Goal: Task Accomplishment & Management: Manage account settings

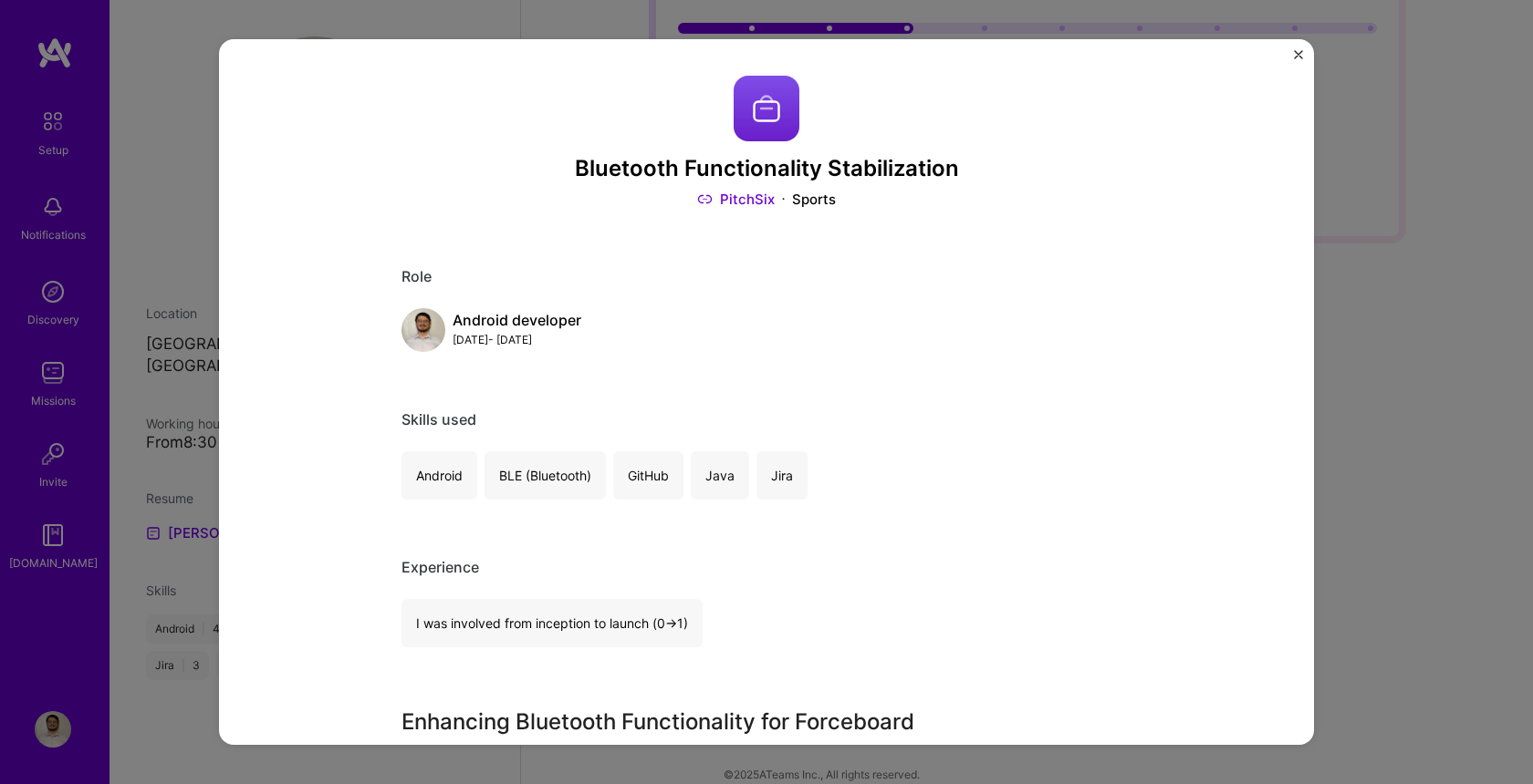
scroll to position [952, 0]
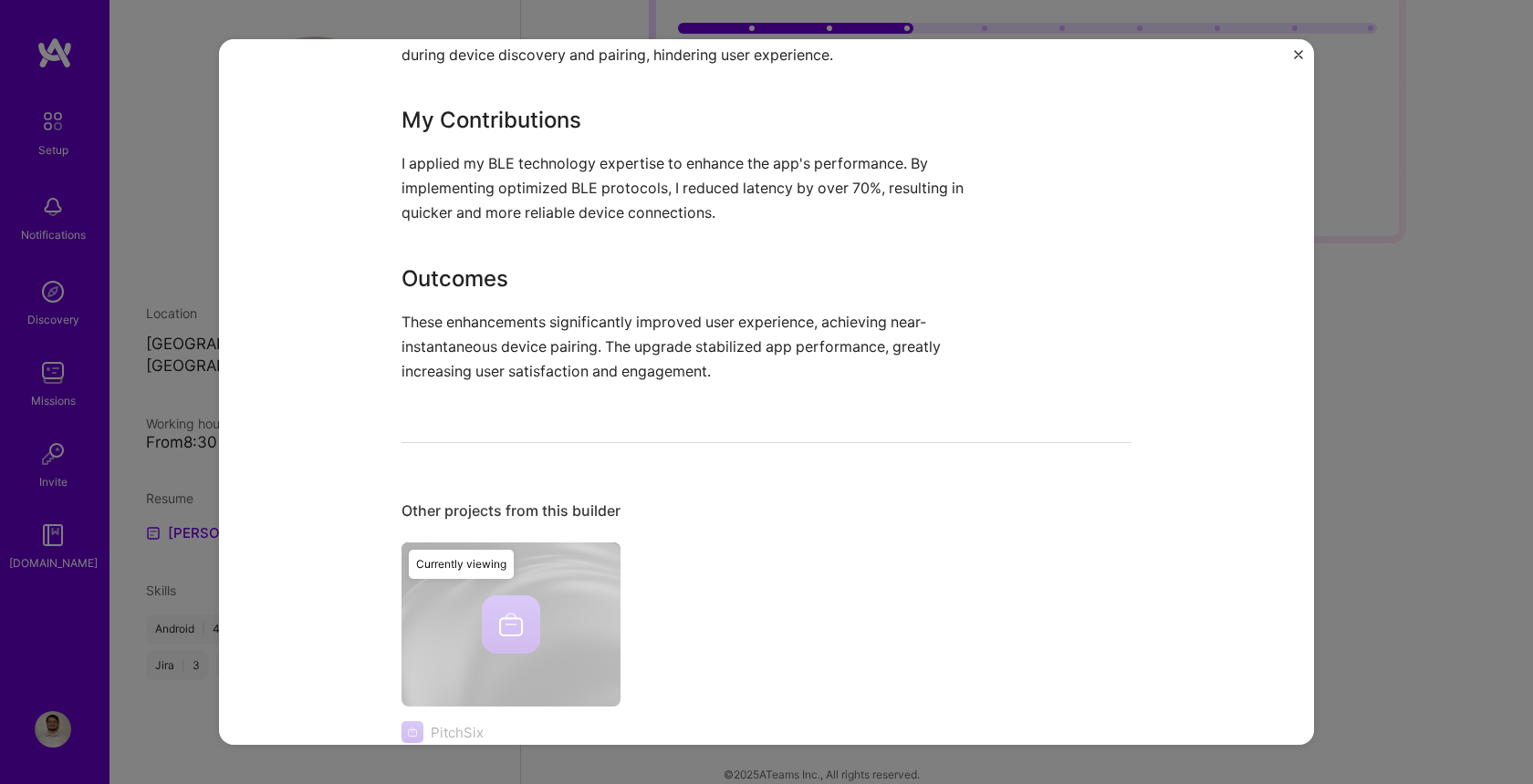
click at [1294, 58] on div "Bluetooth Functionality Stabilization PitchSix Sports Role Android developer [D…" at bounding box center [766, 392] width 1096 height 706
click at [1303, 55] on div "Bluetooth Functionality Stabilization PitchSix Sports Role Android developer Ja…" at bounding box center [766, 392] width 1096 height 706
click at [1292, 55] on div "Bluetooth Functionality Stabilization PitchSix Sports Role Android developer Ja…" at bounding box center [766, 392] width 1096 height 706
click at [1298, 51] on img "Close" at bounding box center [1299, 55] width 9 height 9
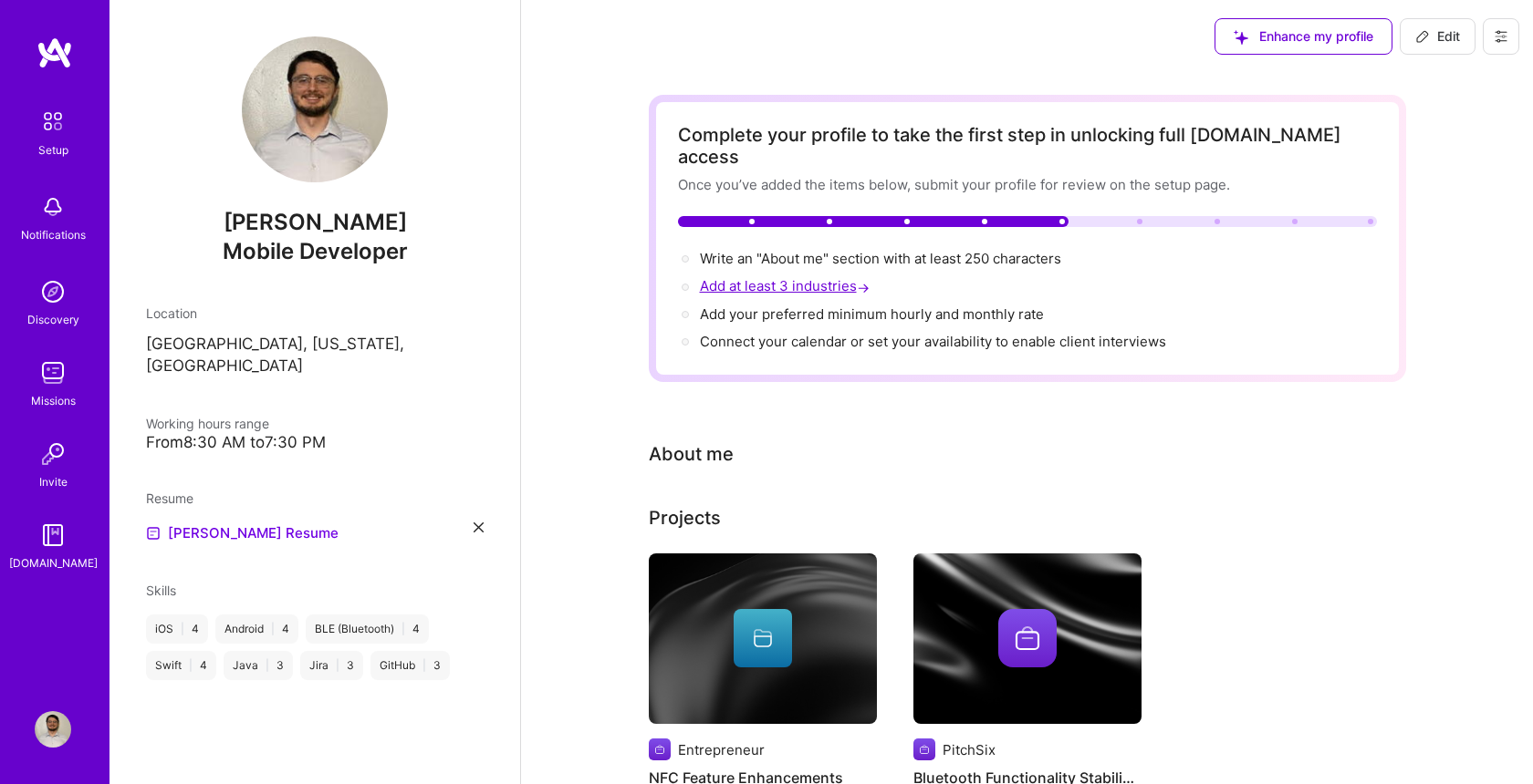
click at [813, 277] on span "Add at least 3 industries →" at bounding box center [786, 286] width 173 height 17
select select "US"
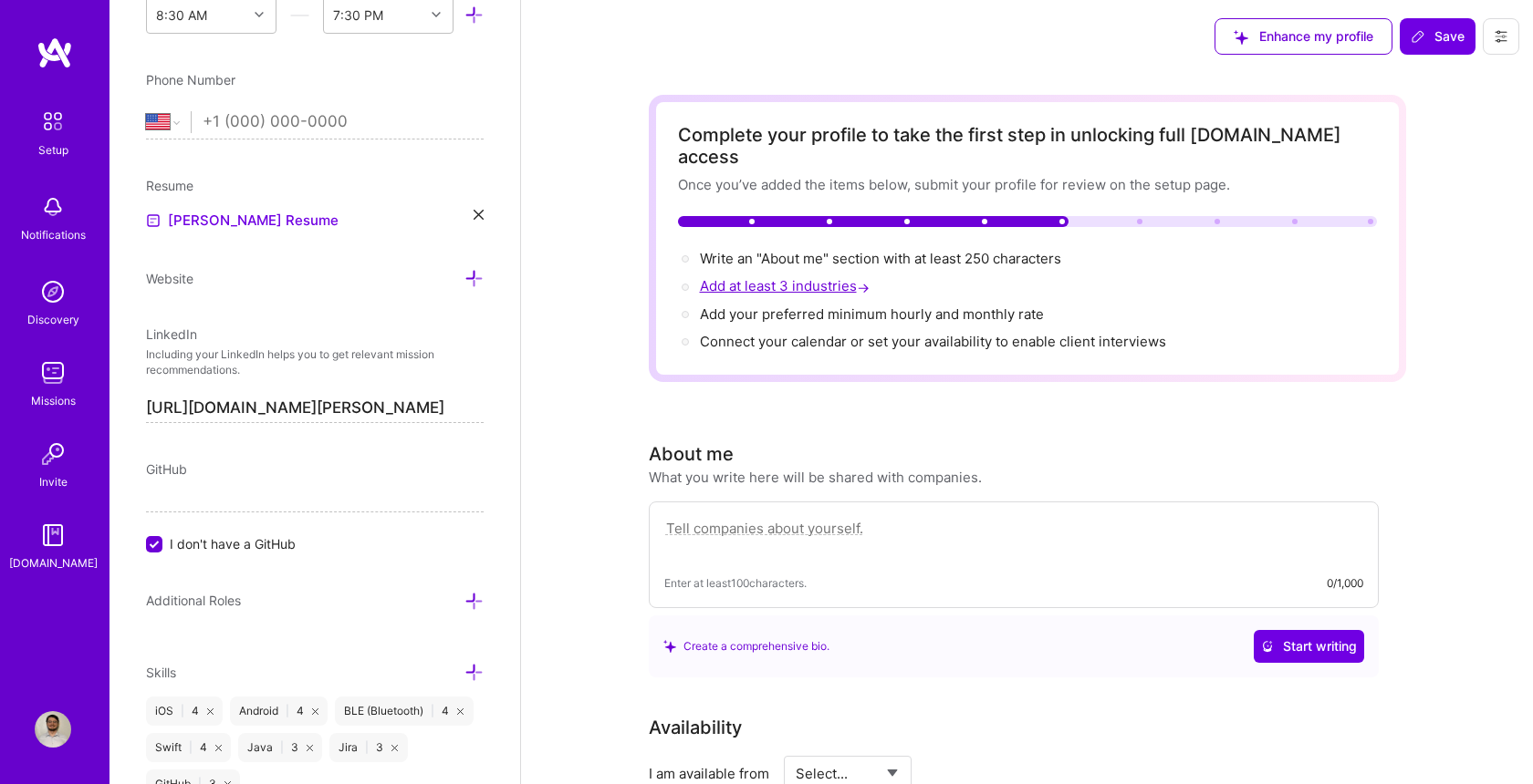
scroll to position [799, 0]
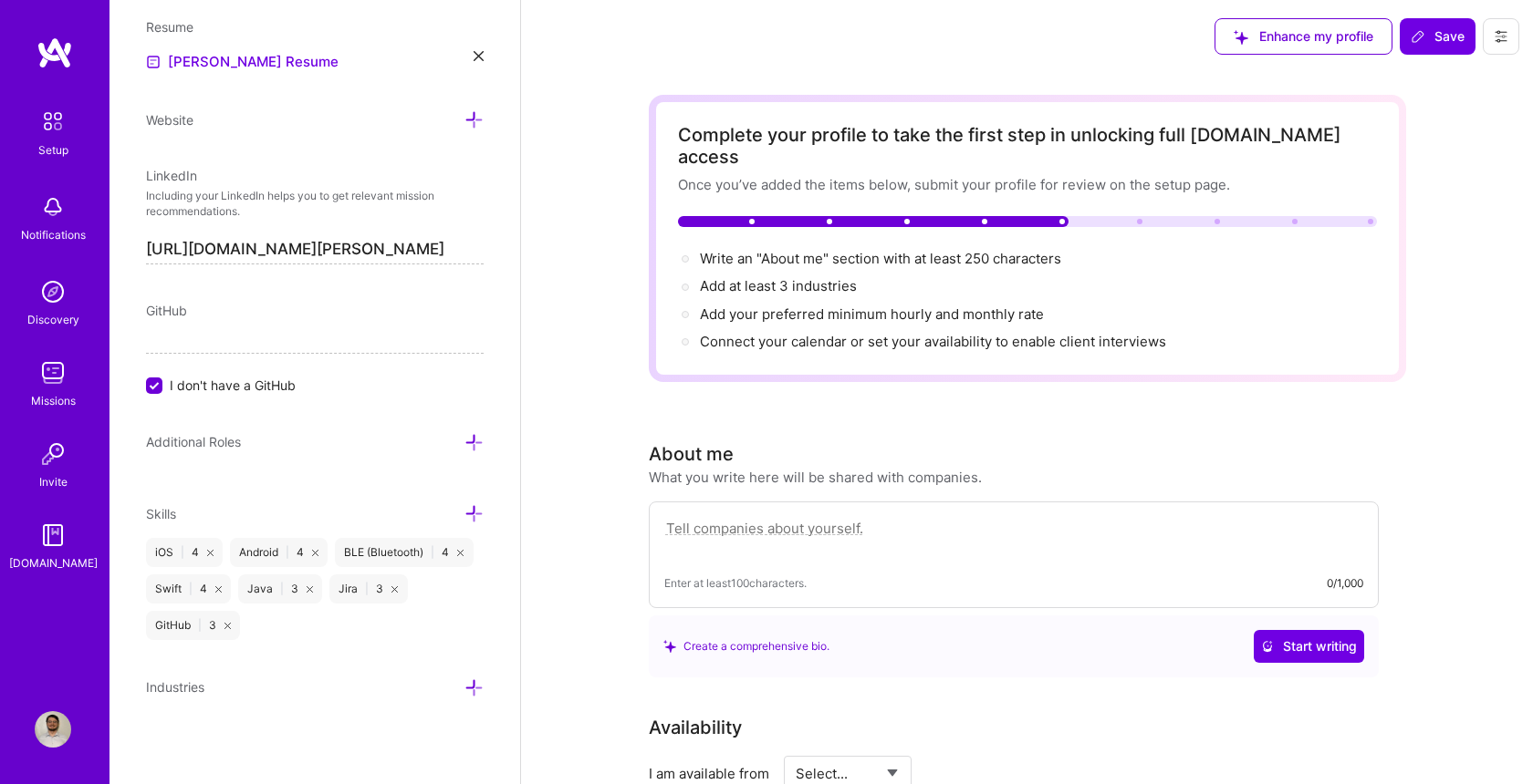
click at [470, 693] on icon at bounding box center [474, 688] width 19 height 19
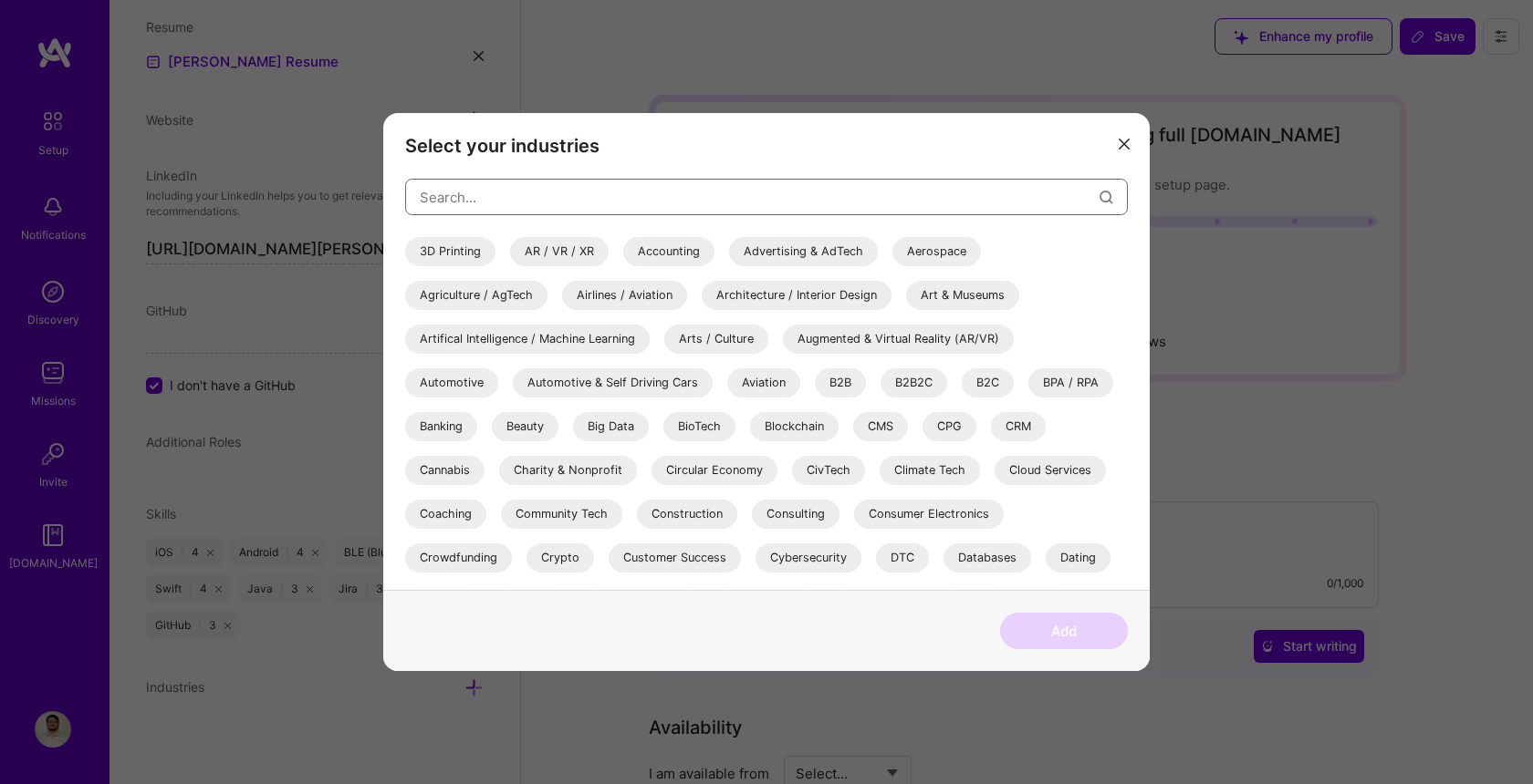
click at [878, 201] on input "modal" at bounding box center [759, 197] width 680 height 46
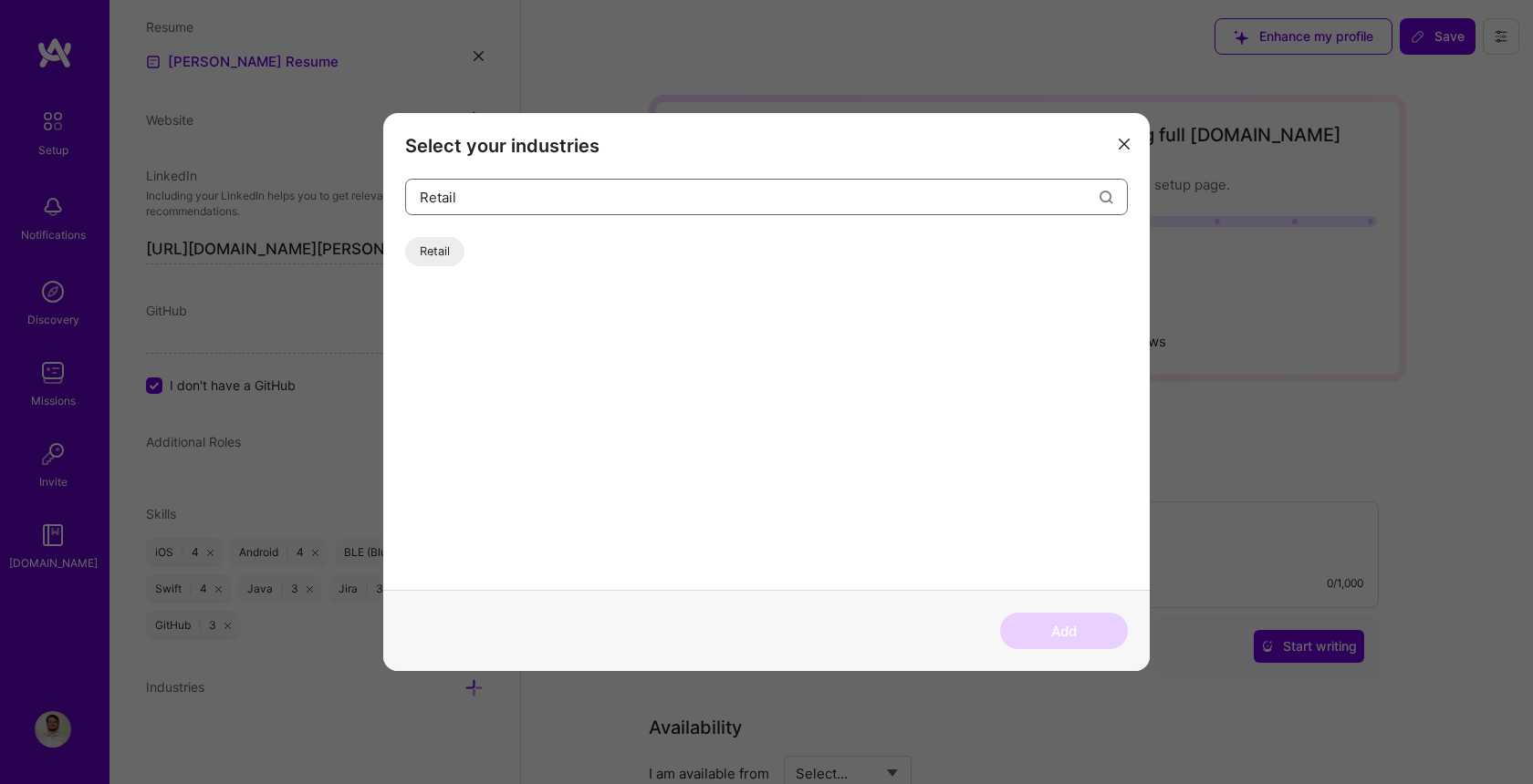
type input "Retail"
click at [423, 253] on div "Retail" at bounding box center [435, 252] width 59 height 29
click at [1043, 635] on button "Add" at bounding box center [1064, 630] width 128 height 37
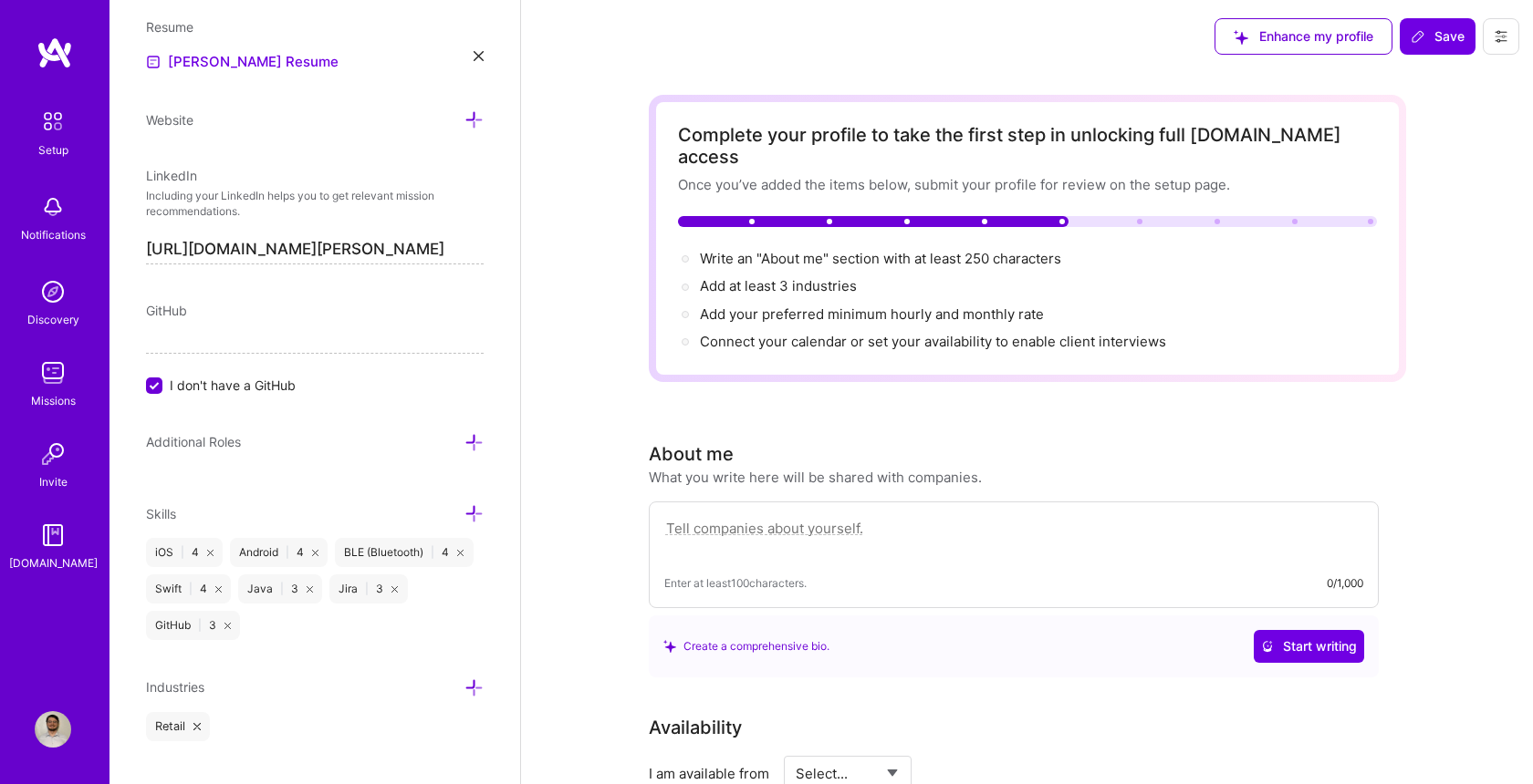
click at [467, 678] on icon at bounding box center [474, 688] width 19 height 19
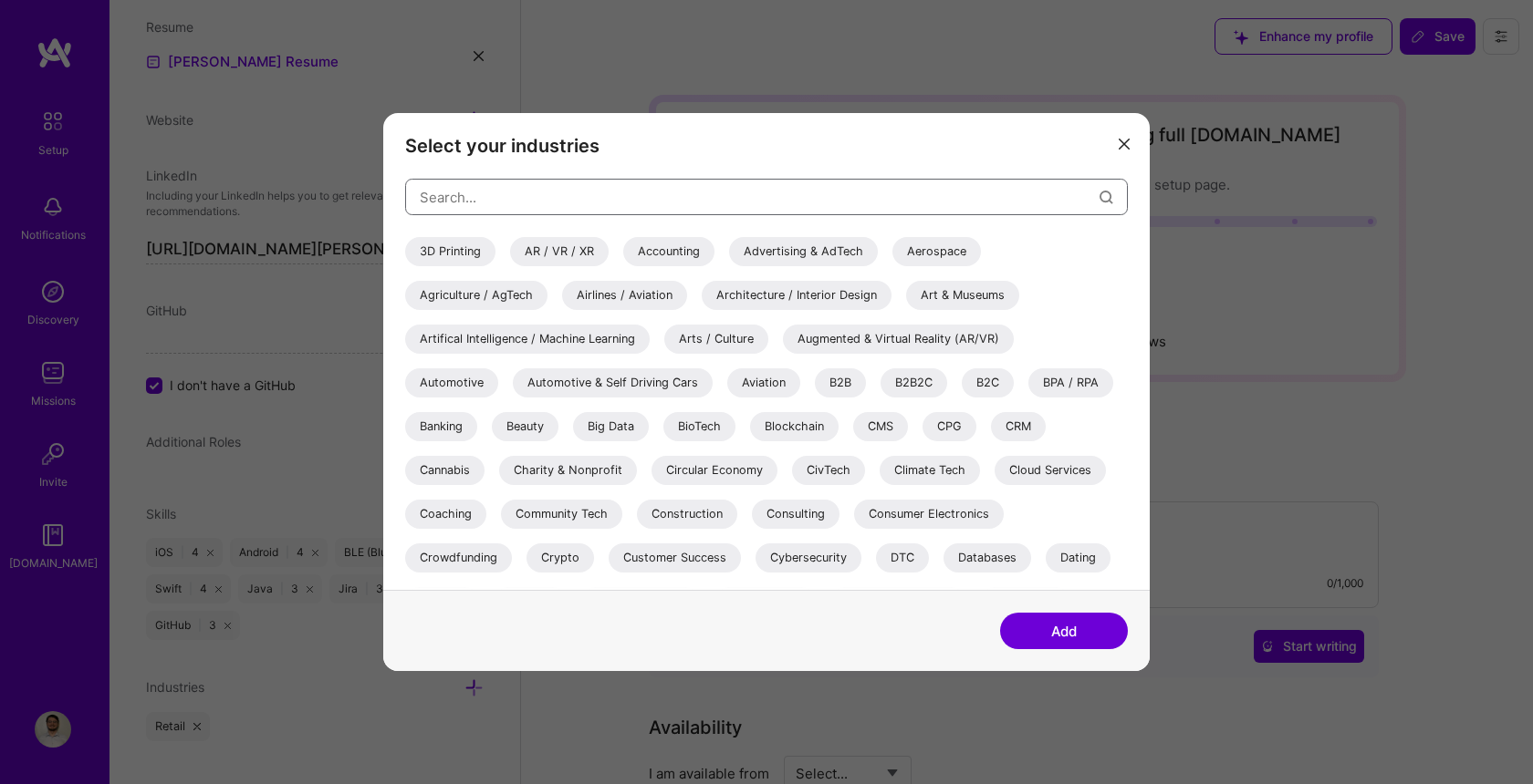
click at [594, 181] on input "modal" at bounding box center [759, 197] width 680 height 46
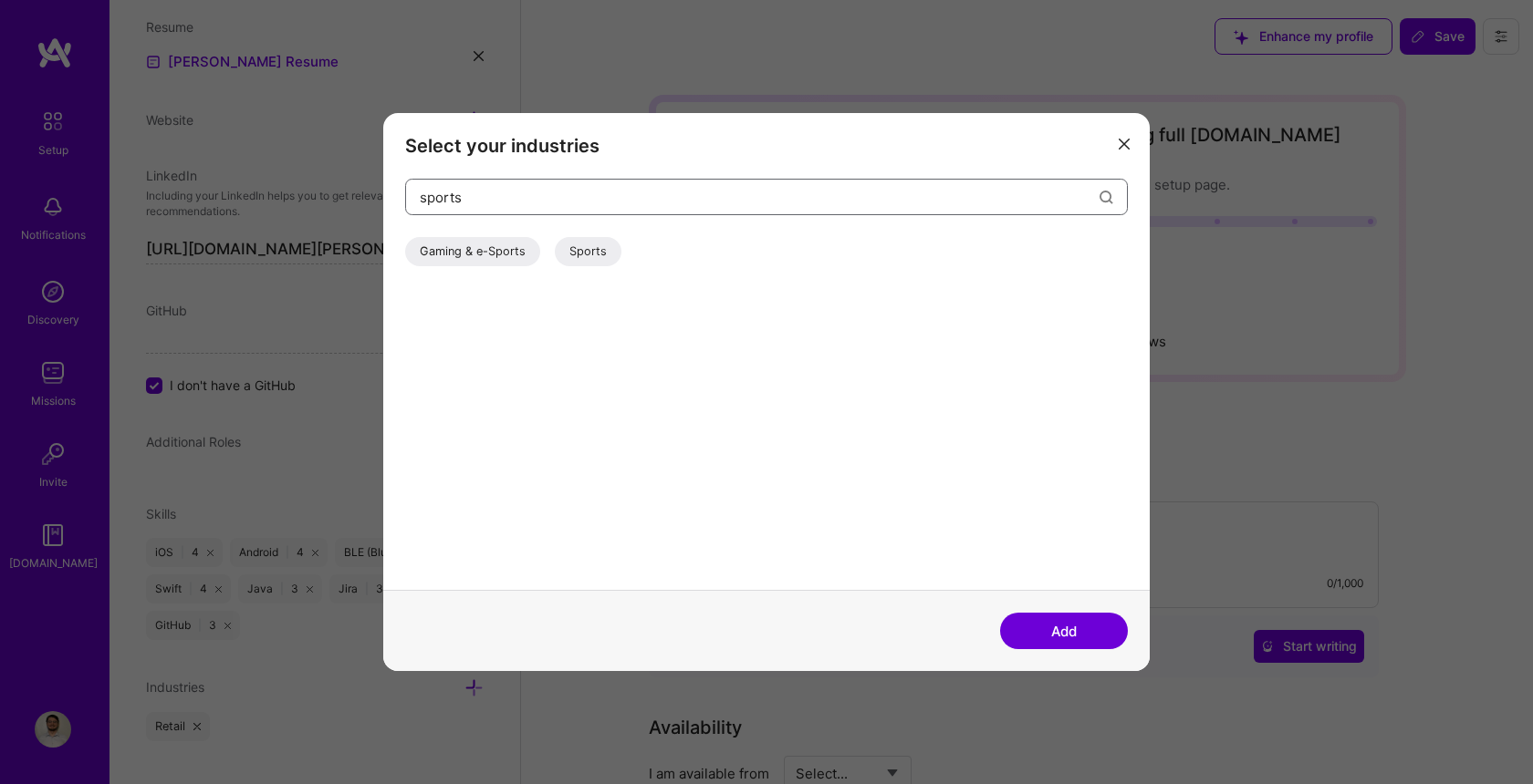
type input "sports"
click at [577, 255] on div "Sports" at bounding box center [588, 252] width 67 height 29
click at [1095, 640] on button "Add" at bounding box center [1064, 630] width 128 height 37
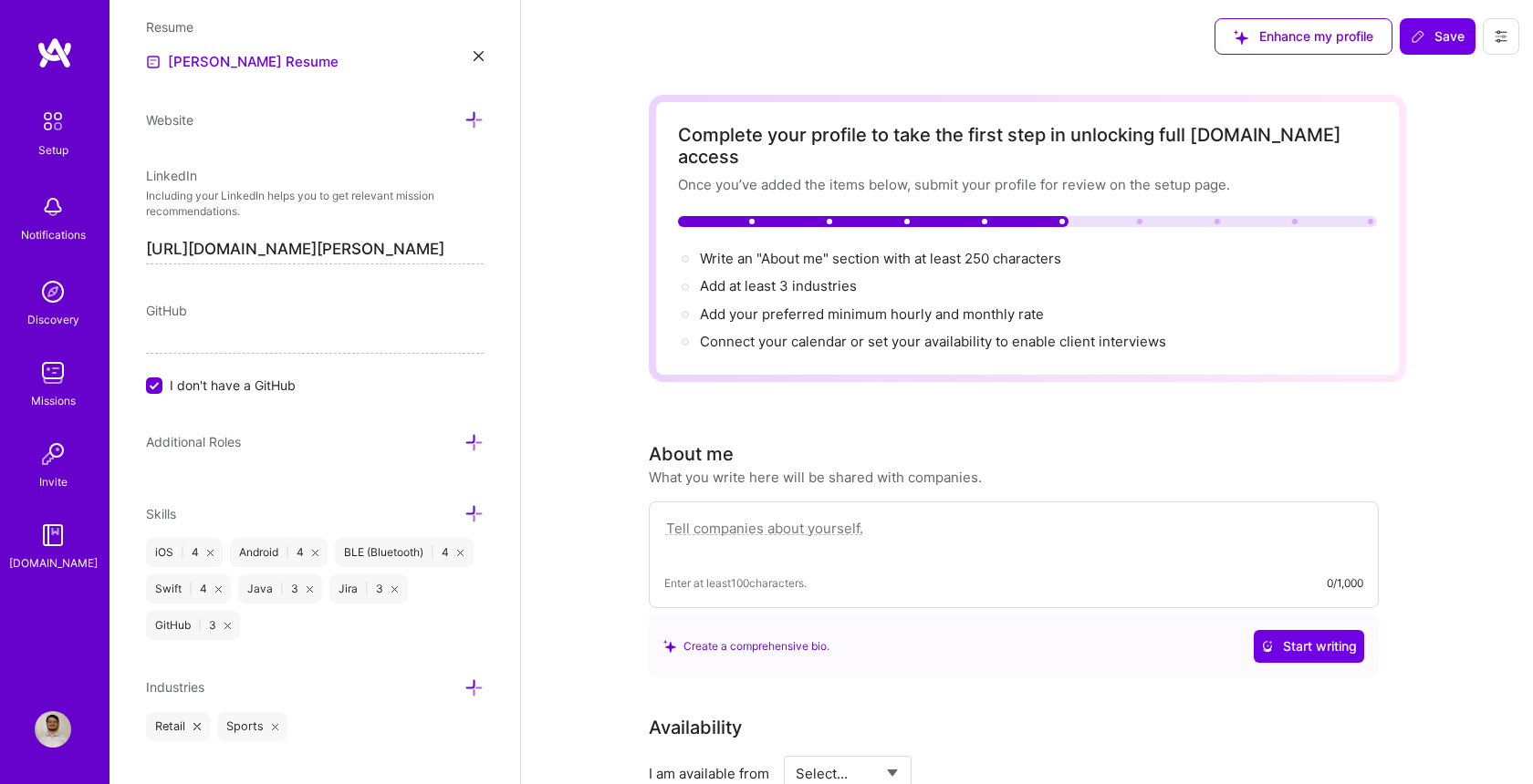
click at [272, 724] on icon at bounding box center [275, 727] width 8 height 8
click at [473, 692] on icon at bounding box center [474, 688] width 19 height 19
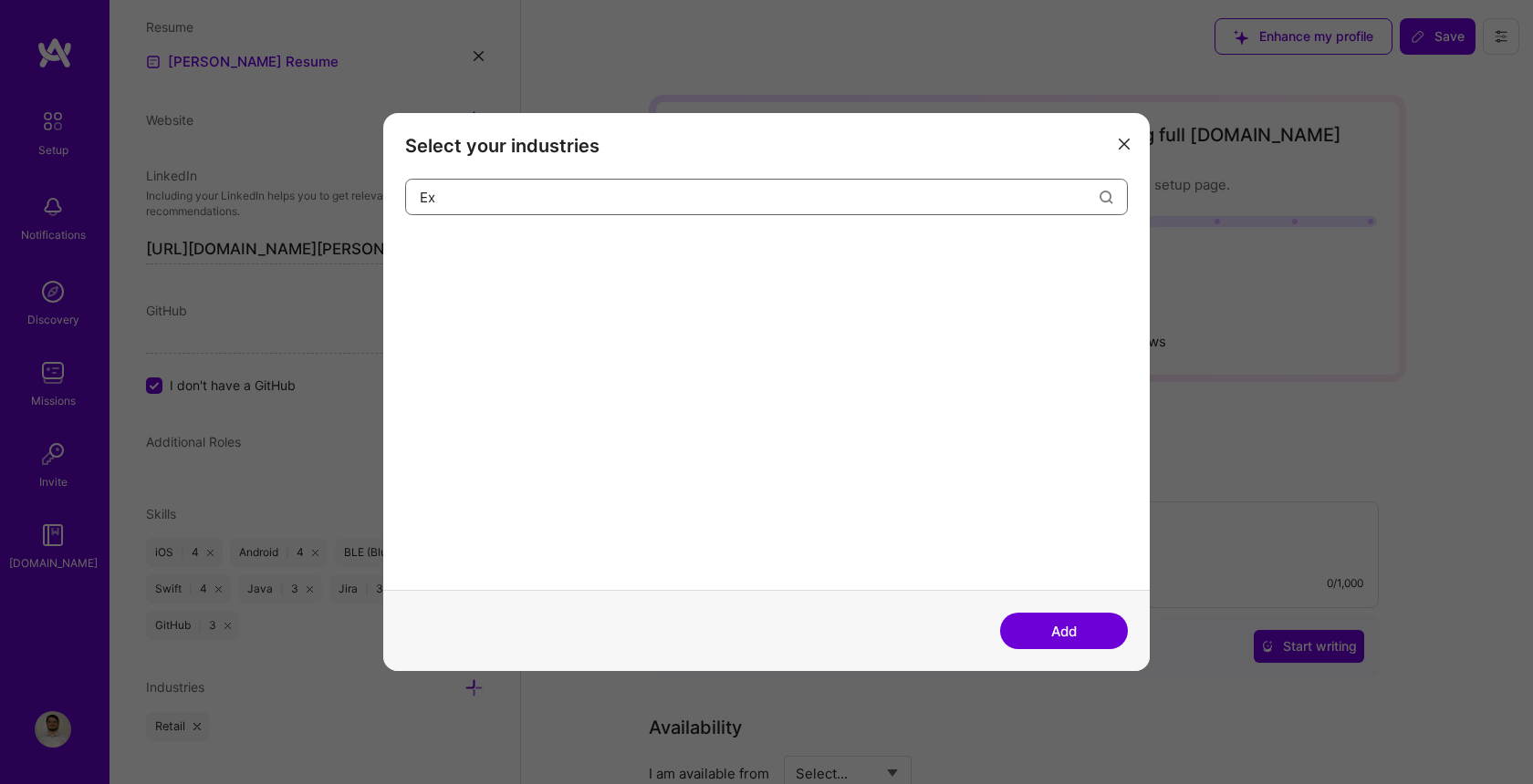
type input "E"
click at [550, 198] on input "Sports" at bounding box center [759, 197] width 680 height 46
type input "H"
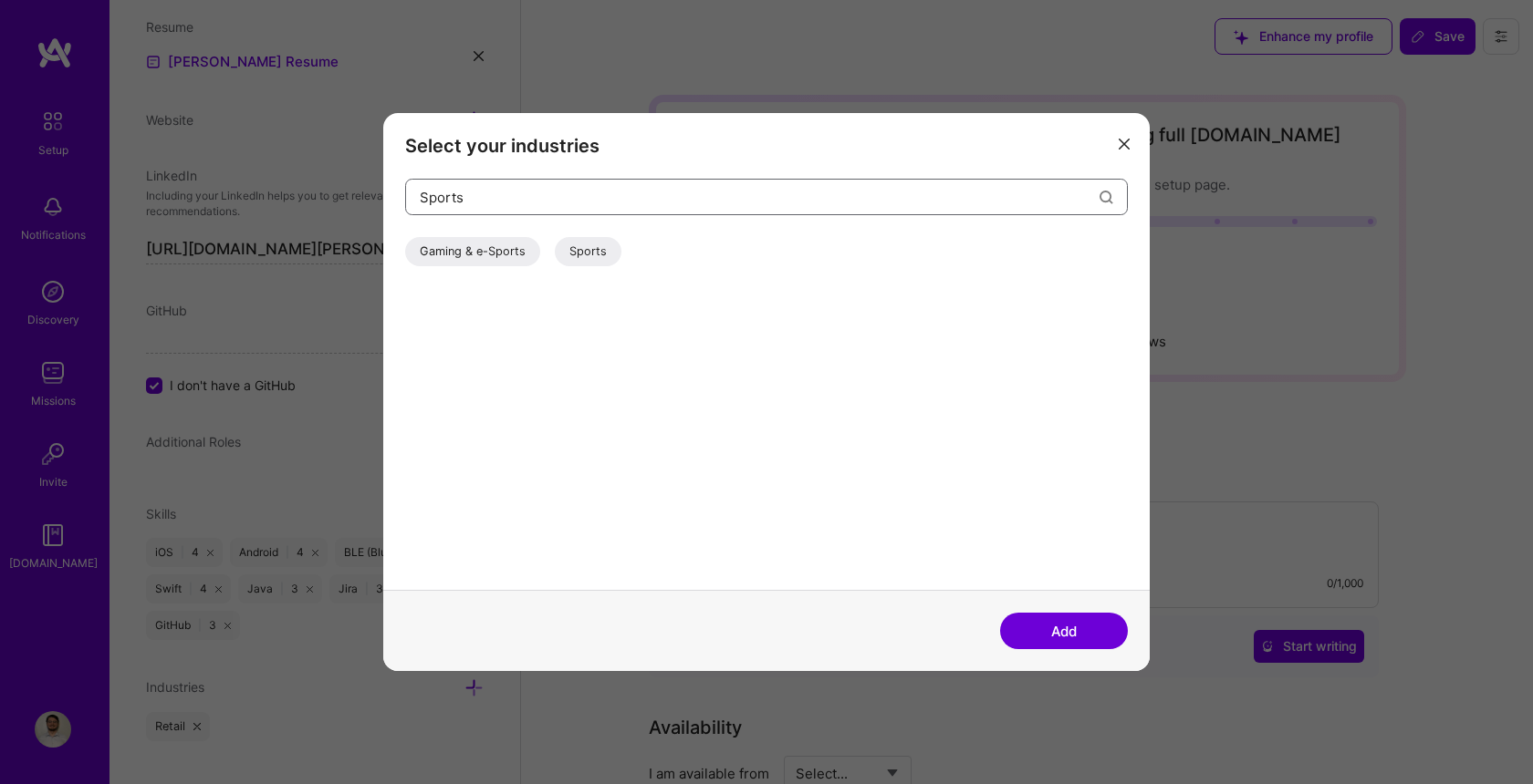
type input "Sports"
click at [583, 257] on div "Sports" at bounding box center [588, 252] width 67 height 29
click at [1087, 631] on button "Add" at bounding box center [1064, 630] width 128 height 37
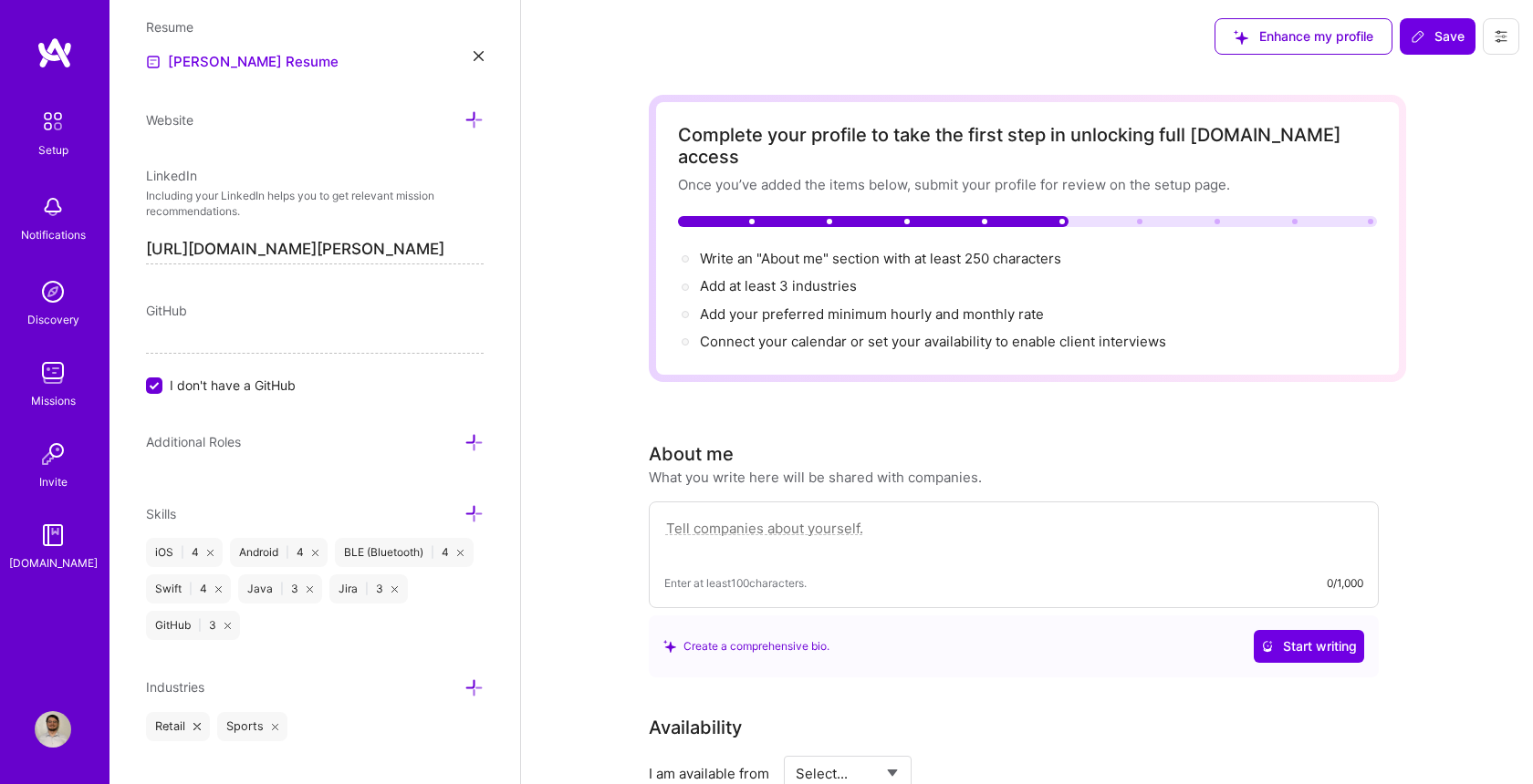
click at [470, 688] on icon at bounding box center [474, 688] width 19 height 19
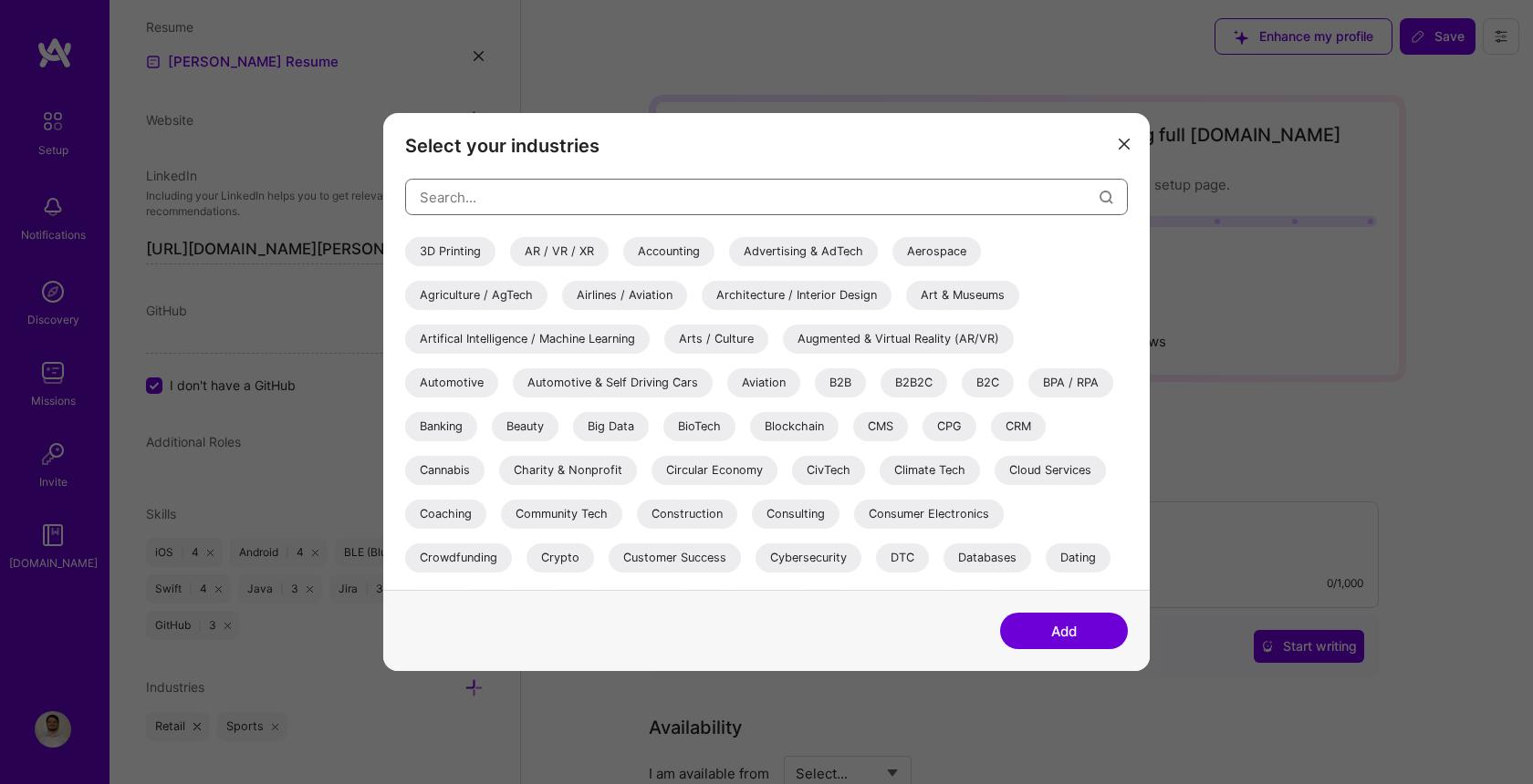
click at [640, 198] on input "modal" at bounding box center [759, 197] width 680 height 46
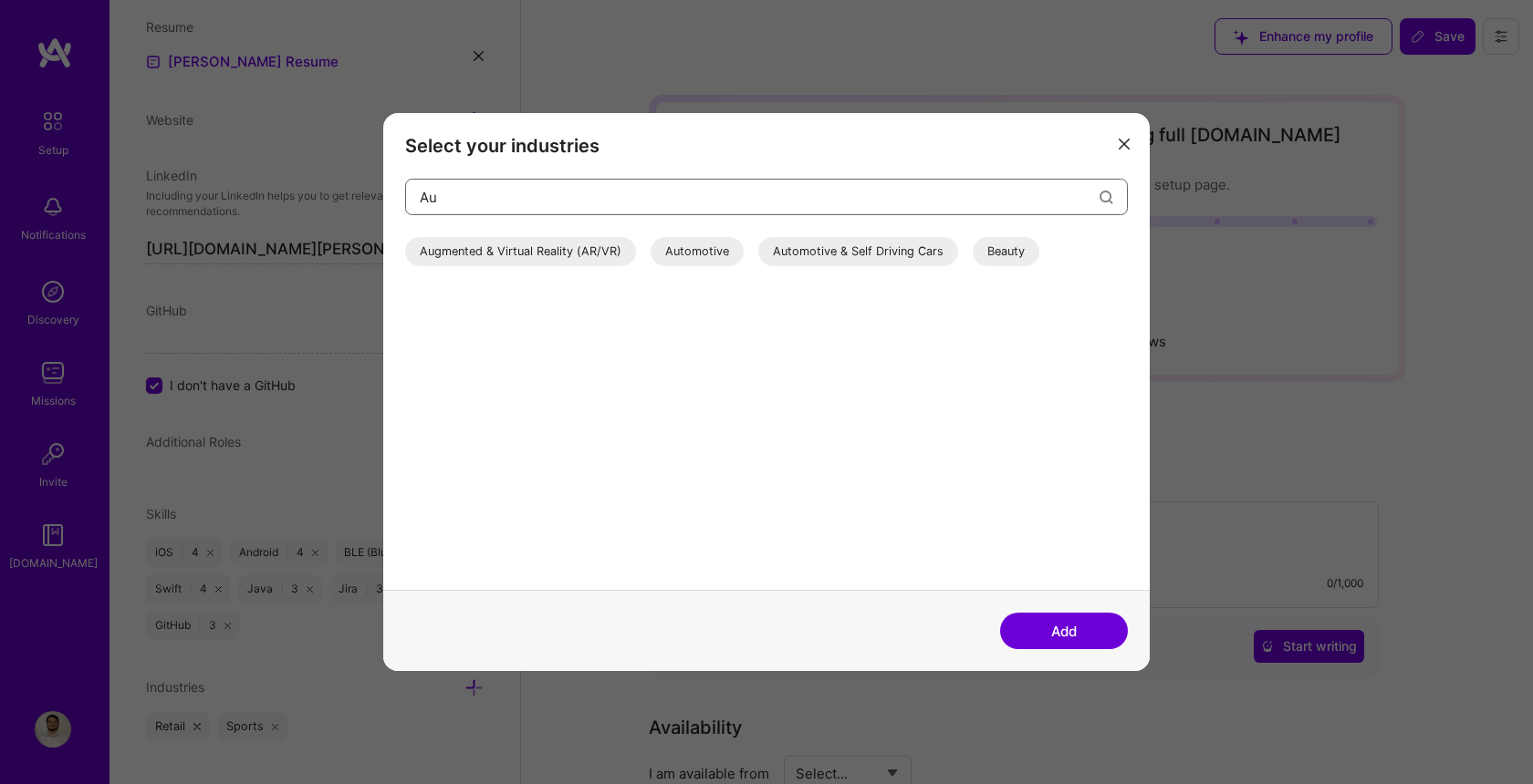
type input "A"
type input "Manufac"
click at [474, 249] on div "Manufacturing" at bounding box center [459, 252] width 107 height 29
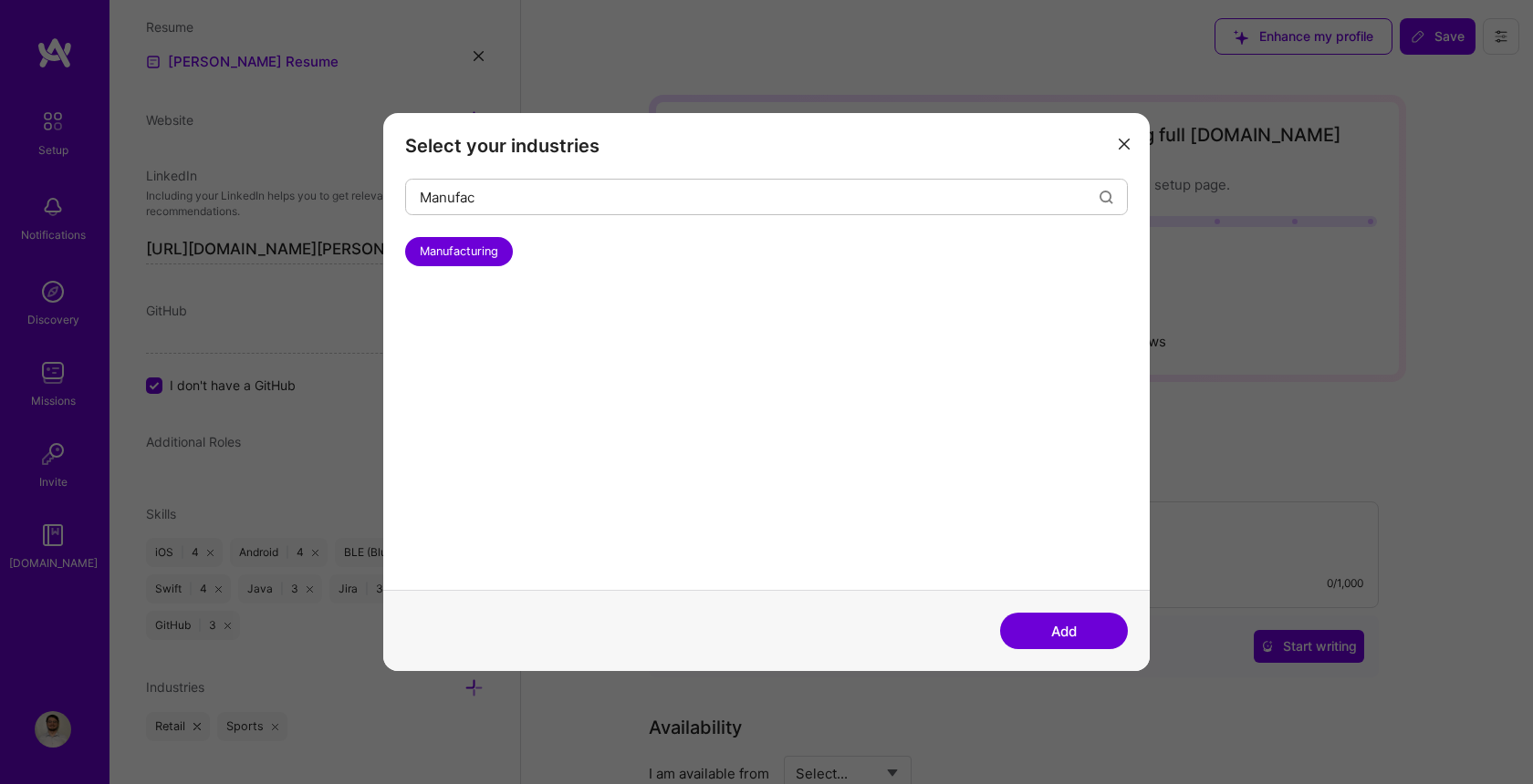
click at [1080, 627] on button "Add" at bounding box center [1064, 630] width 128 height 37
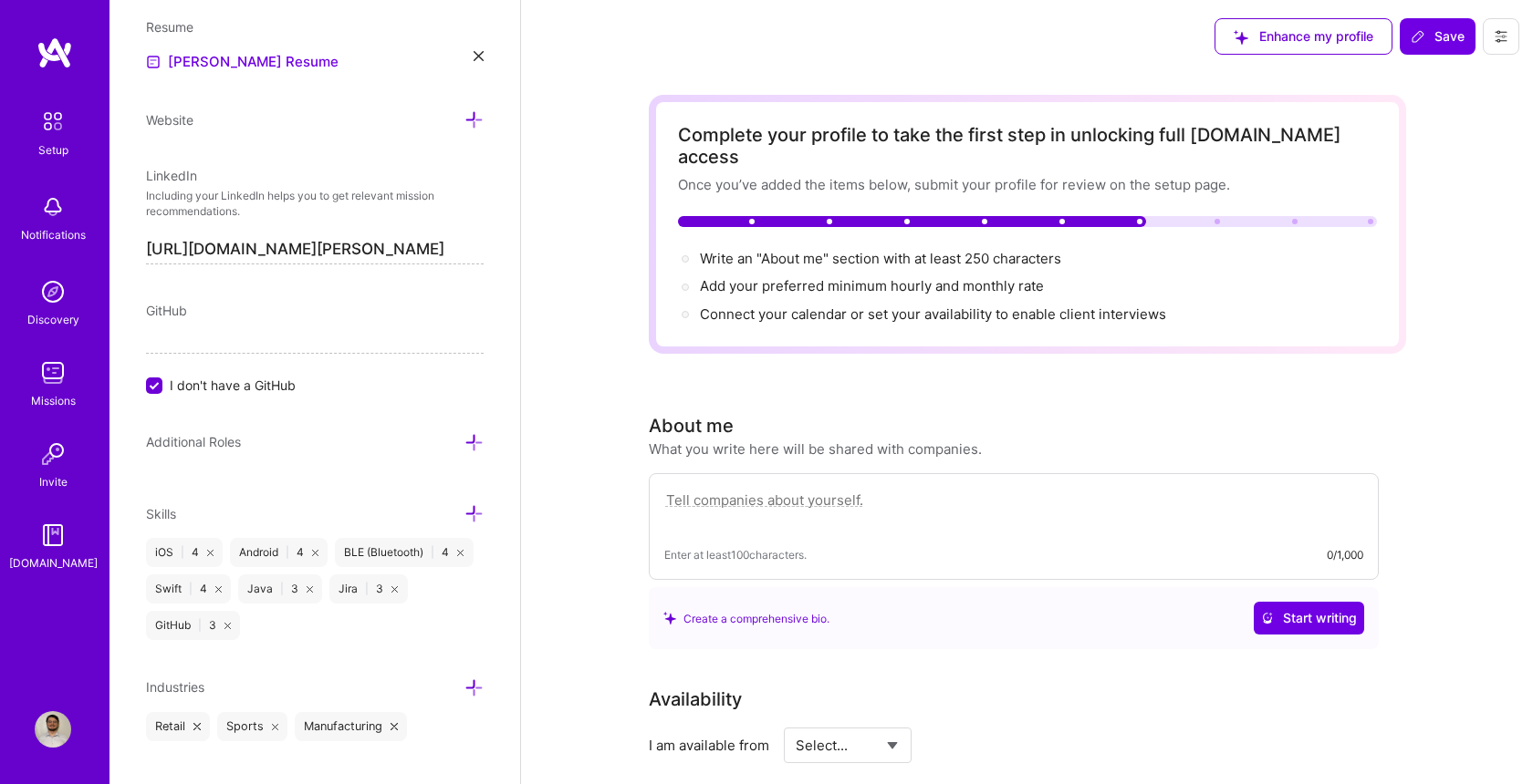
click at [952, 489] on textarea at bounding box center [1014, 510] width 699 height 42
click at [920, 499] on textarea at bounding box center [1014, 510] width 699 height 42
paste textarea "I help companies build reliable iOS and Android apps by improving Bluetooth sta…"
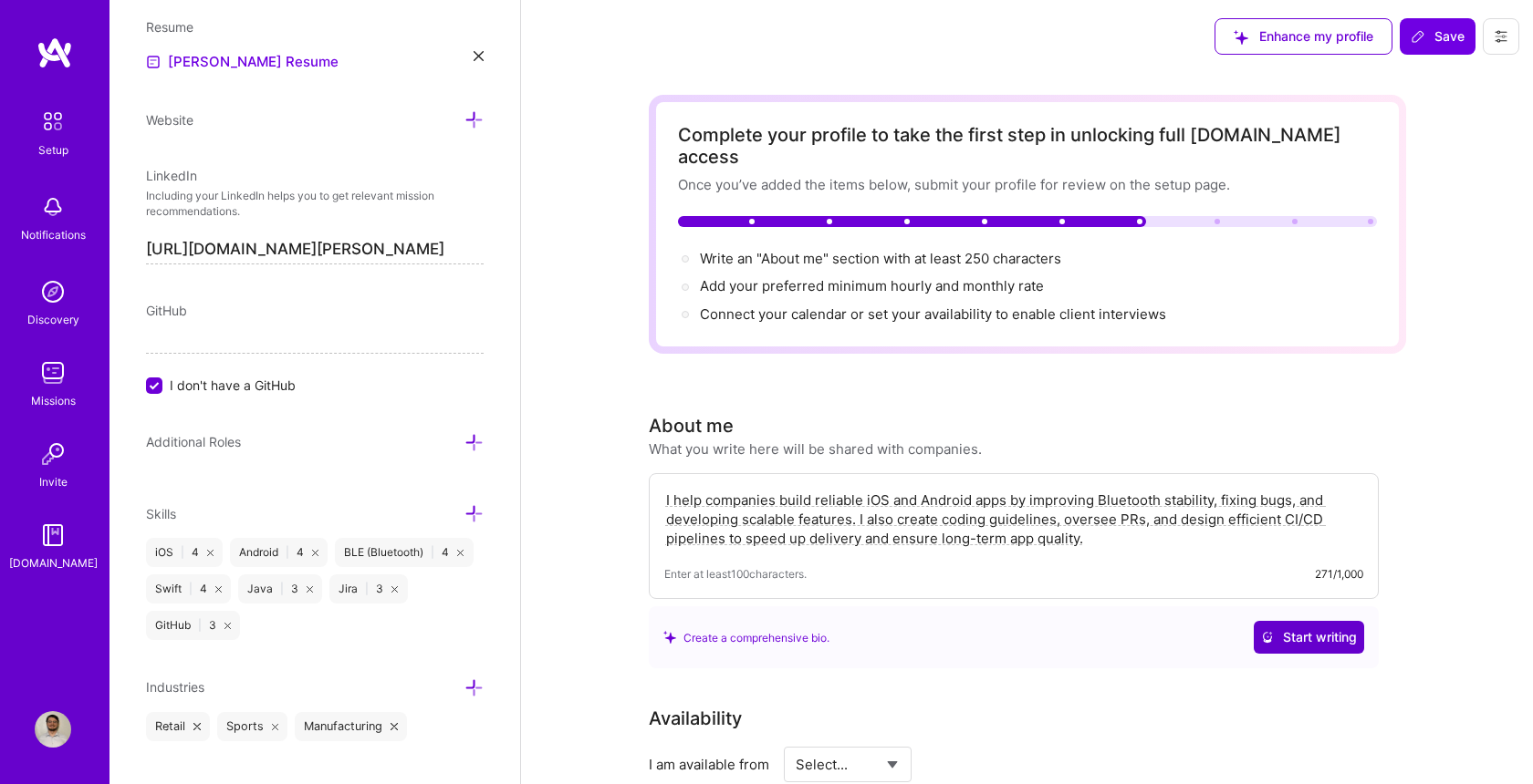
type textarea "I help companies build reliable iOS and Android apps by improving Bluetooth sta…"
click at [1317, 629] on span "Start writing" at bounding box center [1310, 637] width 96 height 18
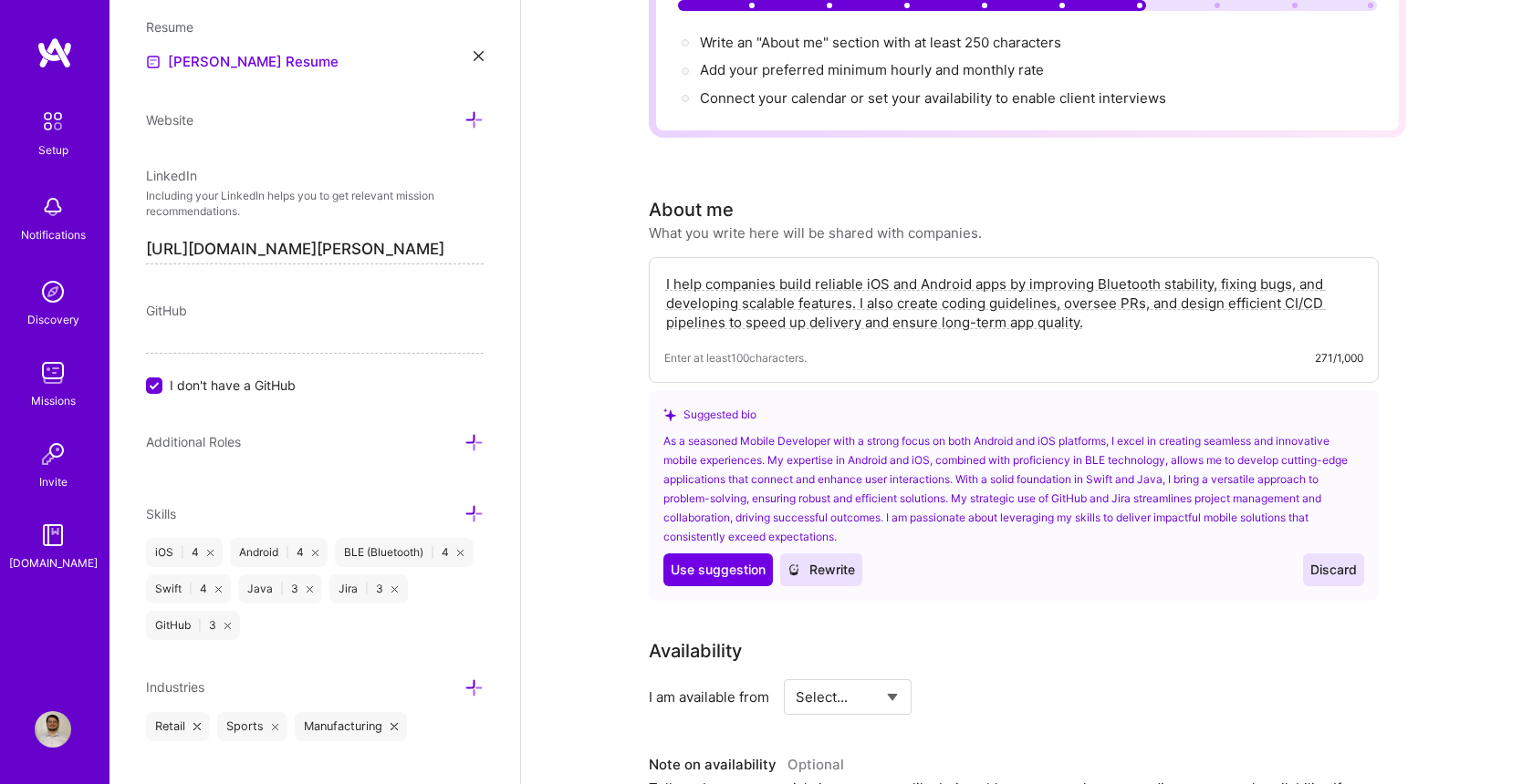
scroll to position [234, 0]
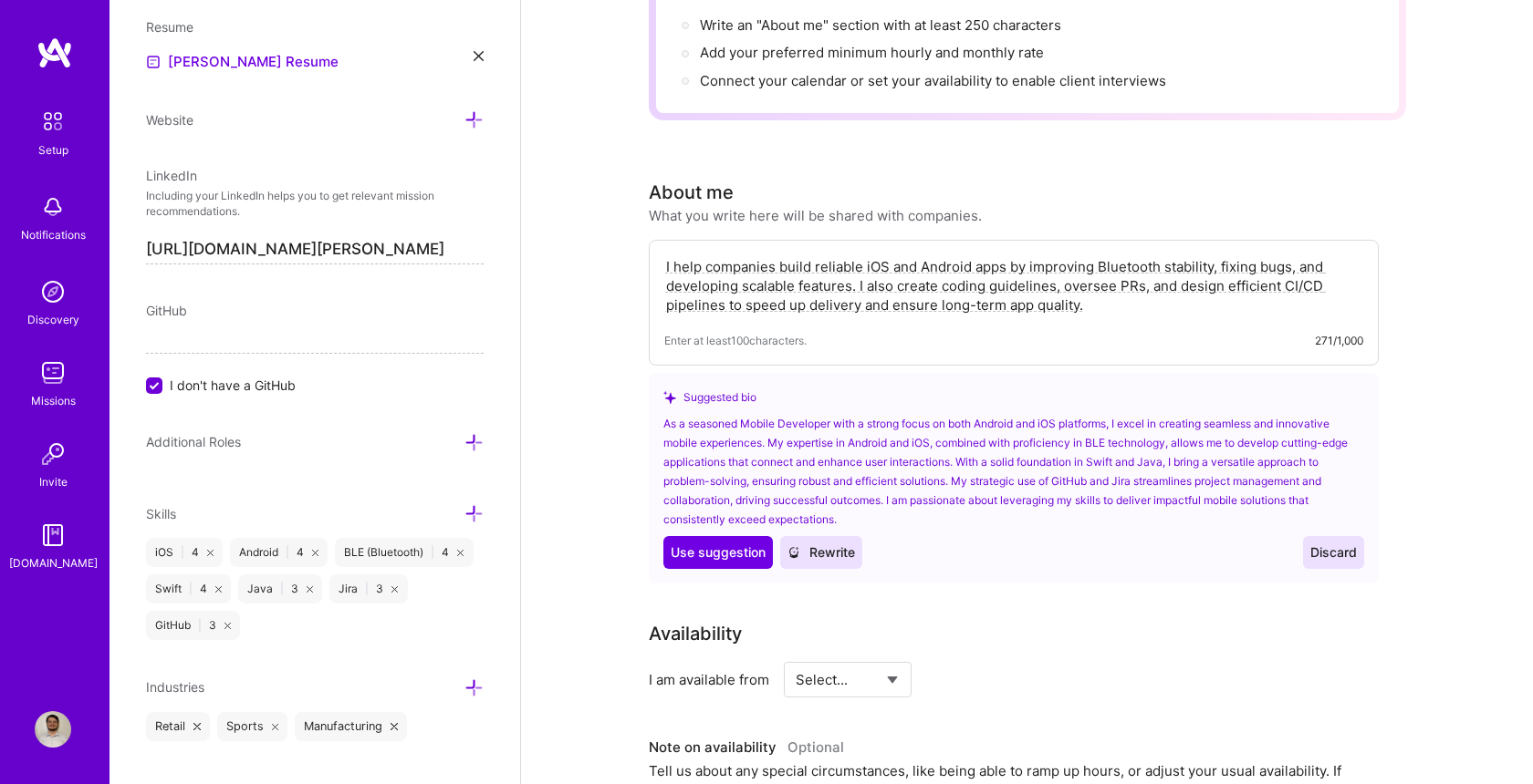
click at [1337, 544] on span "Discard" at bounding box center [1333, 552] width 46 height 18
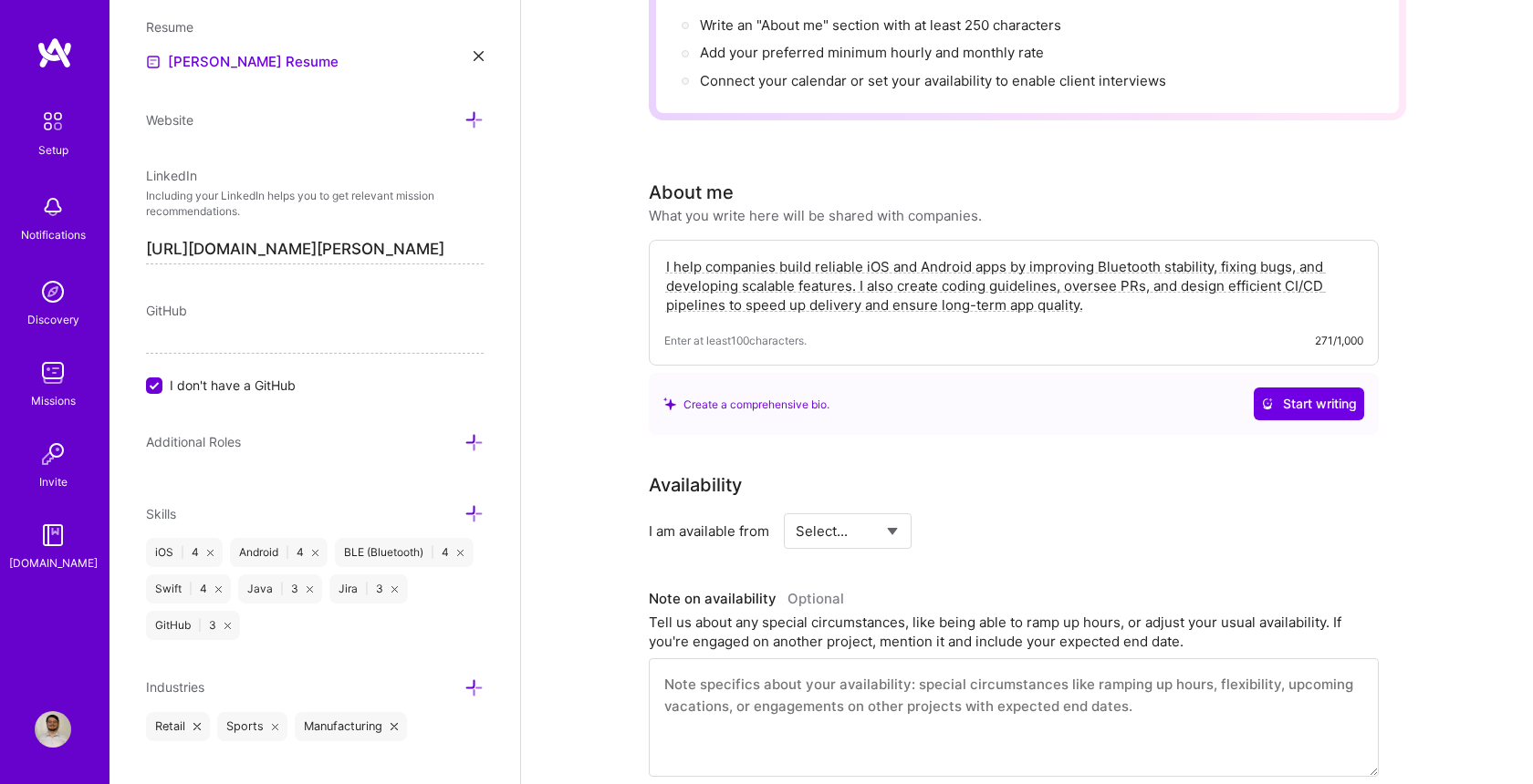
click at [1415, 545] on div "Complete your profile to take the first step in unlocking full A.Team access On…" at bounding box center [1027, 794] width 1012 height 1910
select select "Right Now"
click at [1430, 598] on div "Complete your profile to take the first step in unlocking full A.Team access On…" at bounding box center [1027, 794] width 1012 height 1910
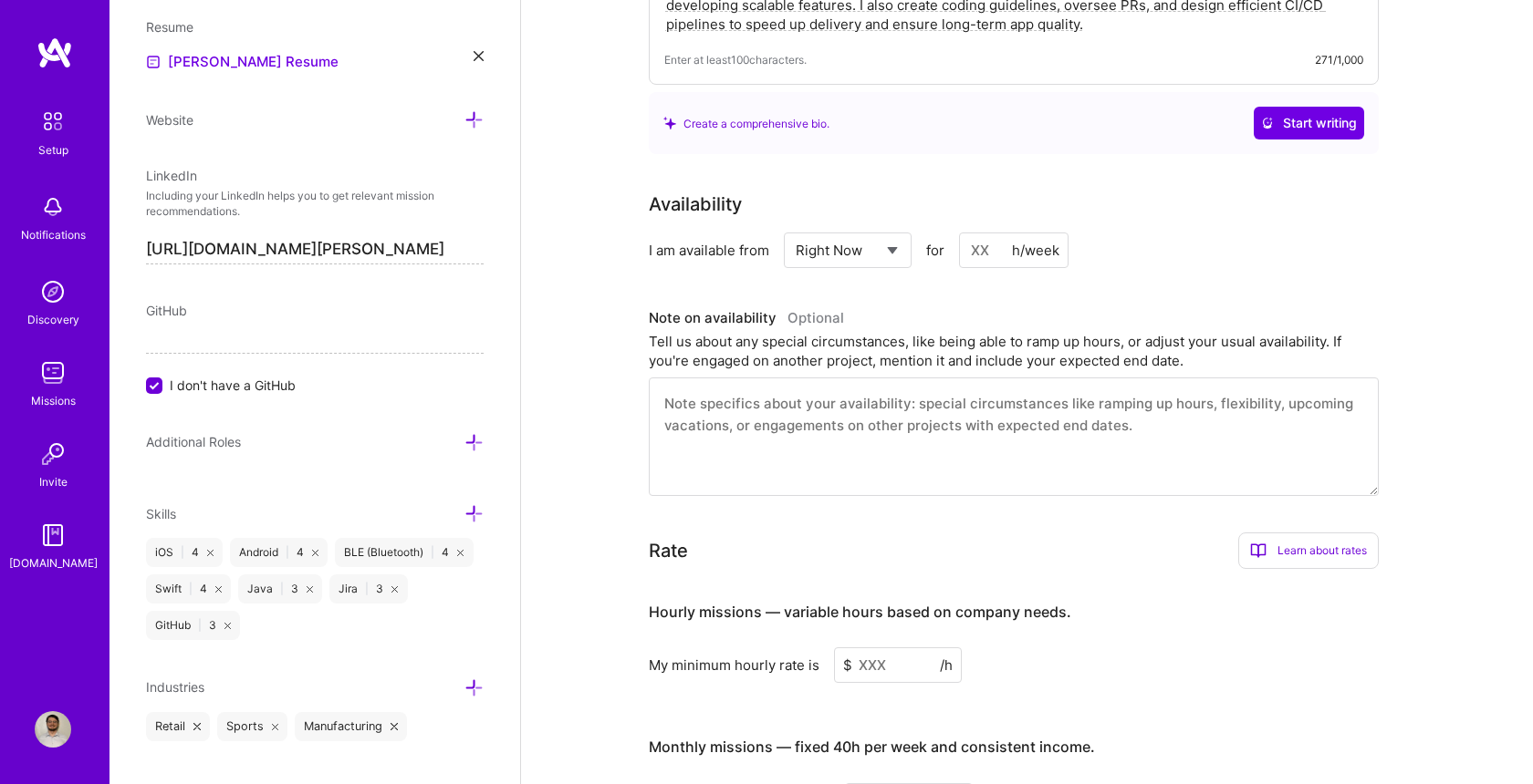
scroll to position [538, 0]
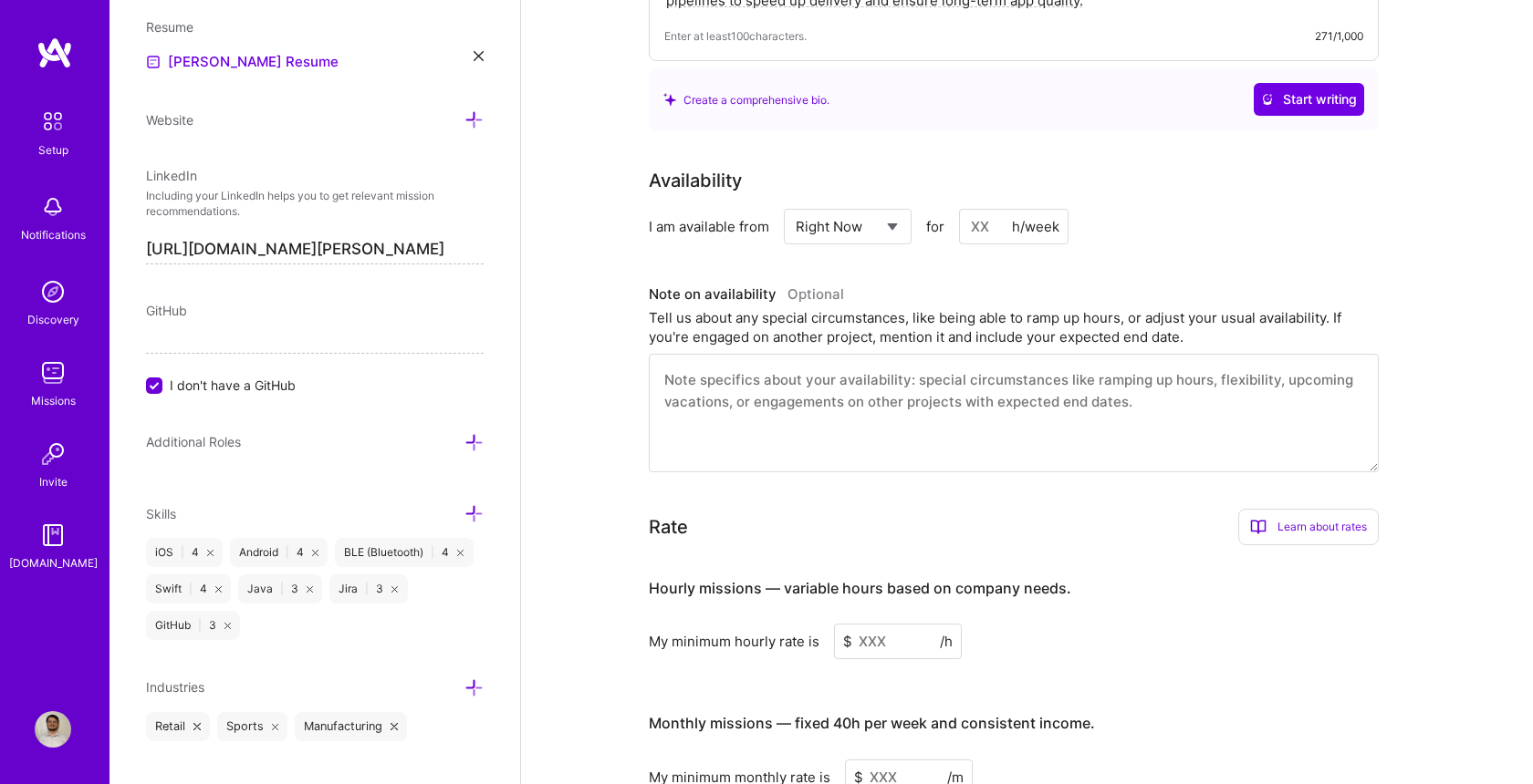
click at [995, 209] on input at bounding box center [1014, 227] width 109 height 36
type input "10"
click at [1375, 308] on div "Tell us about any special circumstances, like being able to ramp up hours, or a…" at bounding box center [1014, 327] width 730 height 39
click at [1161, 419] on textarea at bounding box center [1014, 414] width 730 height 119
click at [1440, 349] on div "Complete your profile to take the first step in unlocking full A.Team access On…" at bounding box center [1027, 489] width 1012 height 1910
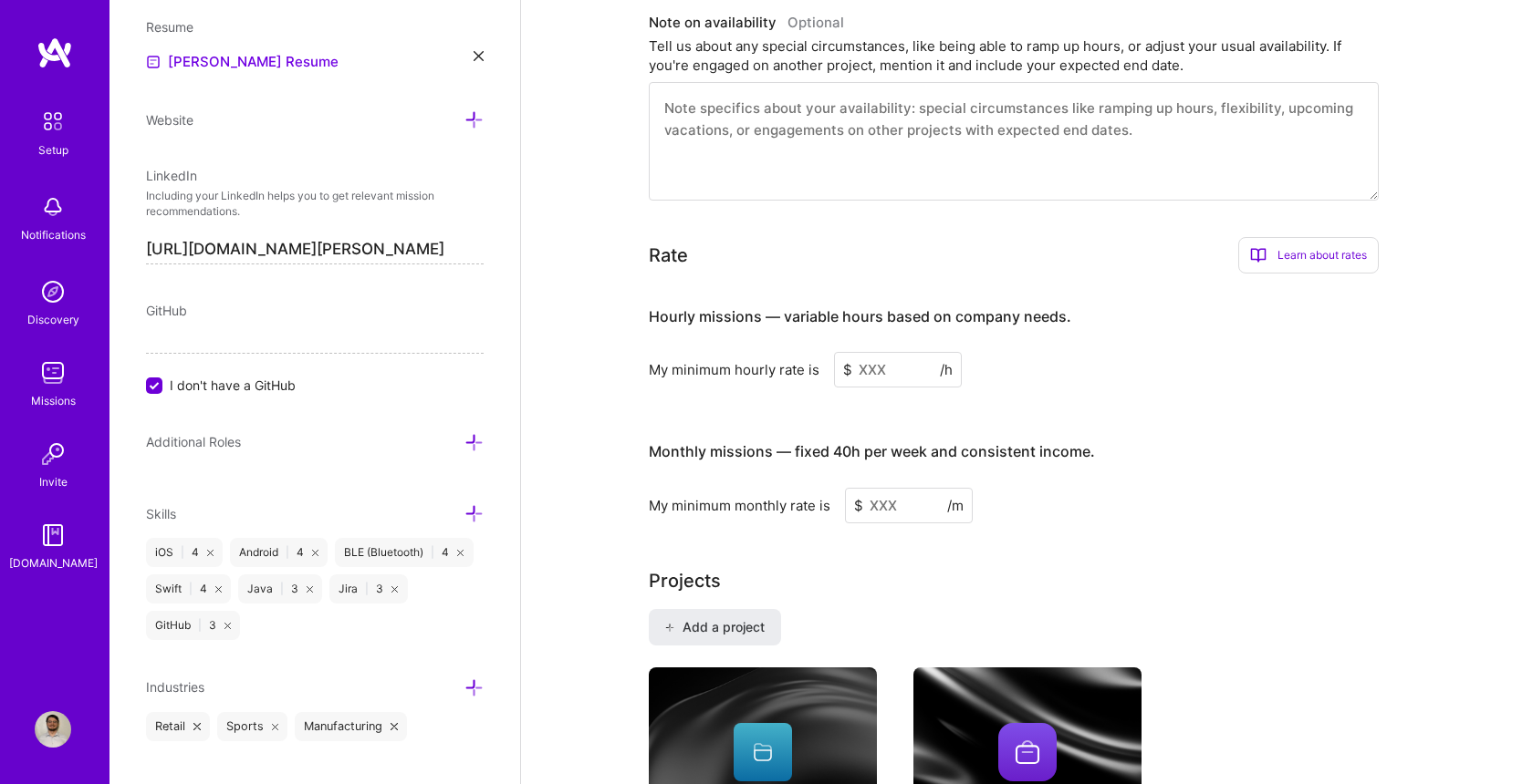
scroll to position [880, 0]
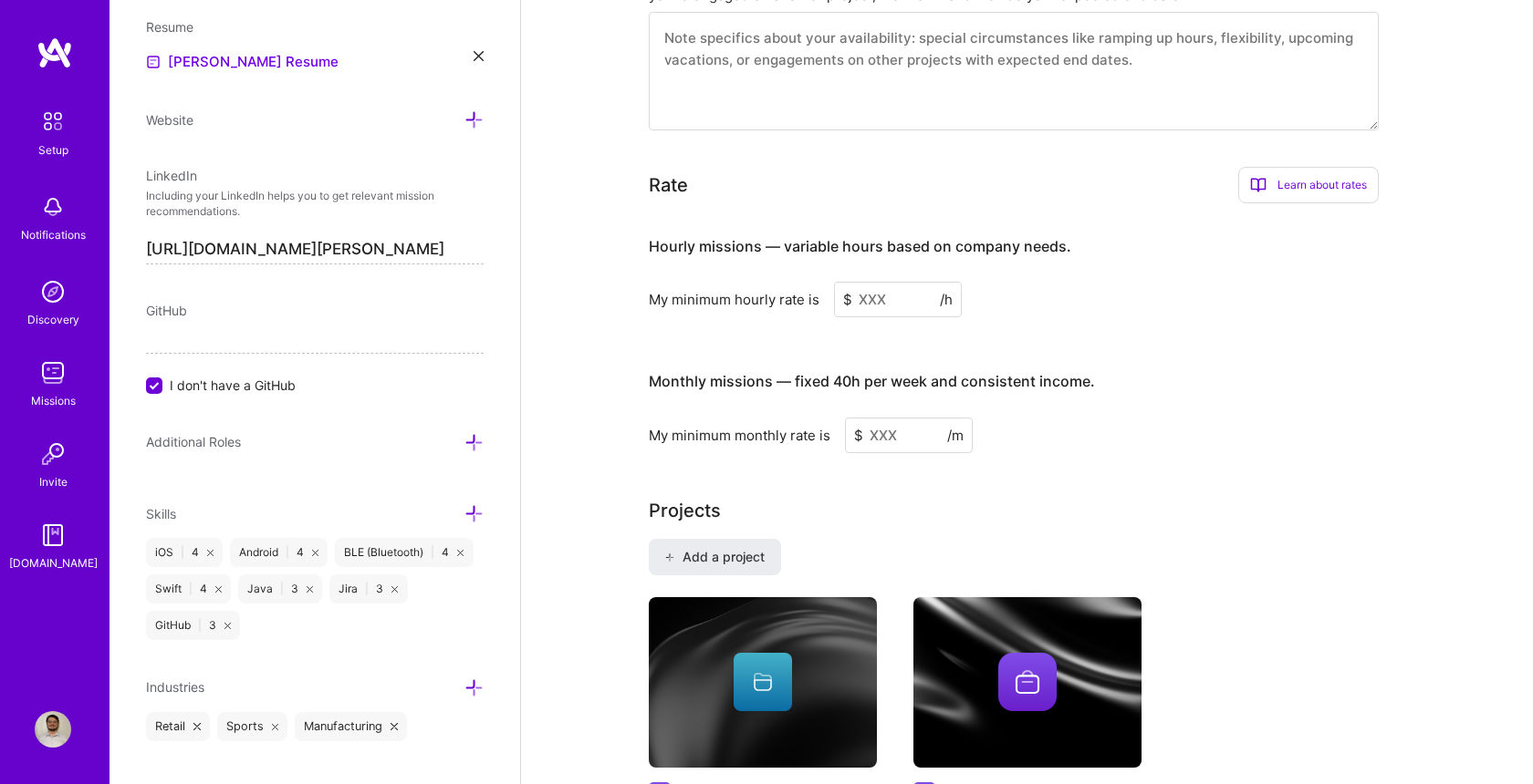
click at [876, 282] on input at bounding box center [898, 300] width 128 height 36
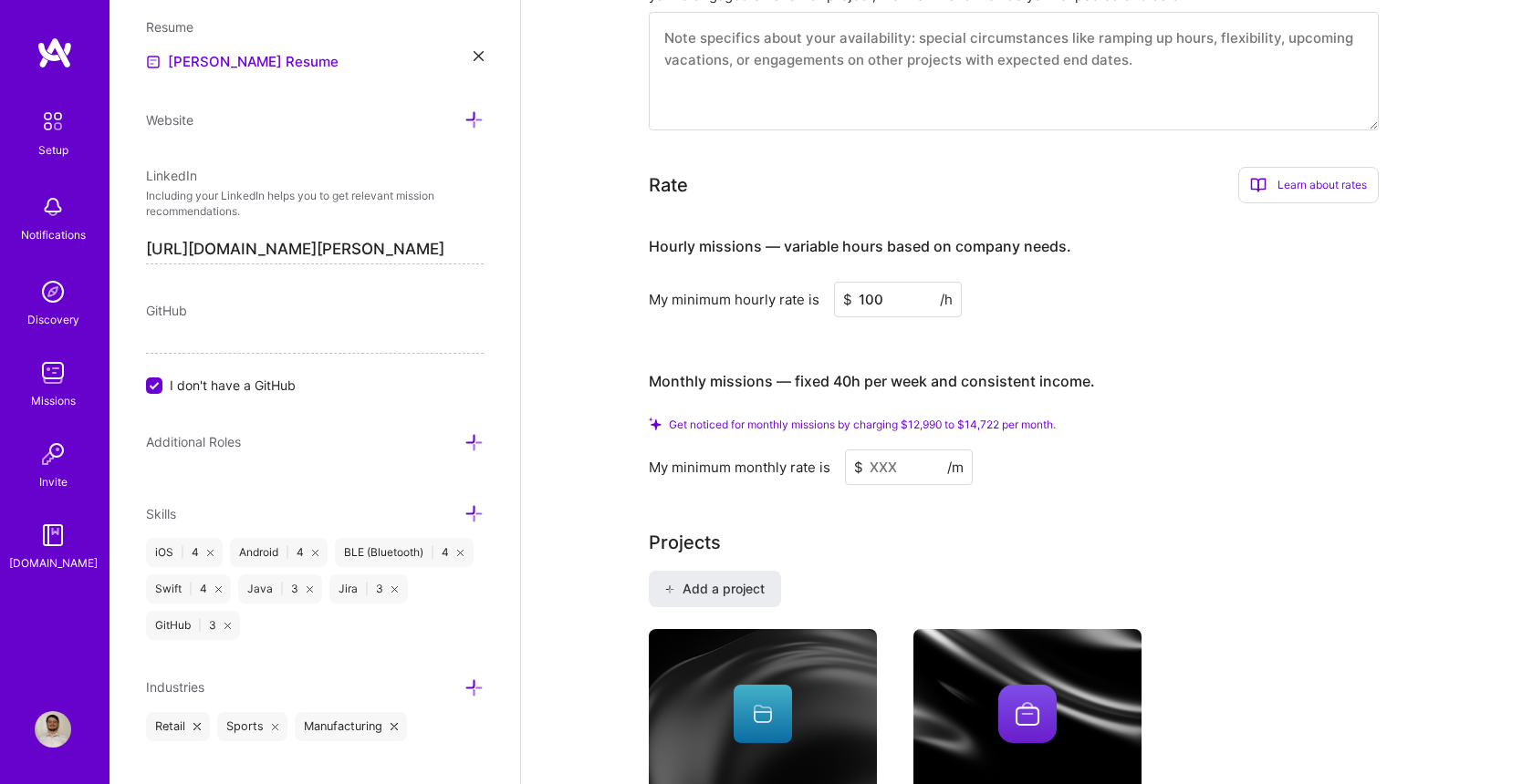
type input "100"
click at [909, 449] on input at bounding box center [909, 467] width 128 height 36
type input "13"
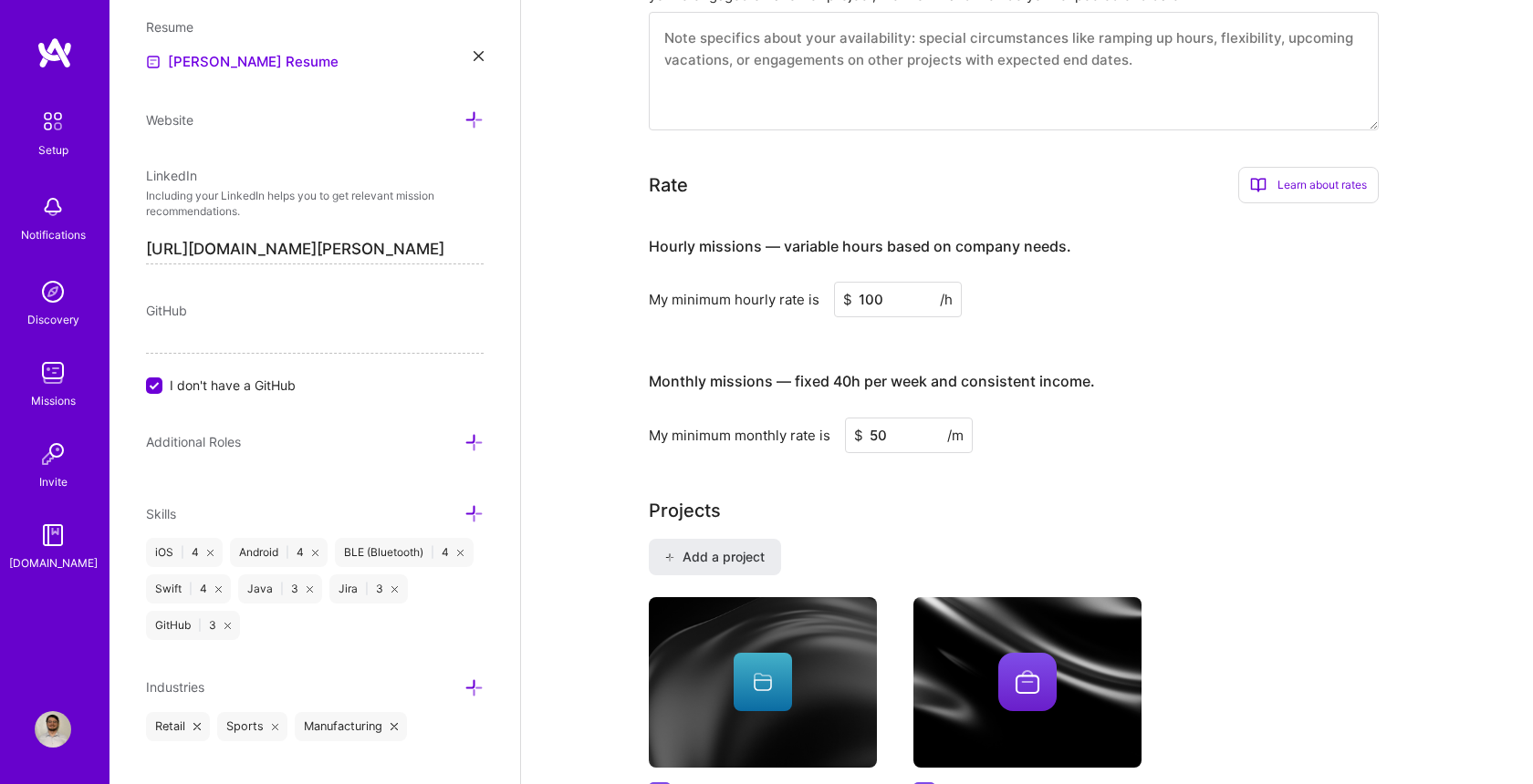
type input "5"
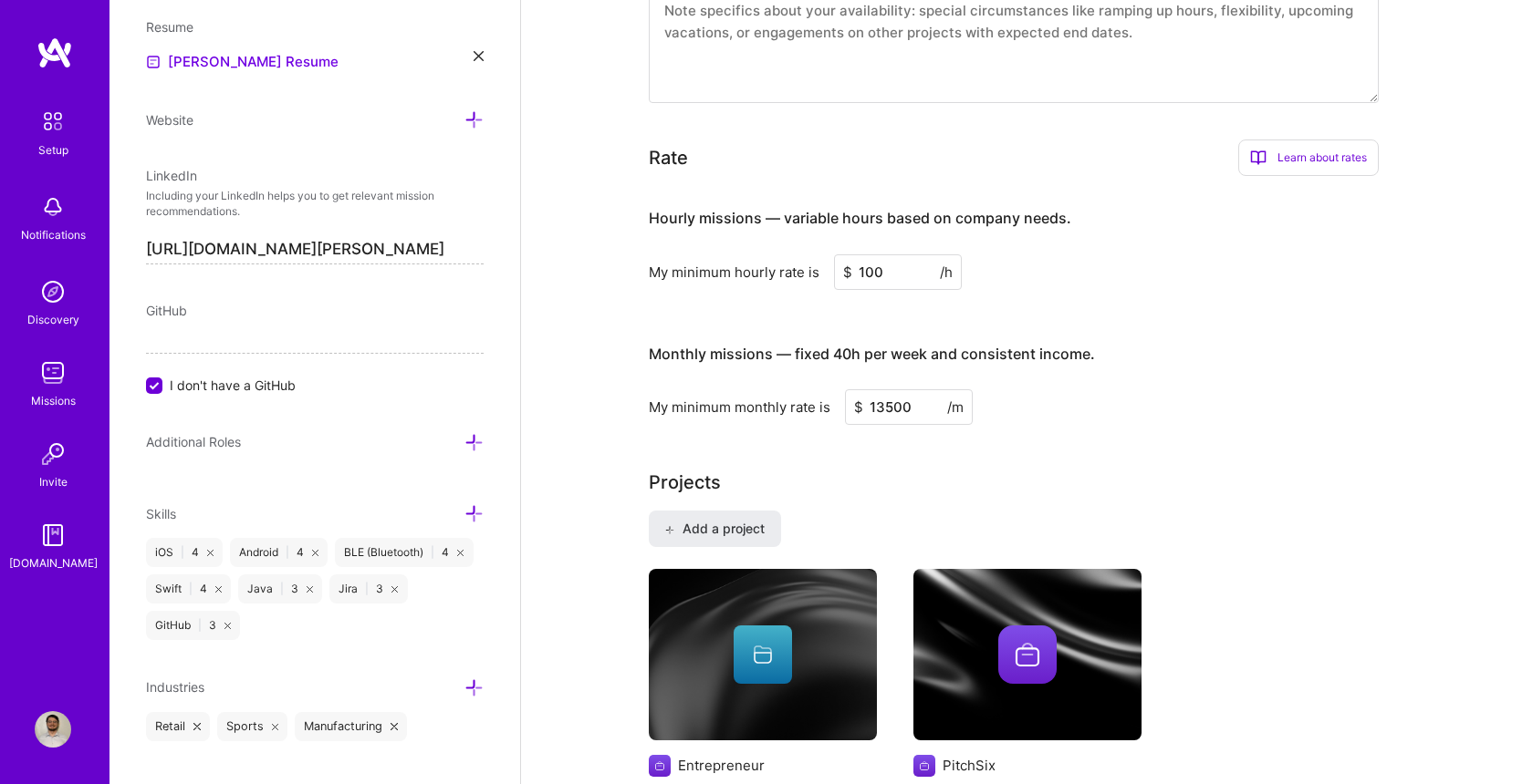
type input "13500"
click at [1080, 469] on div "Projects" at bounding box center [1027, 482] width 757 height 27
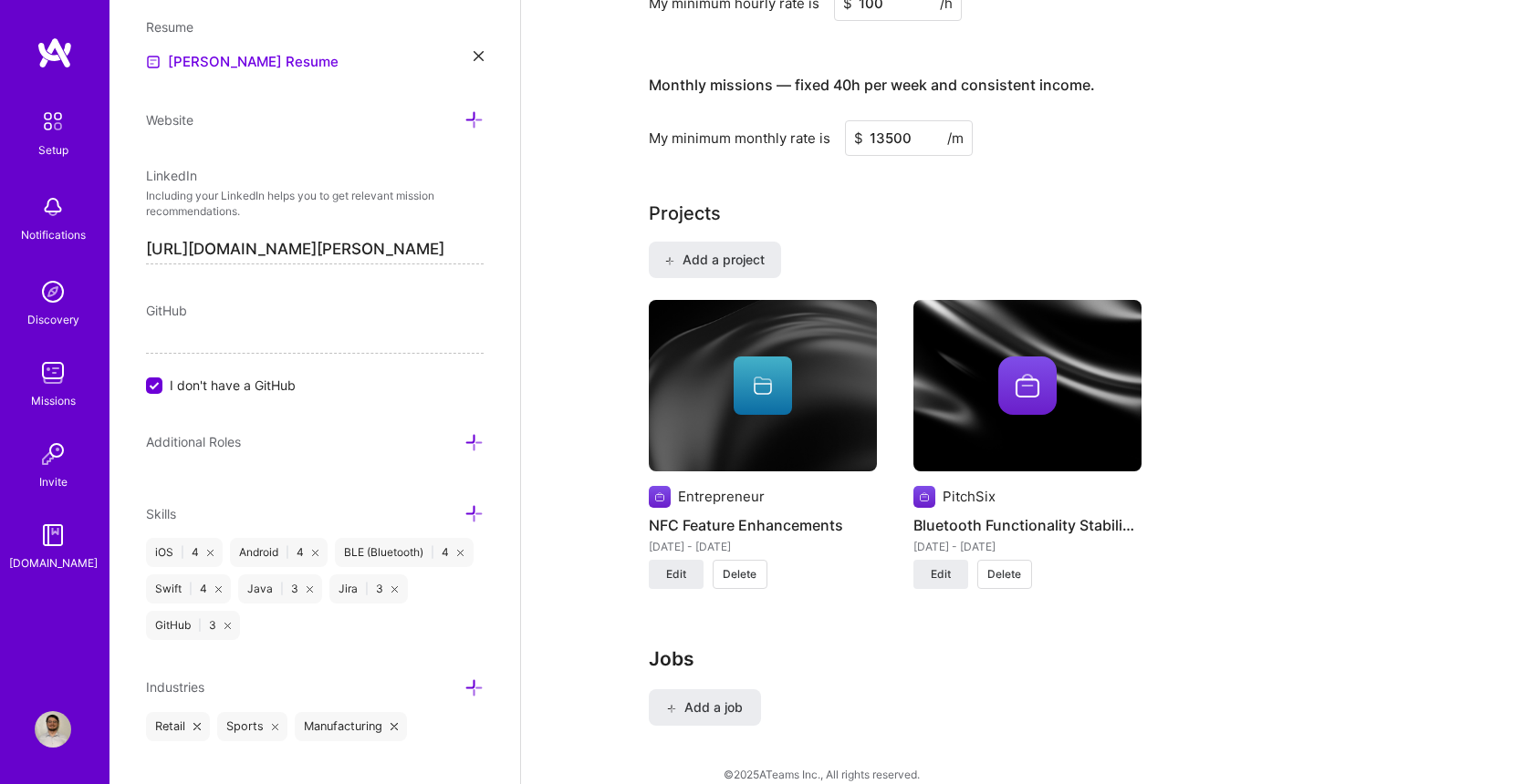
scroll to position [1149, 0]
click at [699, 699] on span "Add a job" at bounding box center [705, 708] width 75 height 18
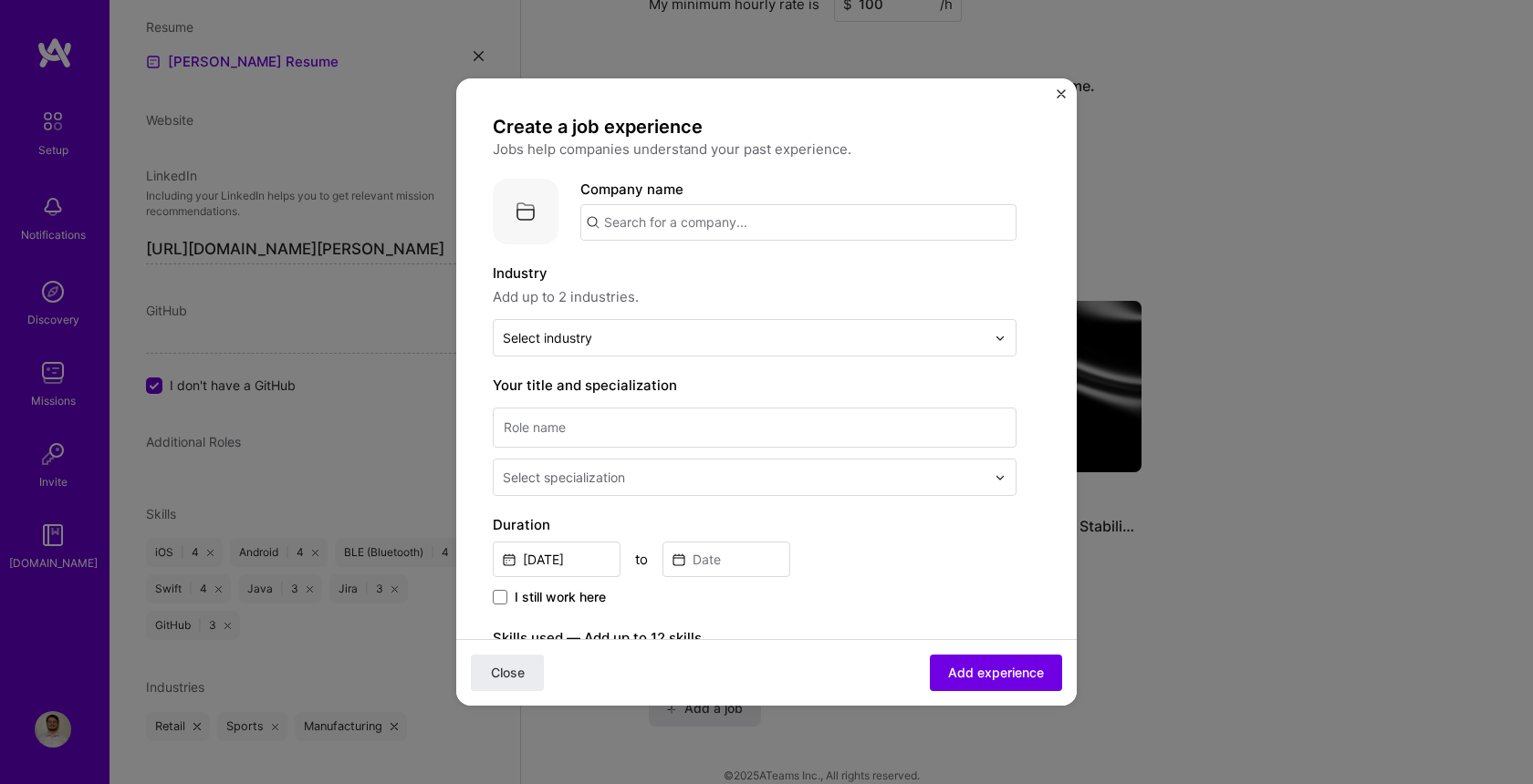
scroll to position [0, 0]
click at [812, 224] on input "text" at bounding box center [799, 222] width 437 height 37
type input "NCR Voyix"
click at [703, 270] on div "NCR Voyix ncrvoyix.com" at bounding box center [680, 276] width 89 height 34
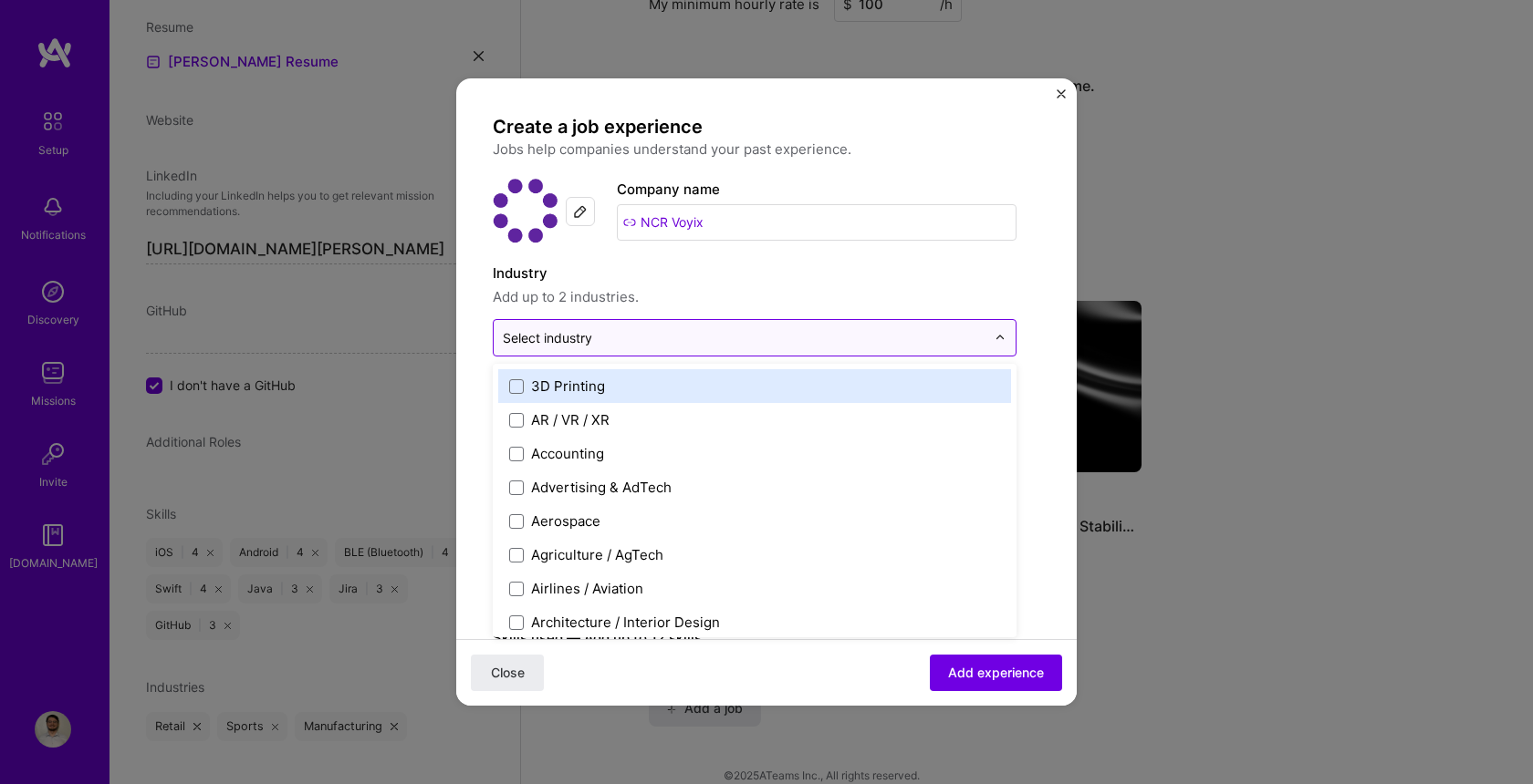
click at [651, 330] on input "text" at bounding box center [744, 337] width 483 height 19
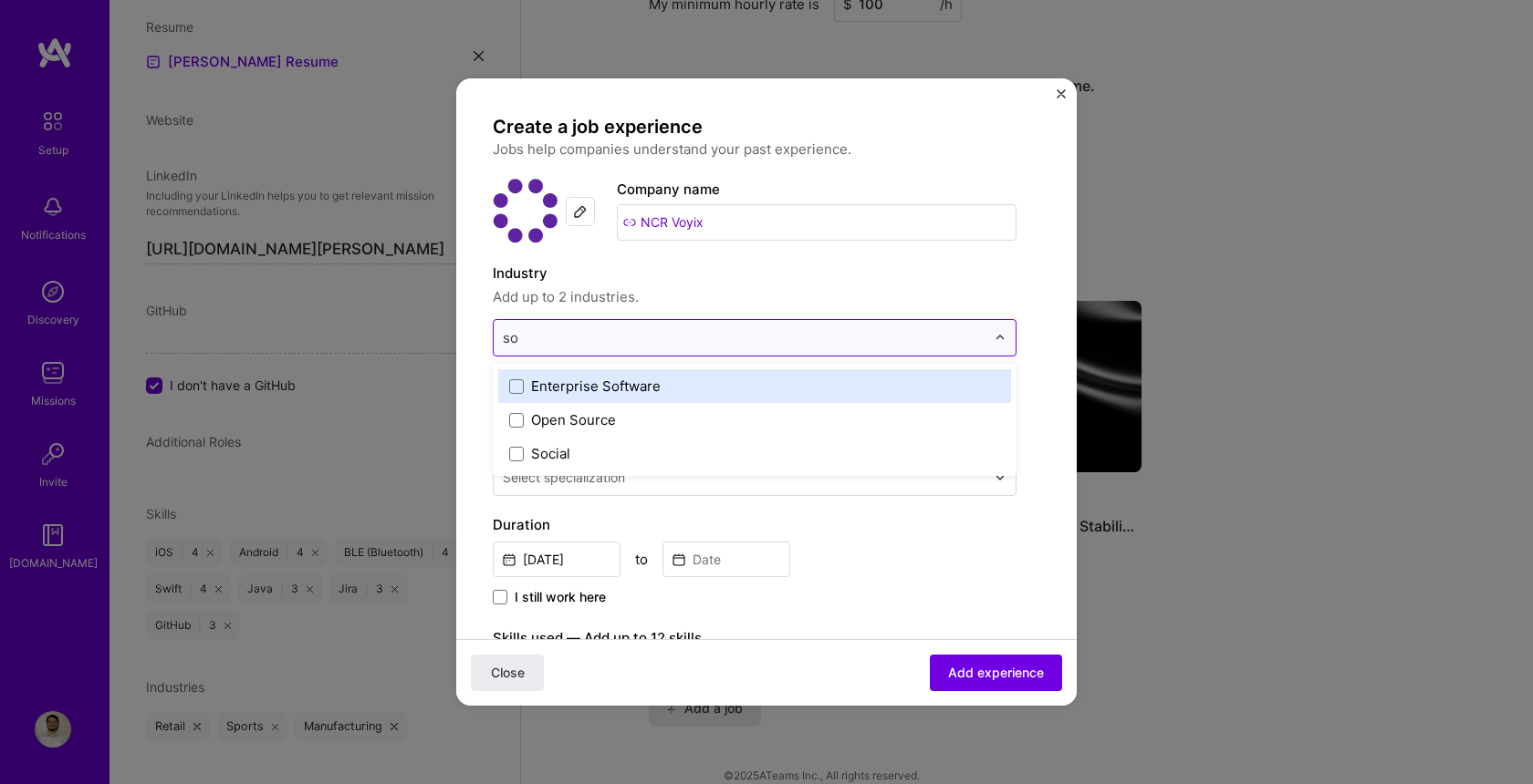
type input "s"
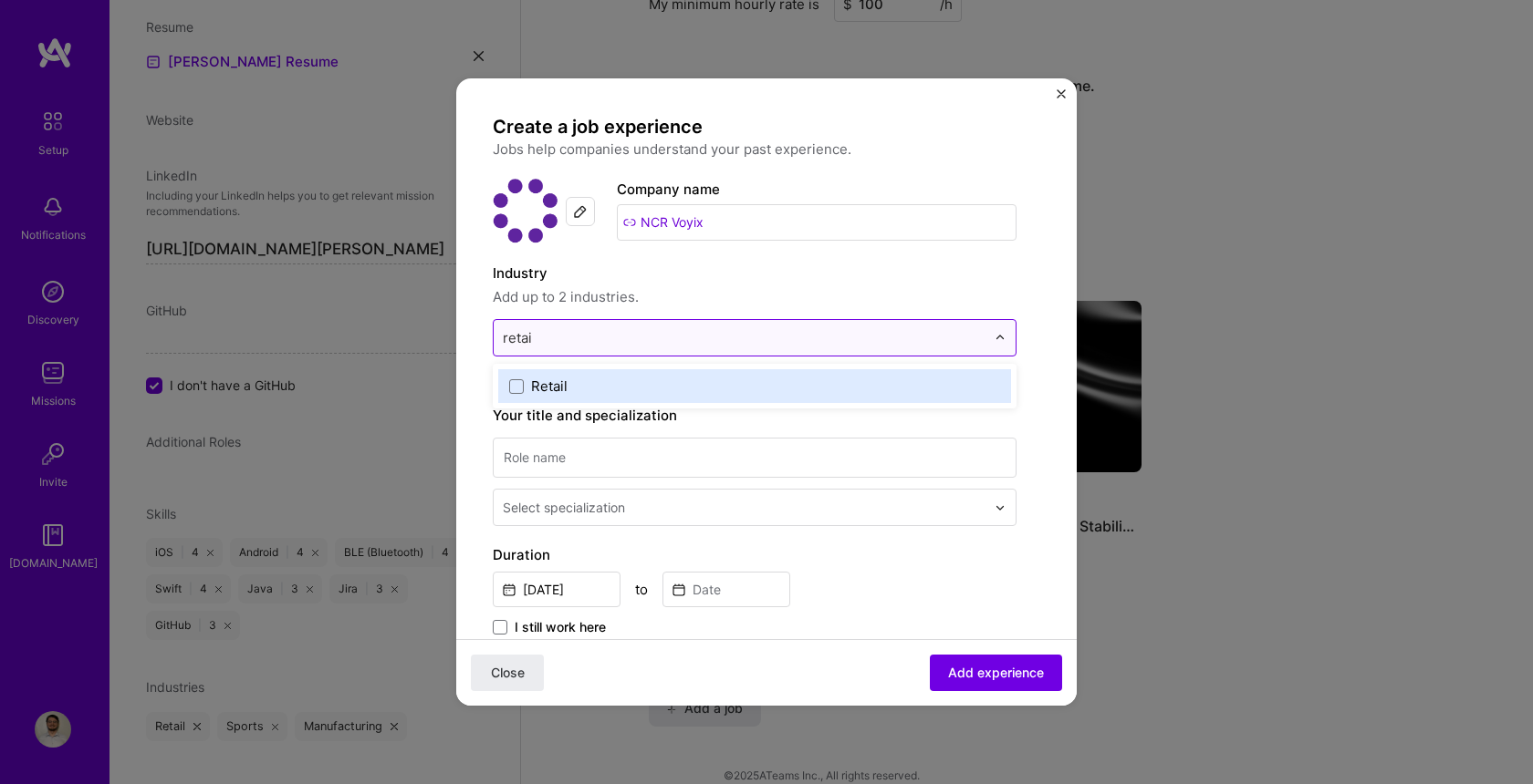
type input "retail"
click at [612, 383] on label "Retail" at bounding box center [754, 386] width 491 height 19
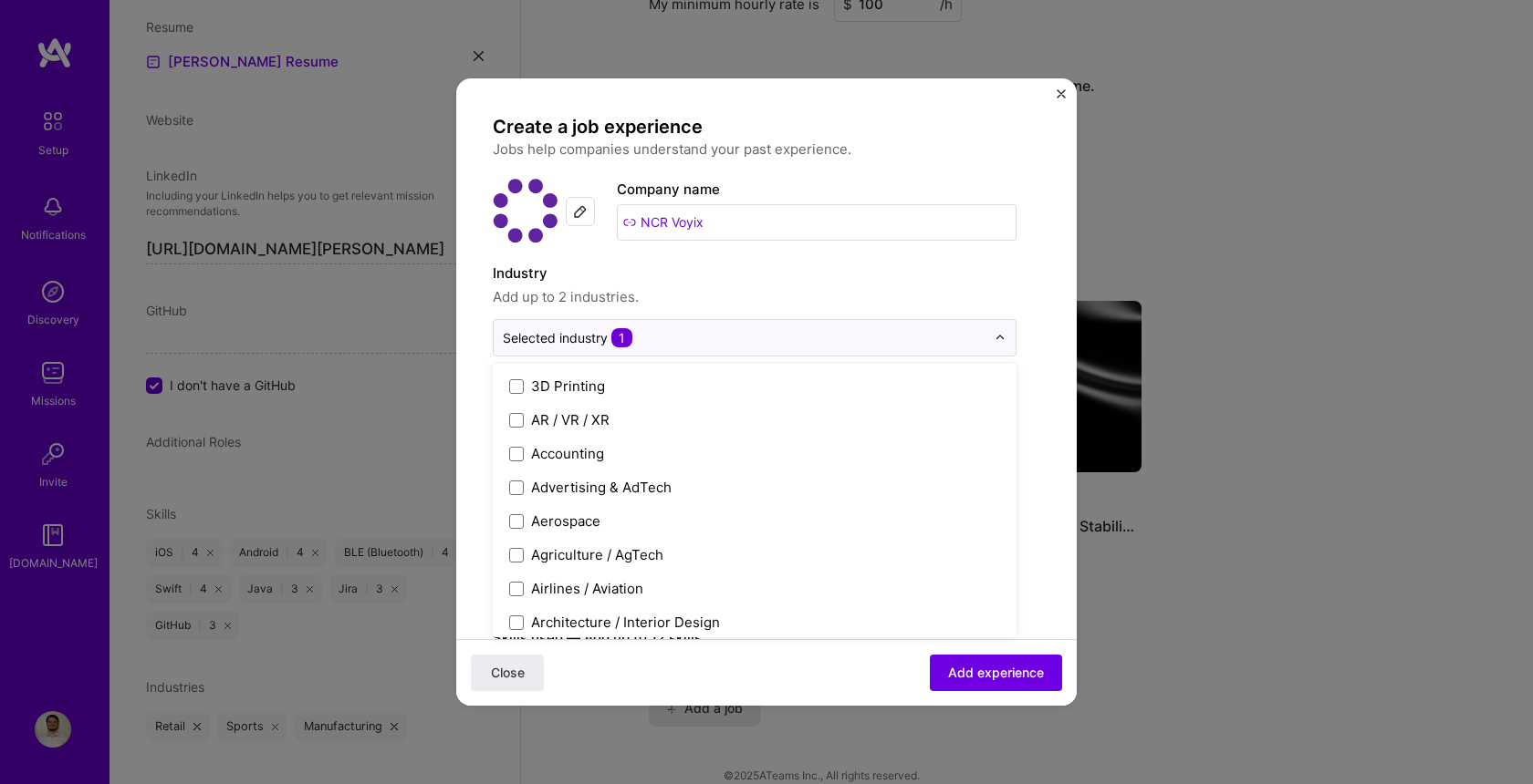
click at [721, 224] on input "NCR Voyix" at bounding box center [816, 222] width 400 height 37
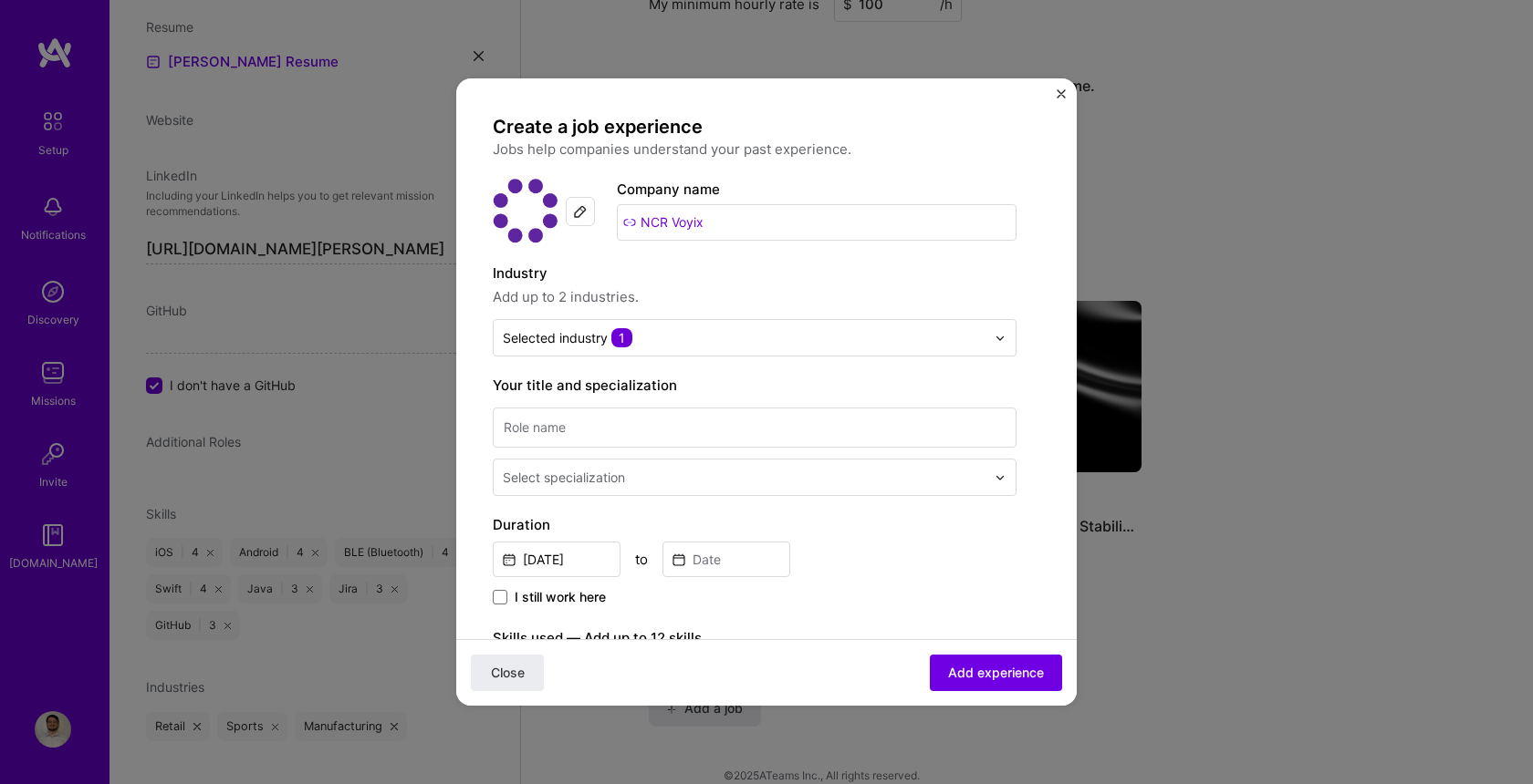
click at [721, 224] on input "NCR Voyix" at bounding box center [816, 222] width 400 height 37
click at [727, 223] on input "Freshop" at bounding box center [799, 222] width 437 height 37
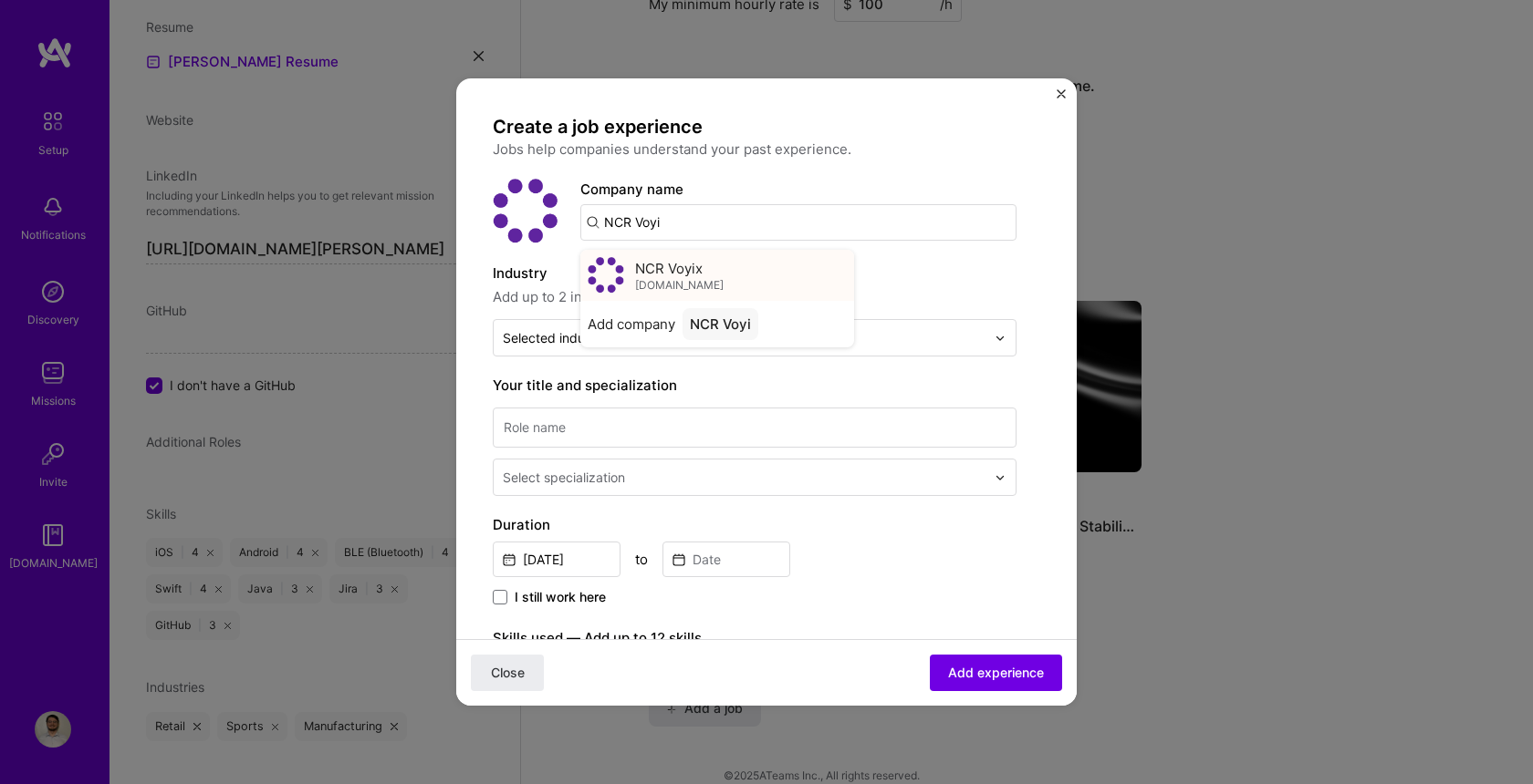
click at [702, 265] on span "NCR Voyix" at bounding box center [669, 269] width 68 height 19
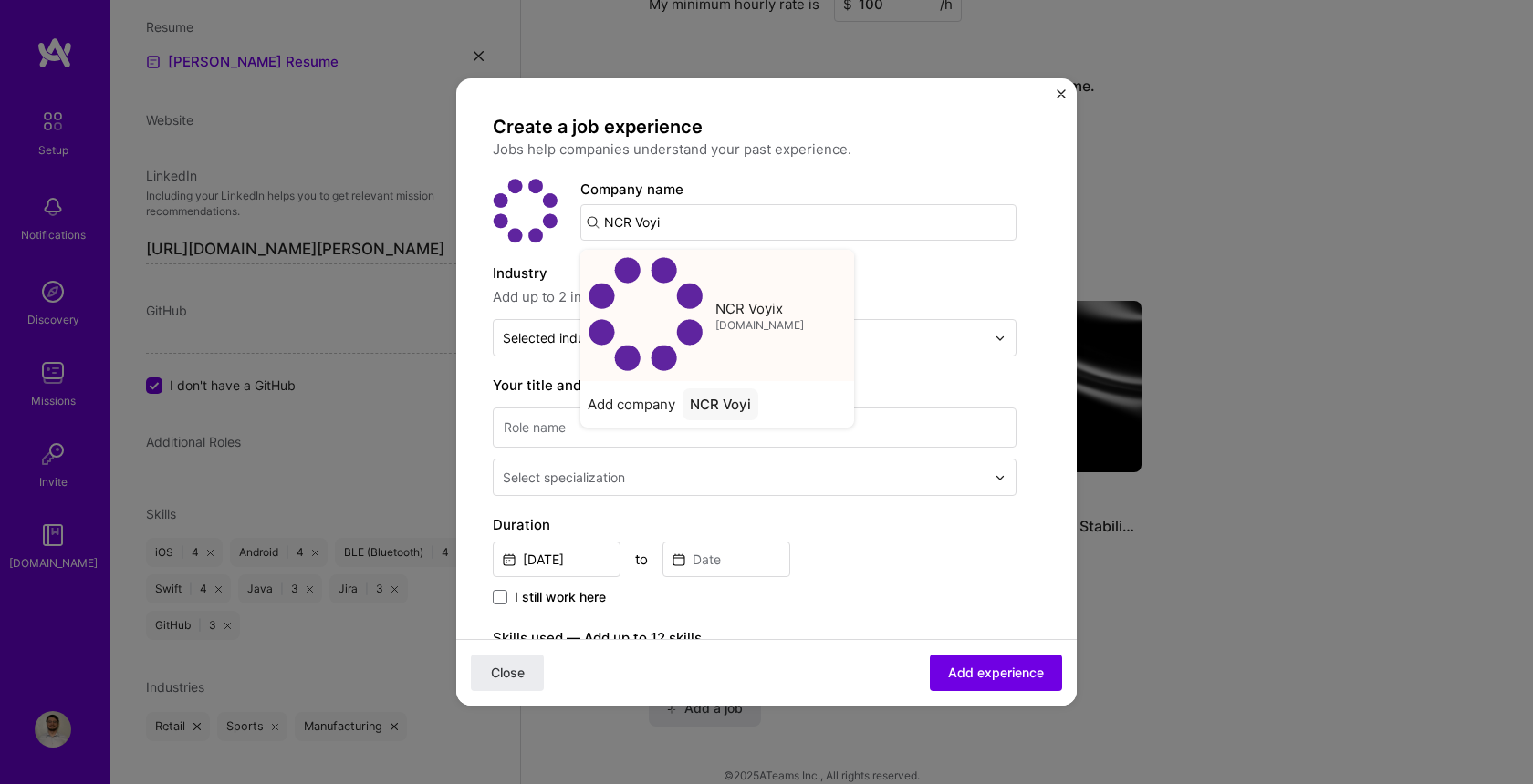
type input "NCR Voyix"
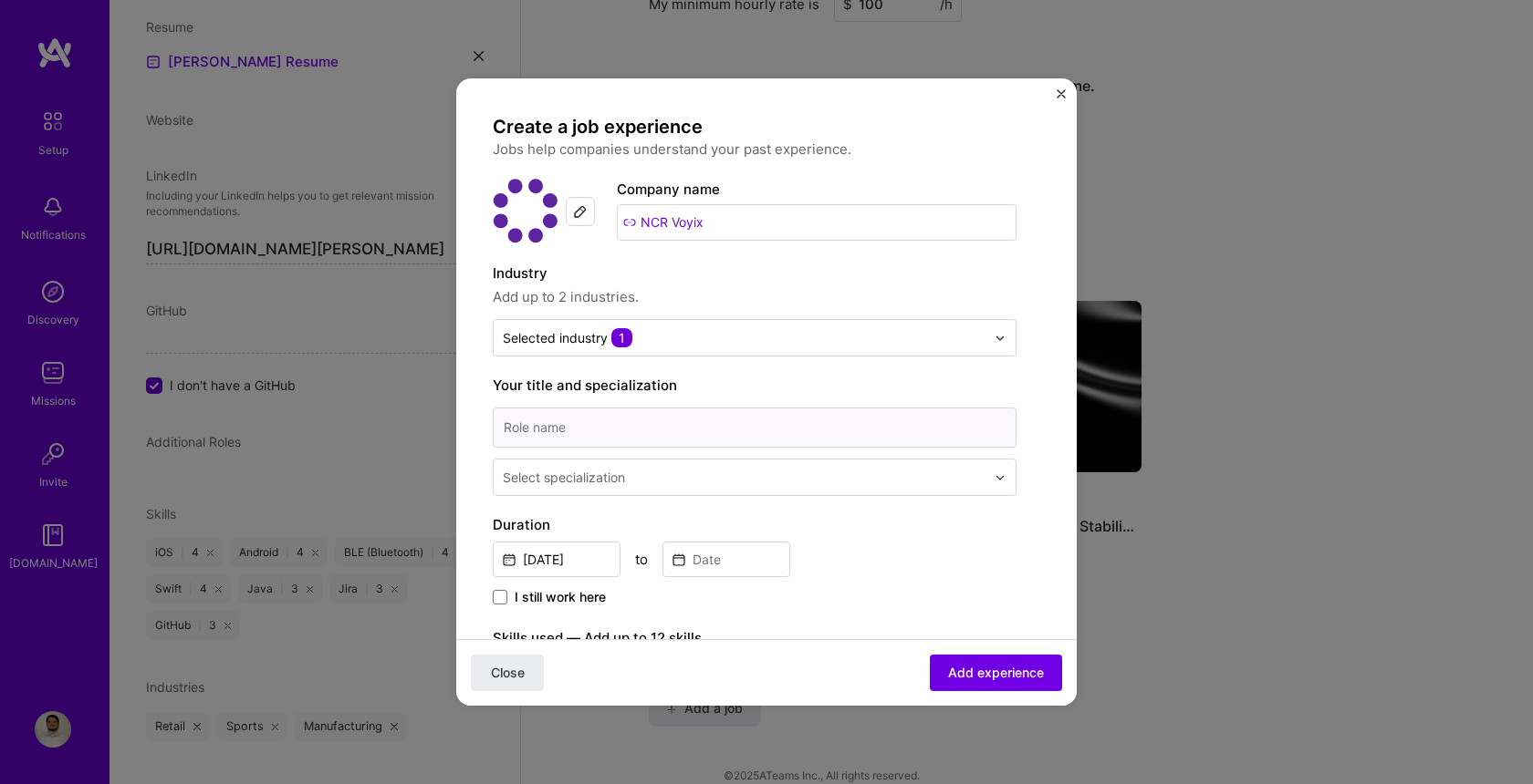
click at [679, 423] on input at bounding box center [755, 428] width 524 height 41
type input "Software Engineer"
click at [683, 500] on div "Create a job experience Jobs help companies understand your past experience. Co…" at bounding box center [755, 663] width 524 height 1098
click at [709, 474] on input "text" at bounding box center [746, 478] width 486 height 19
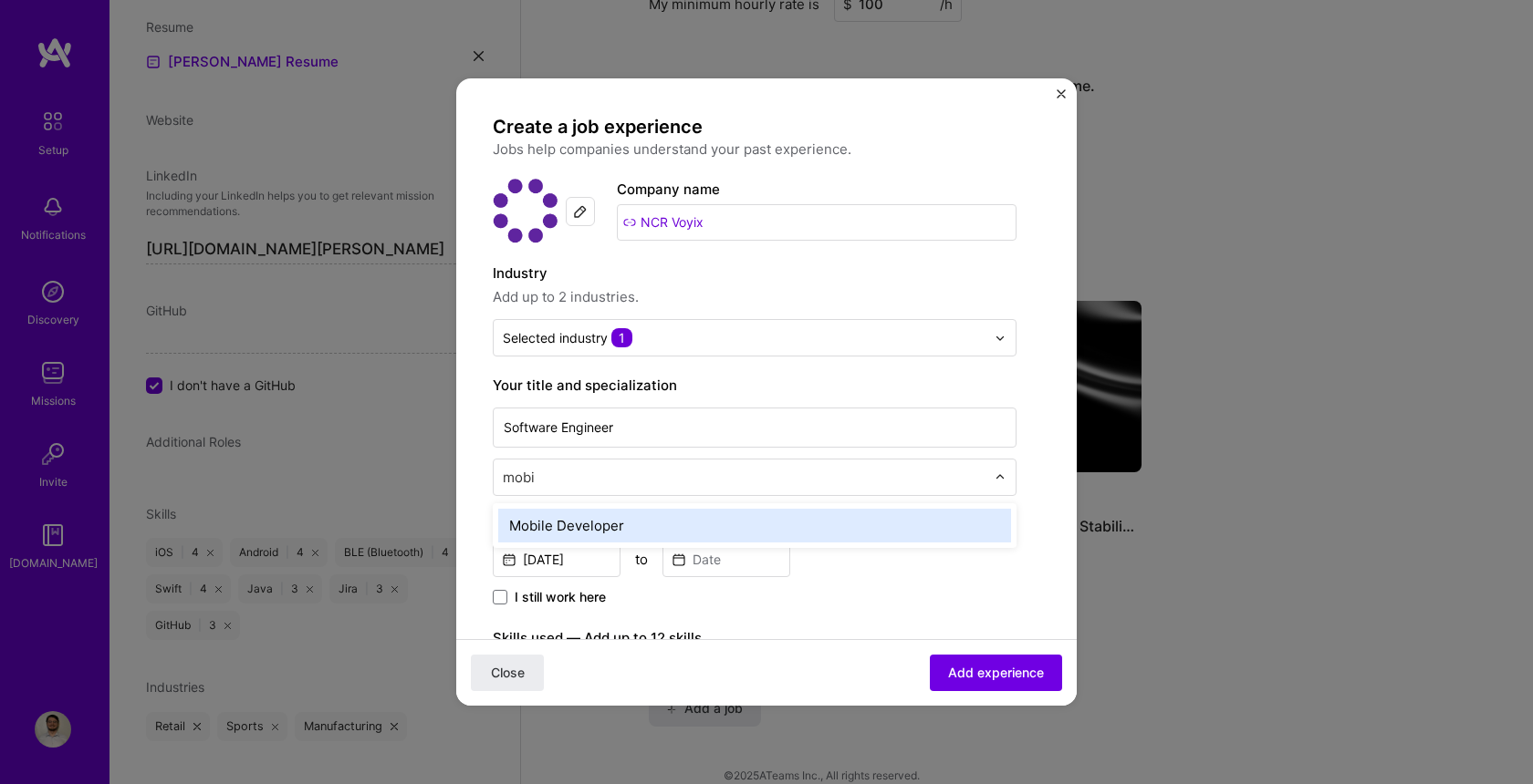
type input "mobil"
click at [748, 535] on div "Mobile Developer" at bounding box center [754, 526] width 513 height 34
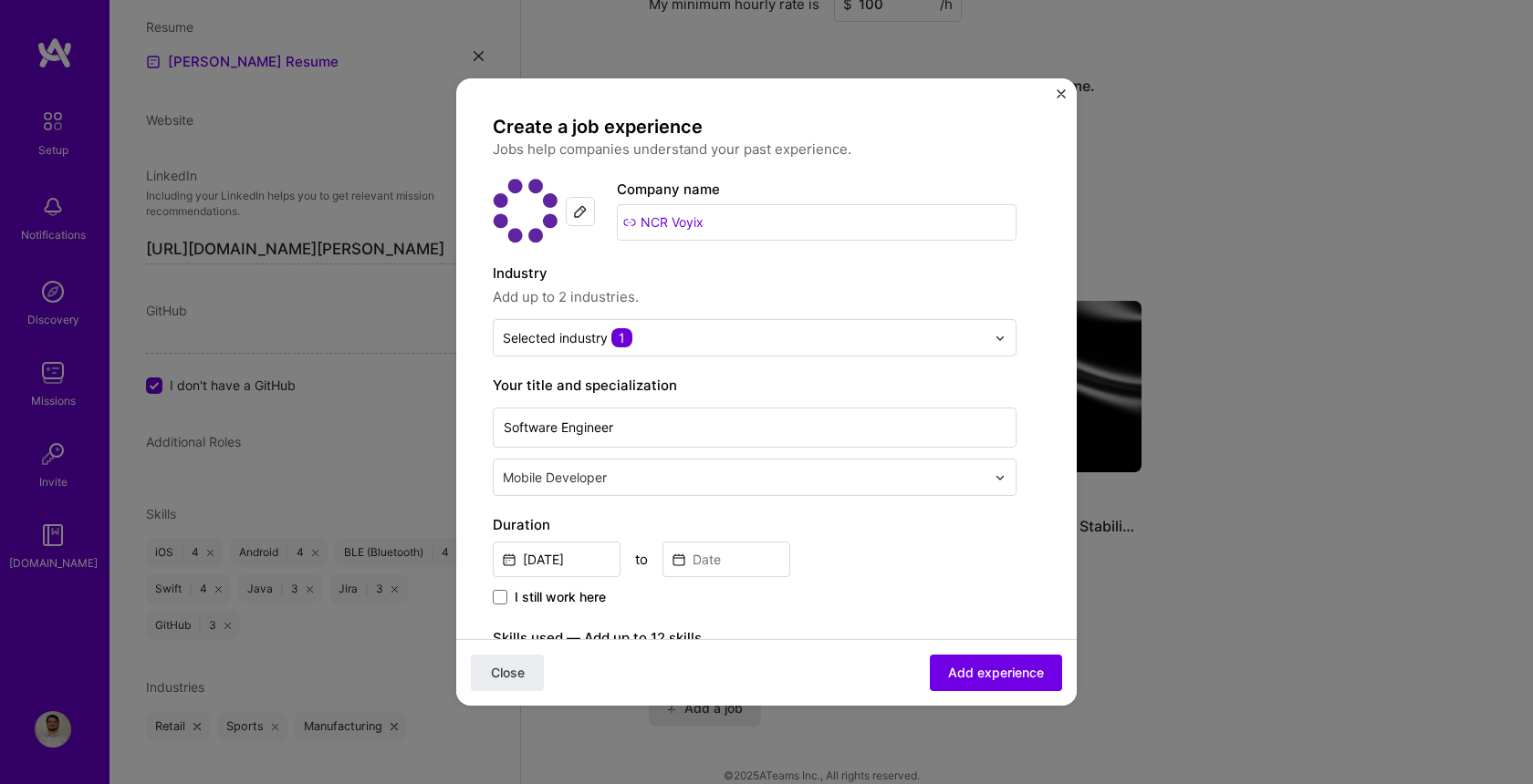
click at [921, 567] on div "Sep, 2025 to" at bounding box center [755, 558] width 524 height 40
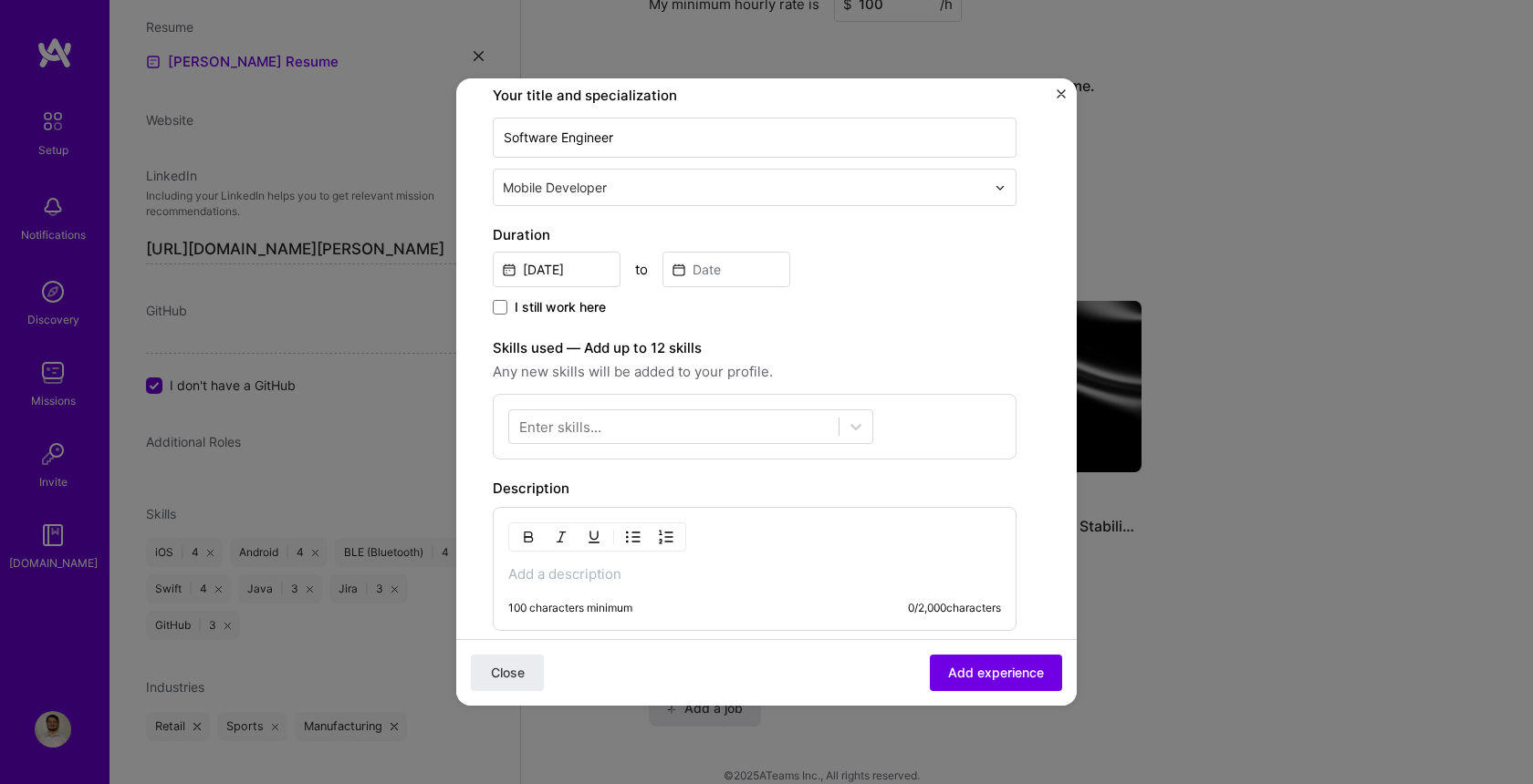
scroll to position [323, 0]
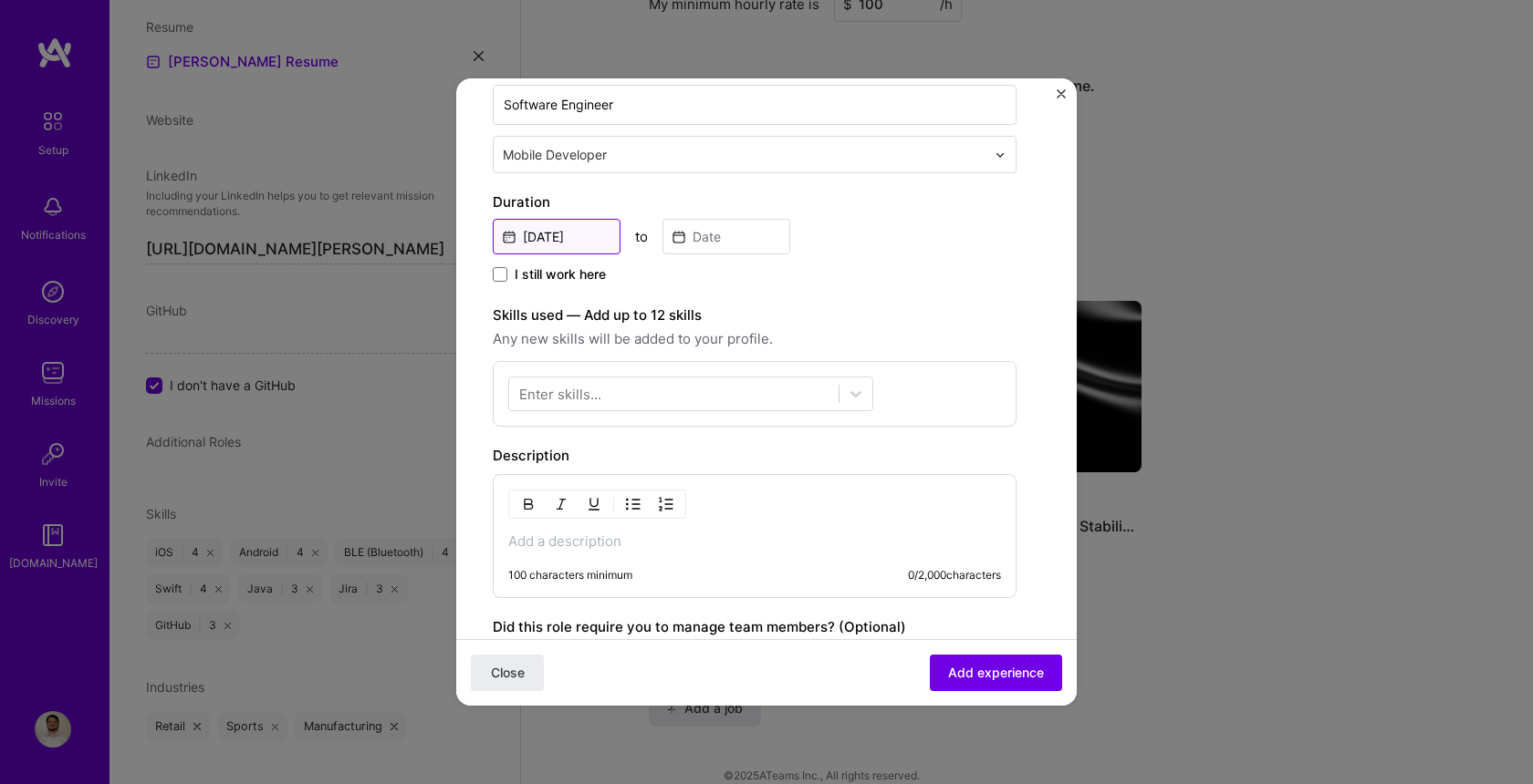
click at [570, 231] on input "Sep, 2025" at bounding box center [557, 237] width 128 height 36
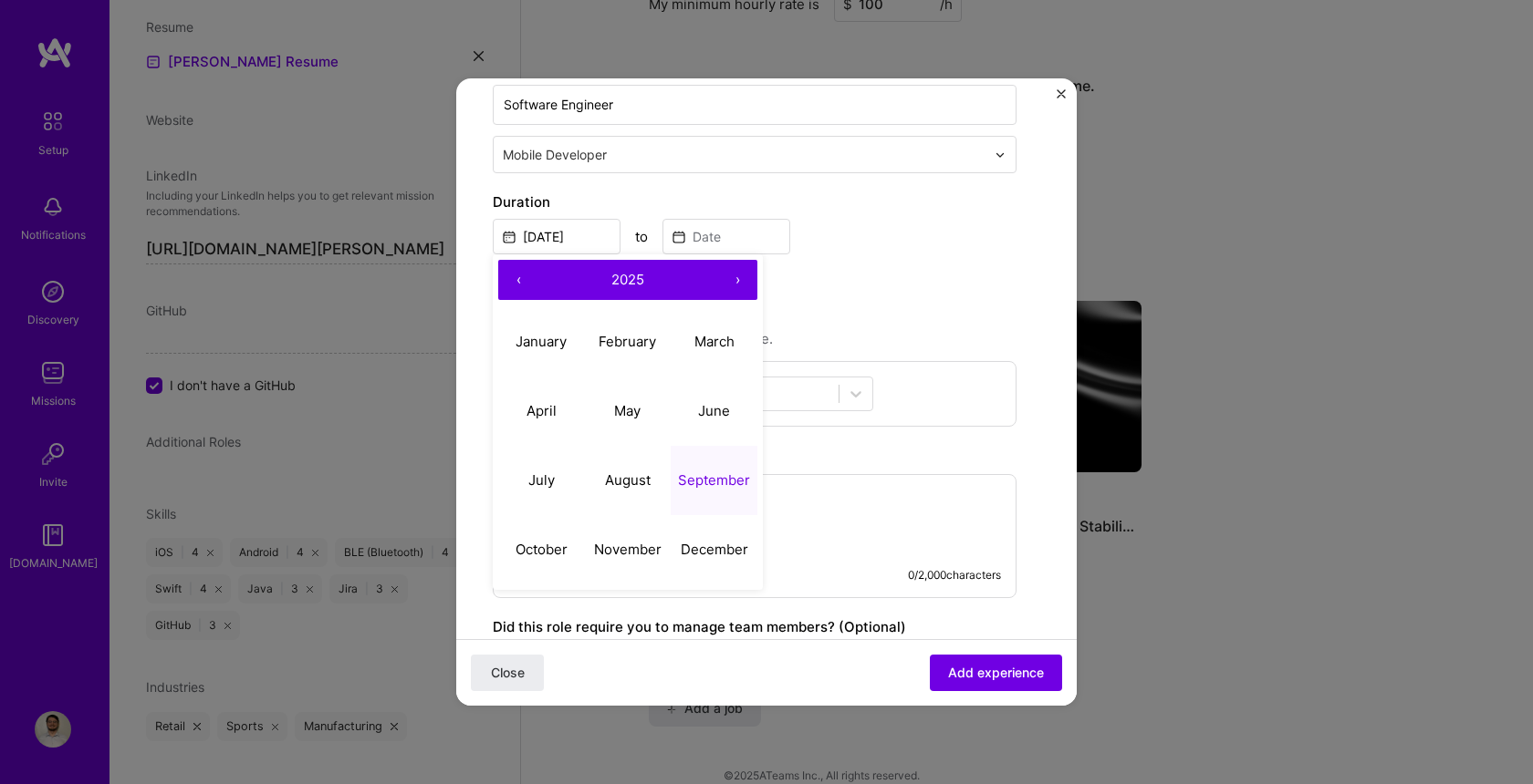
click at [516, 278] on button "‹" at bounding box center [518, 280] width 41 height 41
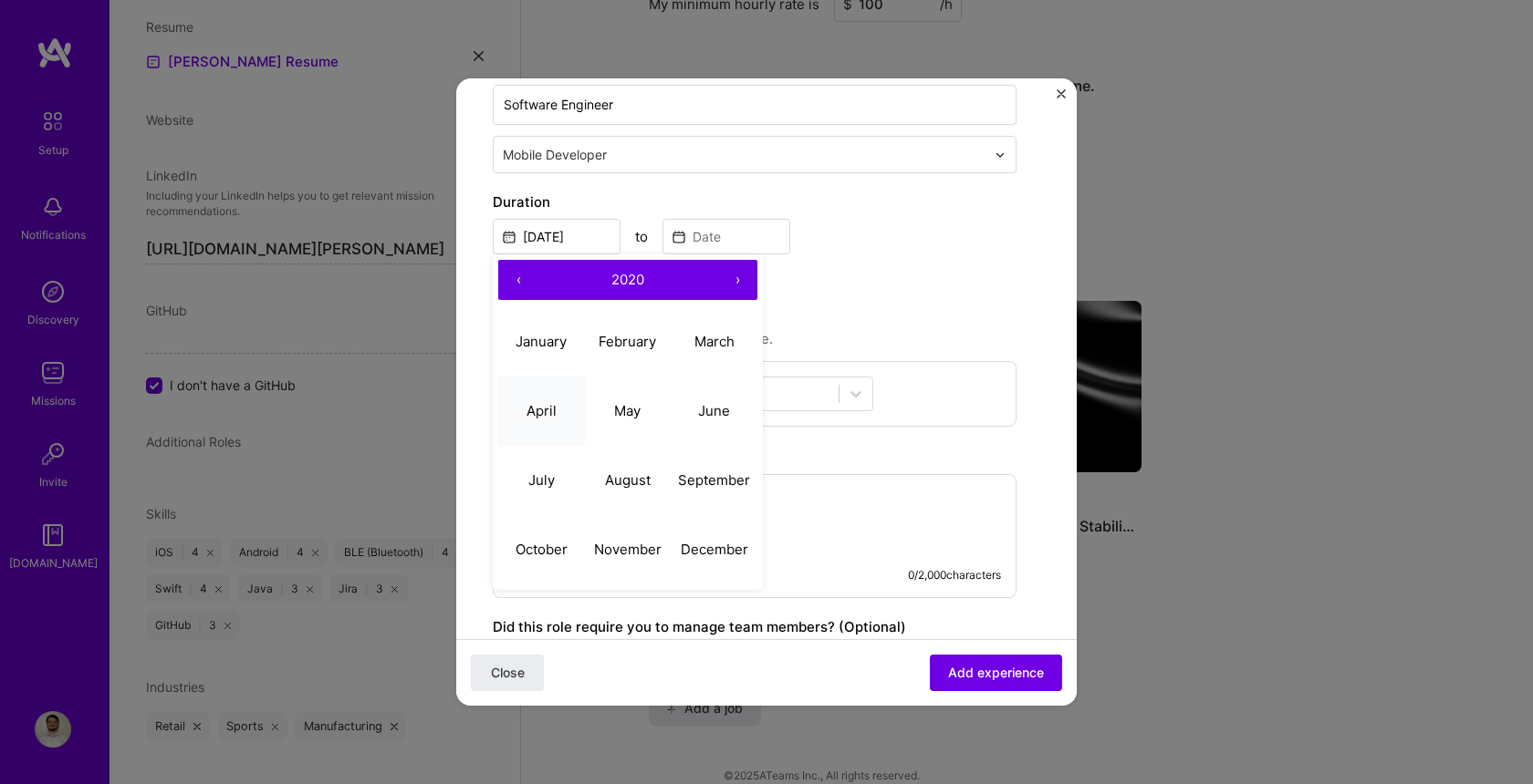
click at [553, 413] on abbr "April" at bounding box center [542, 411] width 30 height 17
type input "Apr, 2020"
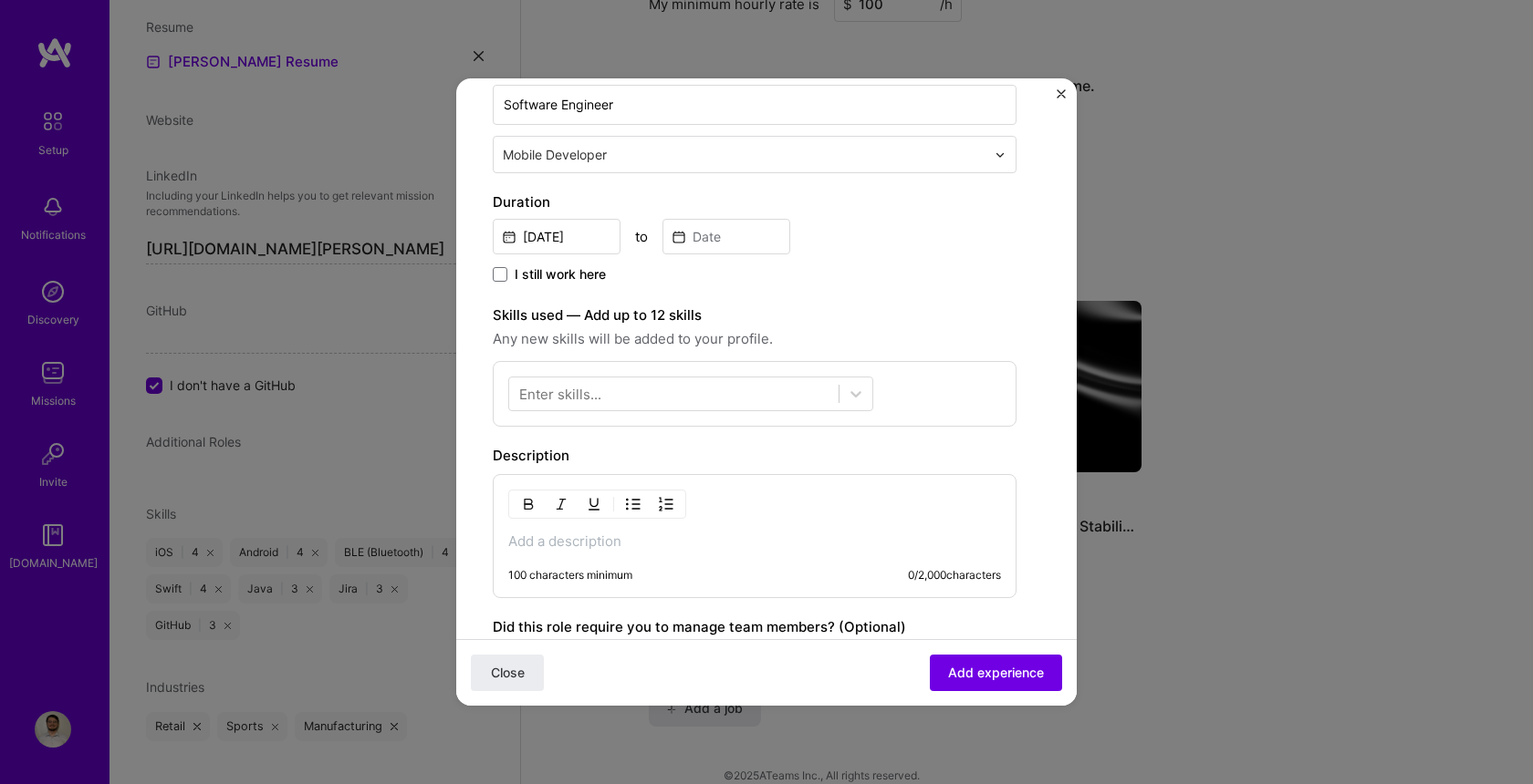
click at [918, 286] on div "I still work here" at bounding box center [755, 276] width 524 height 21
click at [503, 274] on span at bounding box center [500, 274] width 14 height 14
click at [0, 0] on input "I still work here" at bounding box center [0, 0] width 0 height 0
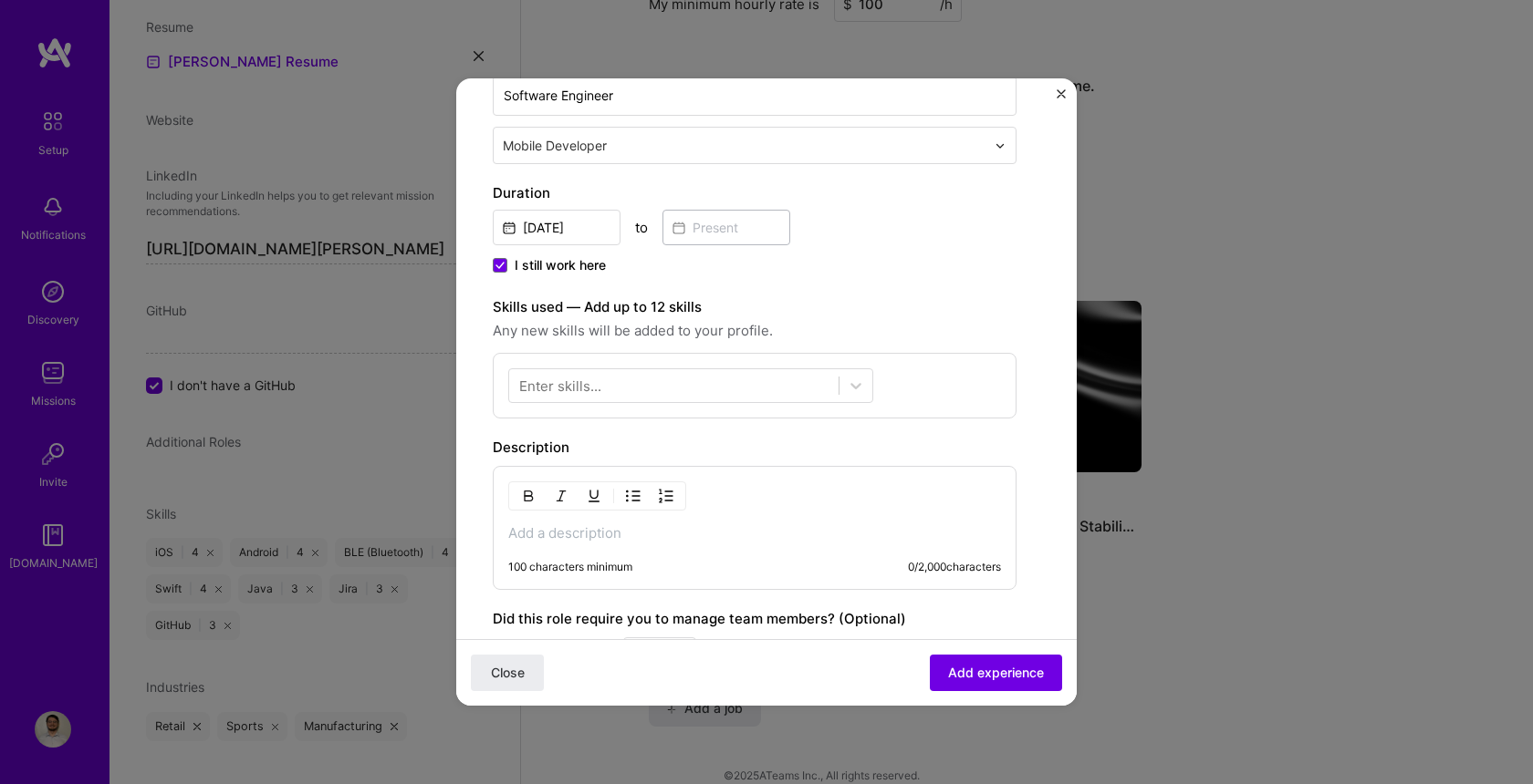
scroll to position [355, 0]
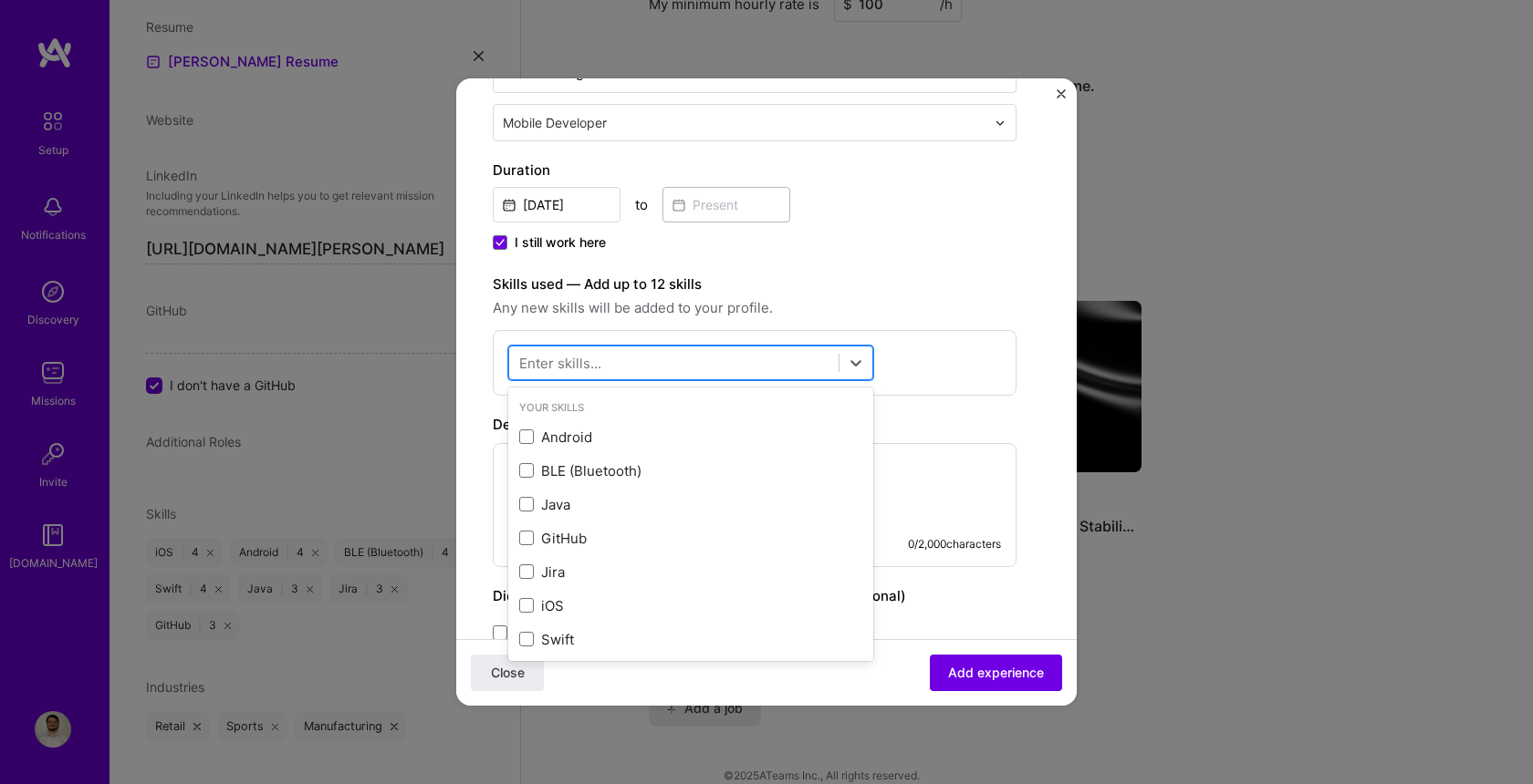
click at [729, 353] on div at bounding box center [673, 364] width 329 height 30
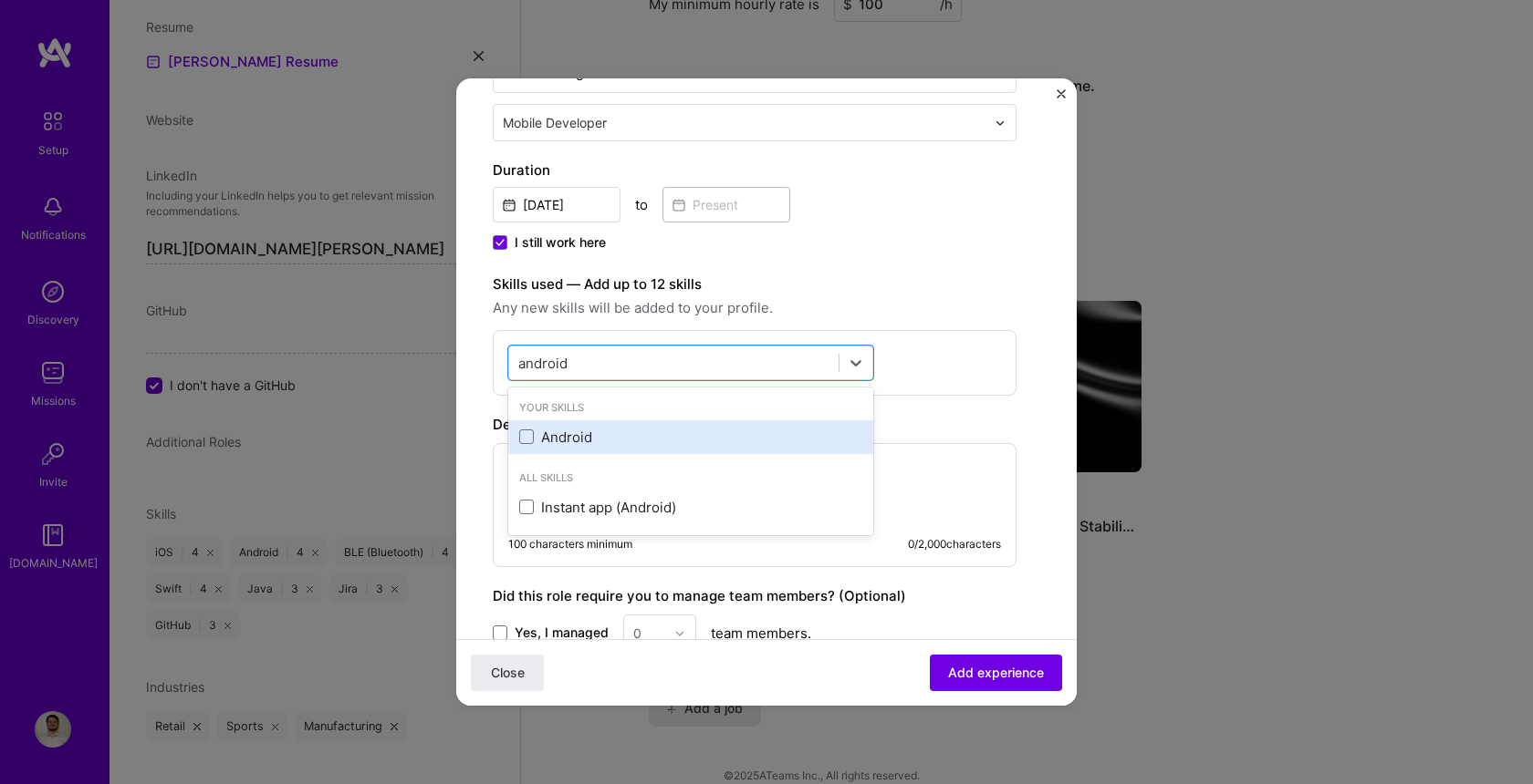
click at [554, 439] on div "Android" at bounding box center [691, 437] width 343 height 19
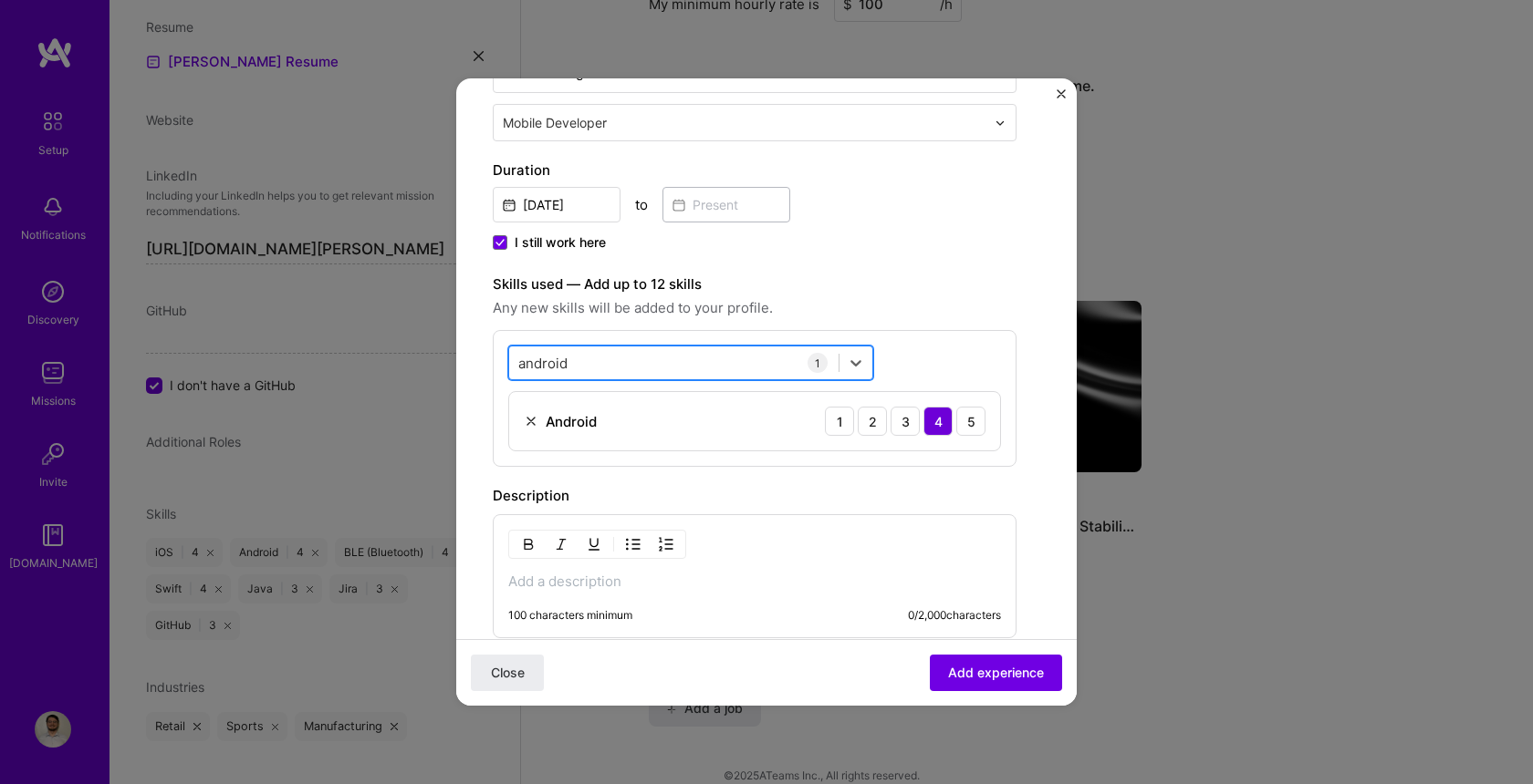
click at [637, 362] on div "android android" at bounding box center [673, 364] width 329 height 30
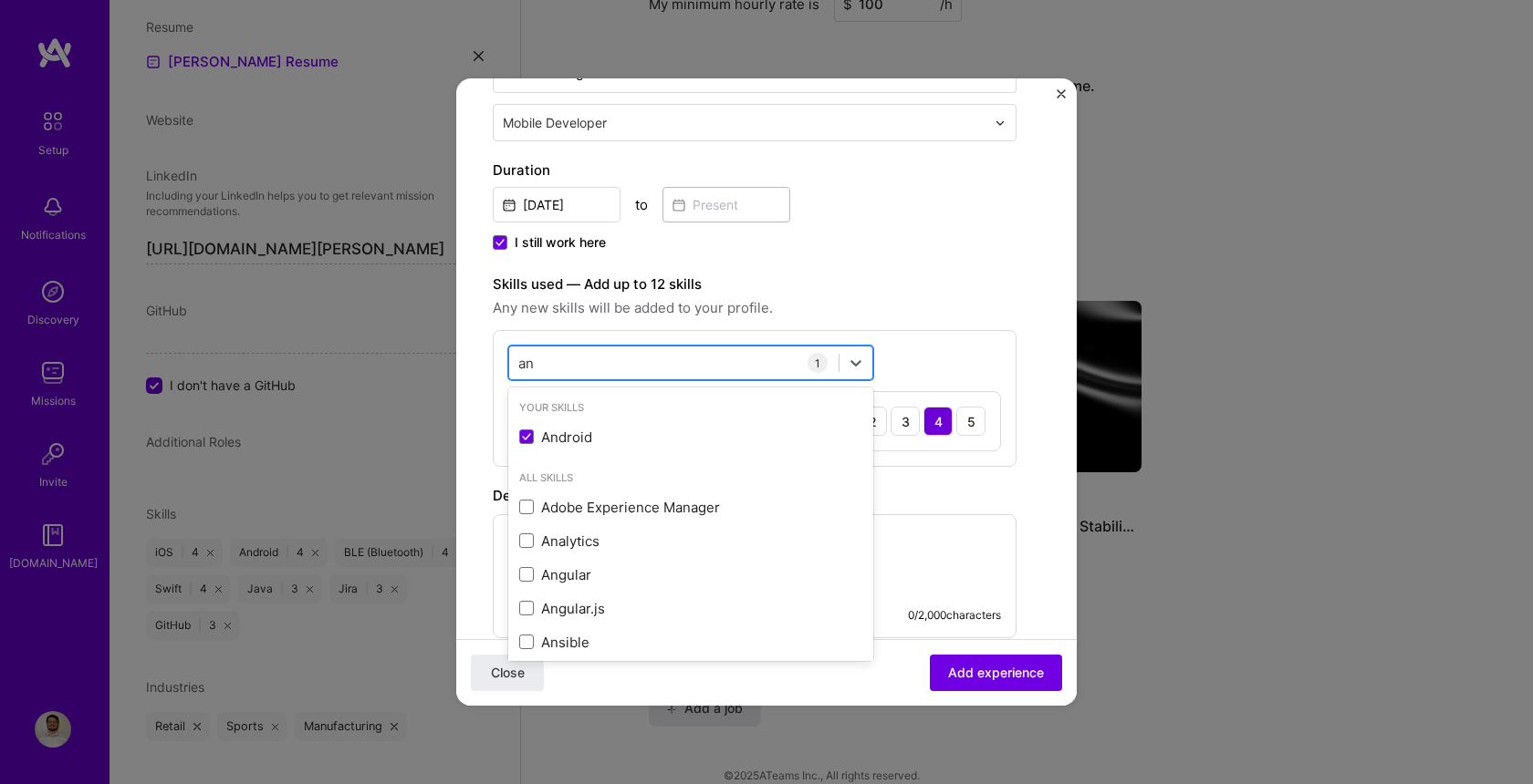
type input "a"
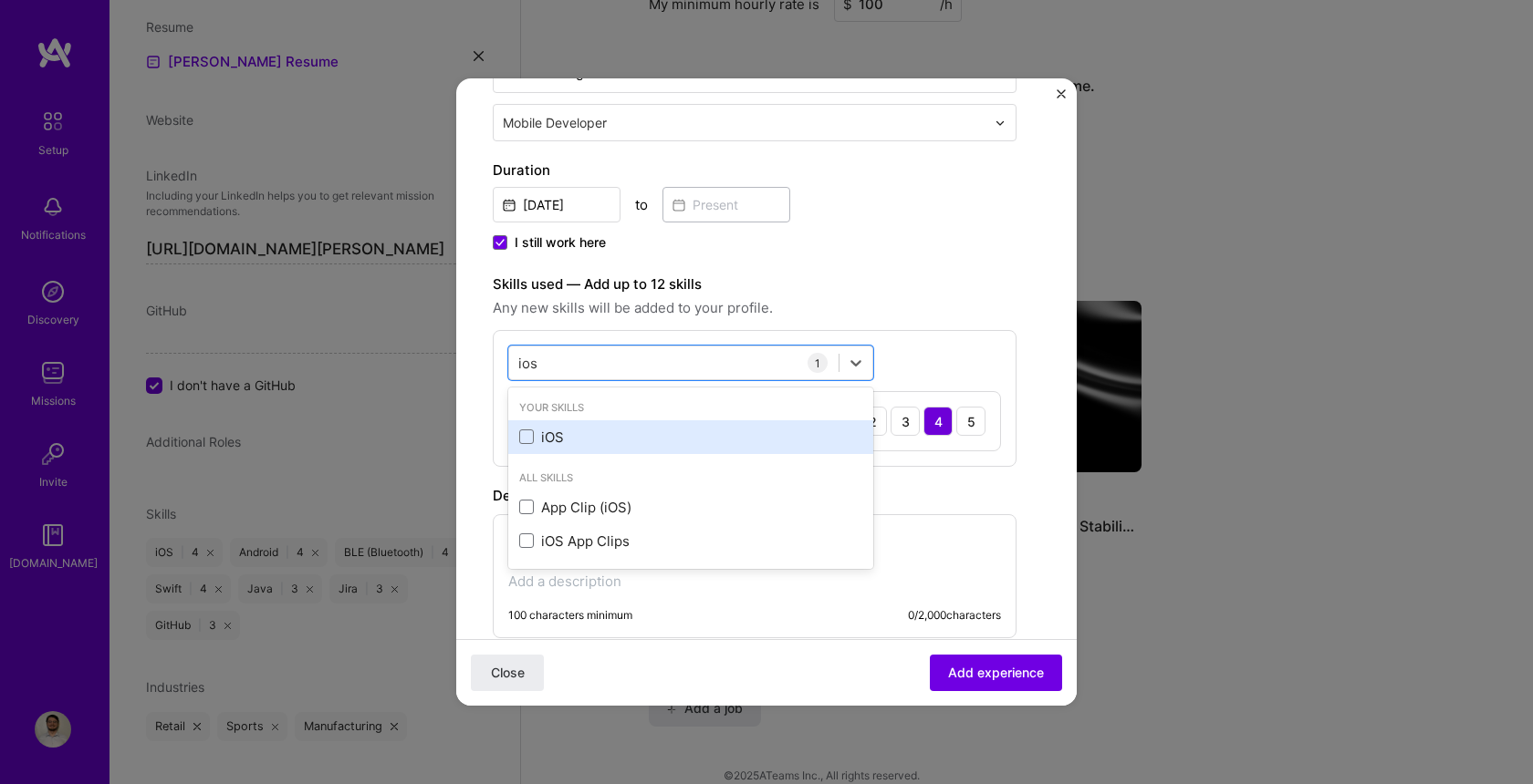
click at [568, 434] on div "iOS" at bounding box center [691, 437] width 343 height 19
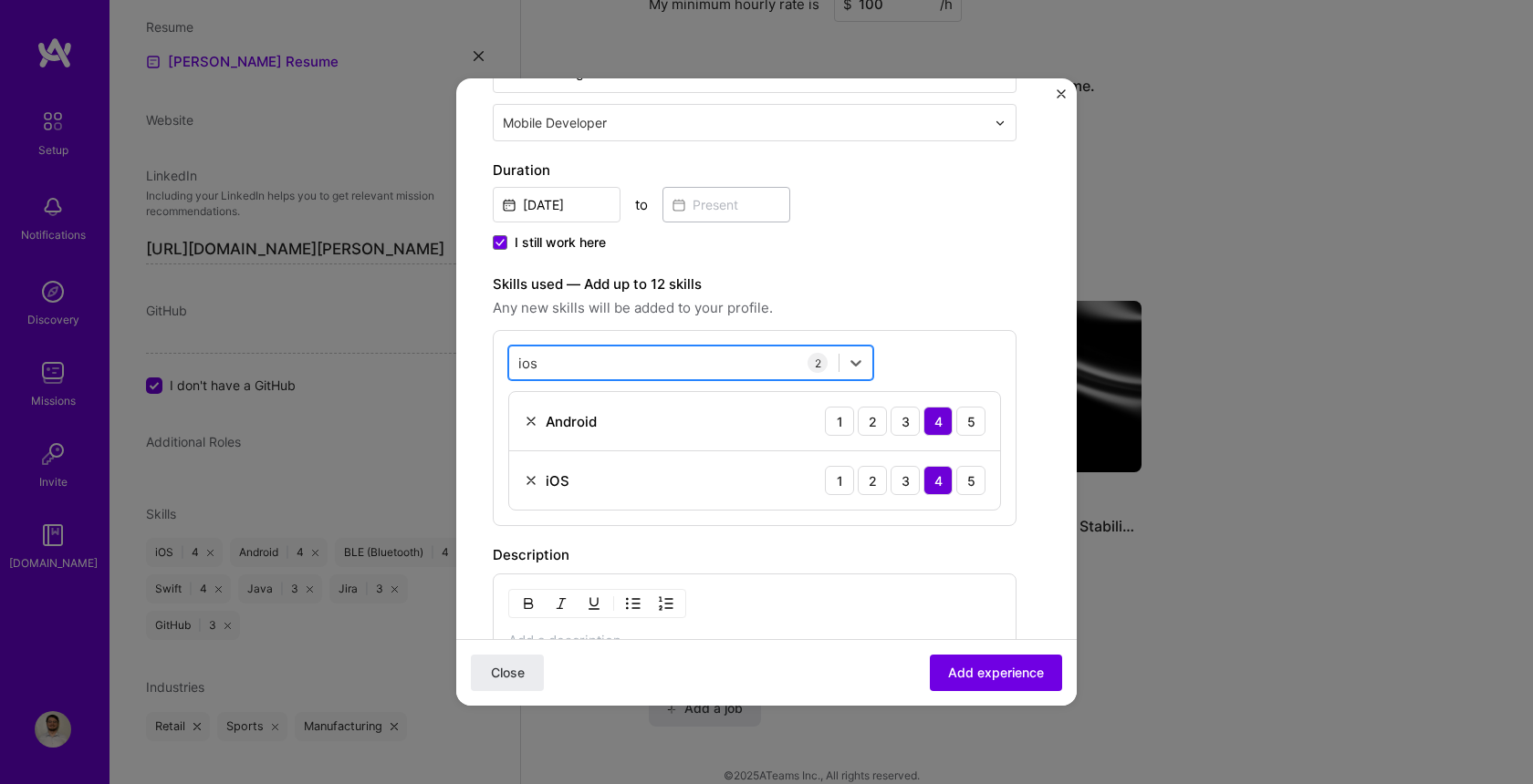
click at [584, 367] on div "ios ios" at bounding box center [673, 364] width 329 height 30
type input "i"
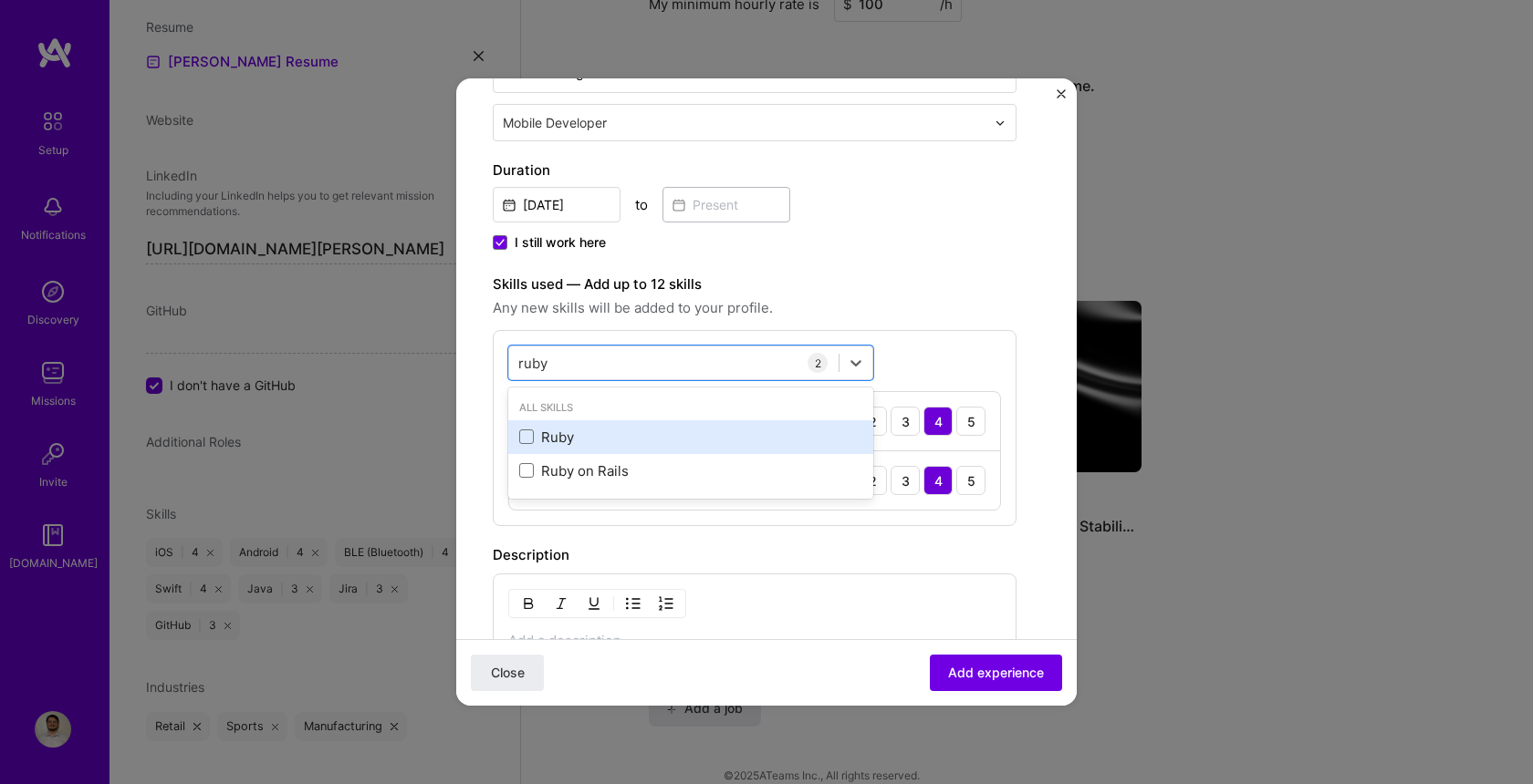
click at [542, 420] on div "Ruby" at bounding box center [690, 437] width 365 height 34
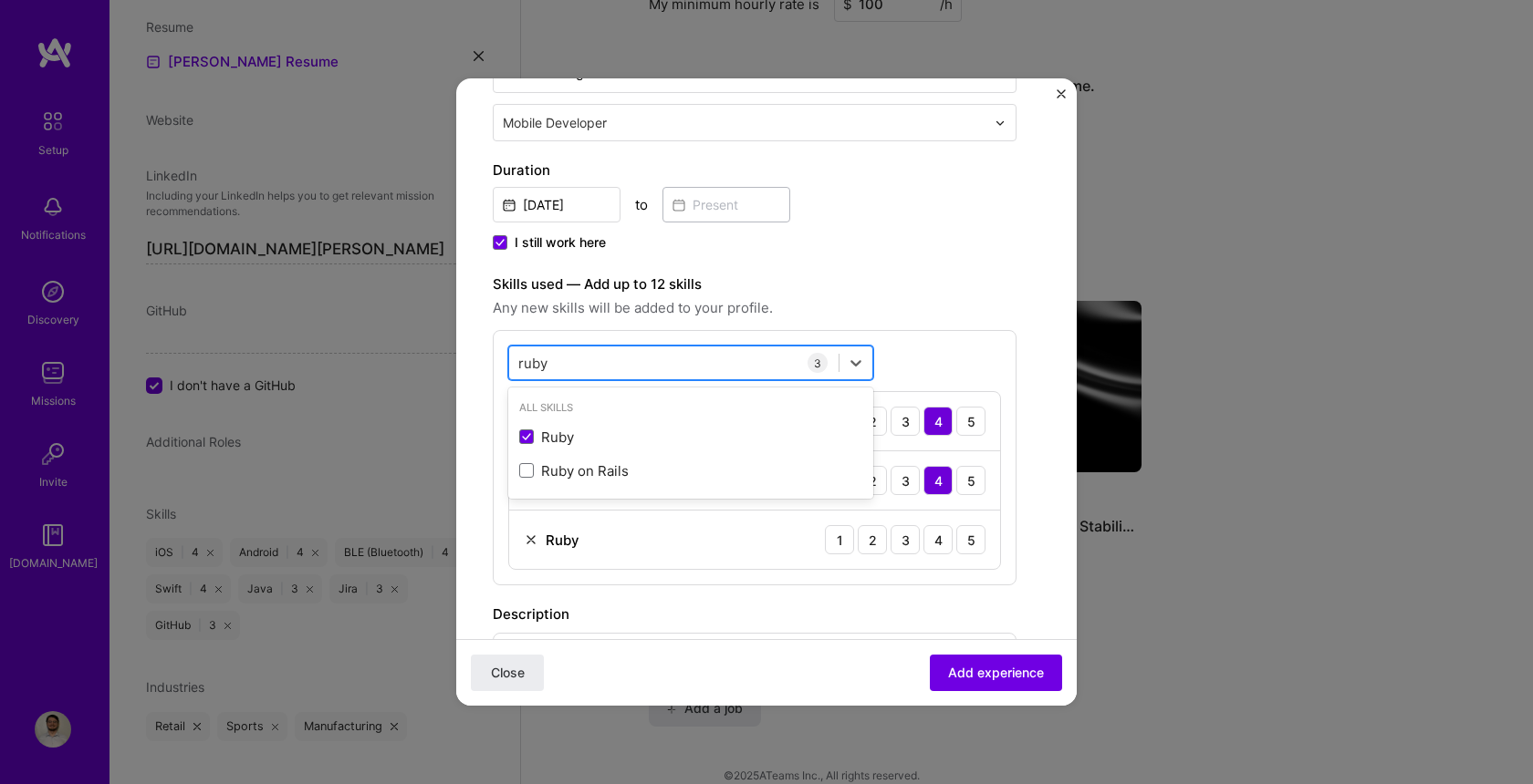
click at [591, 361] on div "ruby ruby" at bounding box center [673, 364] width 329 height 30
type input "r"
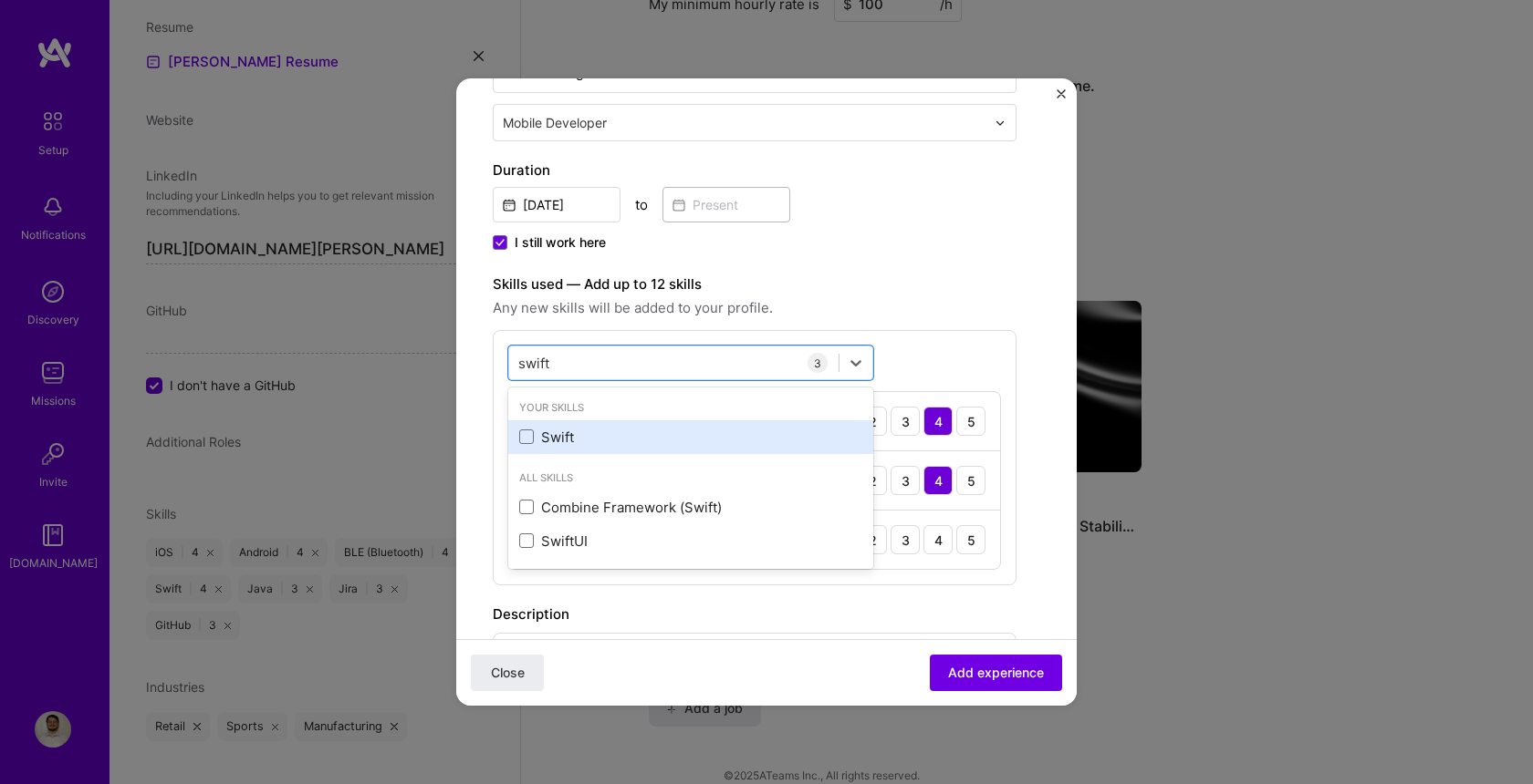
click at [565, 428] on div "Swift" at bounding box center [691, 437] width 343 height 19
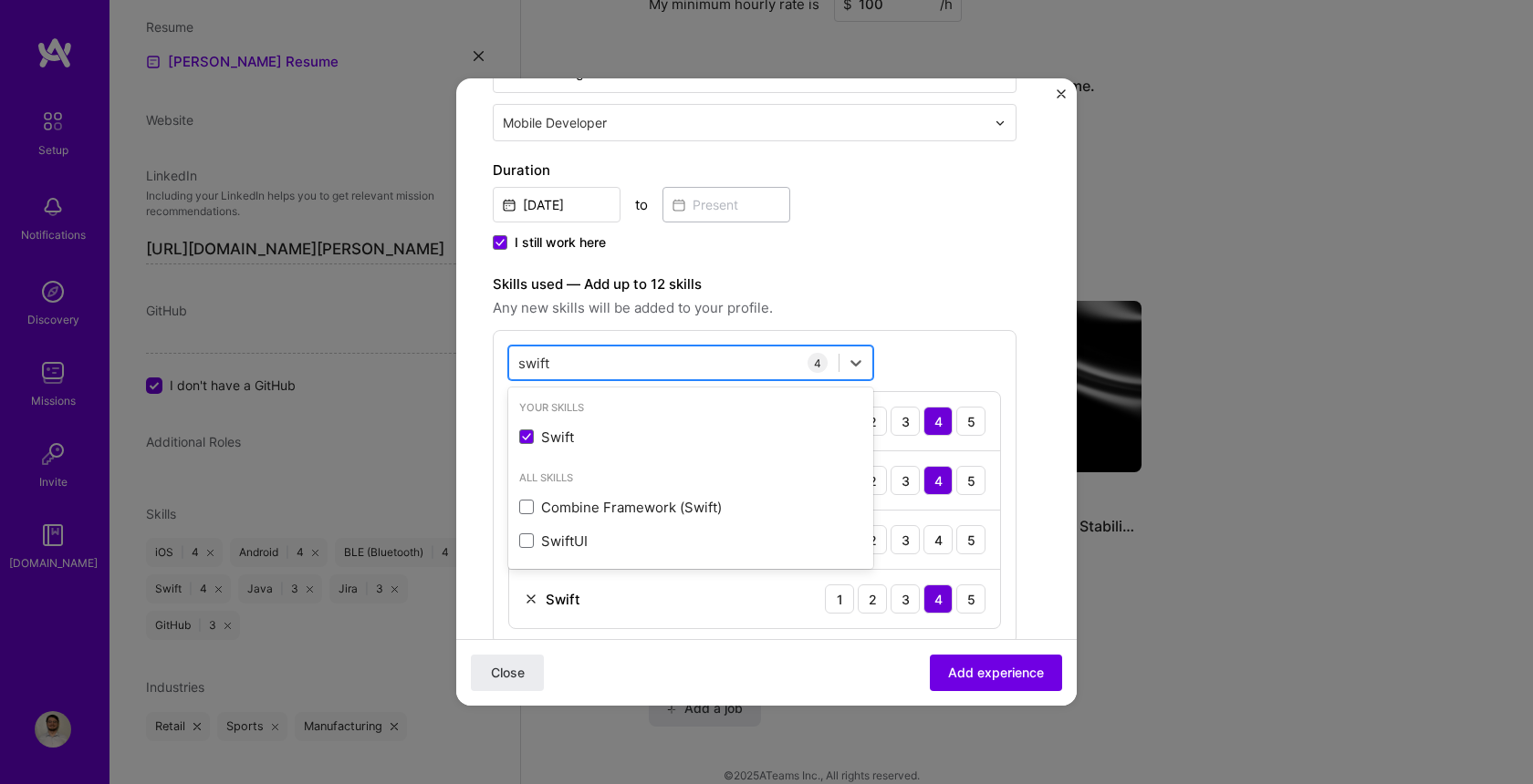
click at [570, 355] on div "swift swift" at bounding box center [673, 364] width 329 height 30
type input "s"
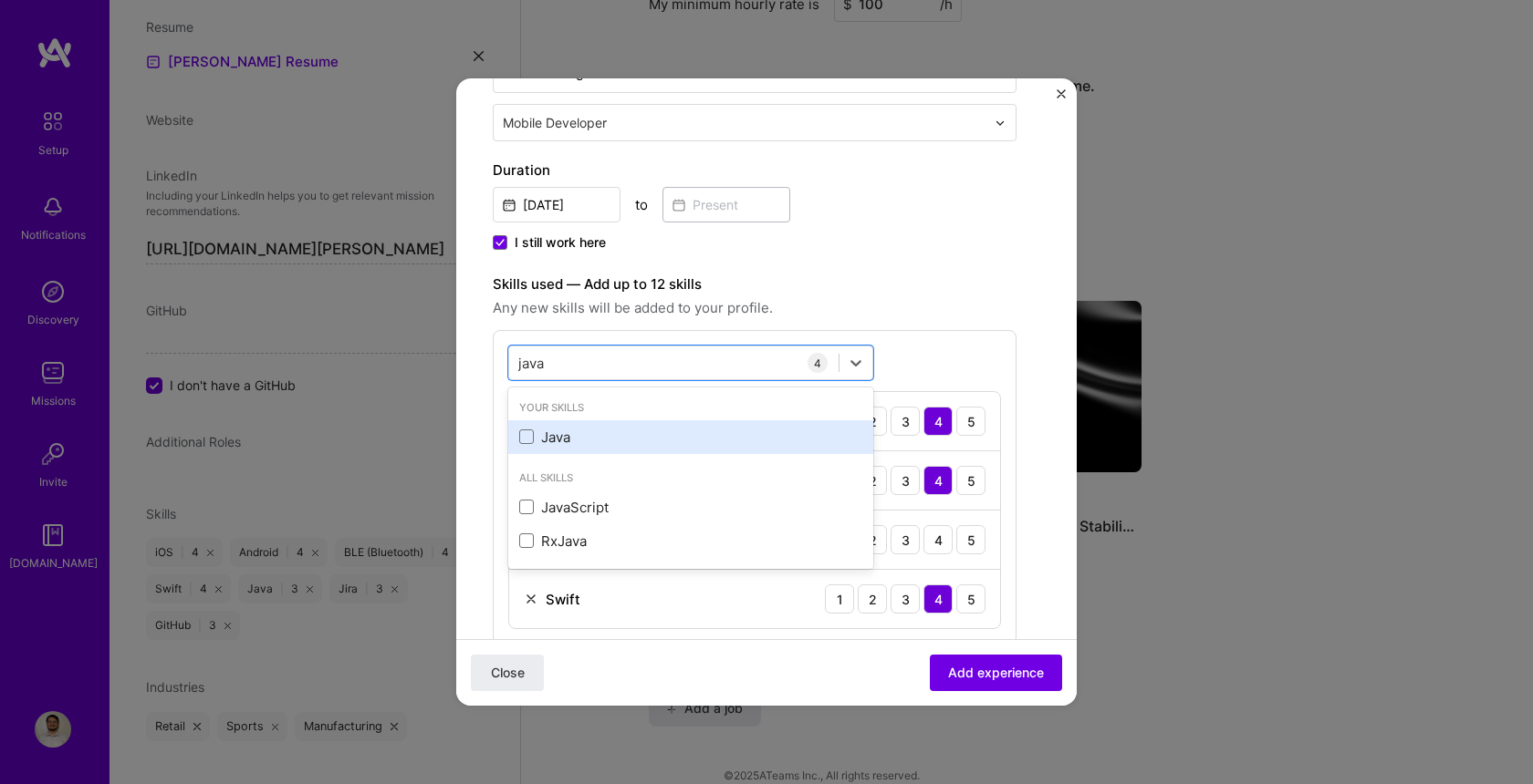
click at [550, 432] on div "Java" at bounding box center [691, 437] width 343 height 19
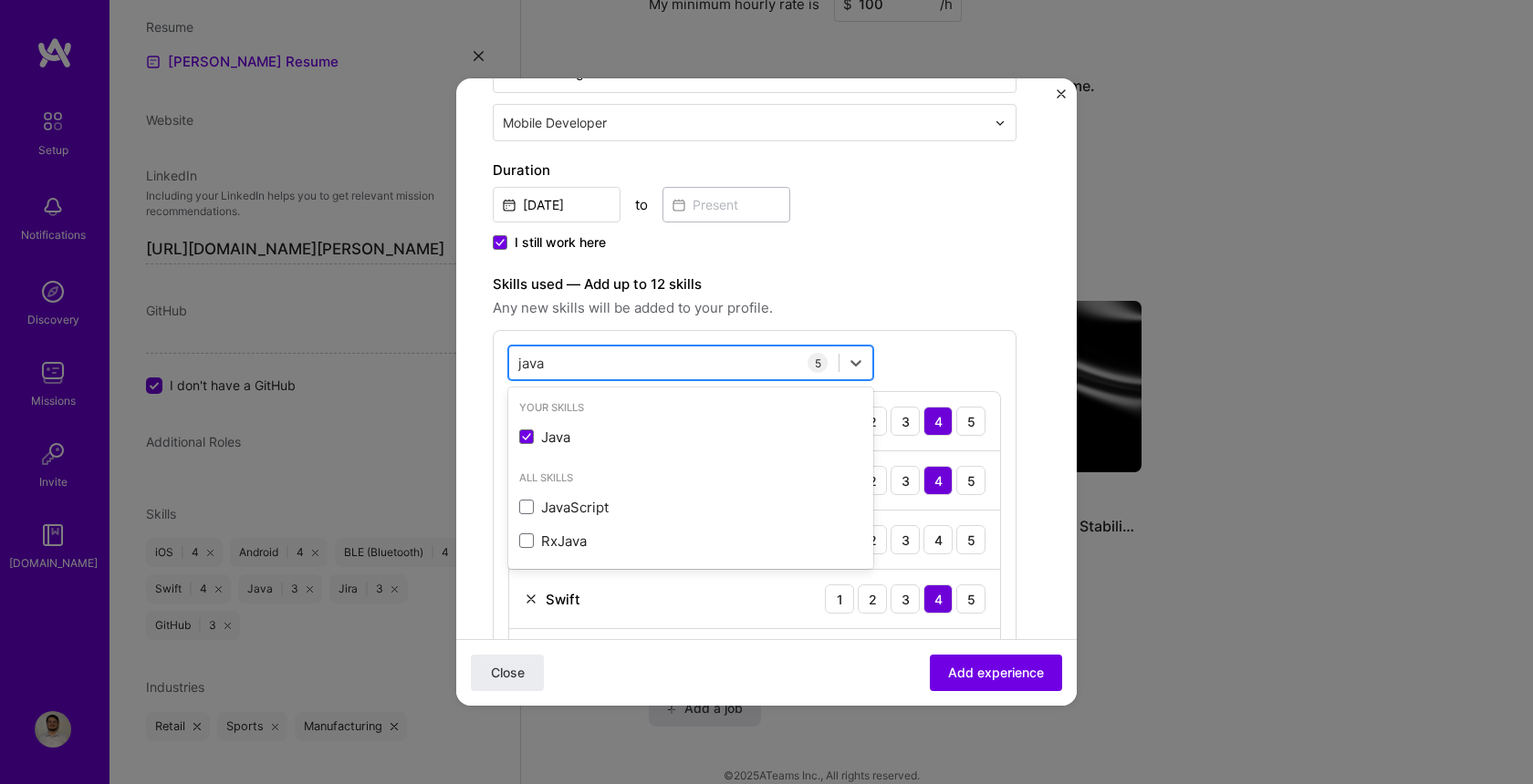
click at [567, 380] on div "java java" at bounding box center [690, 363] width 365 height 35
type input "j"
type input "b"
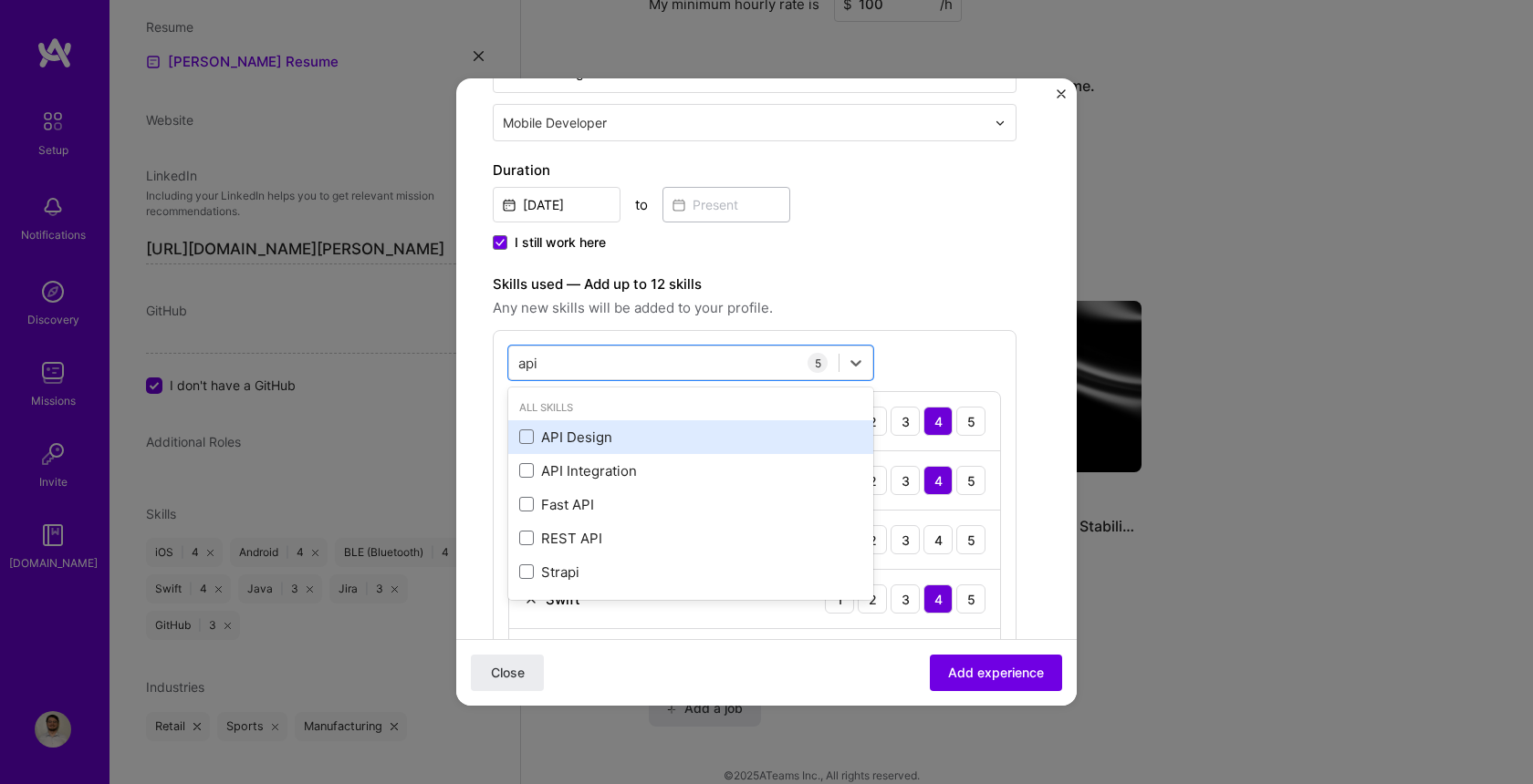
click at [594, 440] on div "API Design" at bounding box center [691, 437] width 343 height 19
click at [924, 351] on div "option API Design, selected. option API Design selected, 0 of 2. 5 results avai…" at bounding box center [755, 547] width 524 height 433
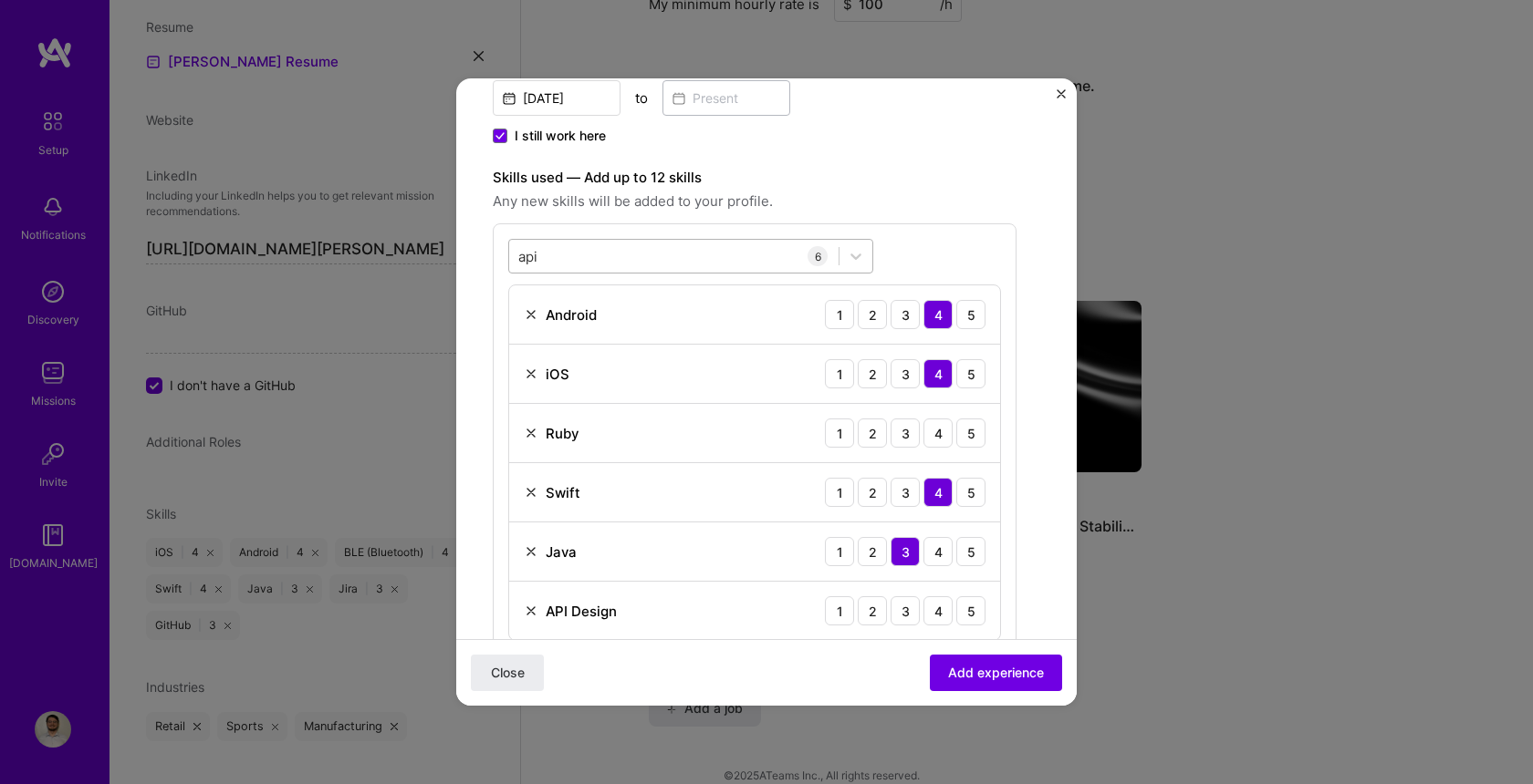
scroll to position [443, 0]
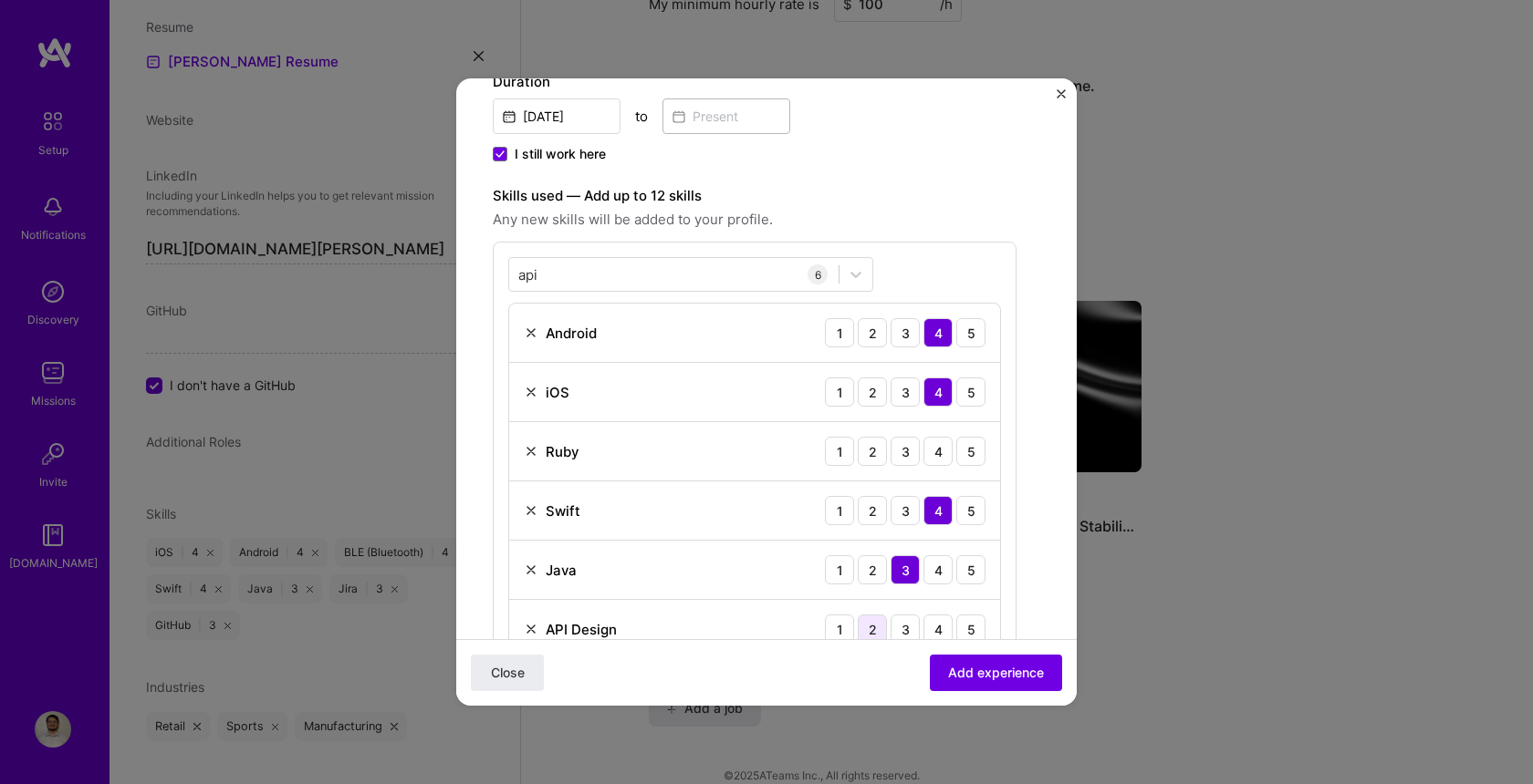
click at [873, 623] on div "2" at bounding box center [872, 629] width 29 height 29
click at [899, 456] on div "3" at bounding box center [905, 451] width 29 height 29
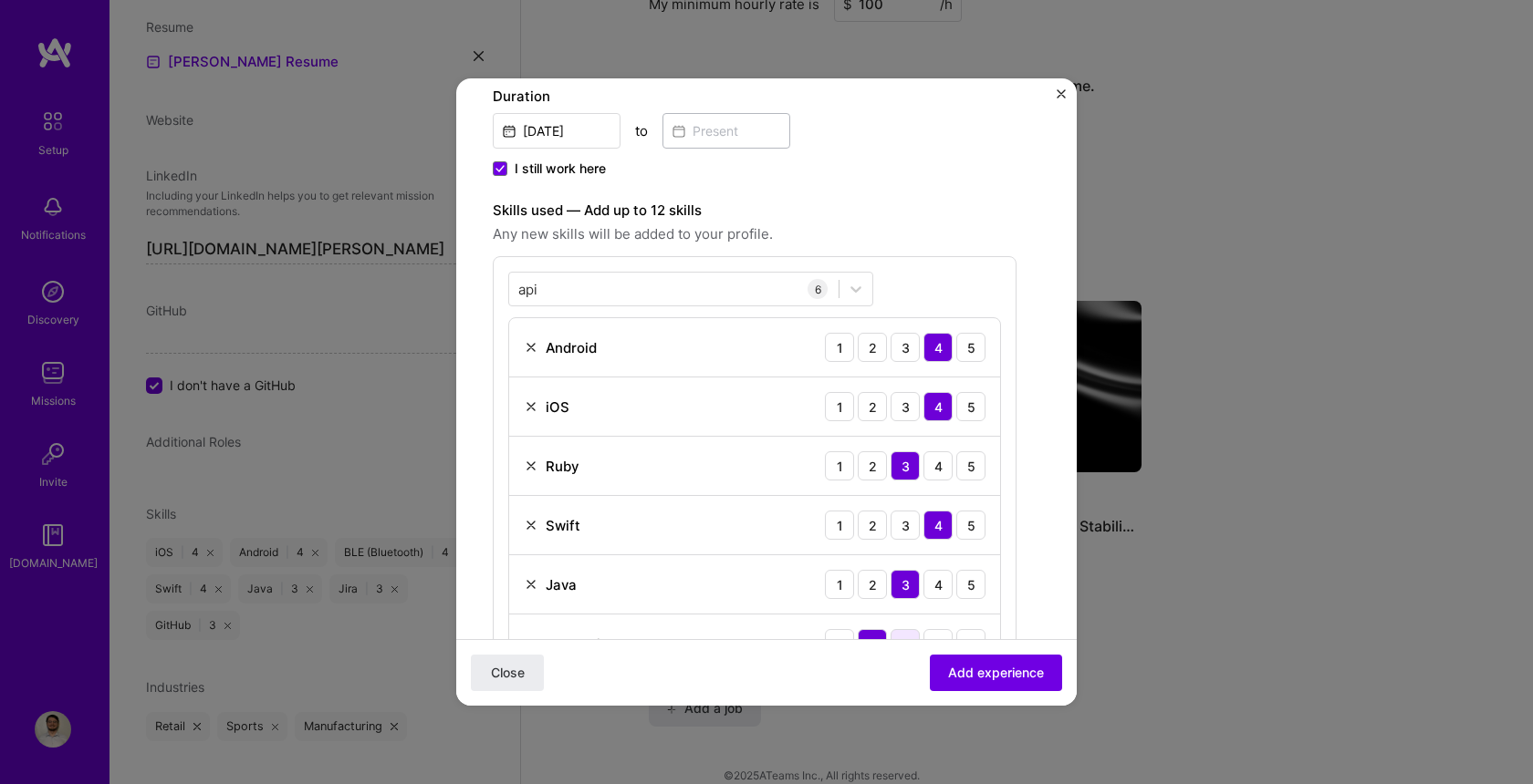
scroll to position [427, 0]
click at [682, 290] on div "api api" at bounding box center [673, 291] width 329 height 30
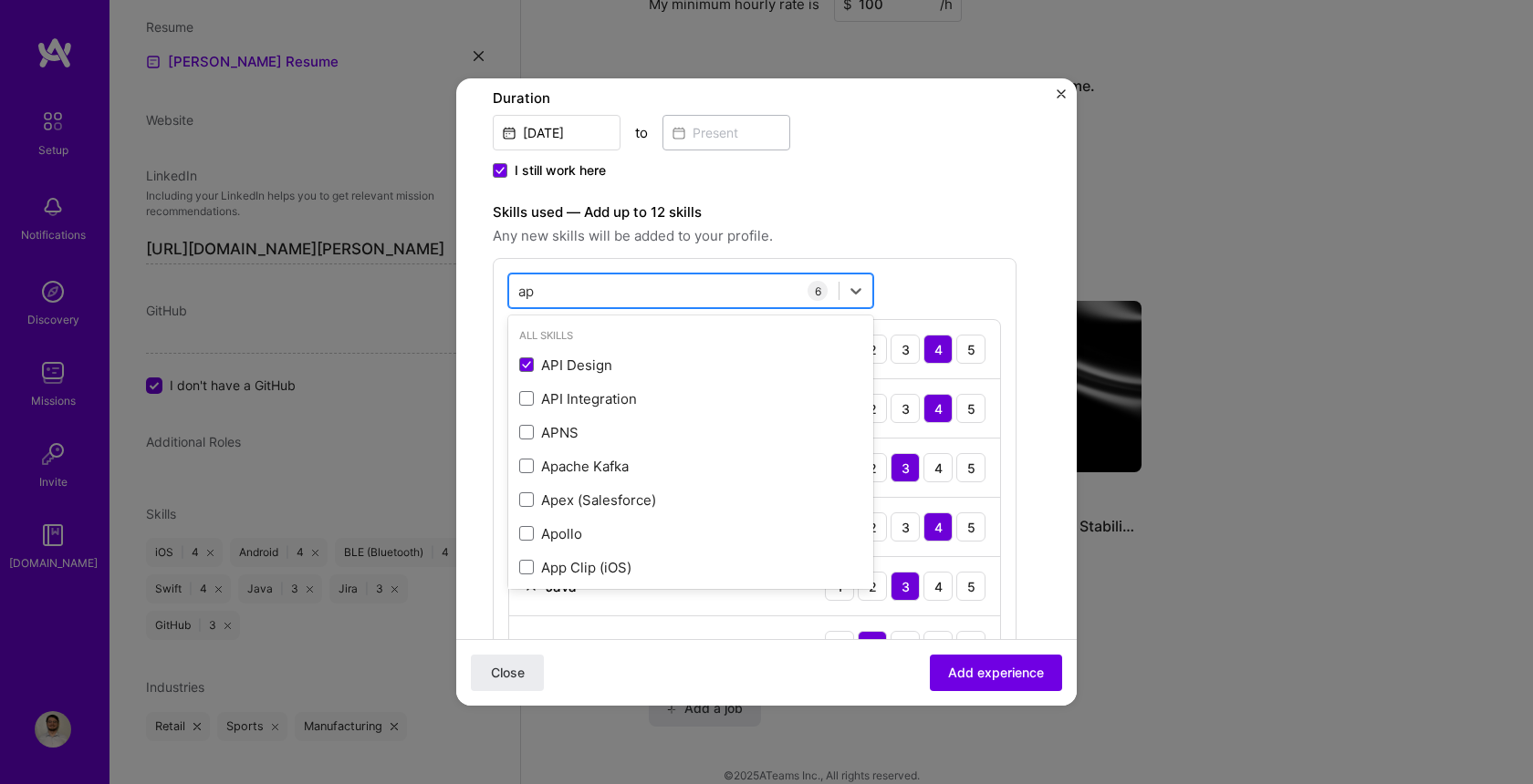
type input "a"
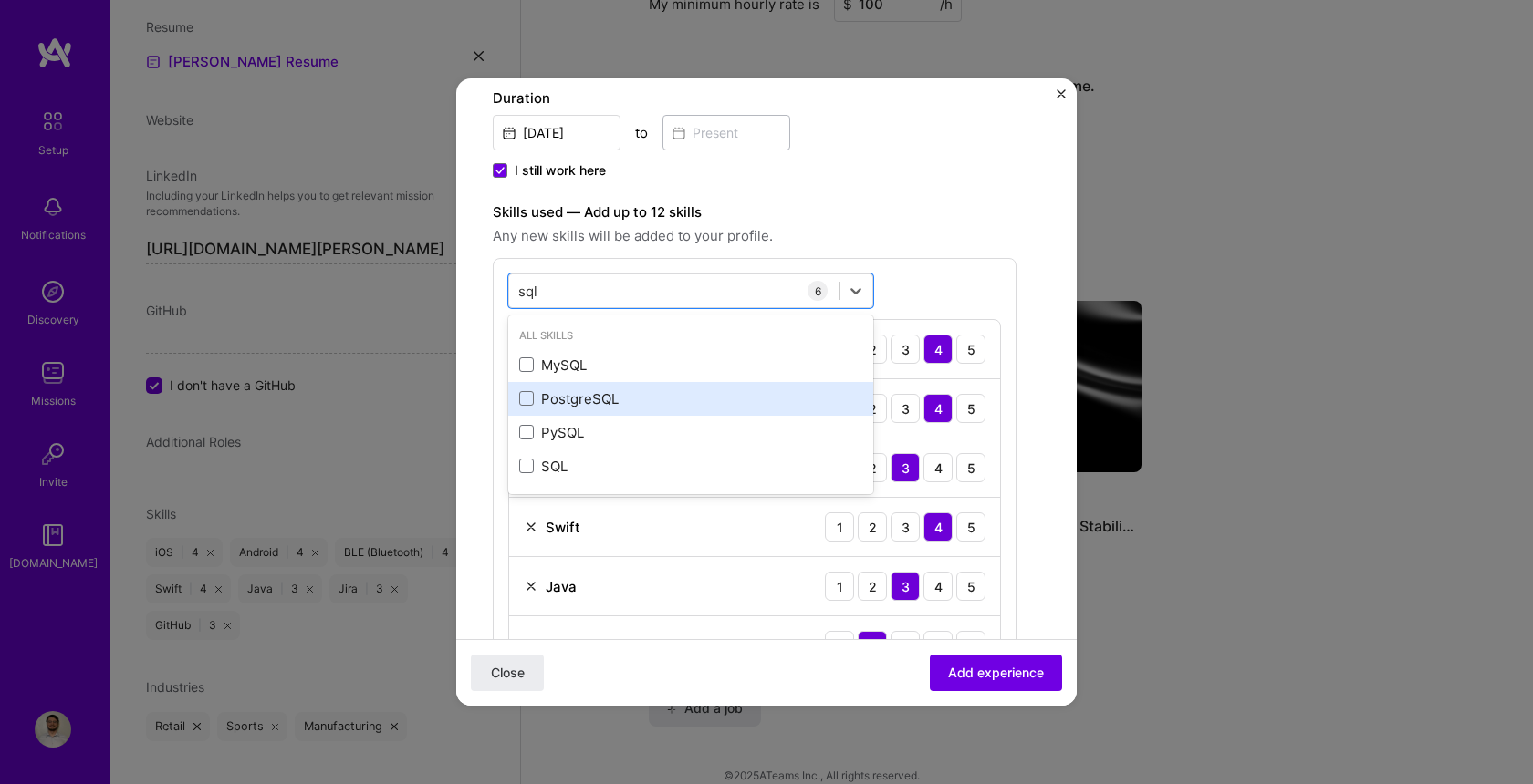
click at [572, 395] on div "PostgreSQL" at bounding box center [691, 399] width 343 height 19
click at [1022, 207] on div "Create a job experience Jobs help companies understand your past experience. Co…" at bounding box center [766, 450] width 548 height 1526
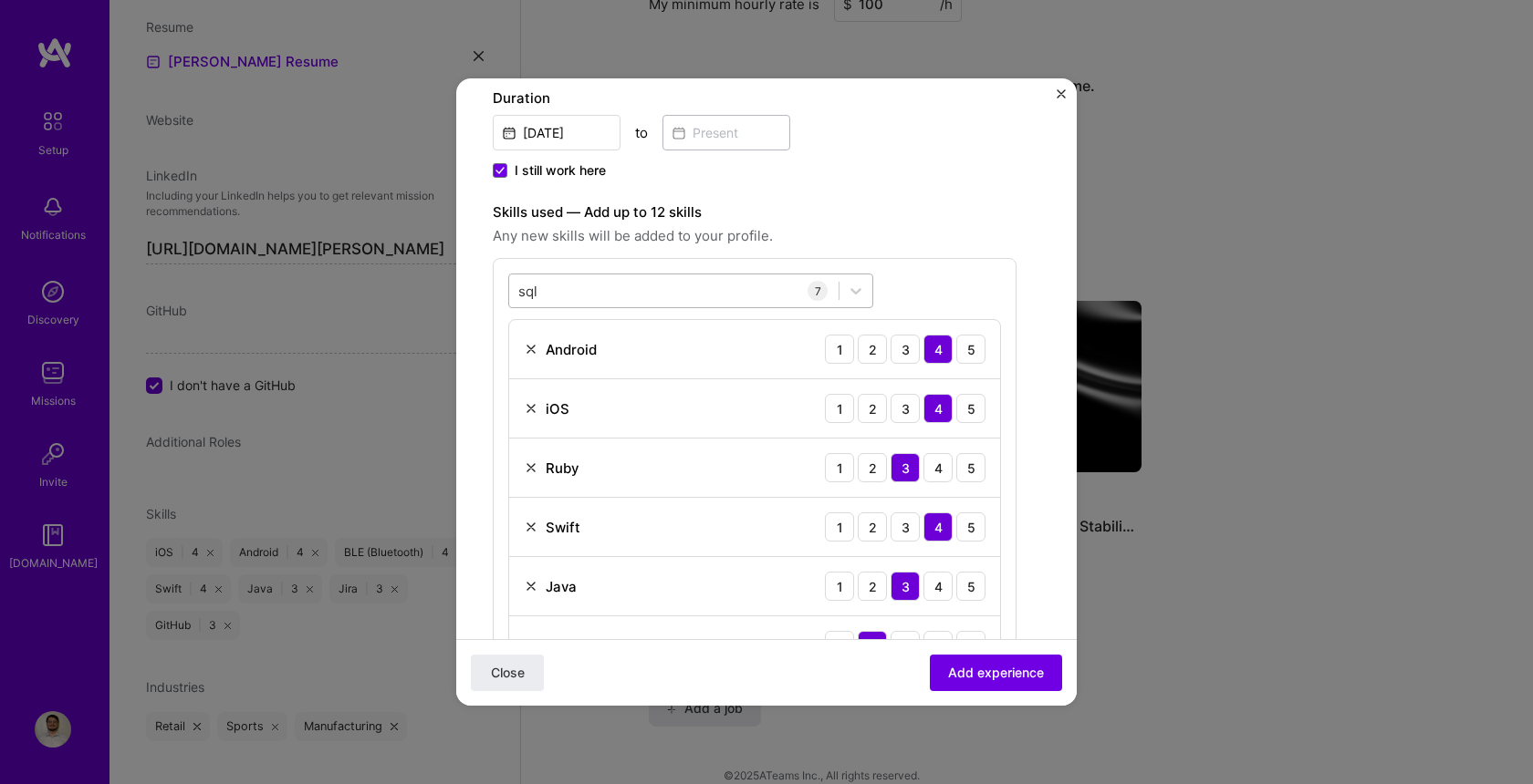
click at [610, 297] on div "sql sql" at bounding box center [673, 291] width 329 height 30
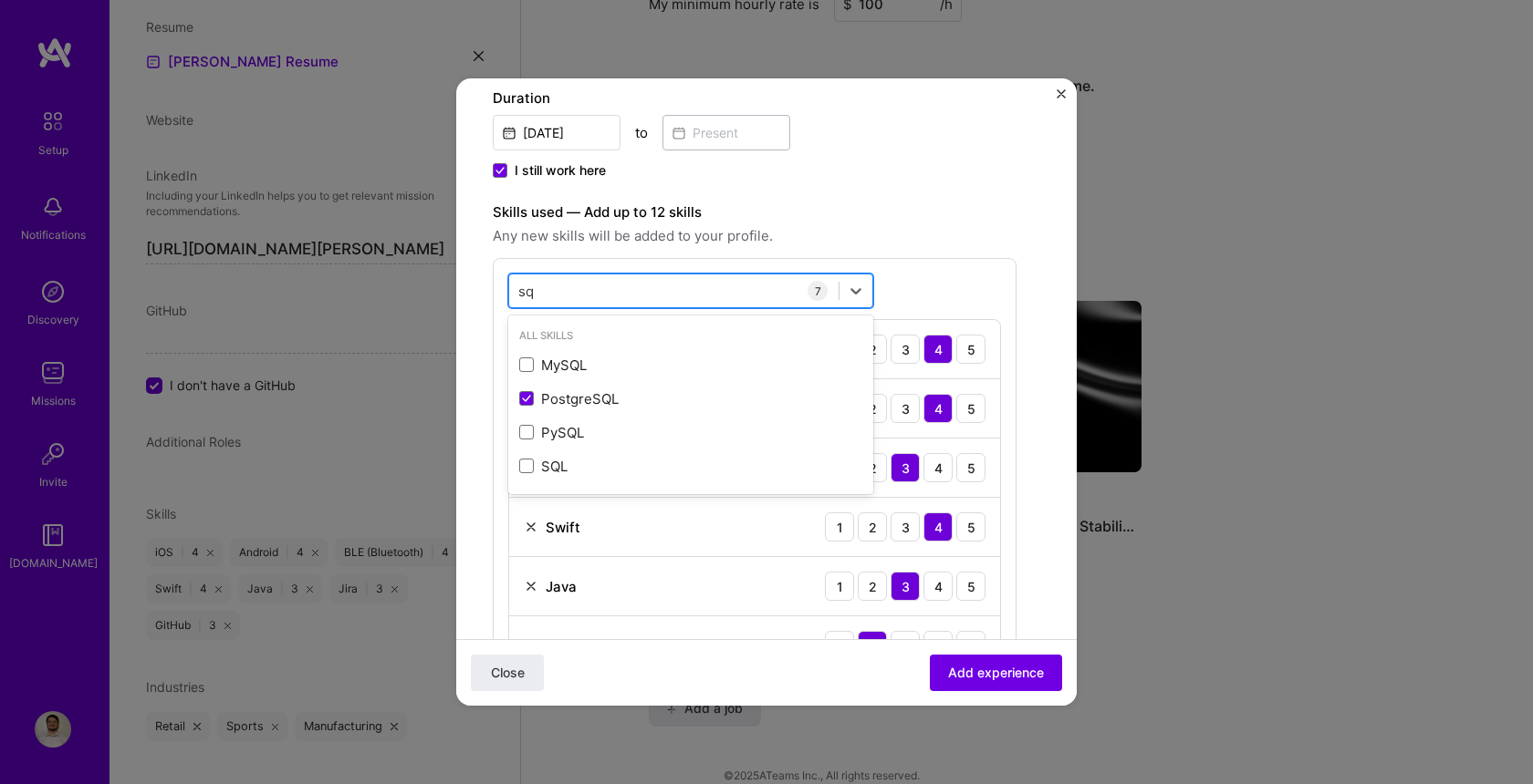
type input "s"
type input "d"
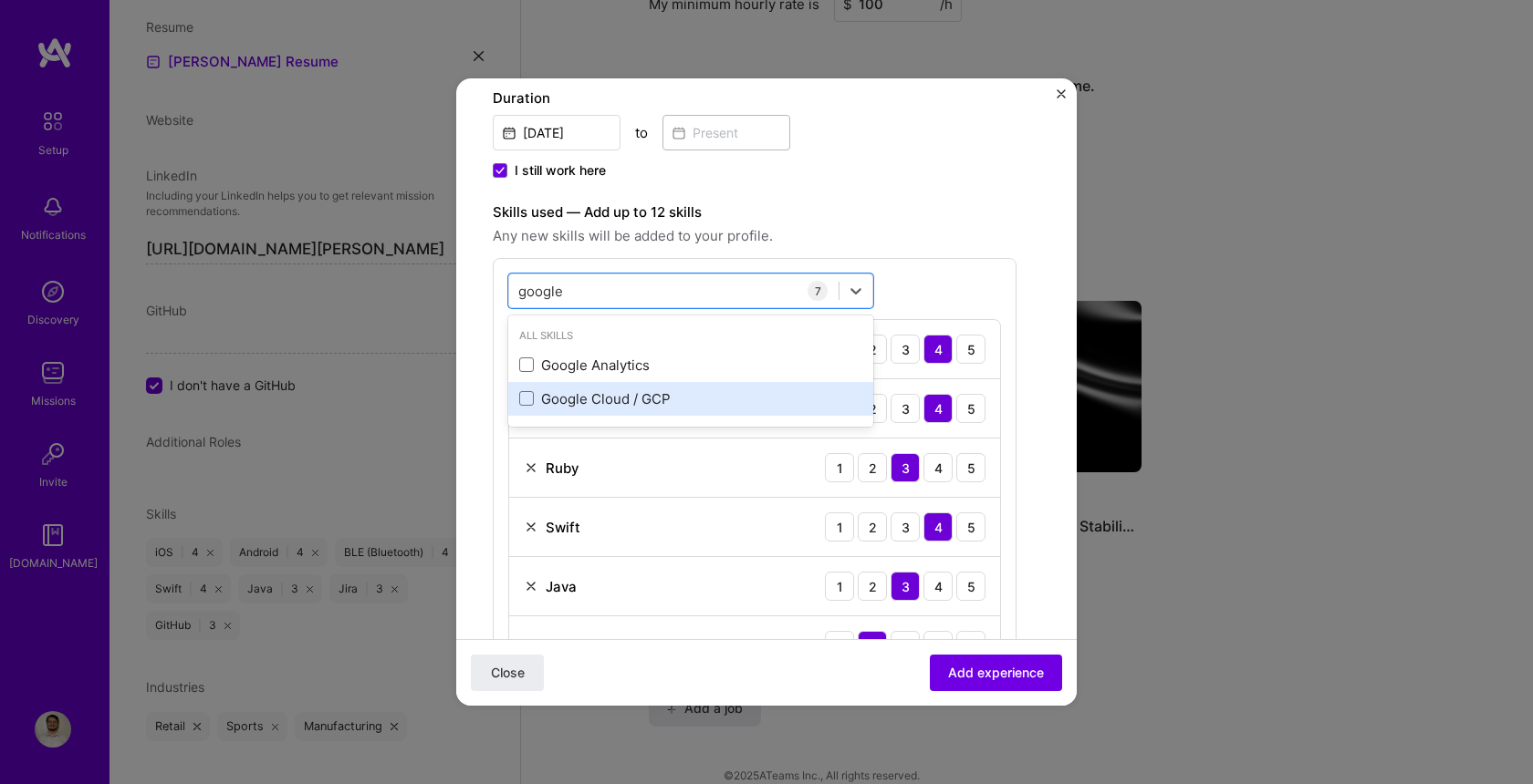
click at [543, 404] on div "Google Cloud / GCP" at bounding box center [691, 399] width 343 height 19
click at [672, 288] on div "google google" at bounding box center [673, 291] width 329 height 30
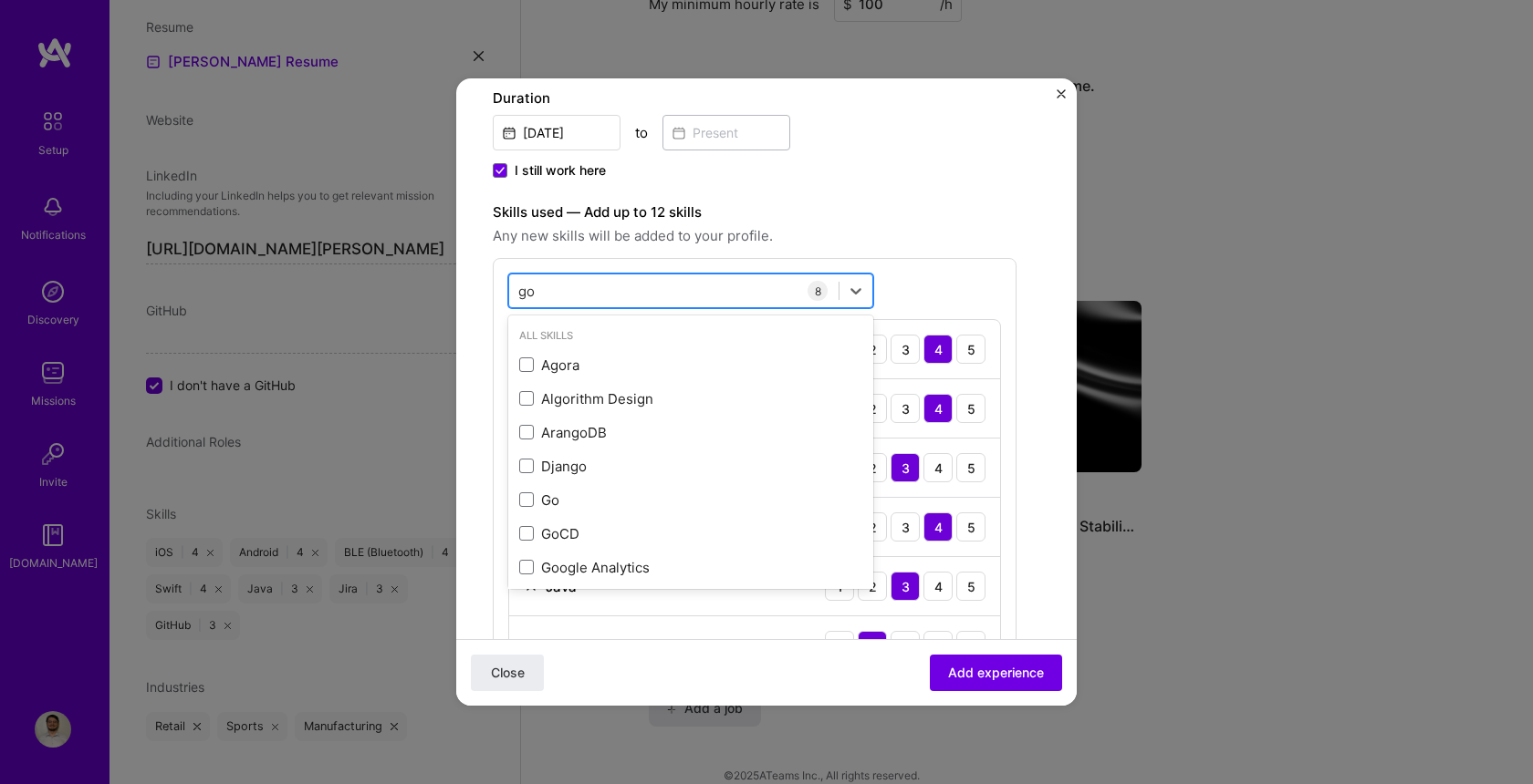
type input "g"
click at [942, 201] on div "Create a job experience Jobs help companies understand your past experience. Co…" at bounding box center [755, 481] width 524 height 1585
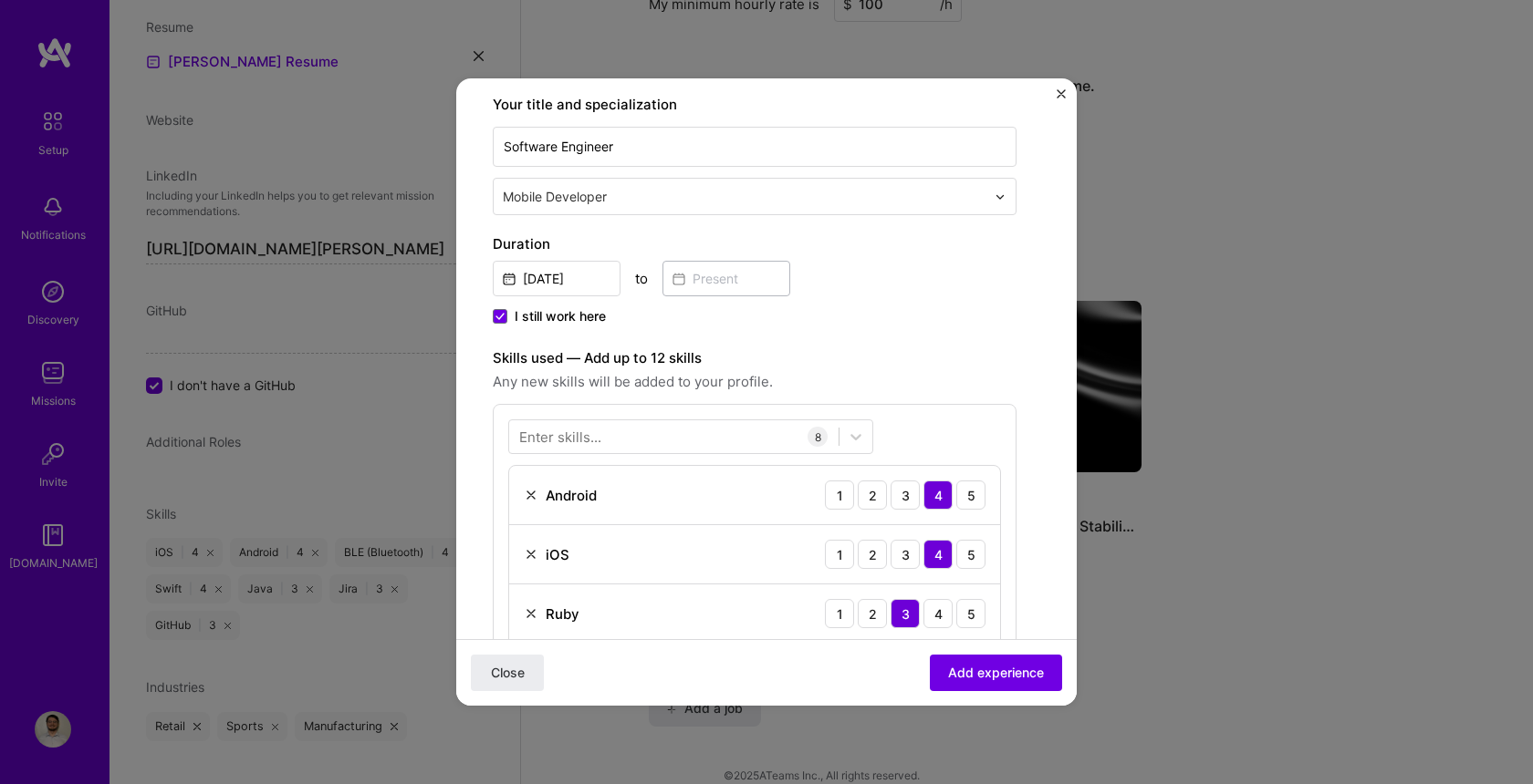
scroll to position [249, 0]
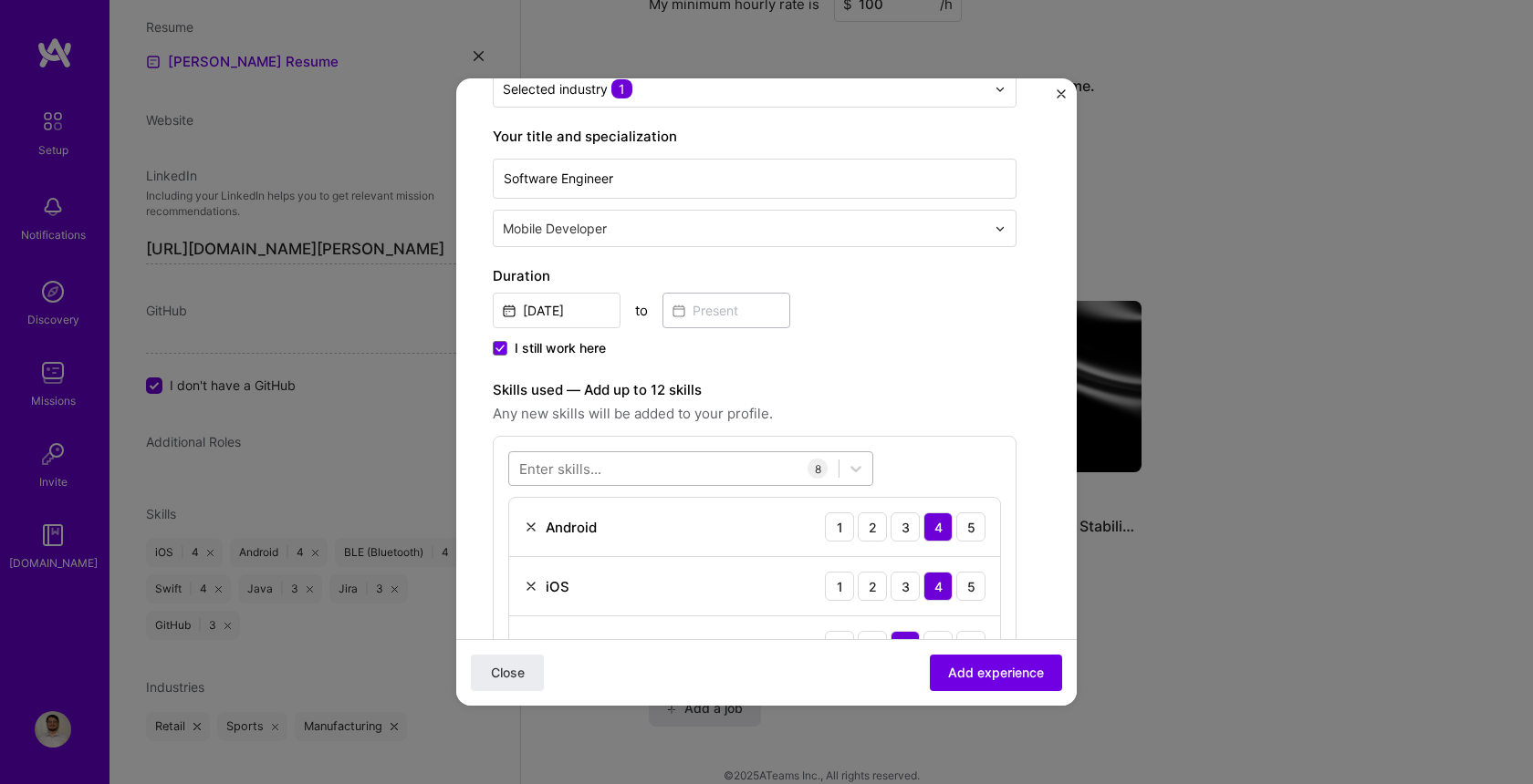
click at [671, 458] on div at bounding box center [673, 469] width 329 height 30
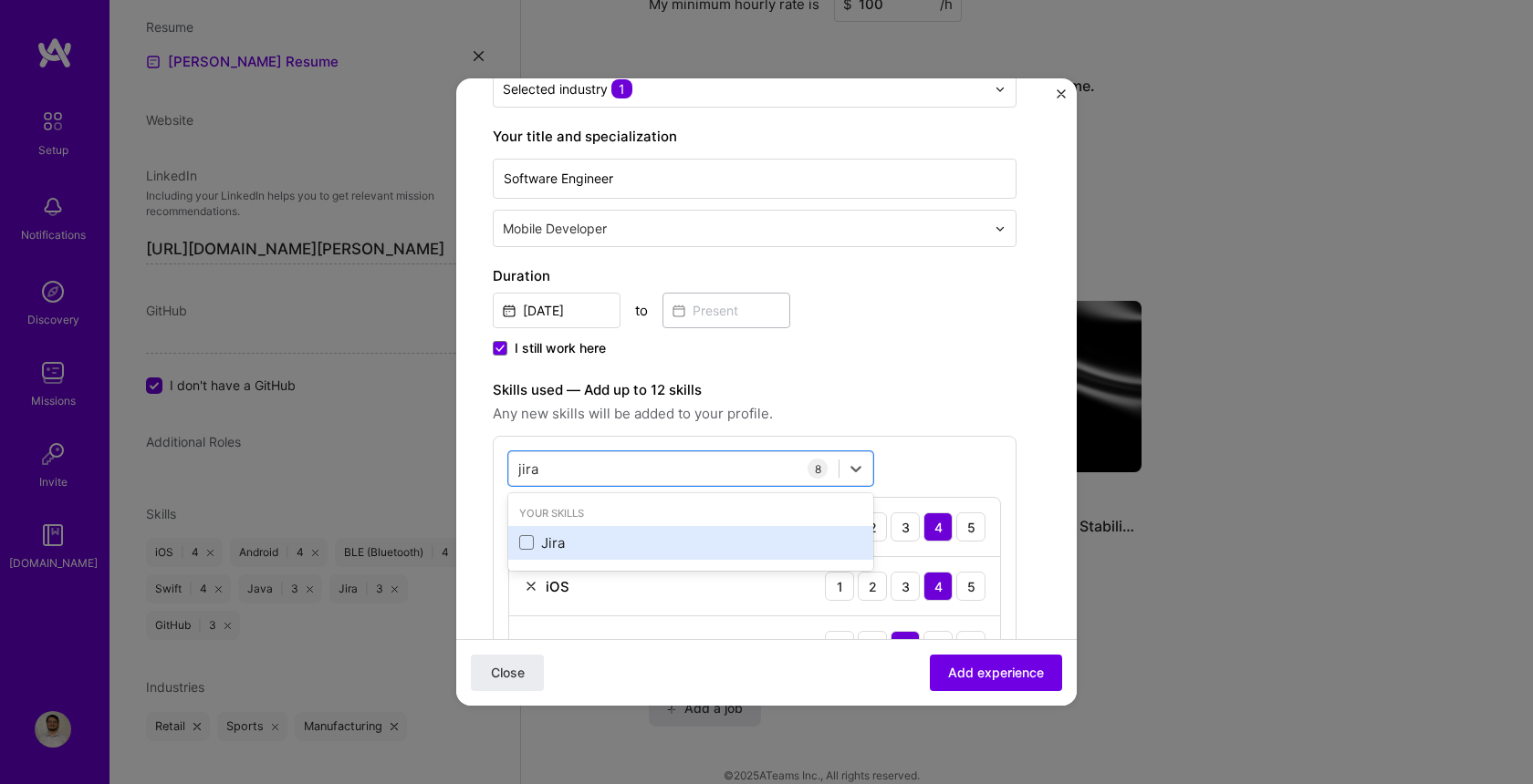
click at [614, 538] on div "Jira" at bounding box center [691, 543] width 343 height 19
type input "j"
click at [567, 541] on div "GitHub" at bounding box center [691, 543] width 343 height 19
click at [581, 469] on div "githu githu" at bounding box center [673, 469] width 329 height 30
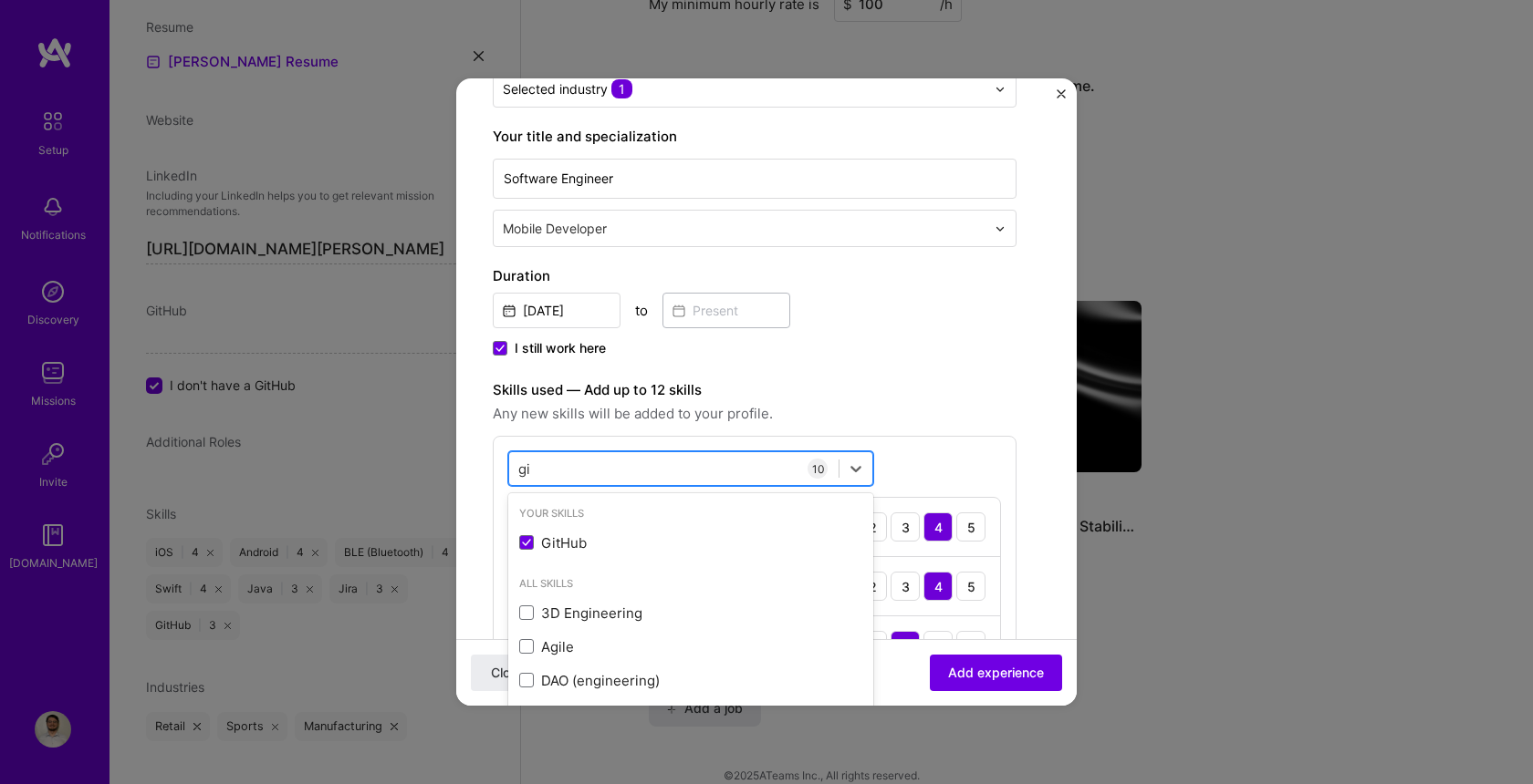
type input "g"
type input "z"
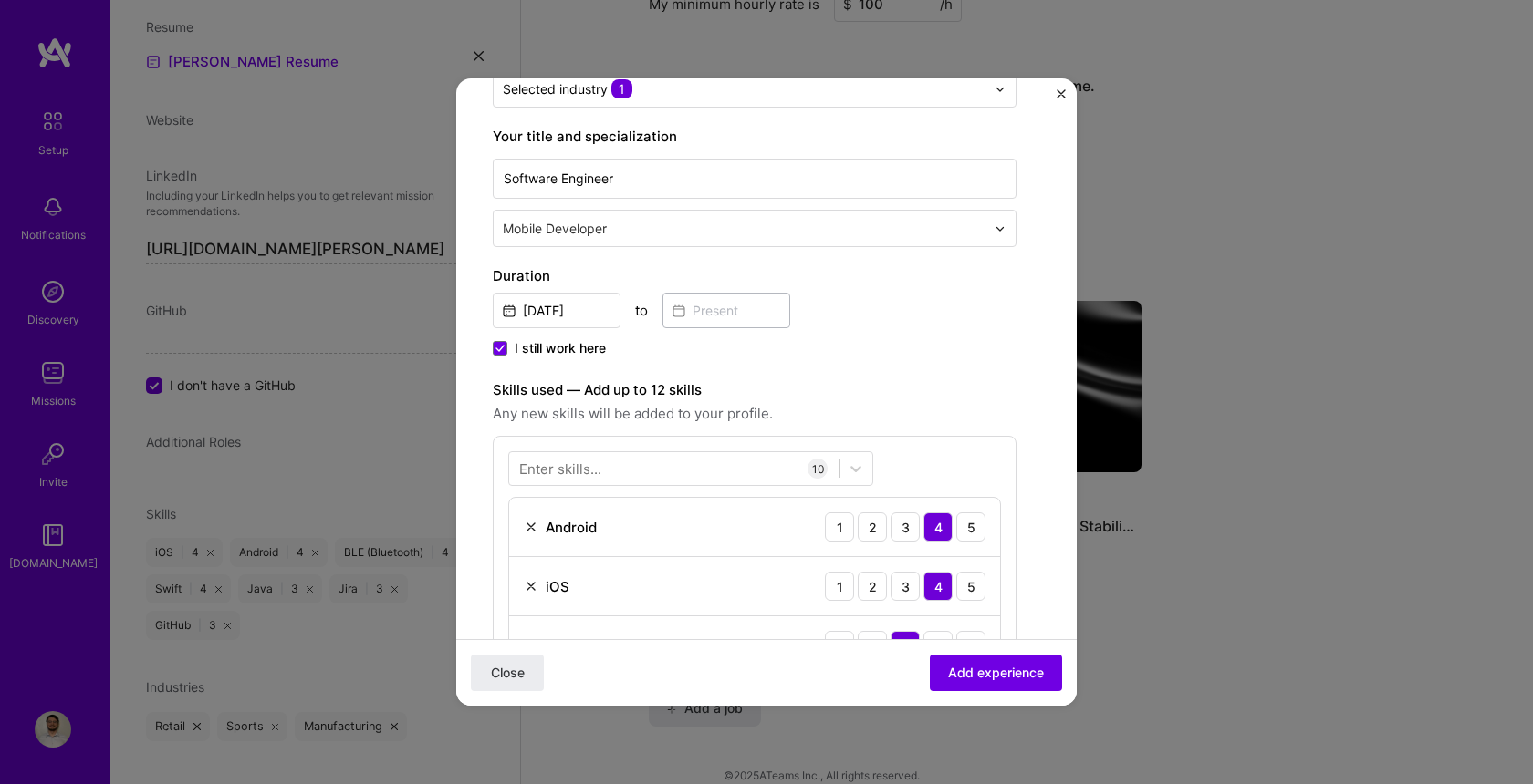
click at [827, 384] on label "Skills used — Add up to 12 skills" at bounding box center [755, 390] width 524 height 22
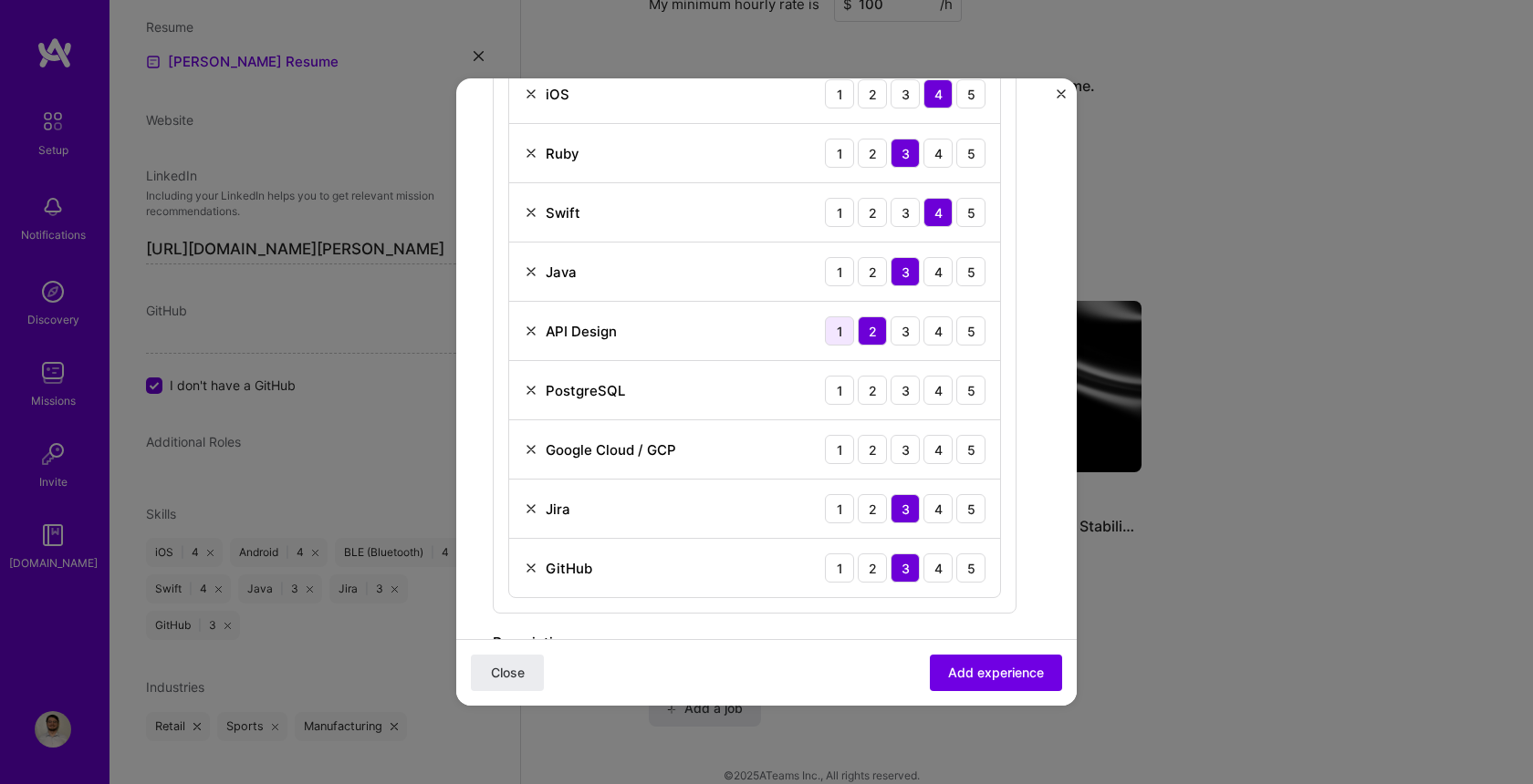
scroll to position [721, 0]
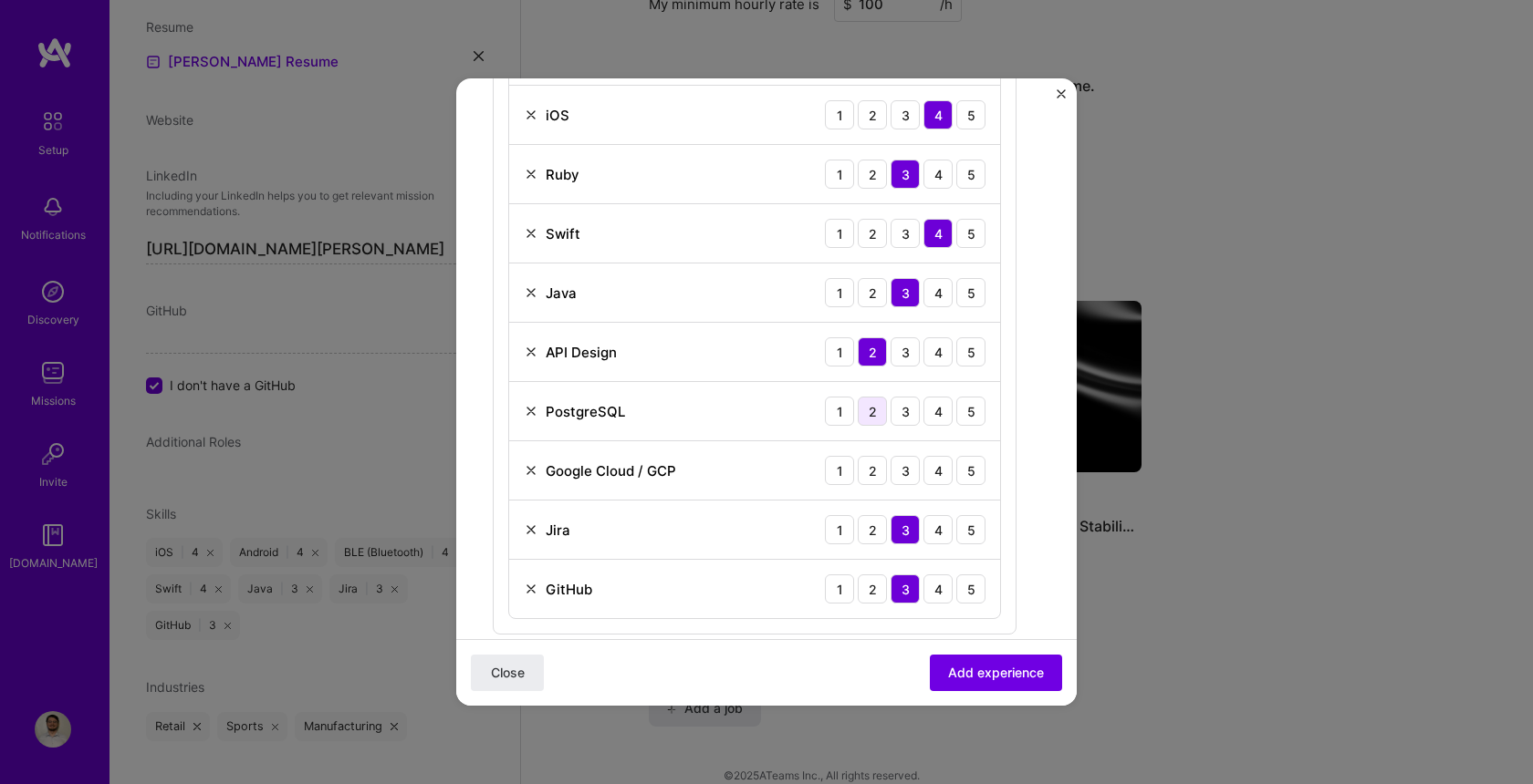
click at [868, 417] on div "2" at bounding box center [872, 411] width 29 height 29
click at [872, 471] on div "2" at bounding box center [872, 470] width 29 height 29
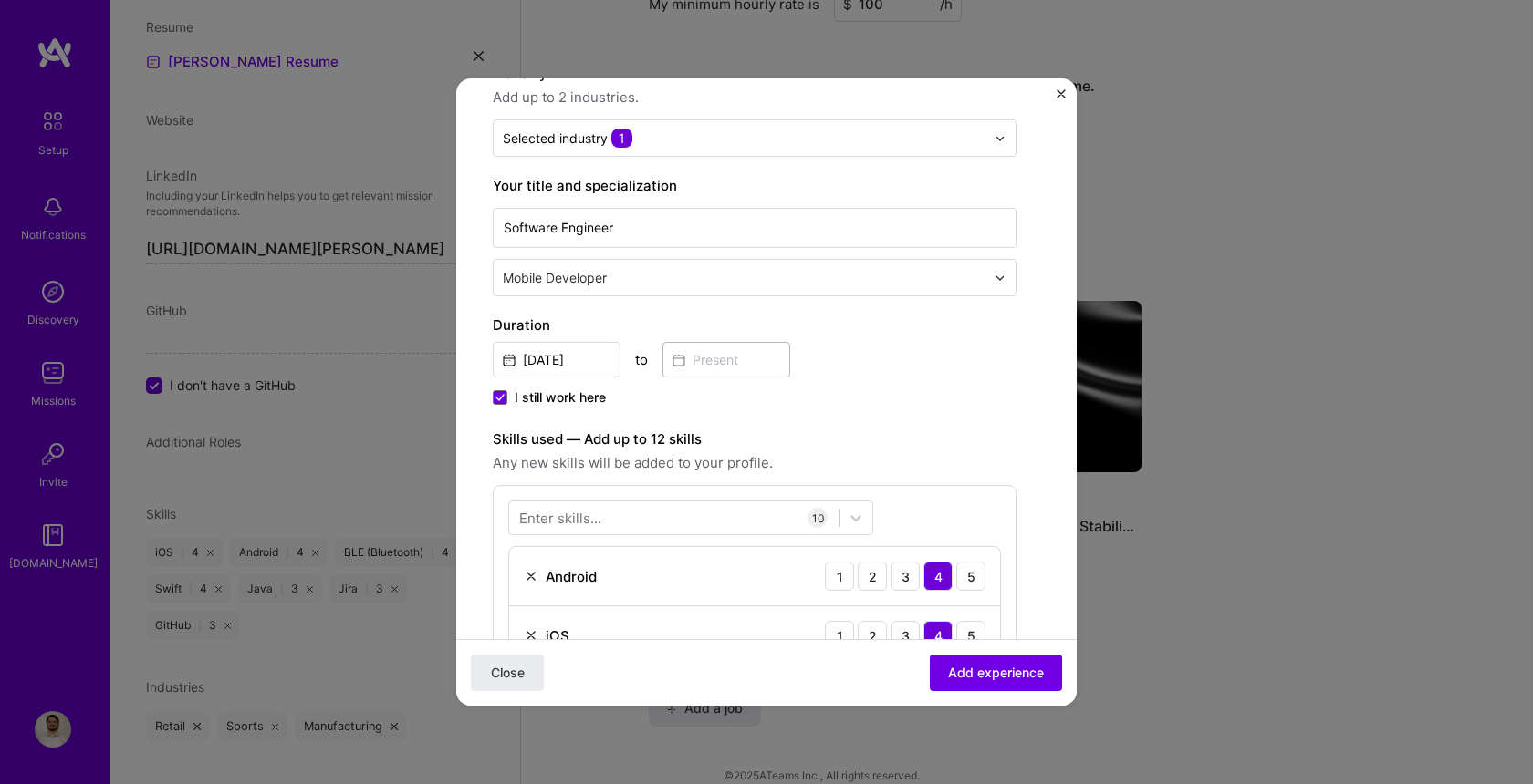
scroll to position [196, 0]
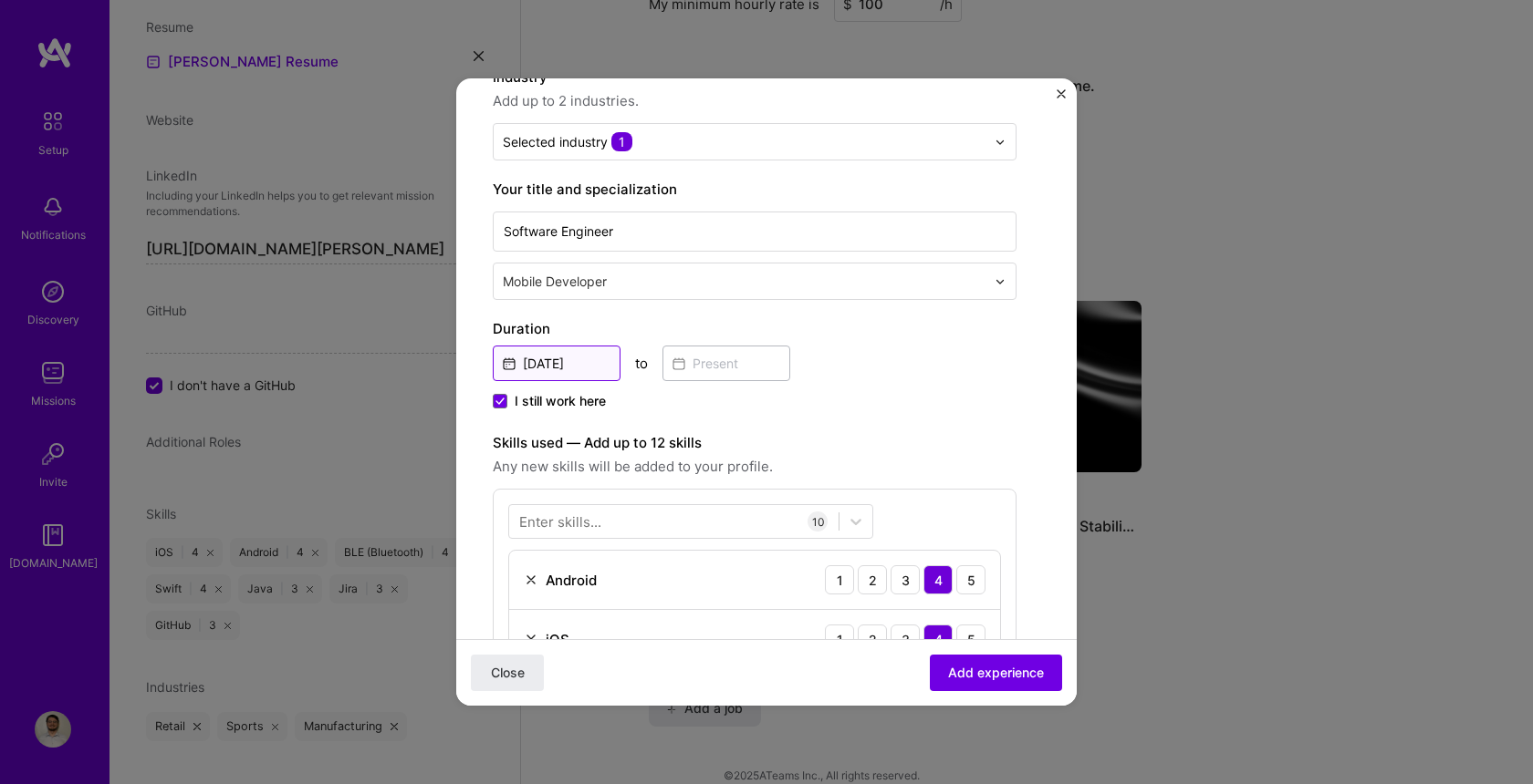
click at [522, 358] on input "Apr, 2020" at bounding box center [557, 364] width 128 height 36
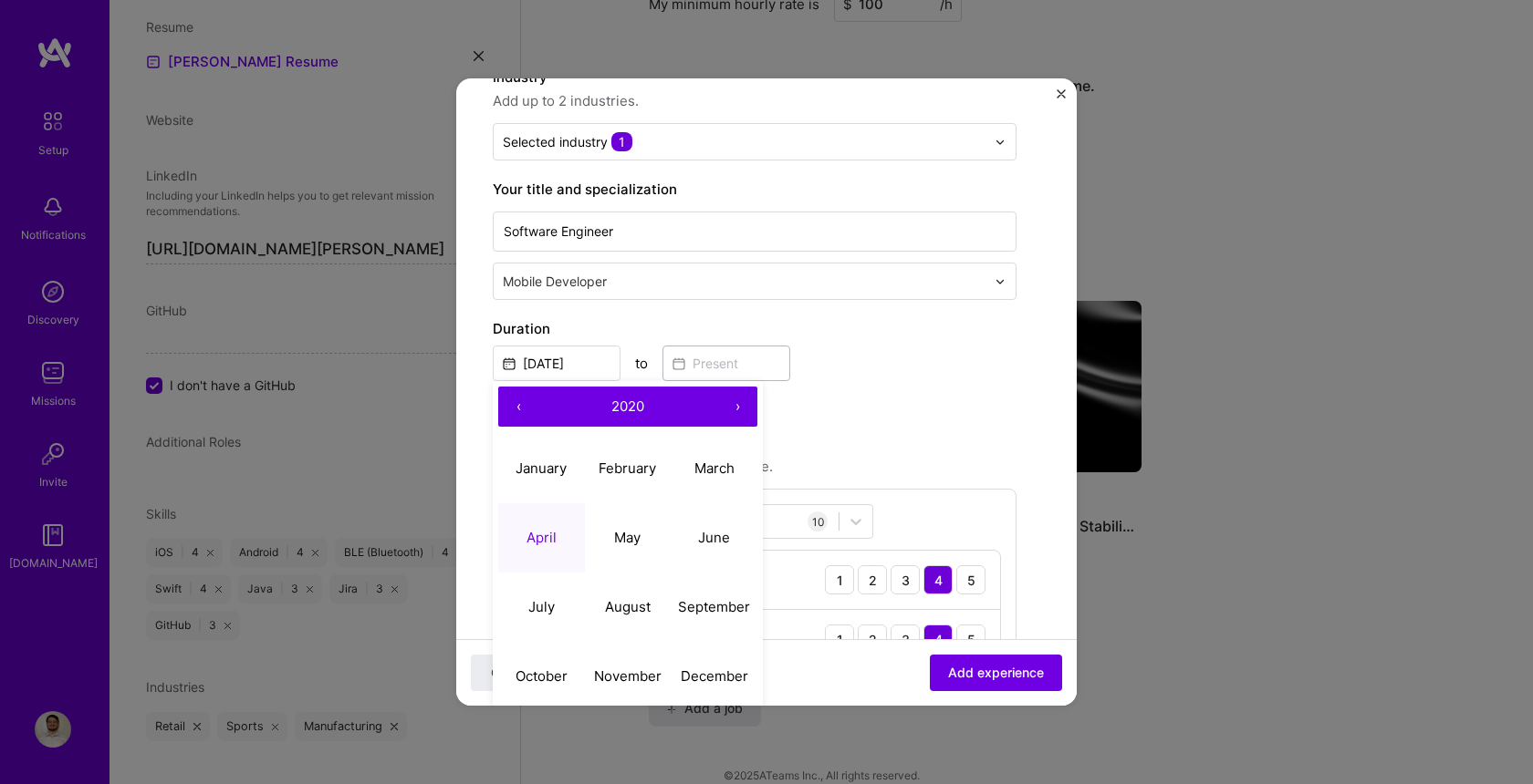
click at [745, 407] on button "›" at bounding box center [737, 406] width 41 height 41
click at [539, 527] on button "April" at bounding box center [541, 538] width 87 height 70
type input "Apr, 2021"
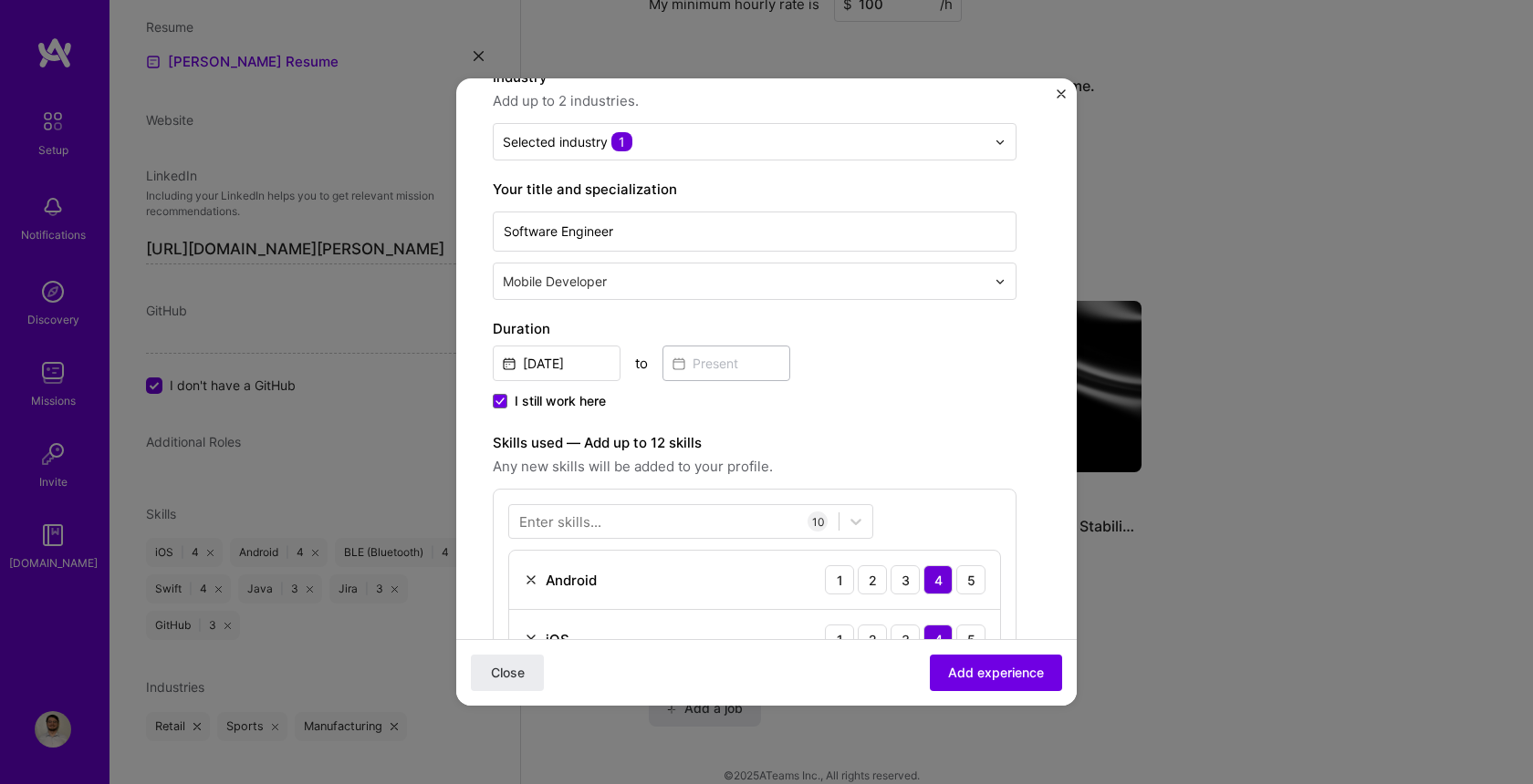
click at [974, 370] on div "Apr, 2021 to" at bounding box center [755, 362] width 524 height 40
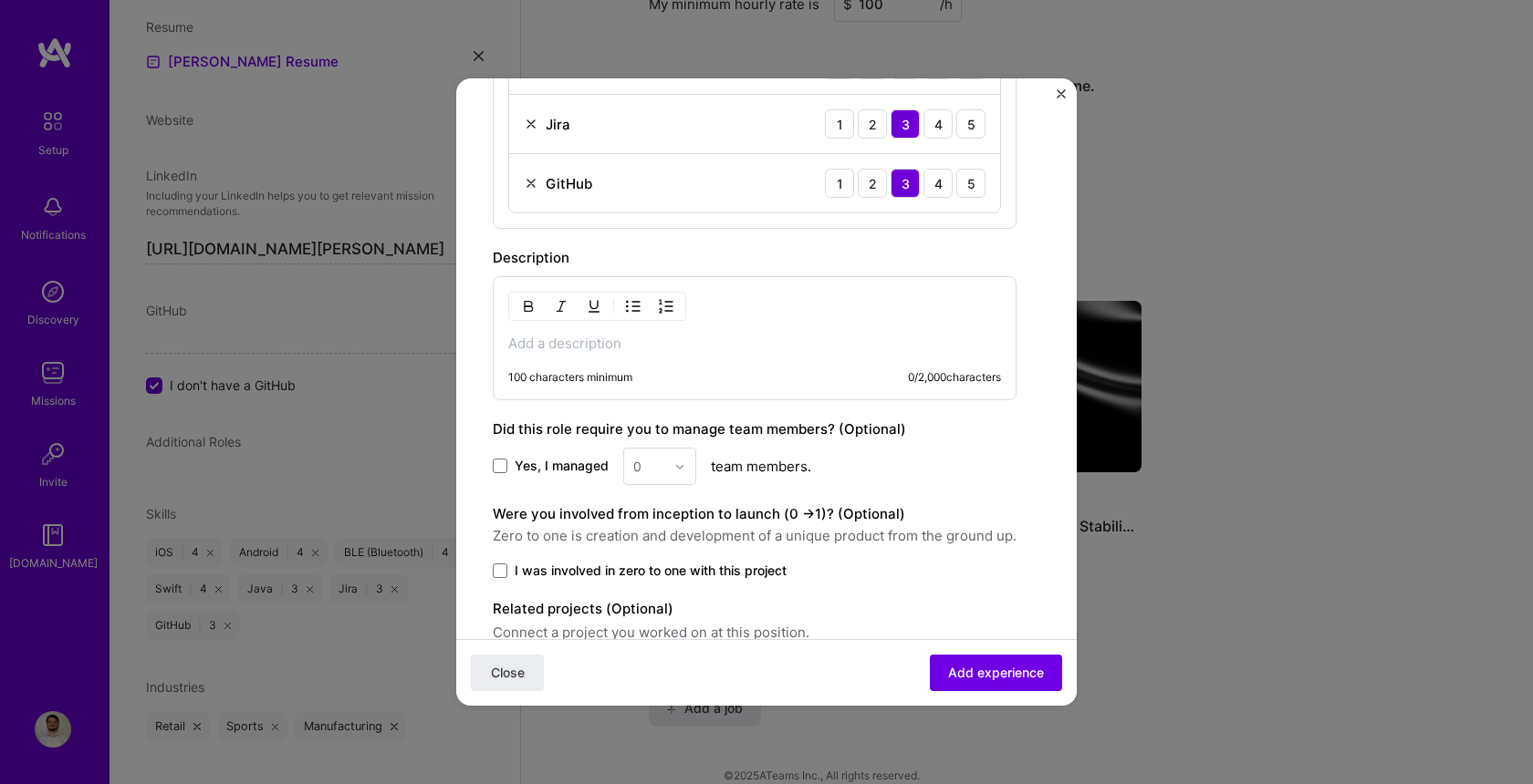
scroll to position [1091, 0]
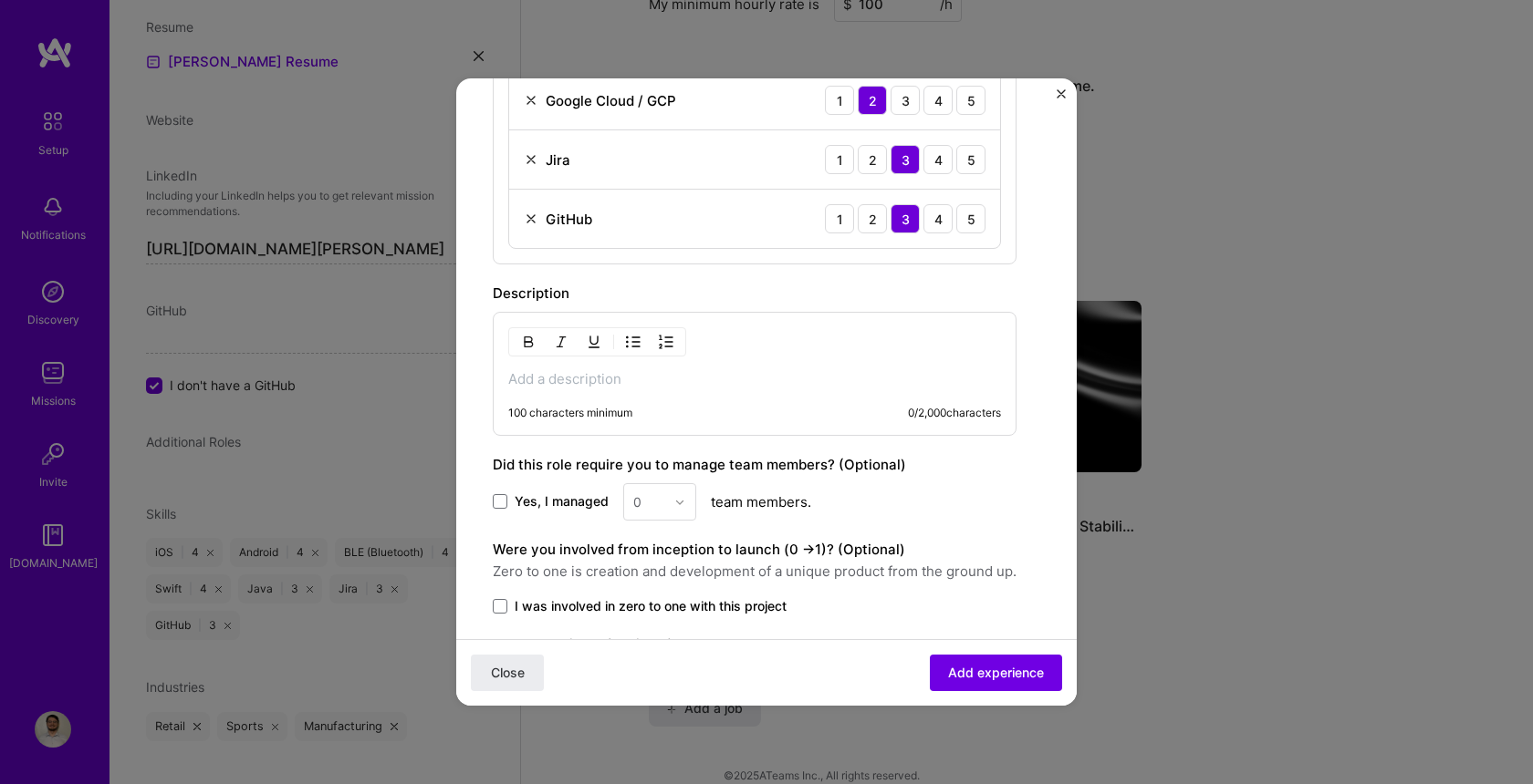
click at [822, 382] on p at bounding box center [754, 379] width 493 height 18
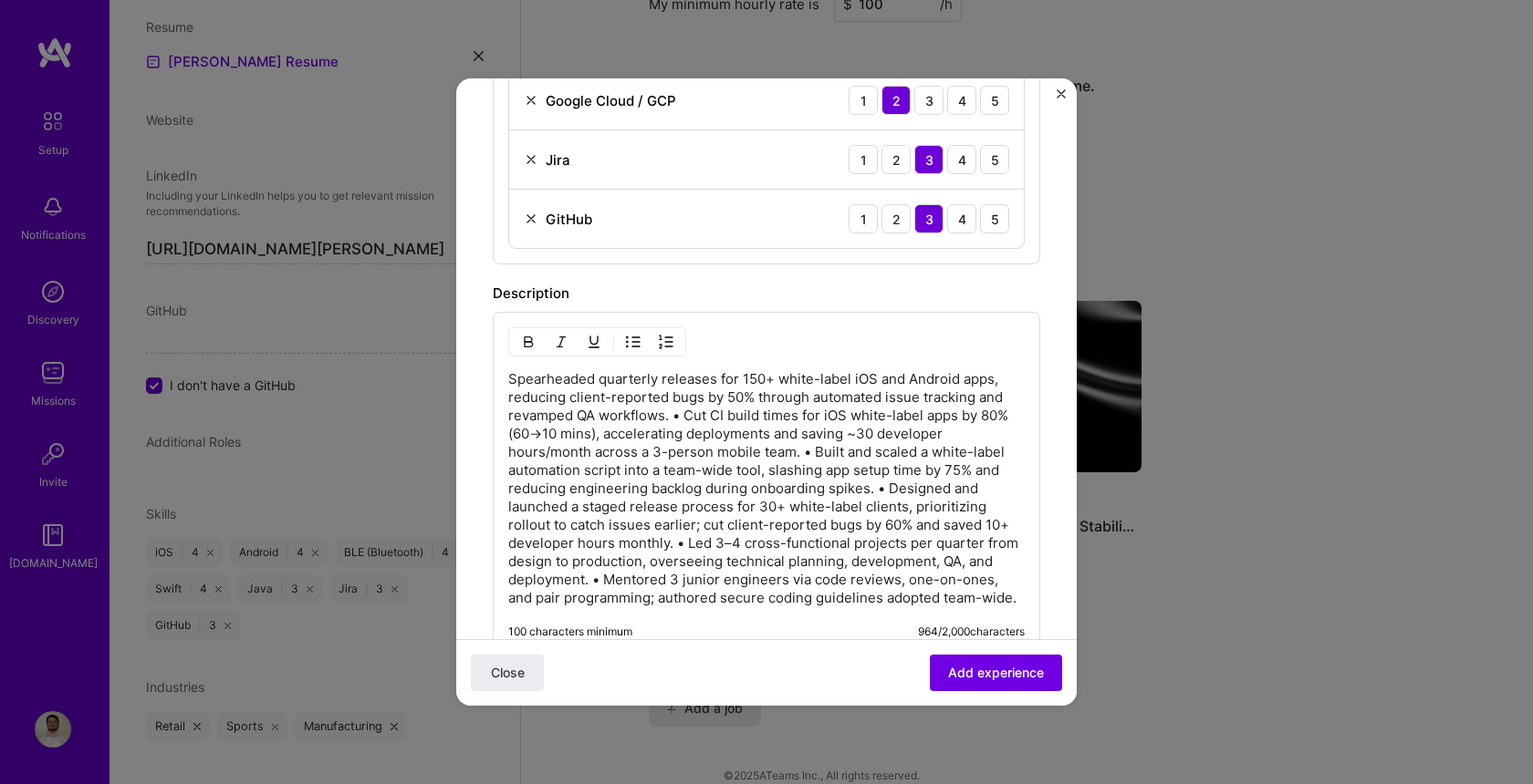
click at [880, 525] on p "Spearheaded quarterly releases for 150+ white-label iOS and Android apps, reduc…" at bounding box center [766, 489] width 517 height 237
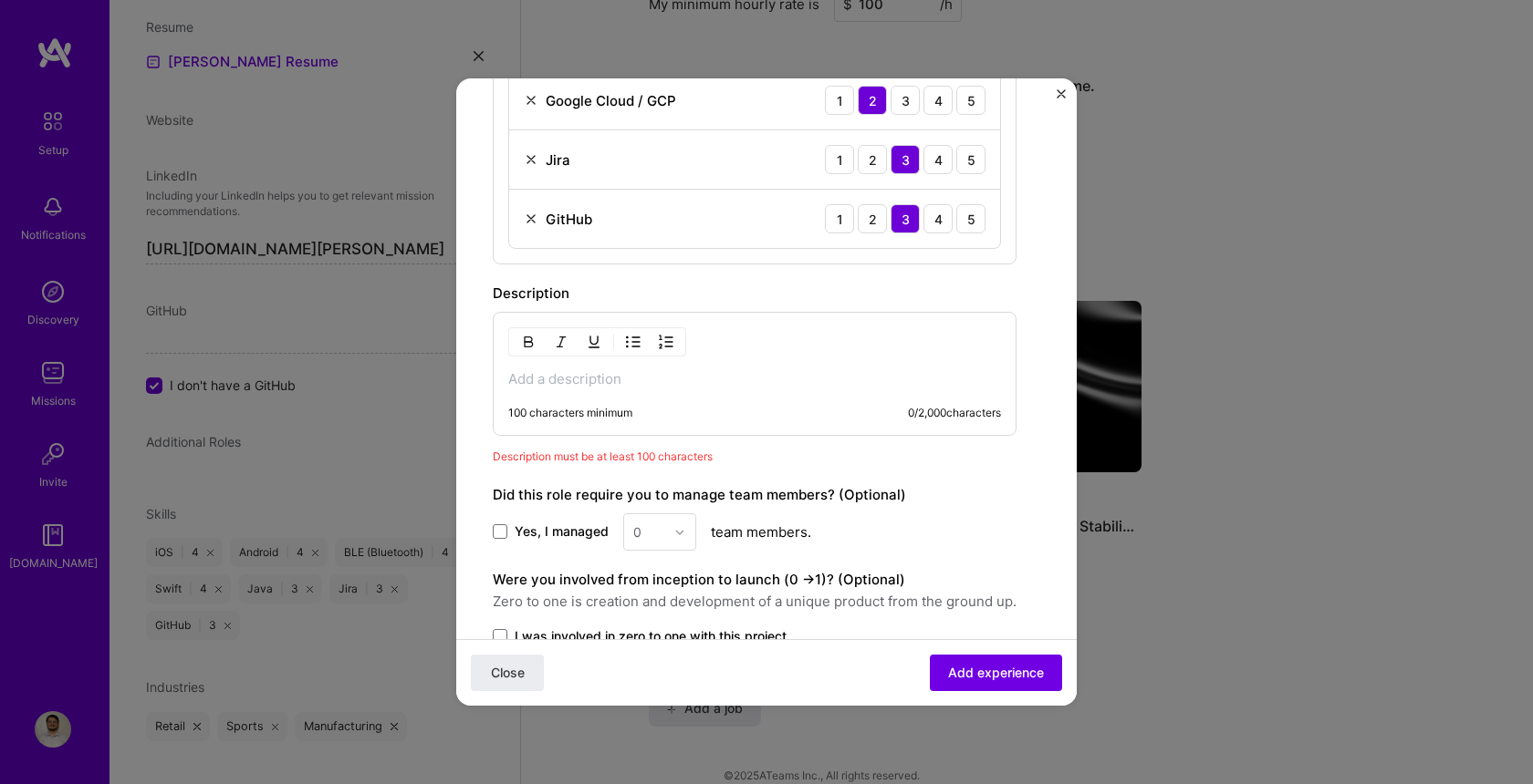
paste div
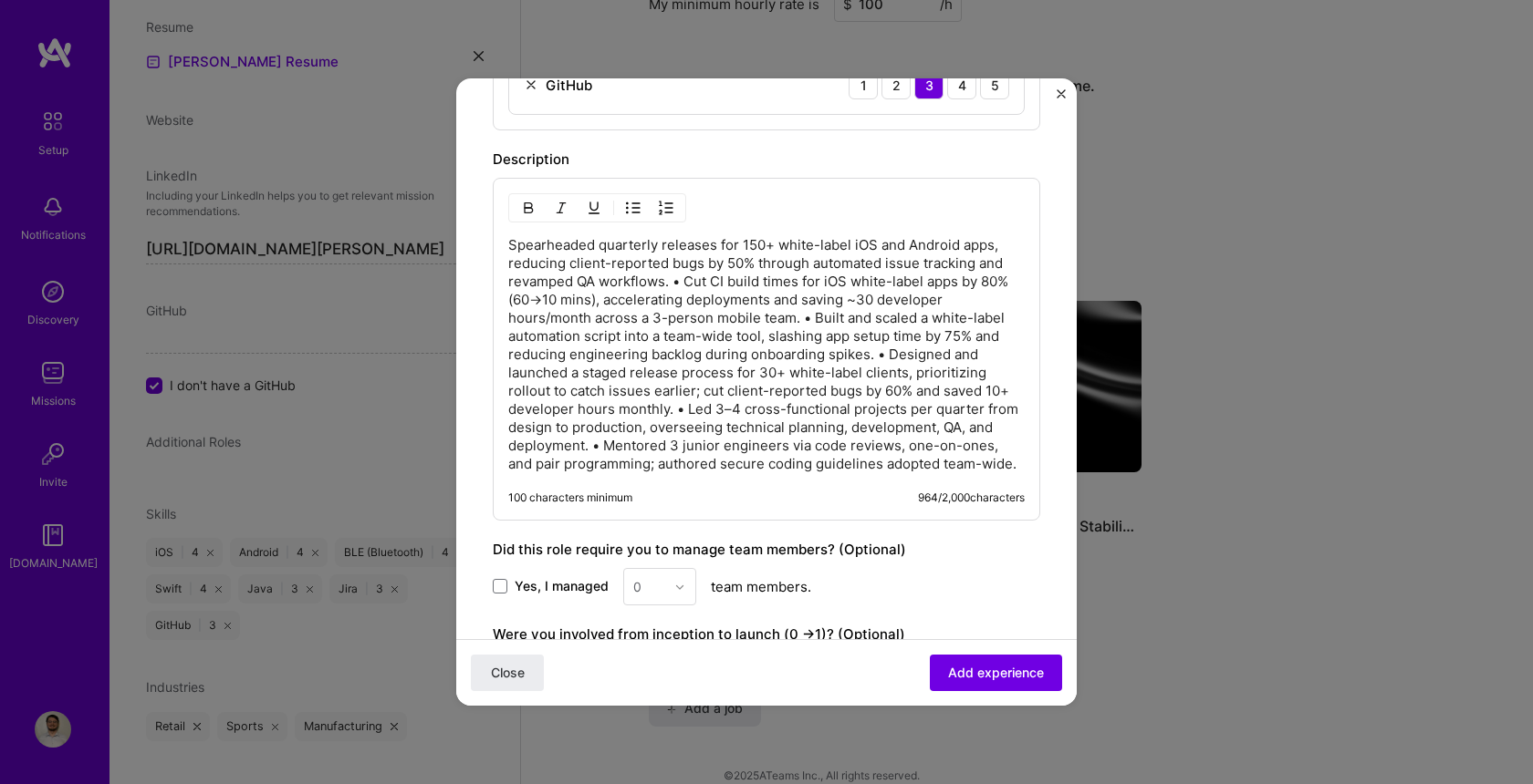
scroll to position [1153, 0]
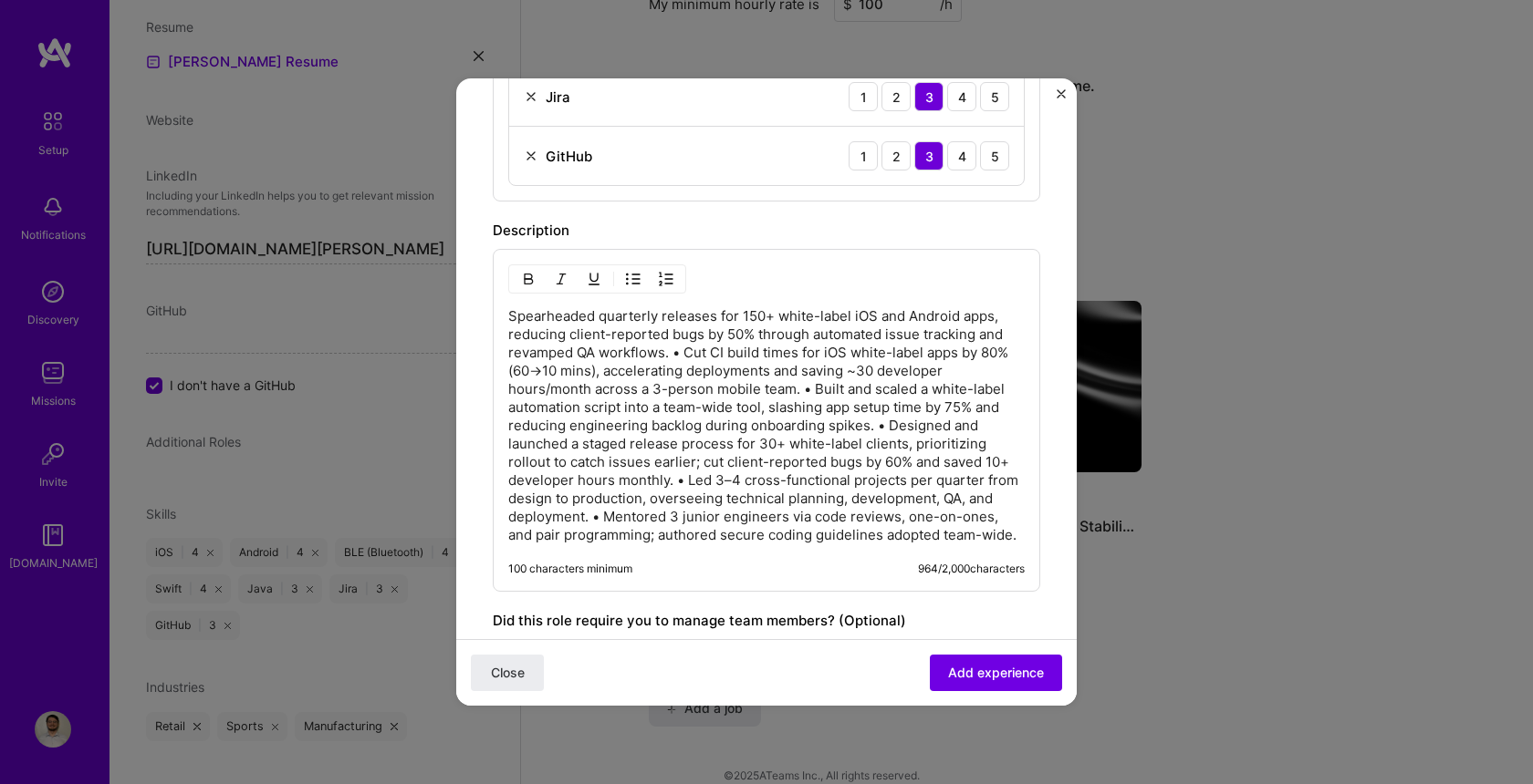
click at [833, 408] on p "Spearheaded quarterly releases for 150+ white-label iOS and Android apps, reduc…" at bounding box center [766, 426] width 517 height 237
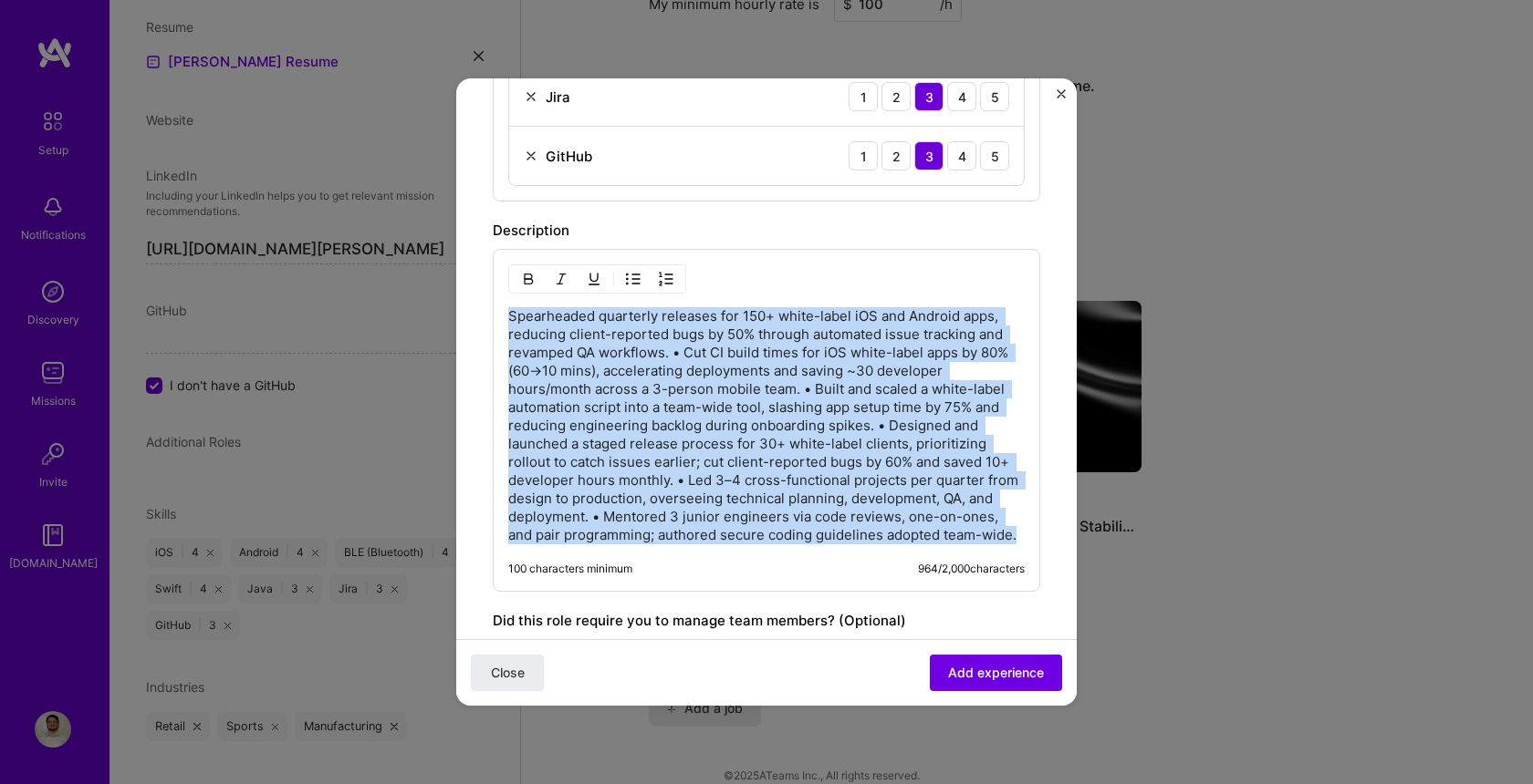
click at [833, 408] on p "Spearheaded quarterly releases for 150+ white-label iOS and Android apps, reduc…" at bounding box center [766, 426] width 517 height 237
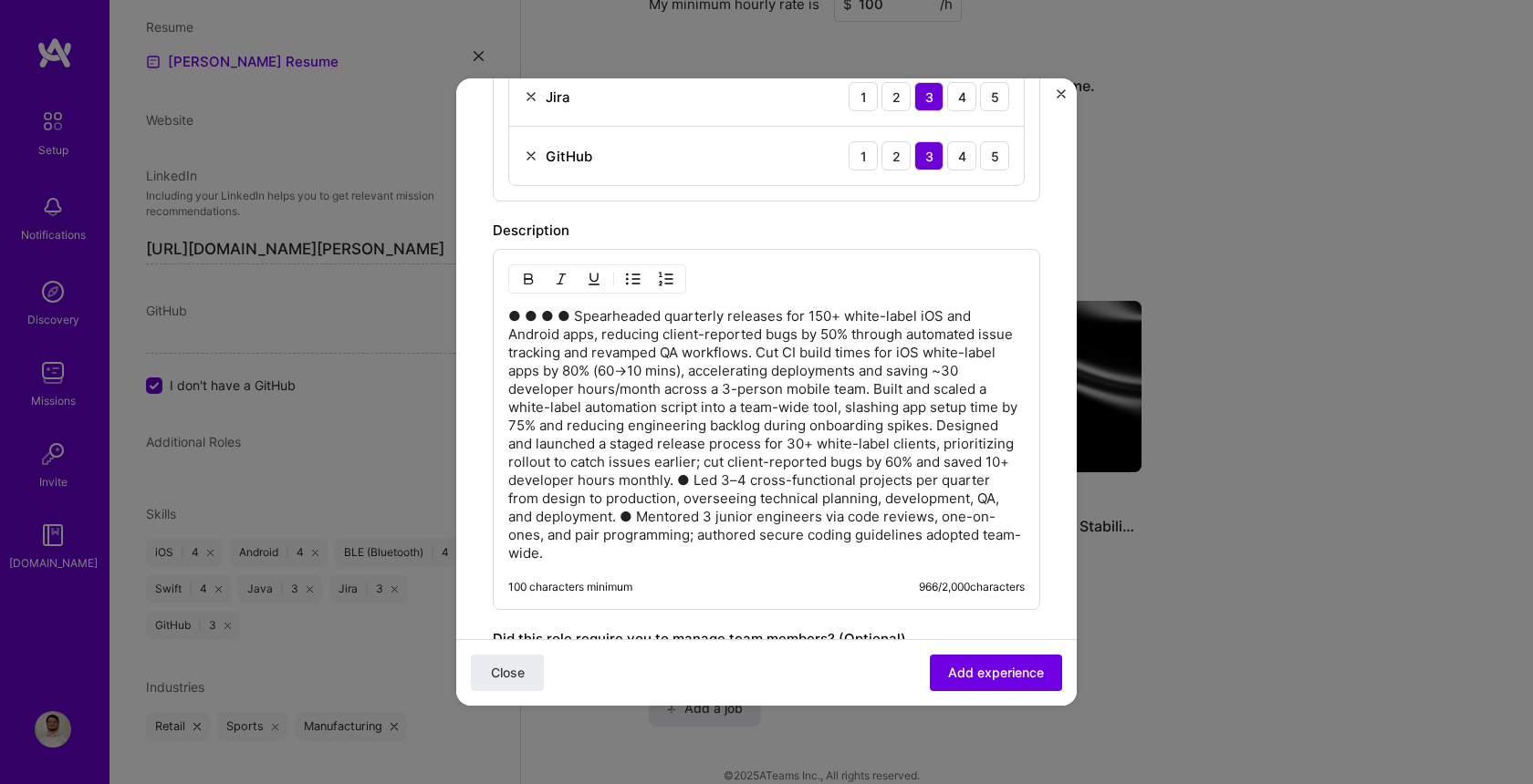
click at [723, 446] on p "● ● ● ● Spearheaded quarterly releases for 150+ white-label iOS and Android app…" at bounding box center [766, 434] width 517 height 255
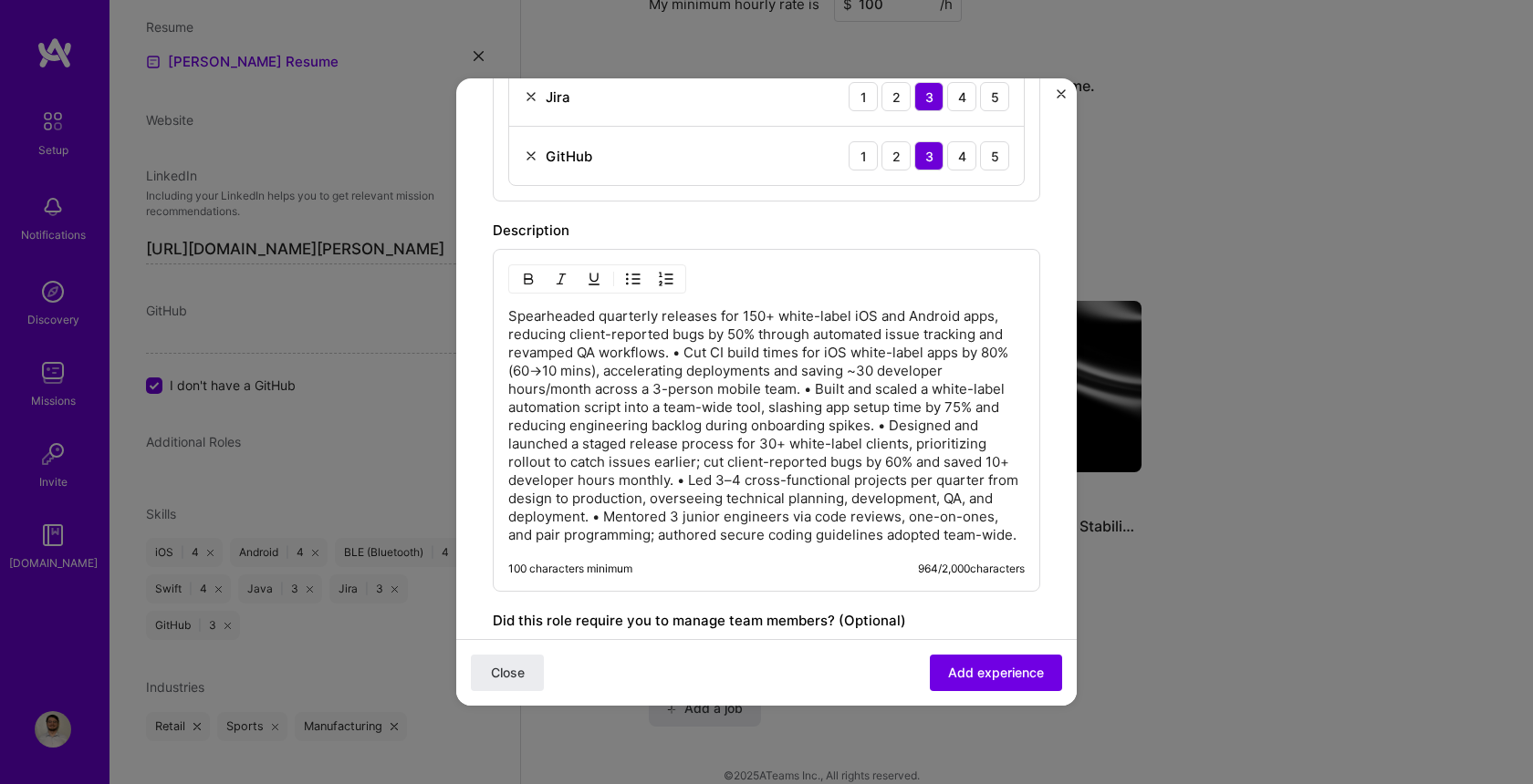
click at [686, 351] on p "Spearheaded quarterly releases for 150+ white-label iOS and Android apps, reduc…" at bounding box center [766, 426] width 517 height 237
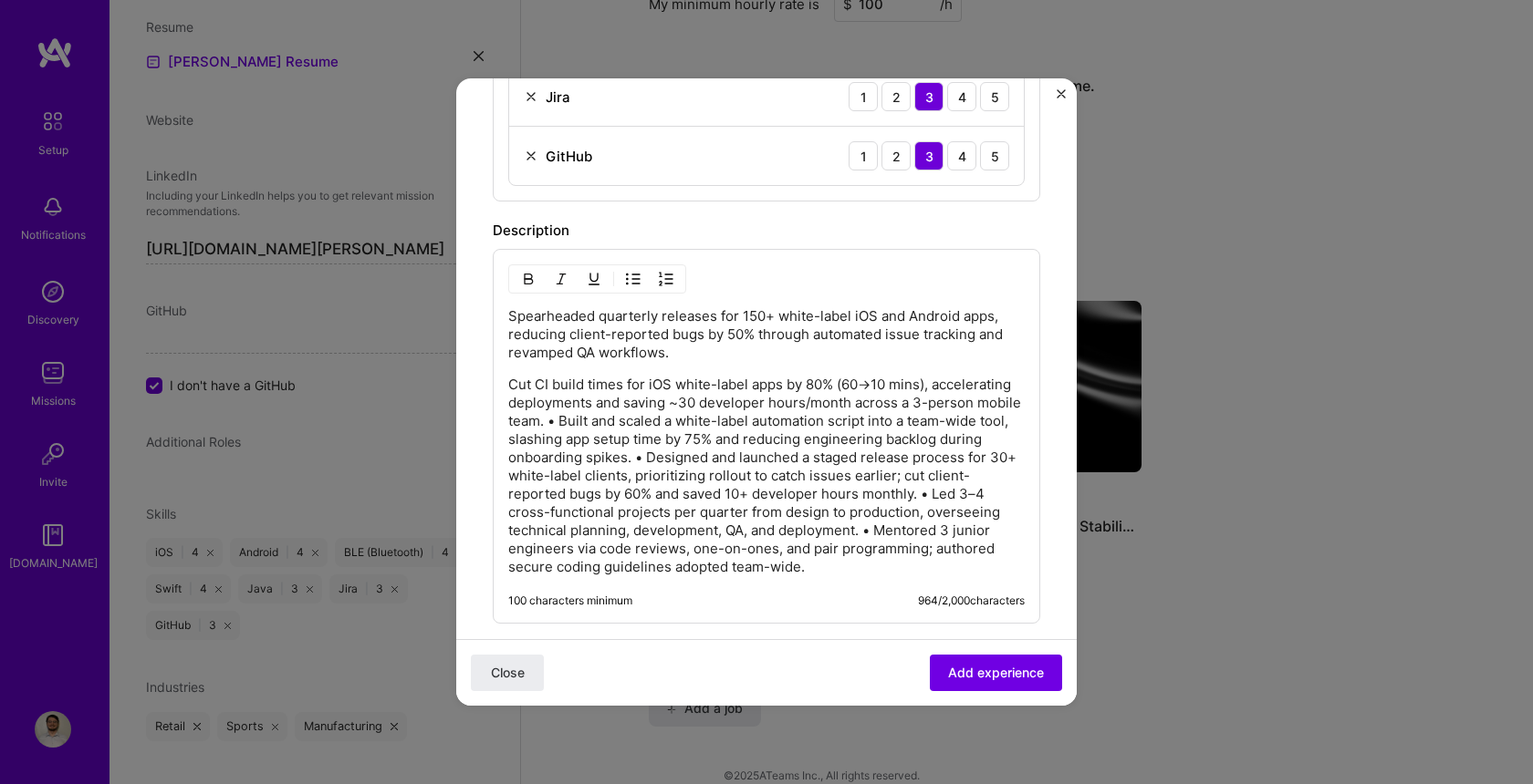
click at [560, 420] on p "Cut CI build times for iOS white-label apps by 80% (60→10 mins), accelerating d…" at bounding box center [766, 476] width 517 height 201
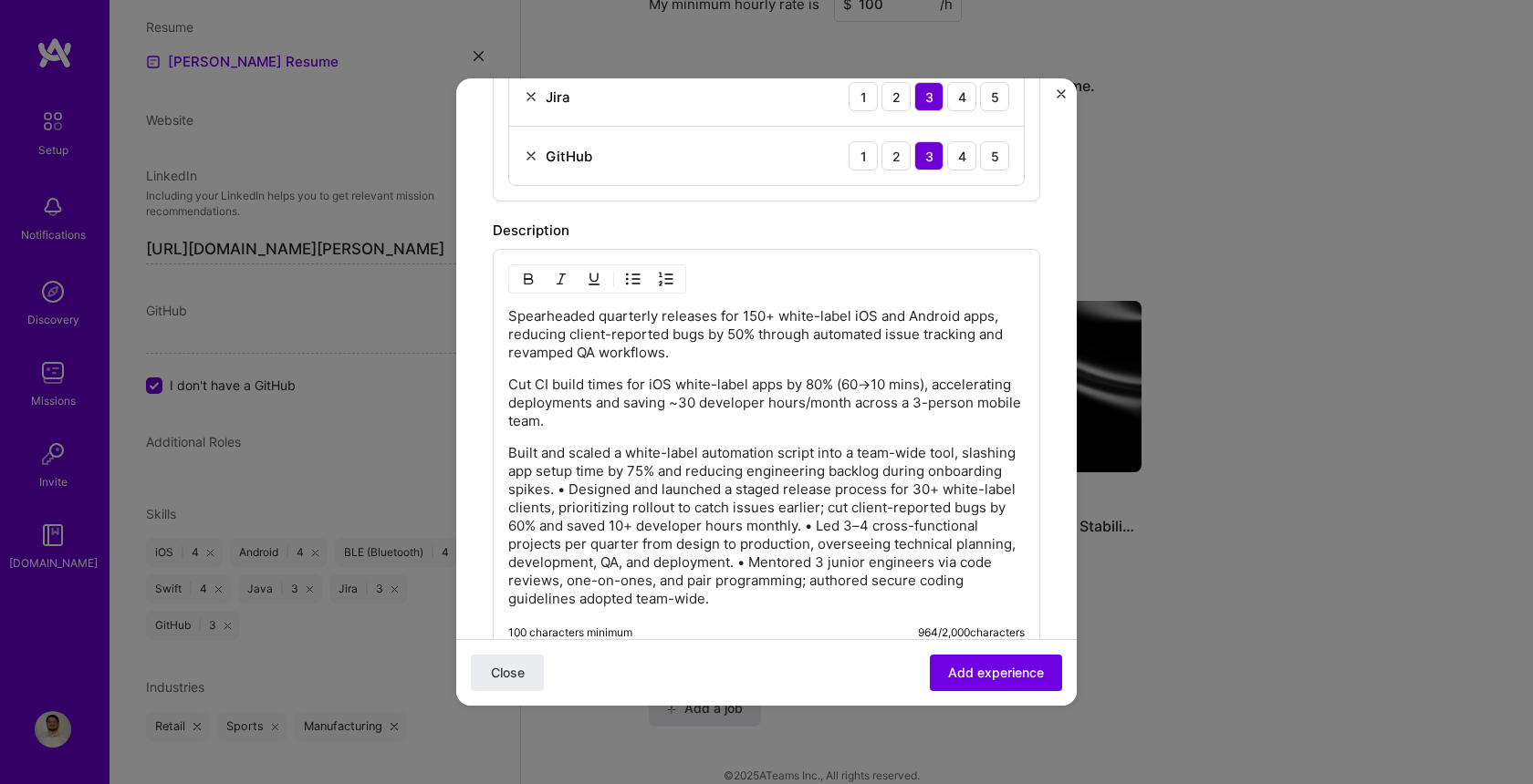
click at [569, 488] on p "Built and scaled a white-label automation script into a team-wide tool, slashin…" at bounding box center [766, 526] width 517 height 164
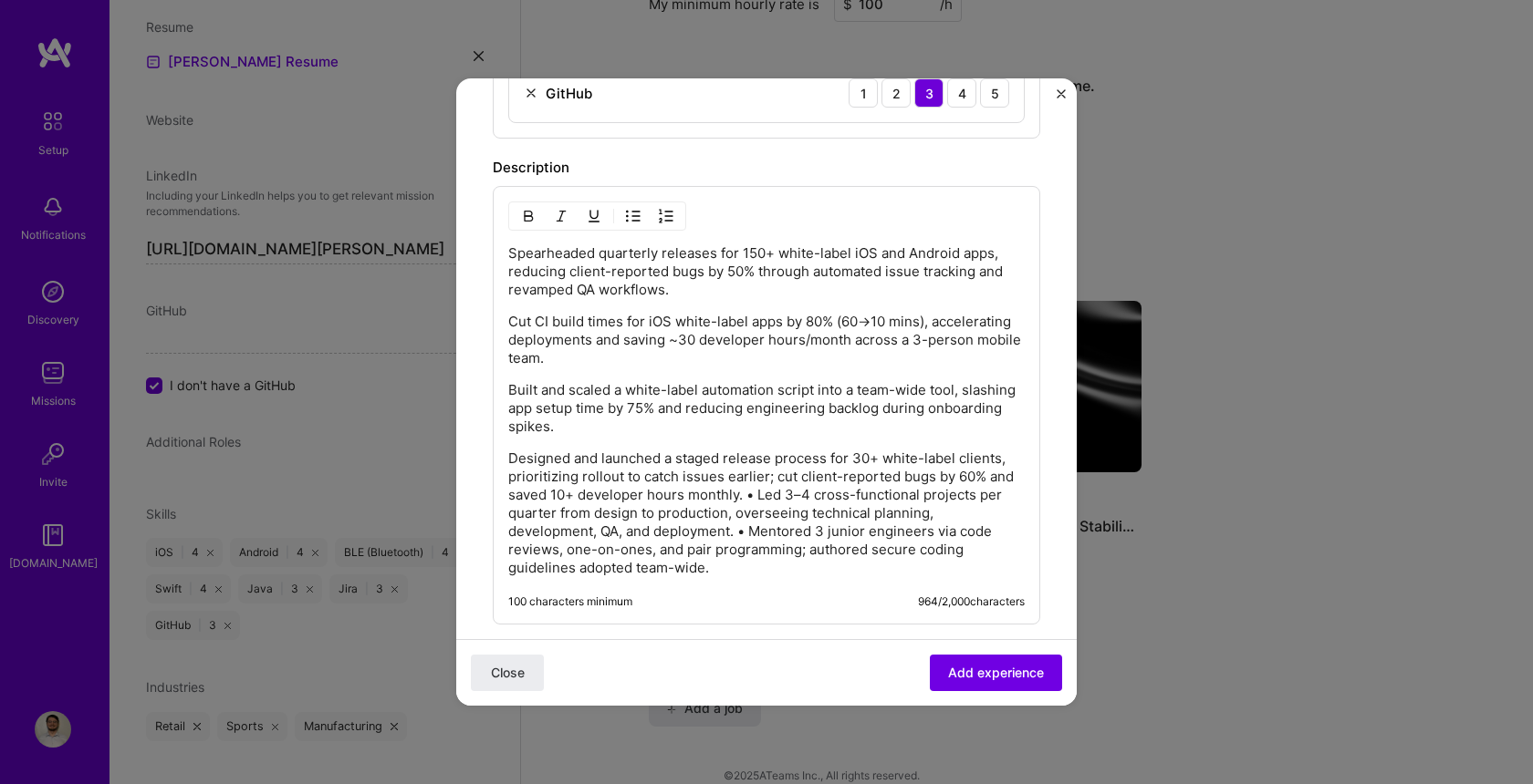
scroll to position [1219, 0]
click at [758, 494] on p "Designed and launched a staged release process for 30+ white-label clients, pri…" at bounding box center [766, 511] width 517 height 128
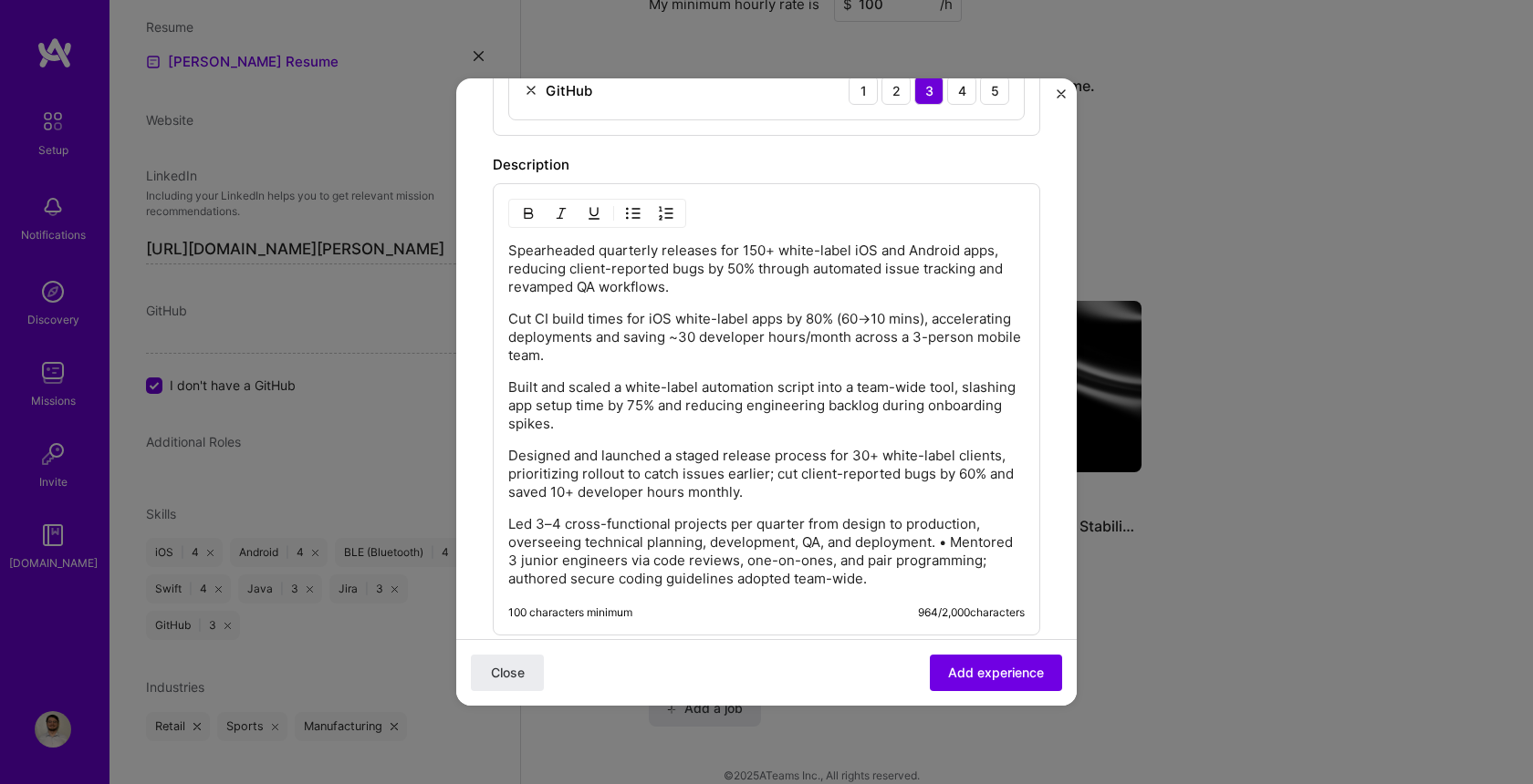
click at [953, 544] on p "Led 3–4 cross-functional projects per quarter from design to production, overse…" at bounding box center [766, 551] width 517 height 73
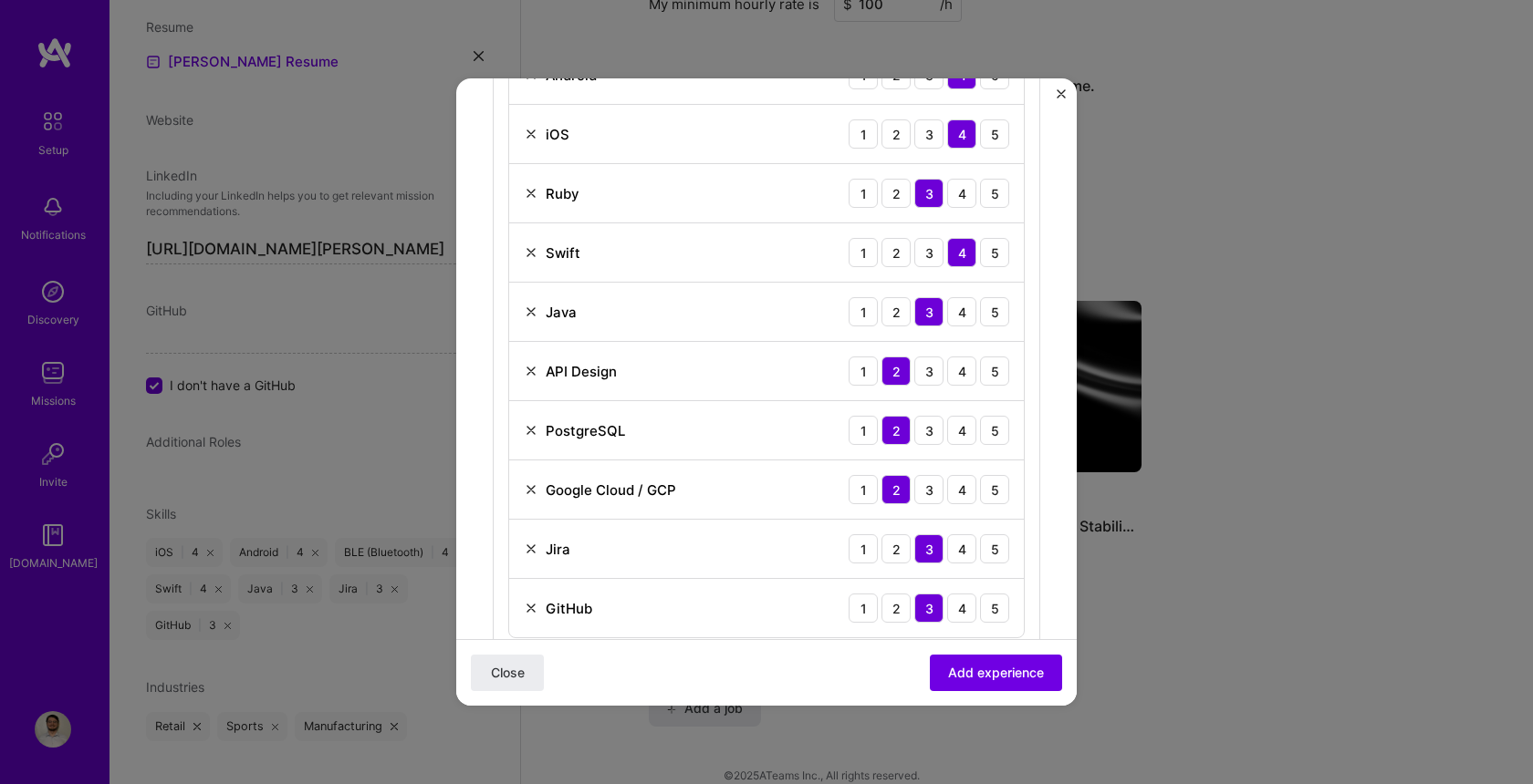
scroll to position [129, 0]
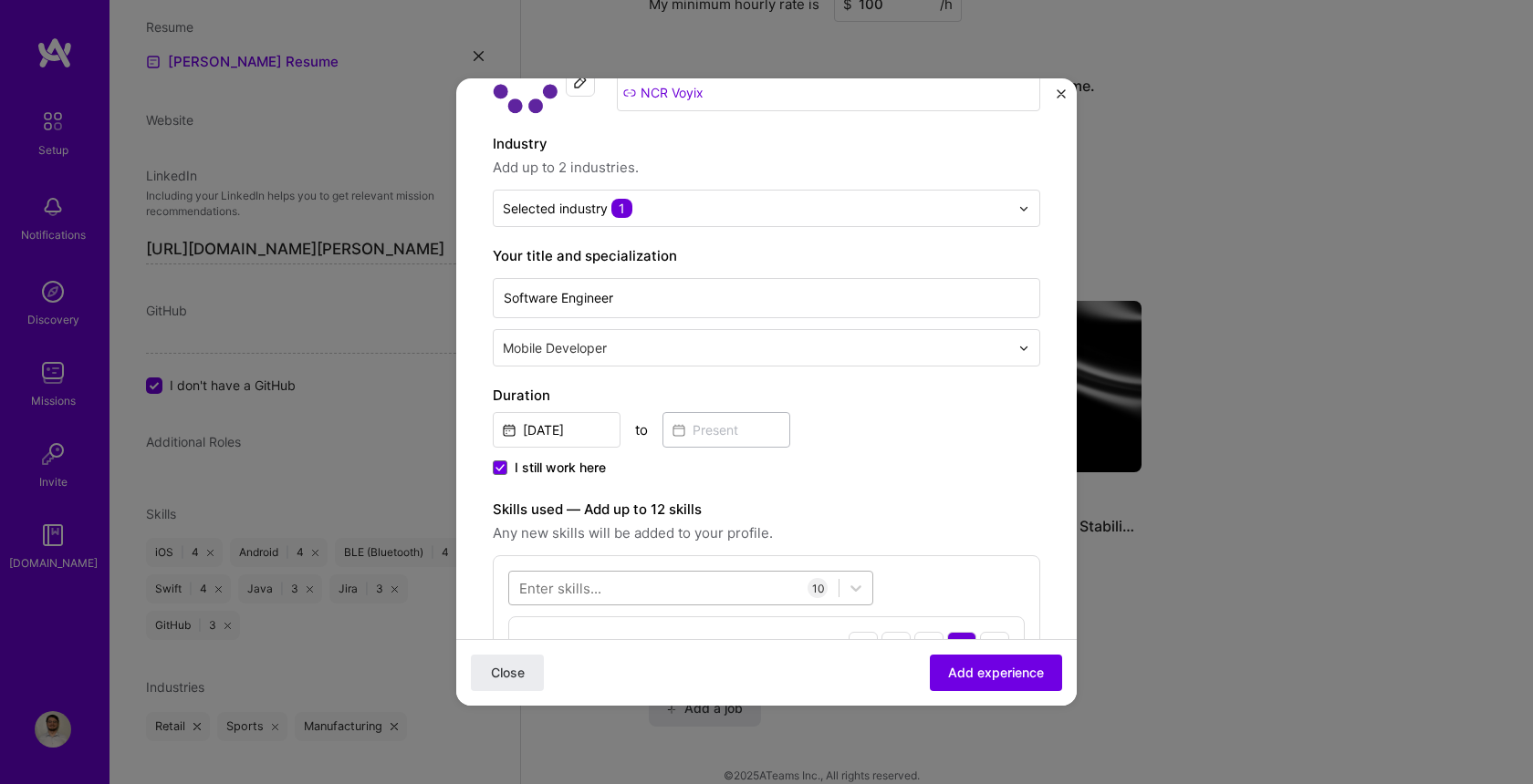
click at [639, 589] on div at bounding box center [673, 589] width 329 height 30
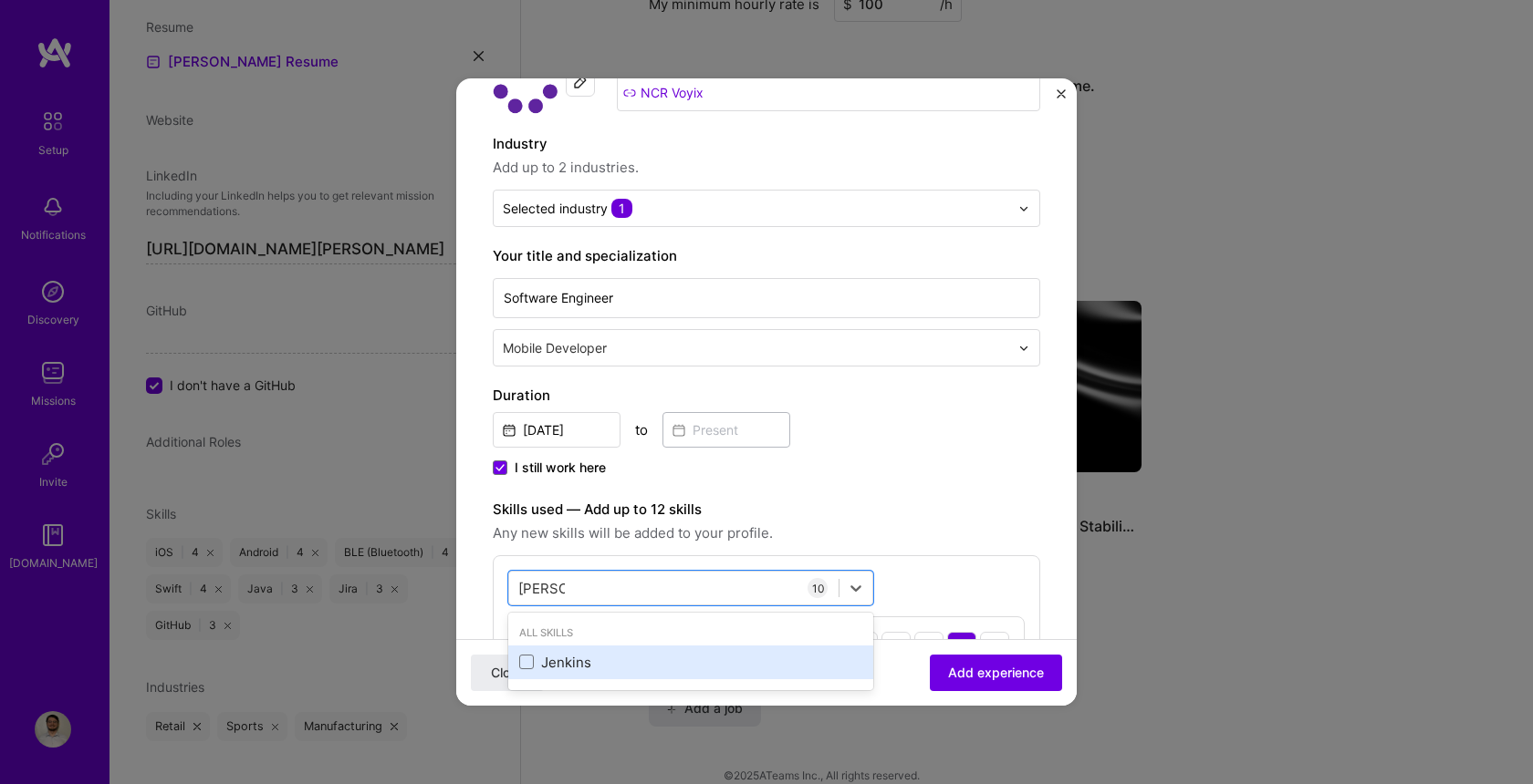
click at [562, 662] on div "Jenkins" at bounding box center [691, 662] width 343 height 19
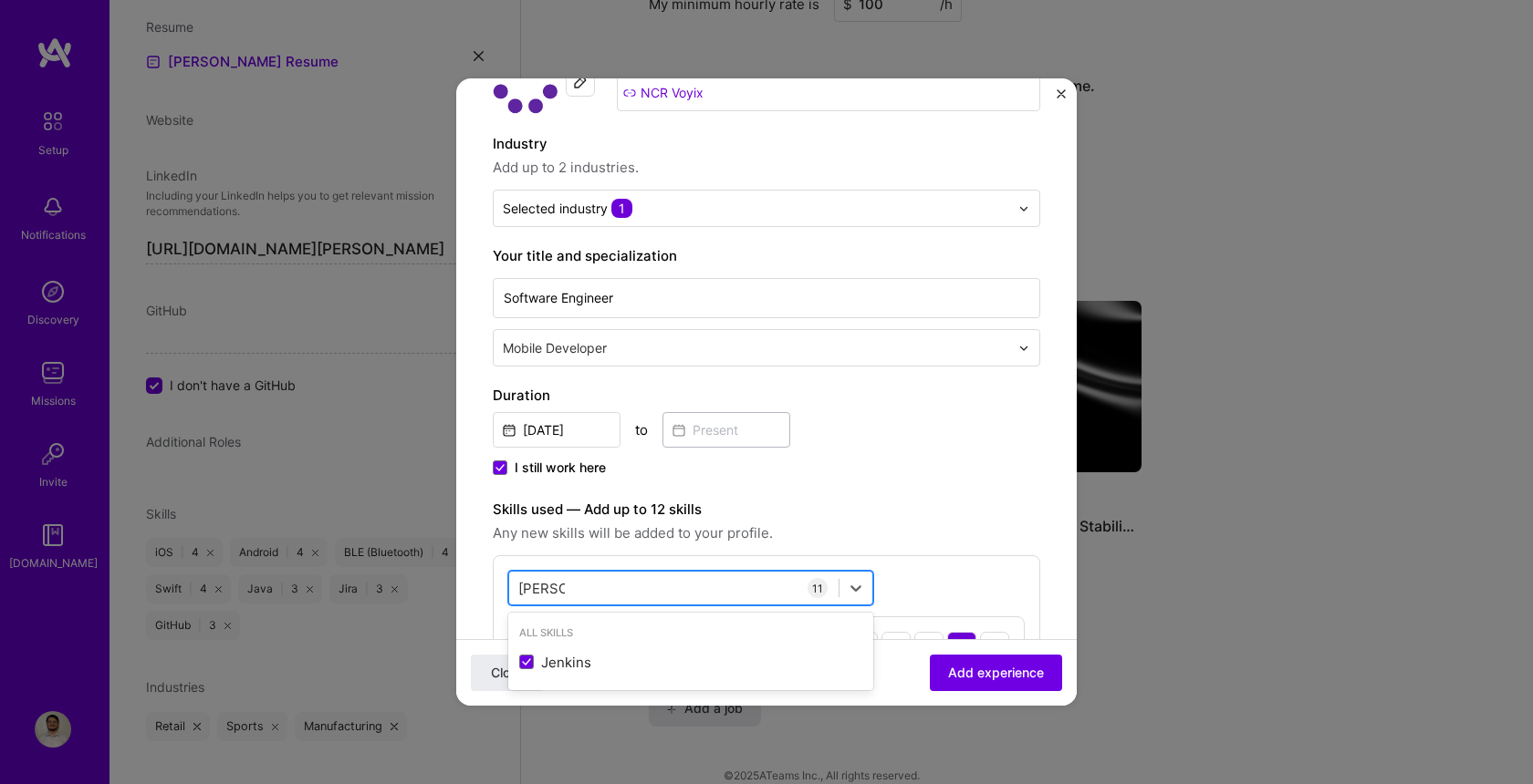
click at [551, 591] on input "jenkins" at bounding box center [541, 589] width 46 height 19
type input "j"
type input "b"
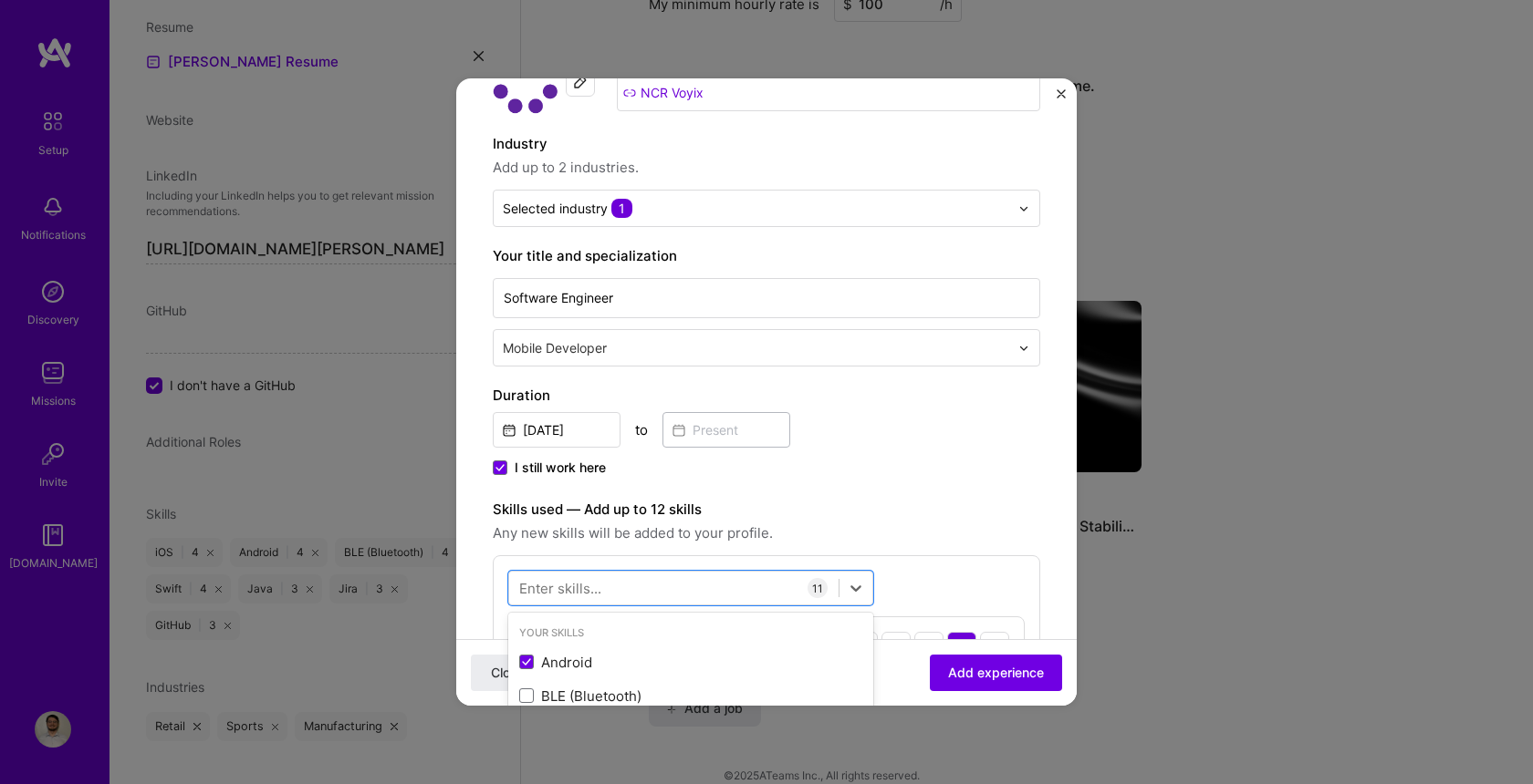
click at [812, 503] on label "Skills used — Add up to 12 skills" at bounding box center [766, 509] width 548 height 22
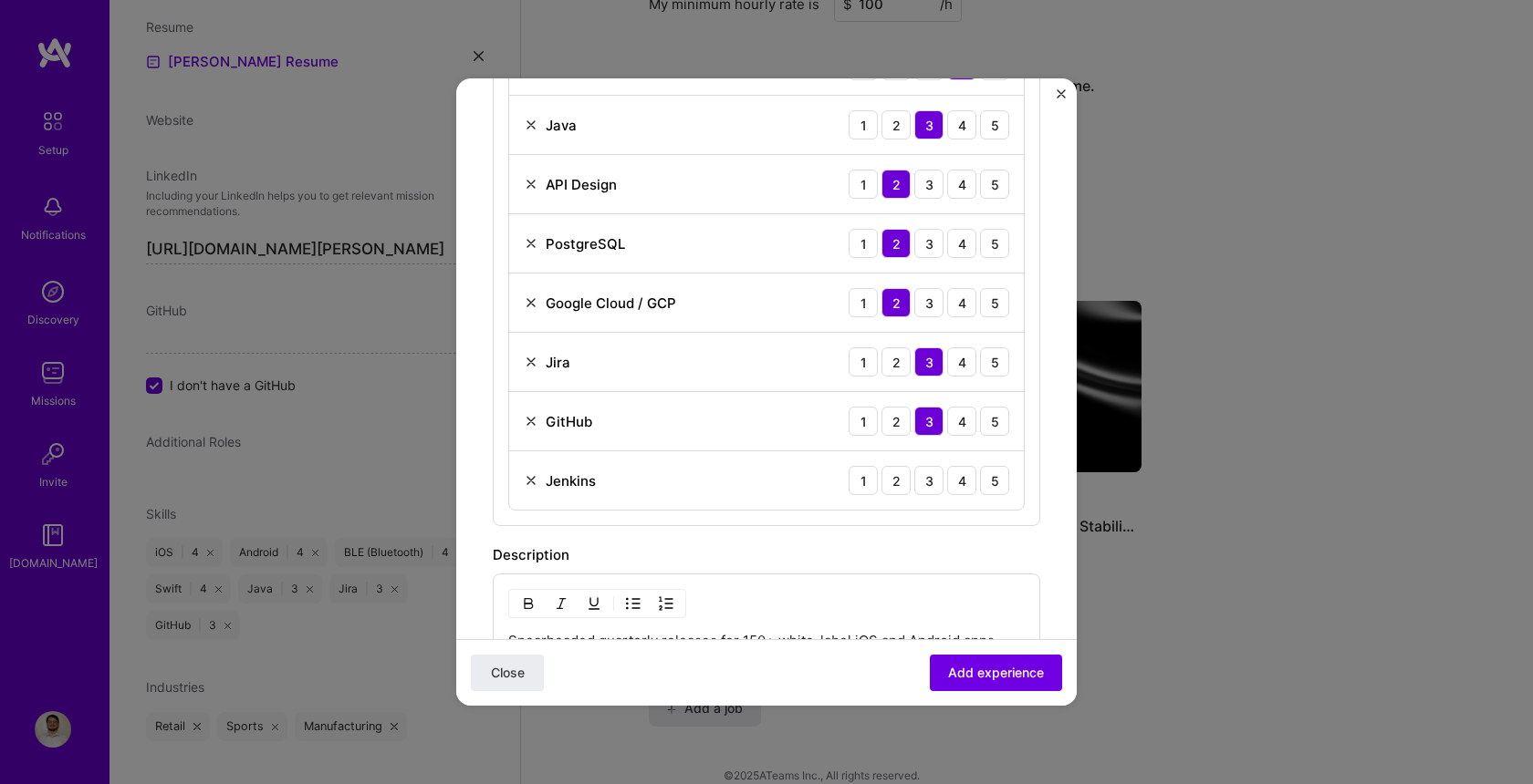
scroll to position [882, 0]
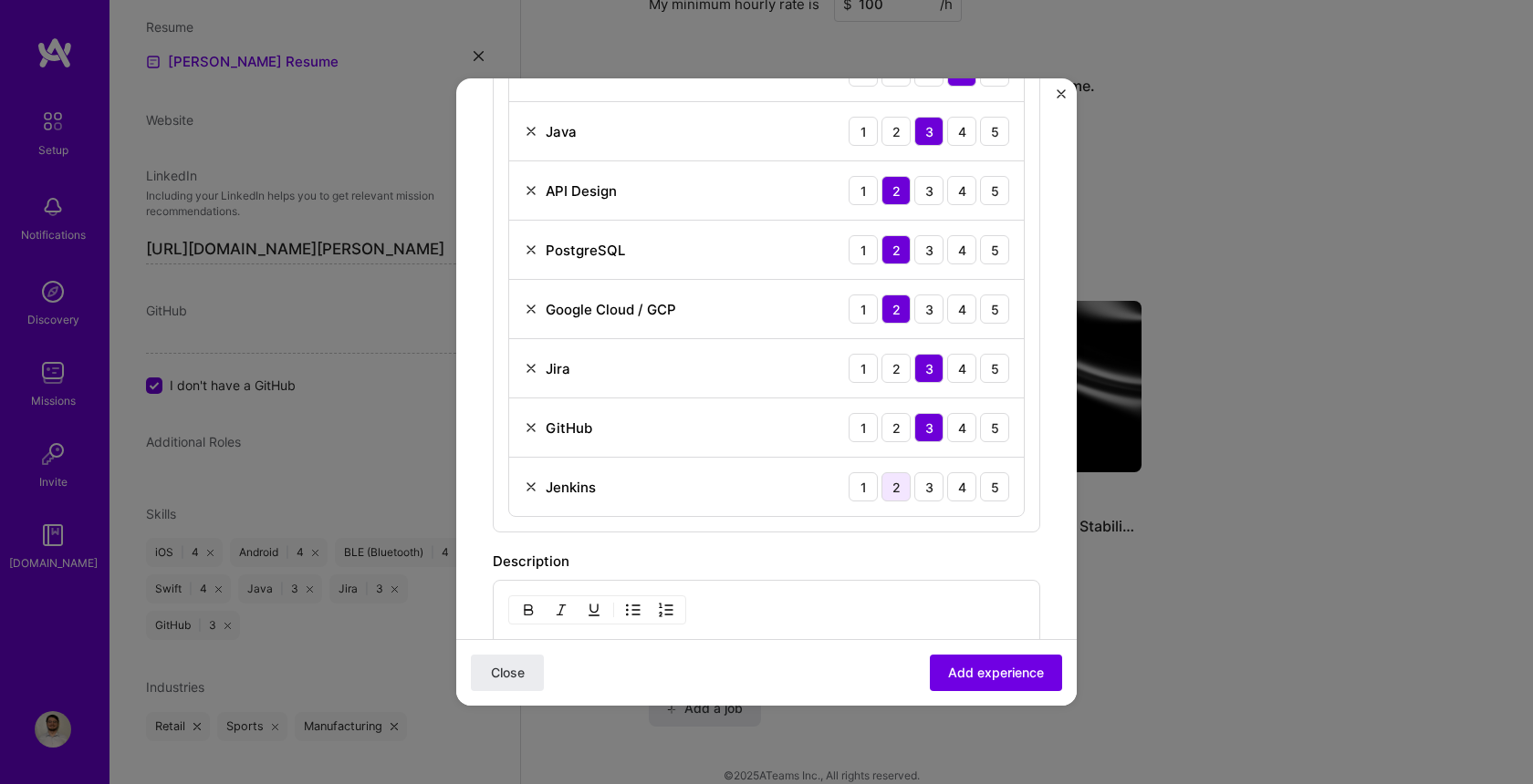
click at [906, 487] on div "2" at bounding box center [896, 486] width 29 height 29
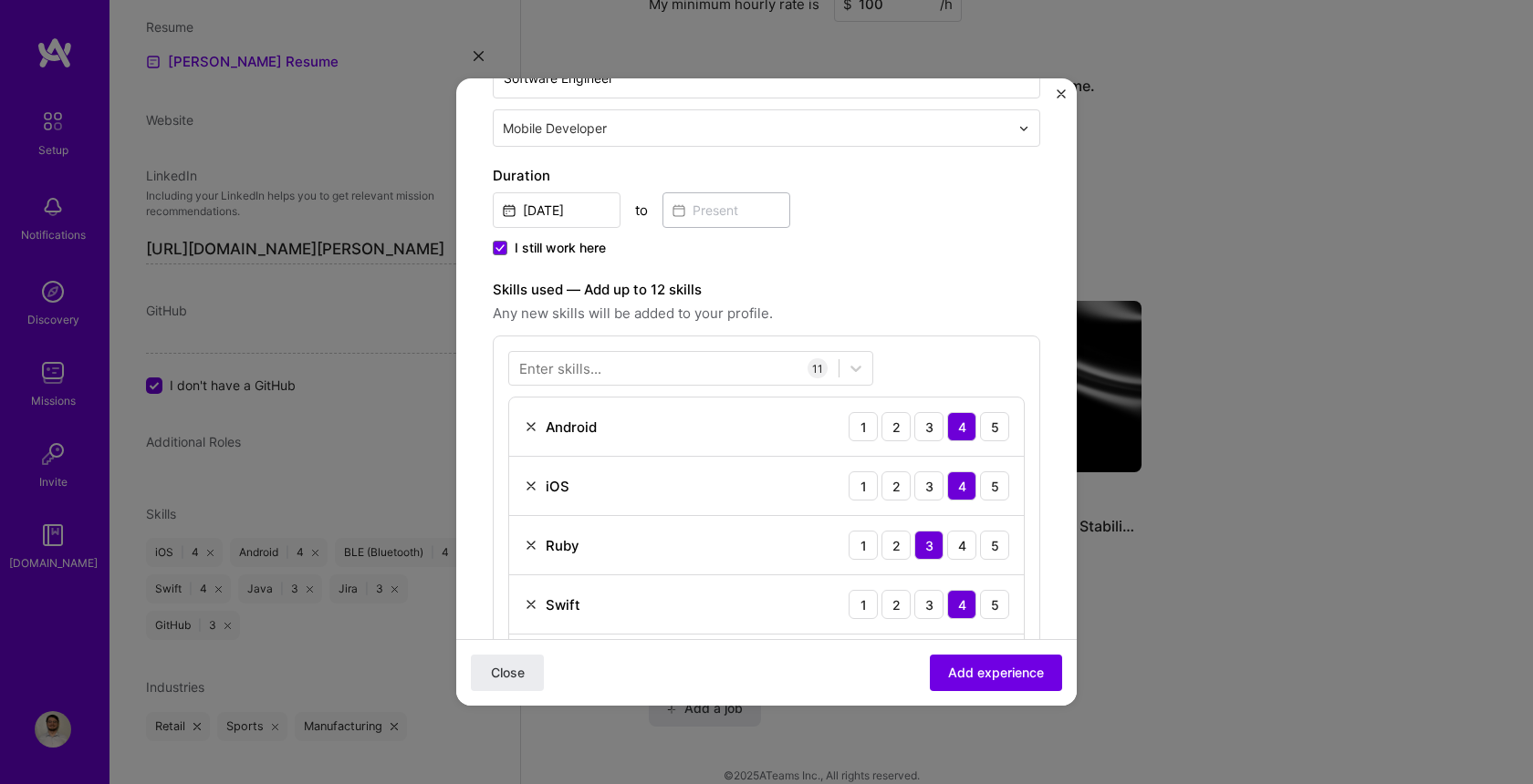
scroll to position [348, 0]
click at [703, 368] on div at bounding box center [673, 370] width 329 height 30
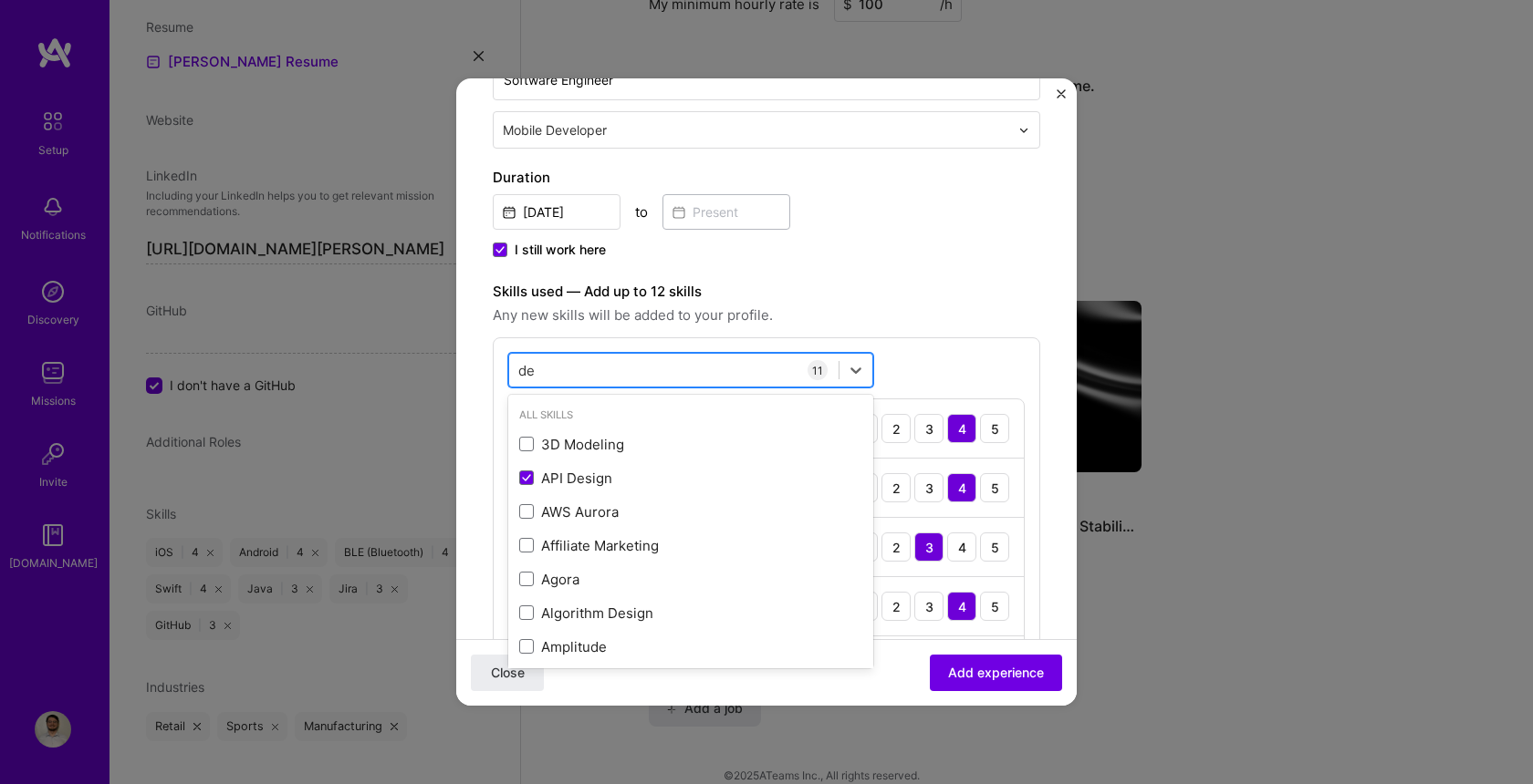
type input "d"
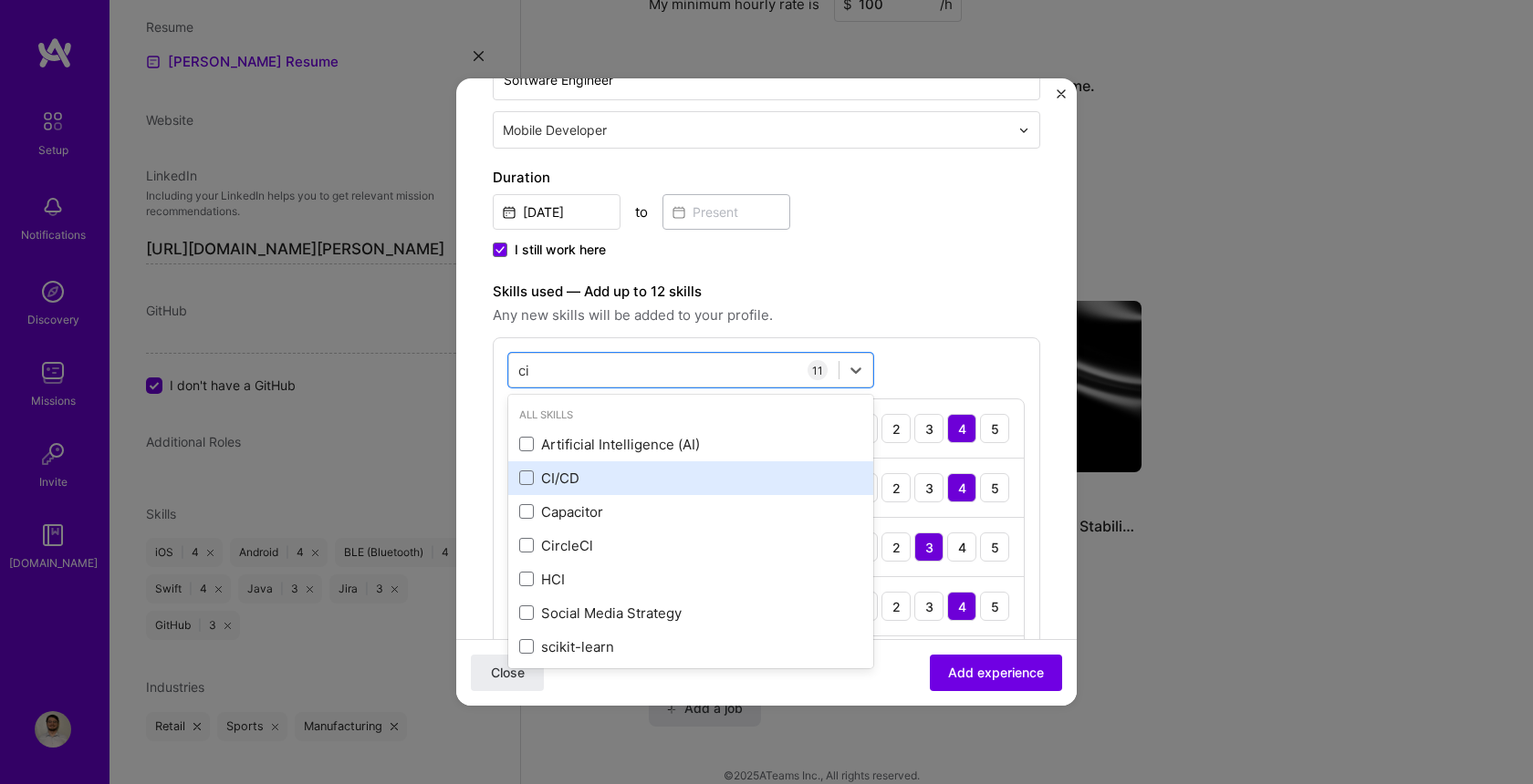
click at [549, 470] on div "CI/CD" at bounding box center [691, 479] width 343 height 19
click at [1004, 333] on div "Skills used — Add up to 12 skills Any new skills will be added to your profile.…" at bounding box center [766, 703] width 548 height 845
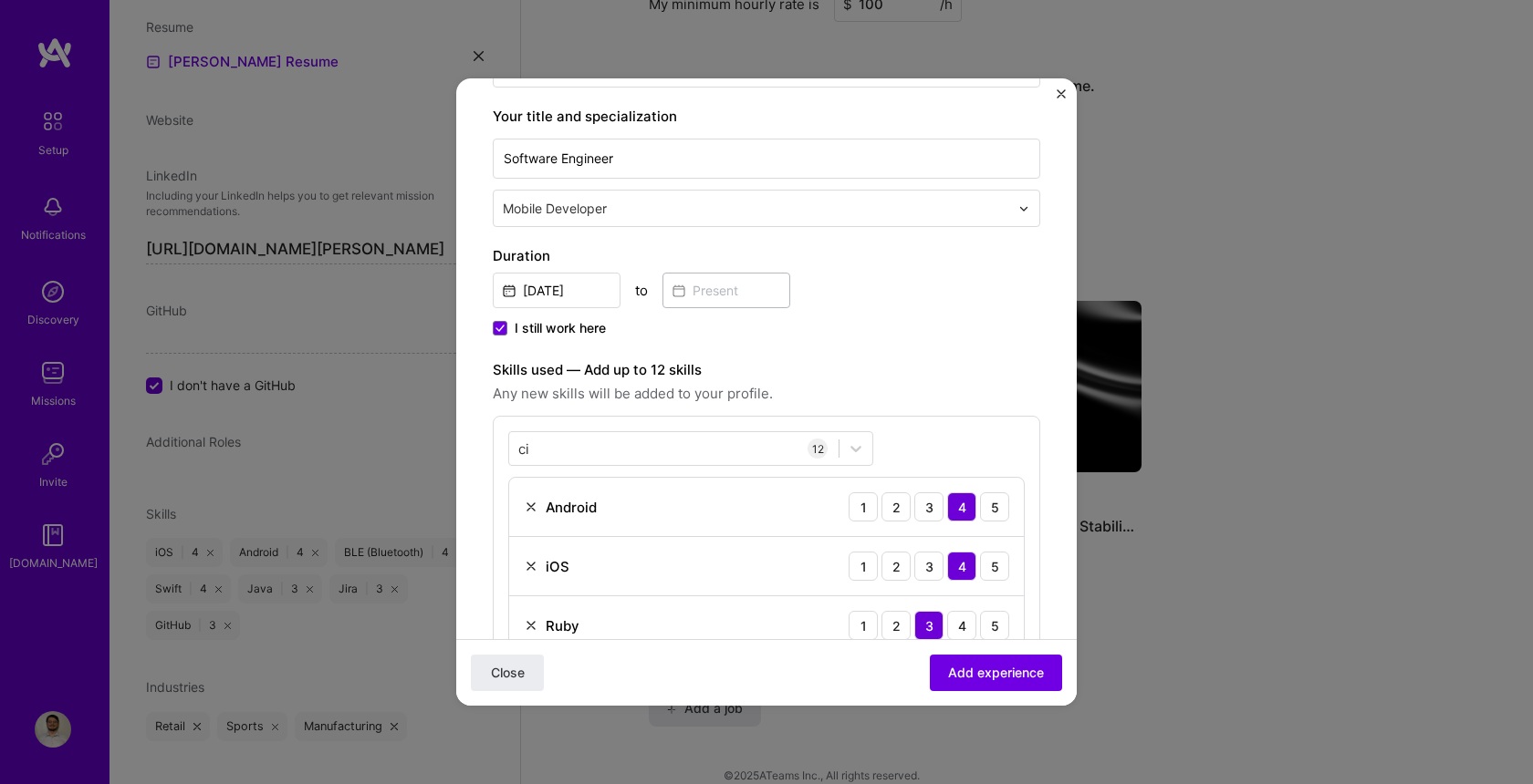
scroll to position [411, 0]
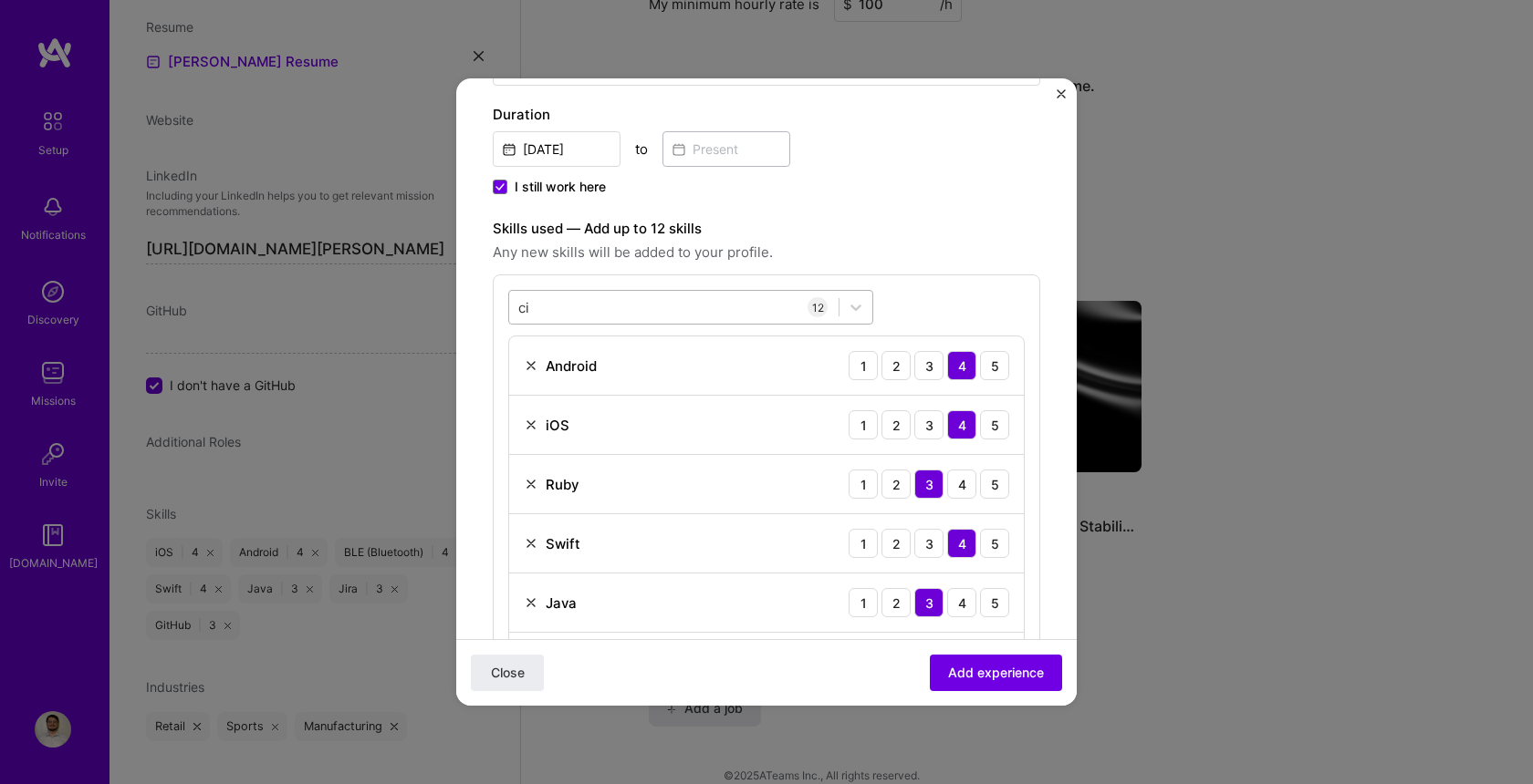
click at [624, 302] on div "ci ci" at bounding box center [673, 308] width 329 height 30
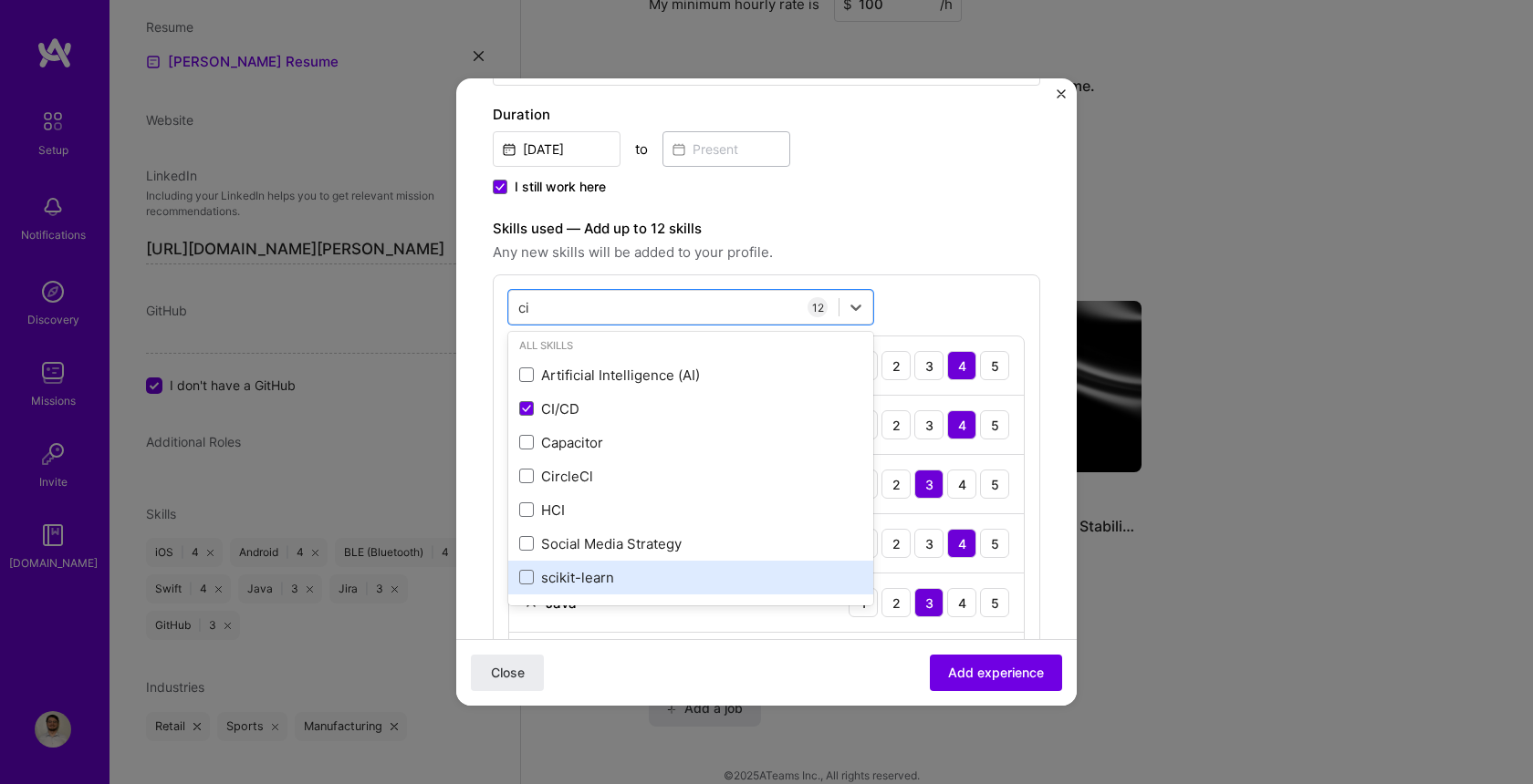
scroll to position [7, 0]
type input "c"
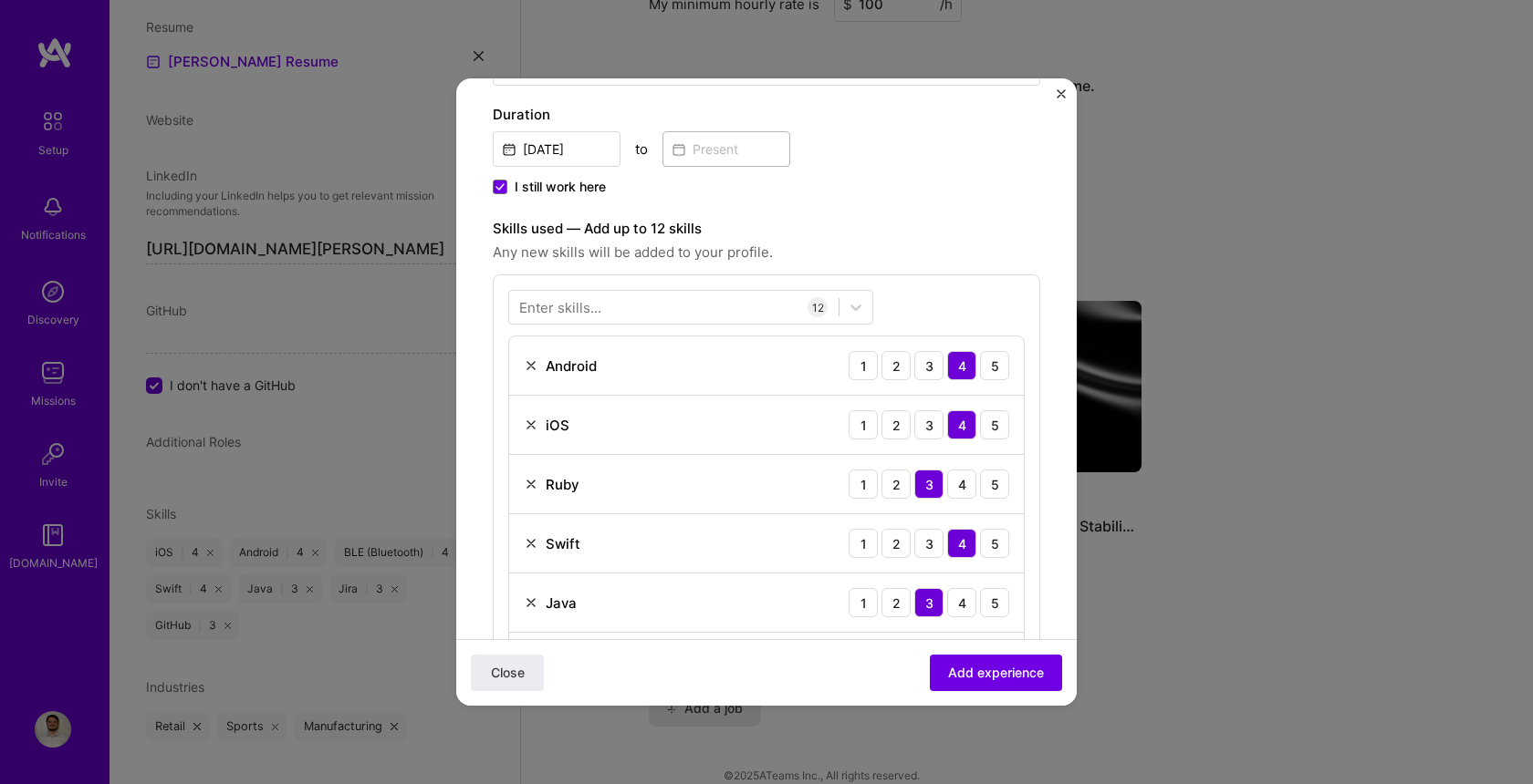
click at [965, 277] on div "Enter skills... 12 Android 1 2 3 4 5 iOS 1 2 3 4 5 Ruby 1 2 3 4 5 Swift 1 2 3 4…" at bounding box center [766, 668] width 548 height 789
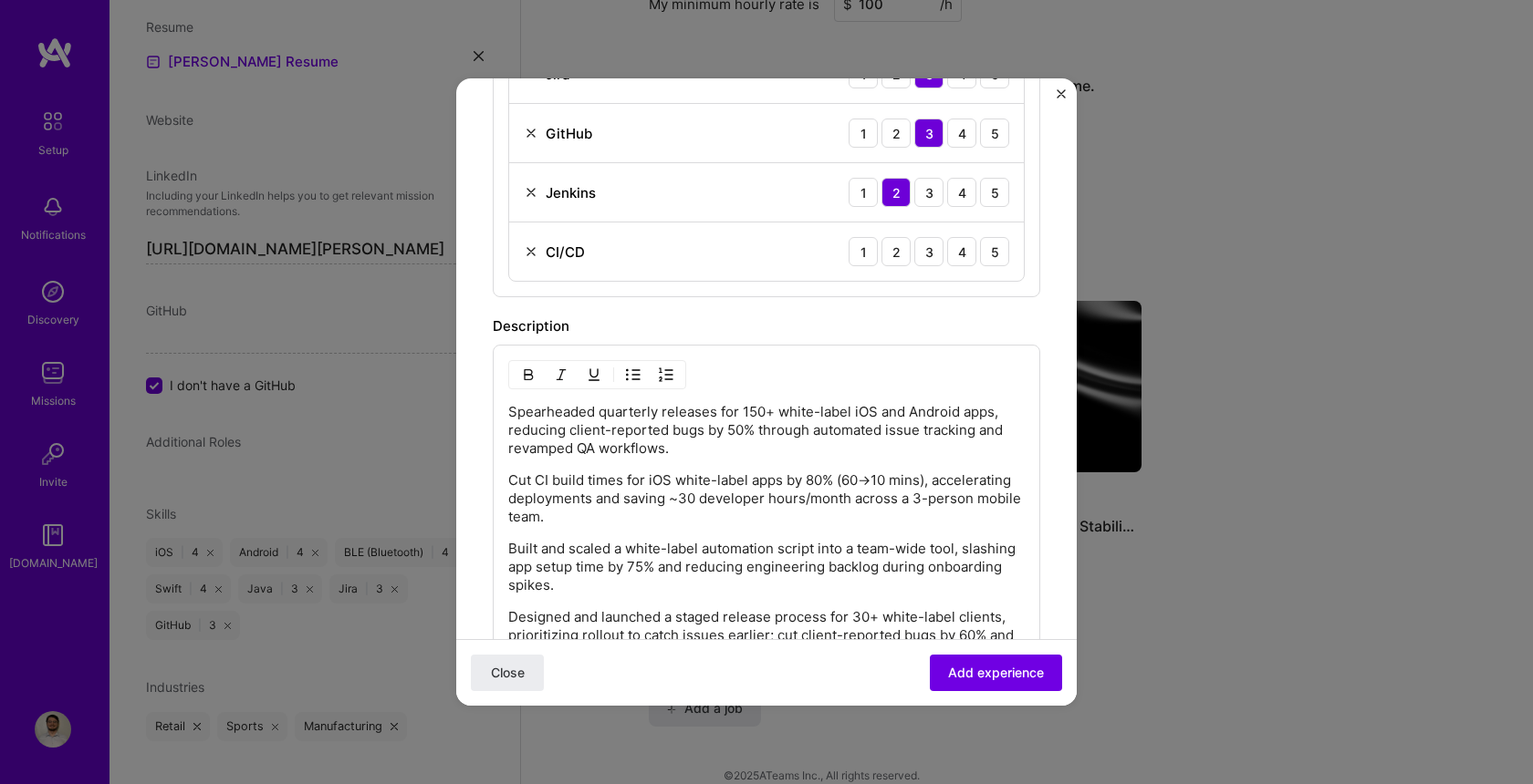
scroll to position [1086, 0]
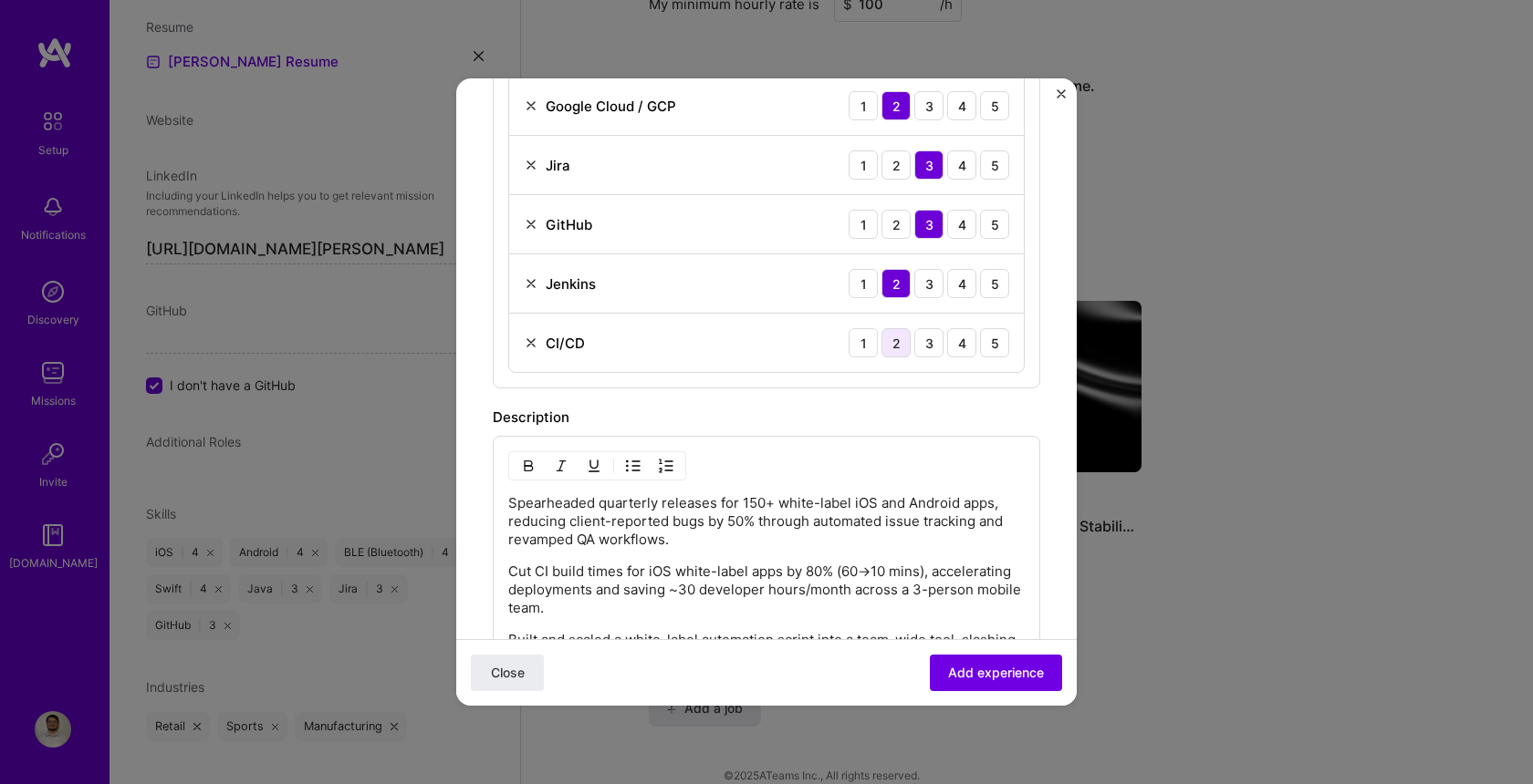
click at [896, 346] on div "2" at bounding box center [896, 342] width 29 height 29
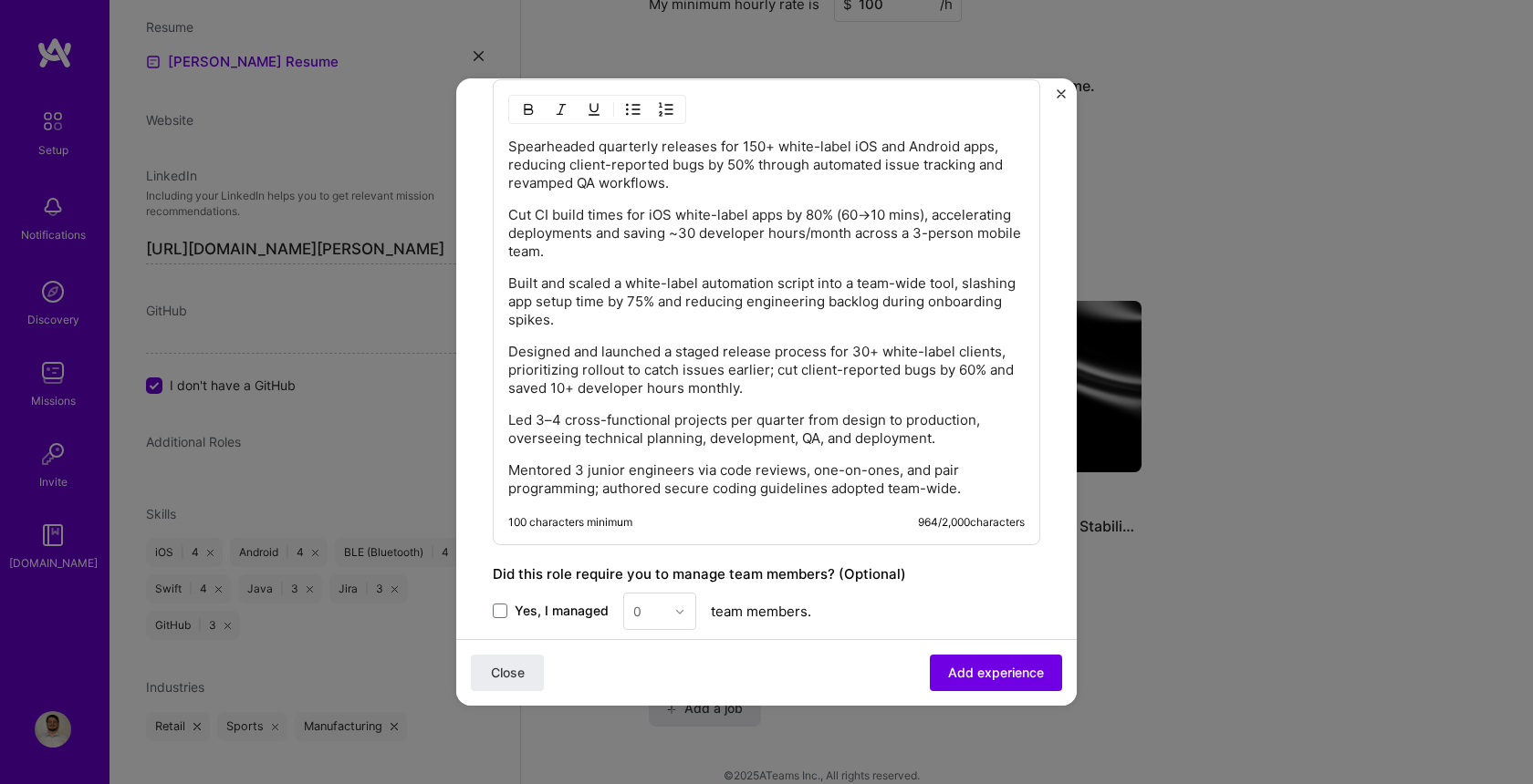
scroll to position [1439, 0]
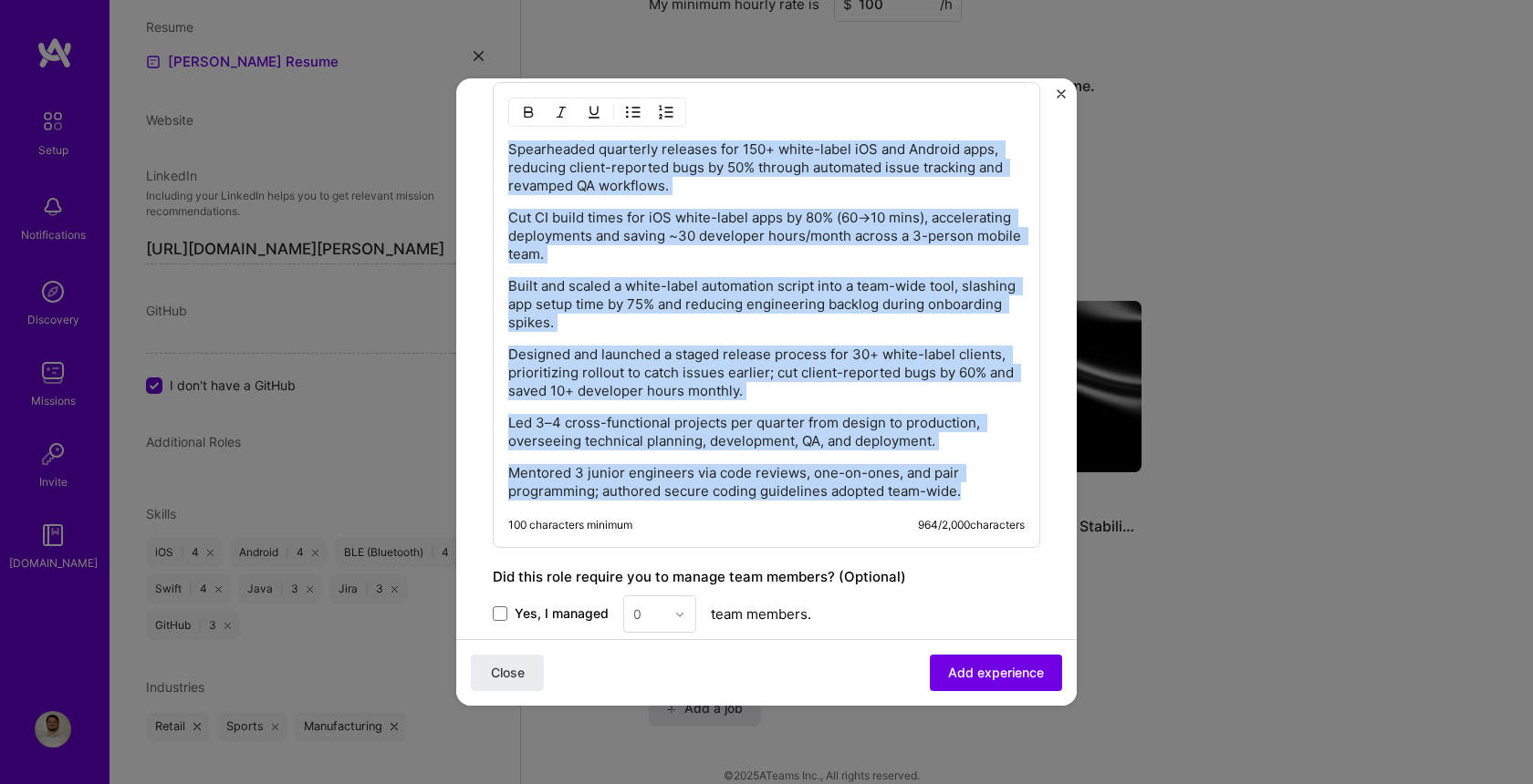
drag, startPoint x: 969, startPoint y: 499, endPoint x: 497, endPoint y: 138, distance: 594.2
click at [497, 138] on div "Spearheaded quarterly releases for 150+ white-label iOS and Android apps, reduc…" at bounding box center [766, 315] width 548 height 466
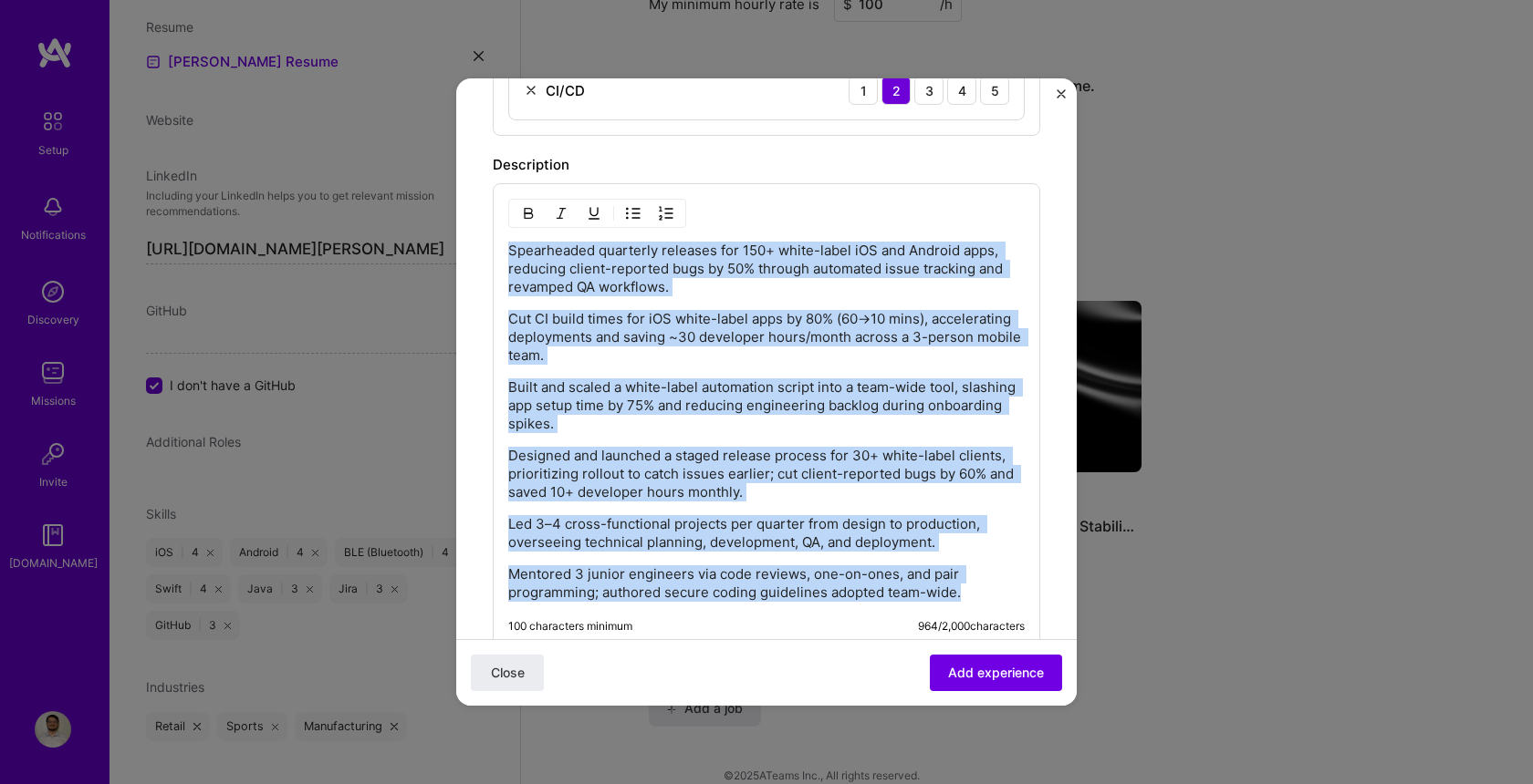
scroll to position [1326, 0]
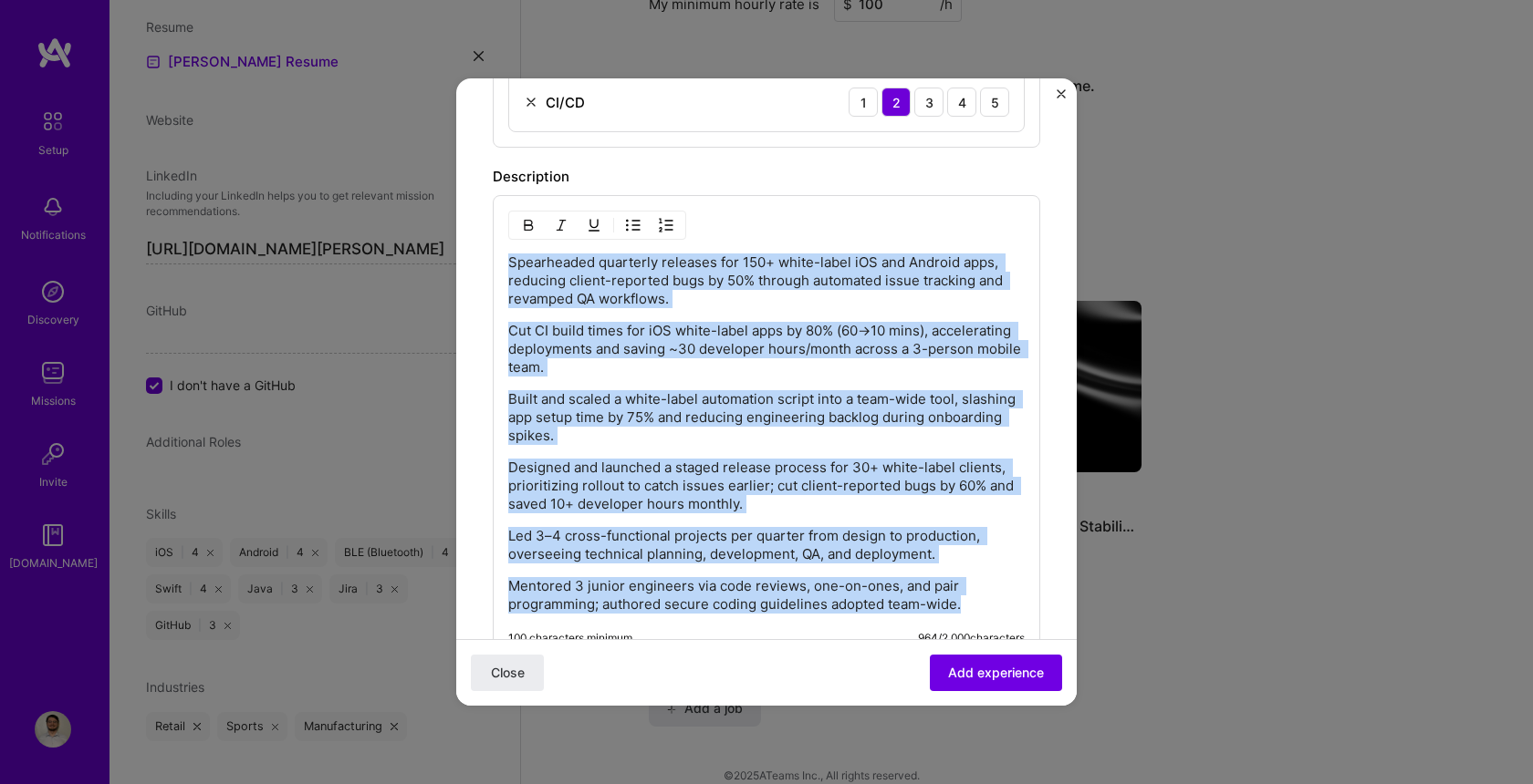
click at [639, 221] on img "button" at bounding box center [633, 224] width 14 height 14
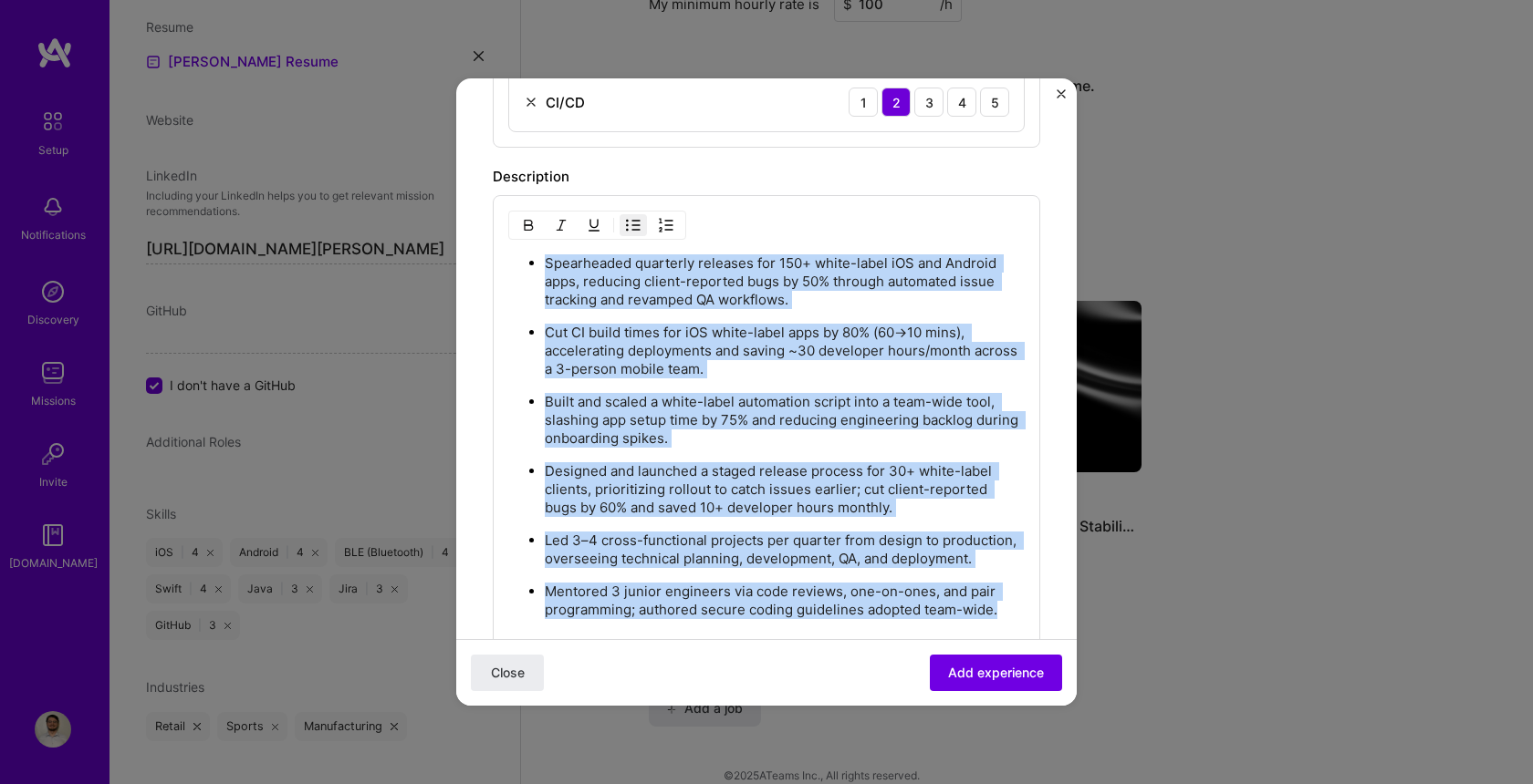
click at [833, 422] on p "Built and scaled a white-label automation script into a team-wide tool, slashin…" at bounding box center [784, 420] width 480 height 55
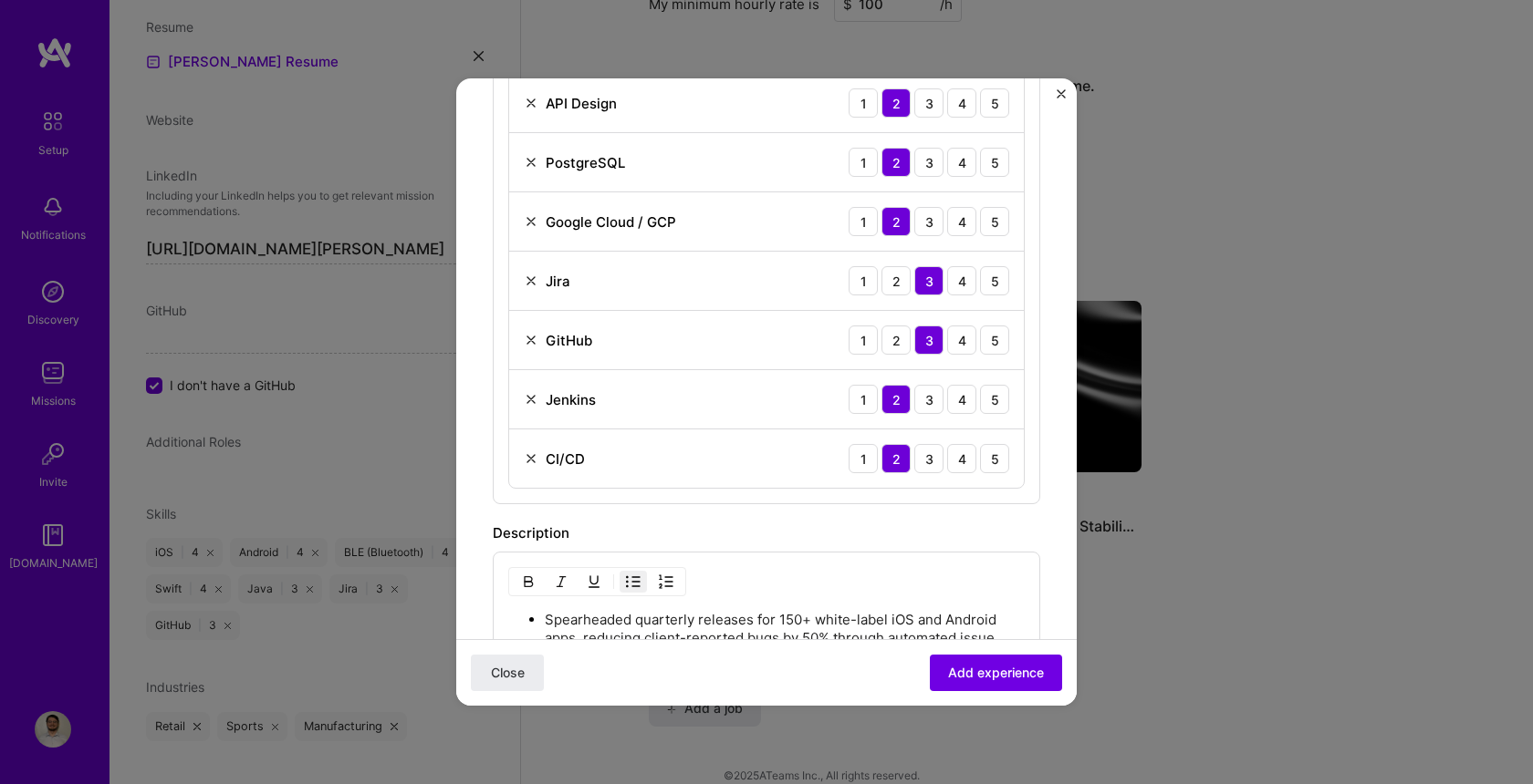
scroll to position [934, 0]
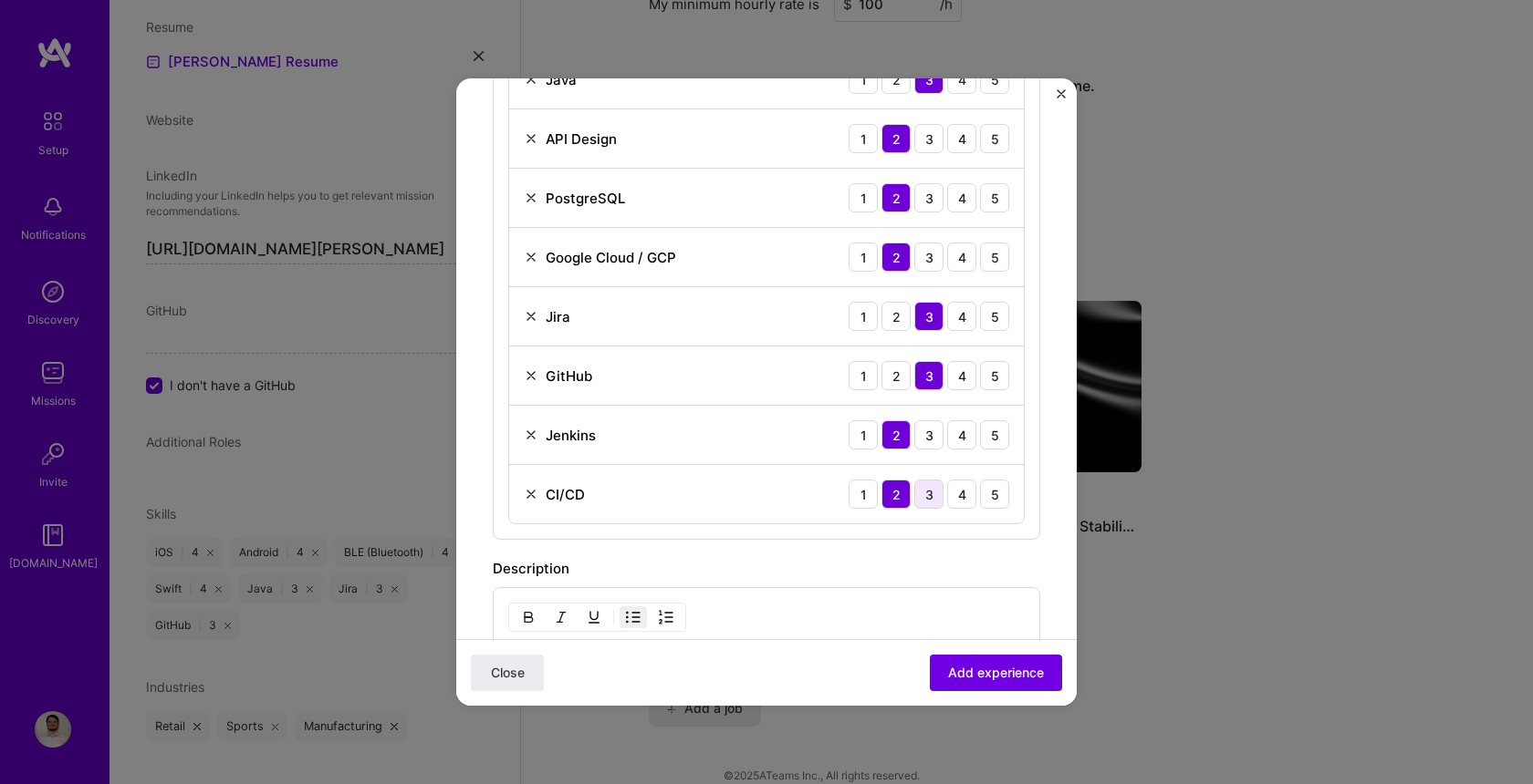
click at [935, 496] on div "3" at bounding box center [929, 494] width 29 height 29
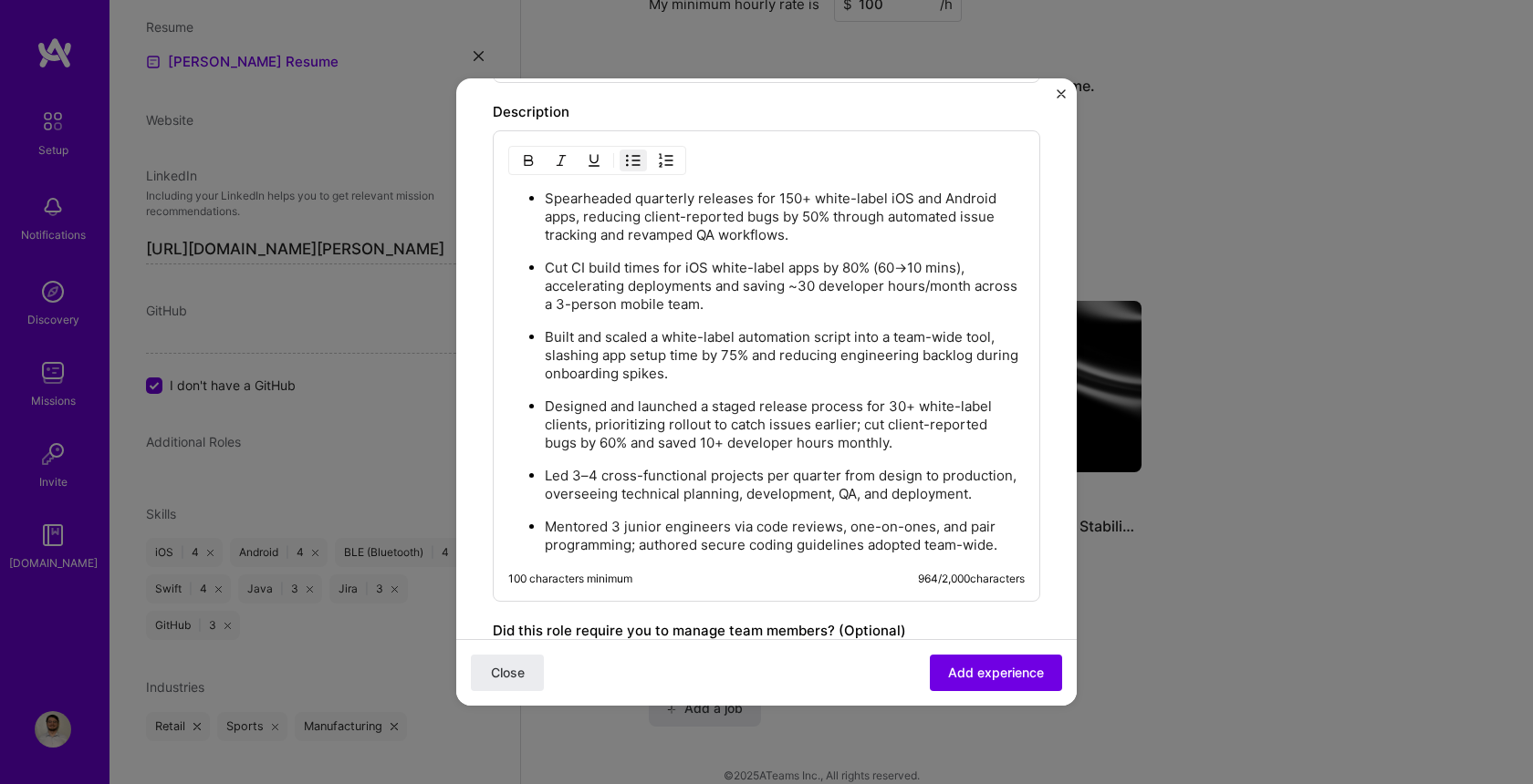
scroll to position [1414, 0]
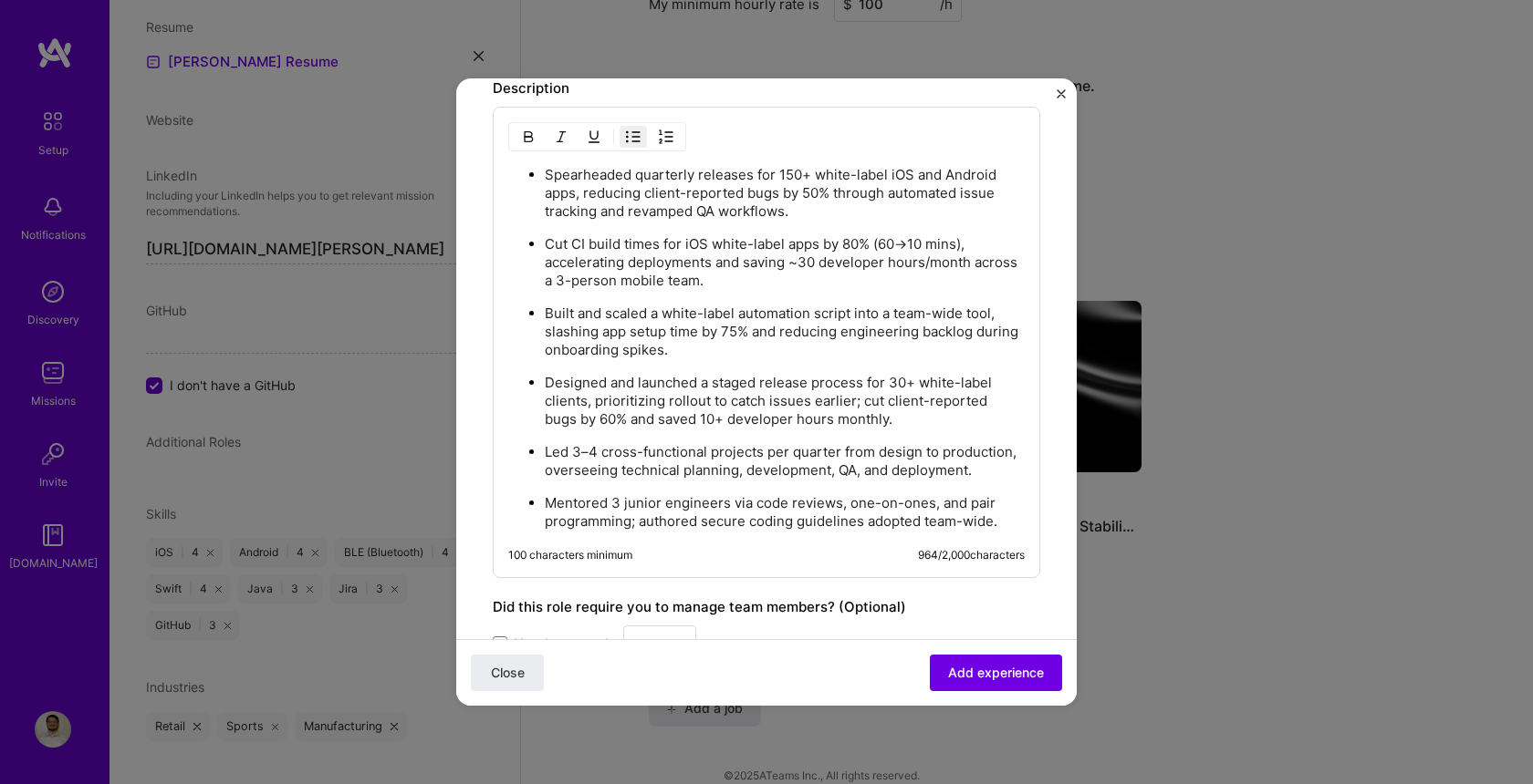
click at [907, 383] on p "Designed and launched a staged release process for 30+ white-label clients, pri…" at bounding box center [784, 401] width 480 height 55
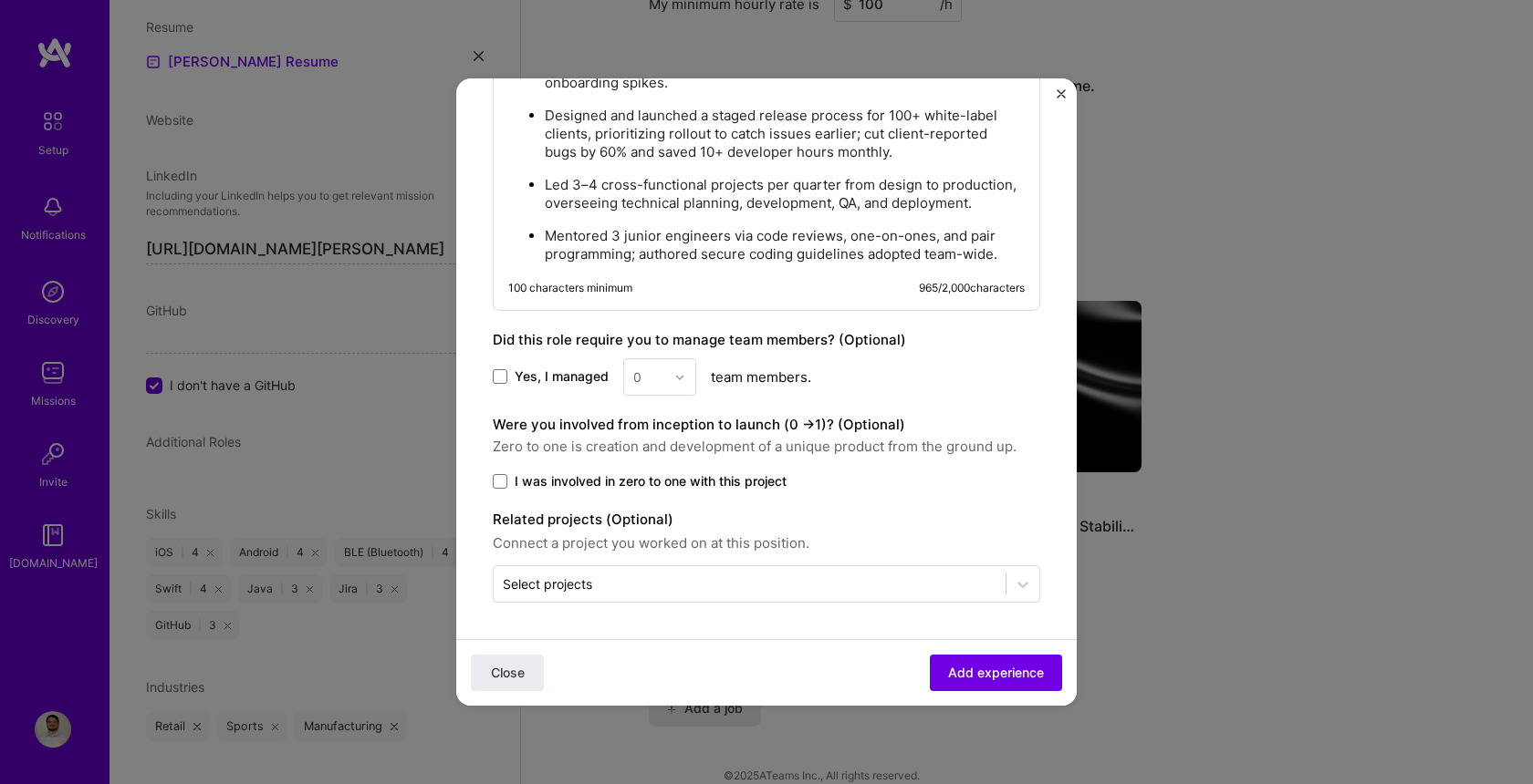
scroll to position [1682, 0]
click at [495, 376] on span at bounding box center [500, 376] width 14 height 14
click at [0, 0] on input "Yes, I managed" at bounding box center [0, 0] width 0 height 0
click at [678, 379] on img at bounding box center [680, 378] width 11 height 11
click at [506, 374] on span at bounding box center [500, 376] width 14 height 14
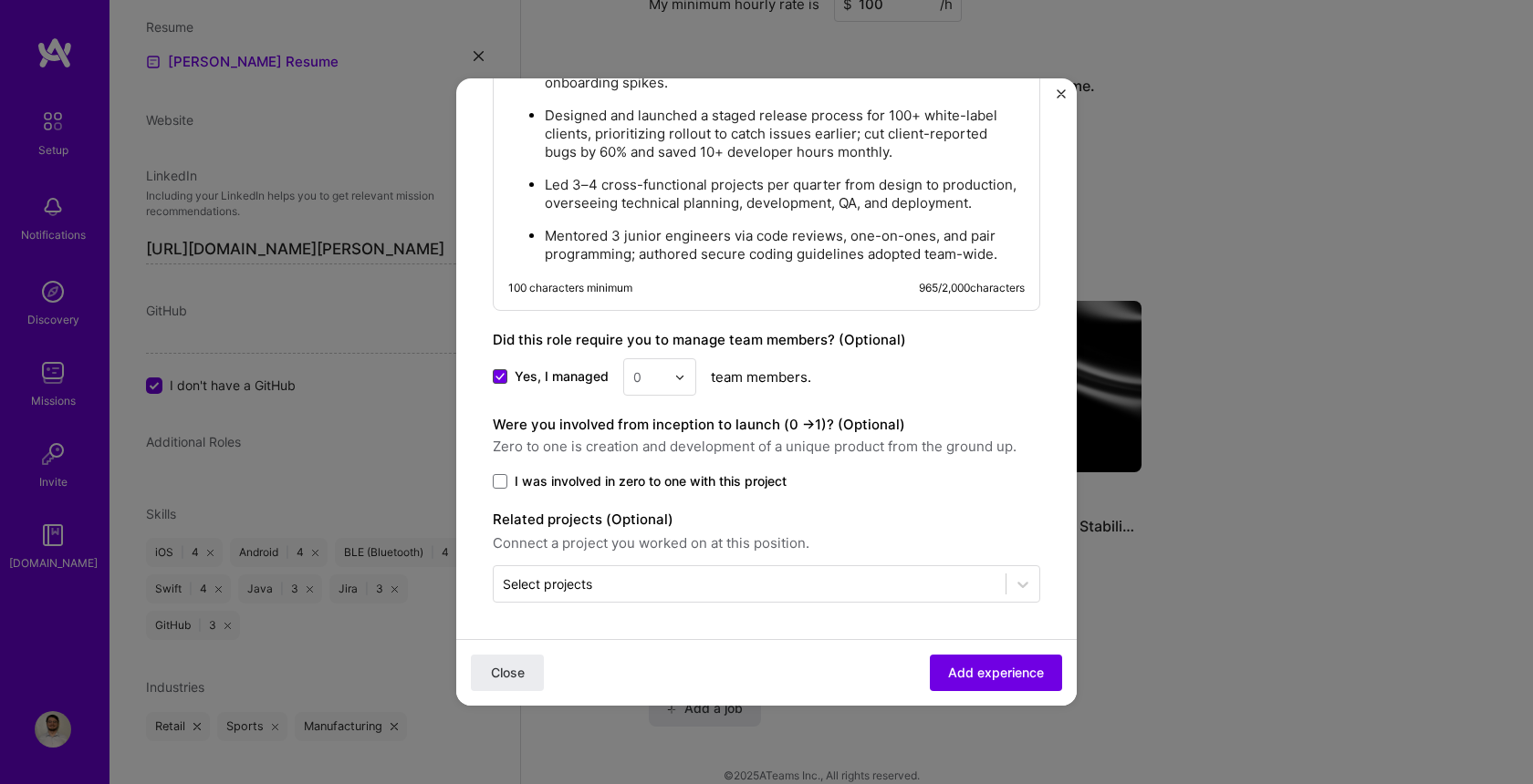
click at [0, 0] on input "Yes, I managed" at bounding box center [0, 0] width 0 height 0
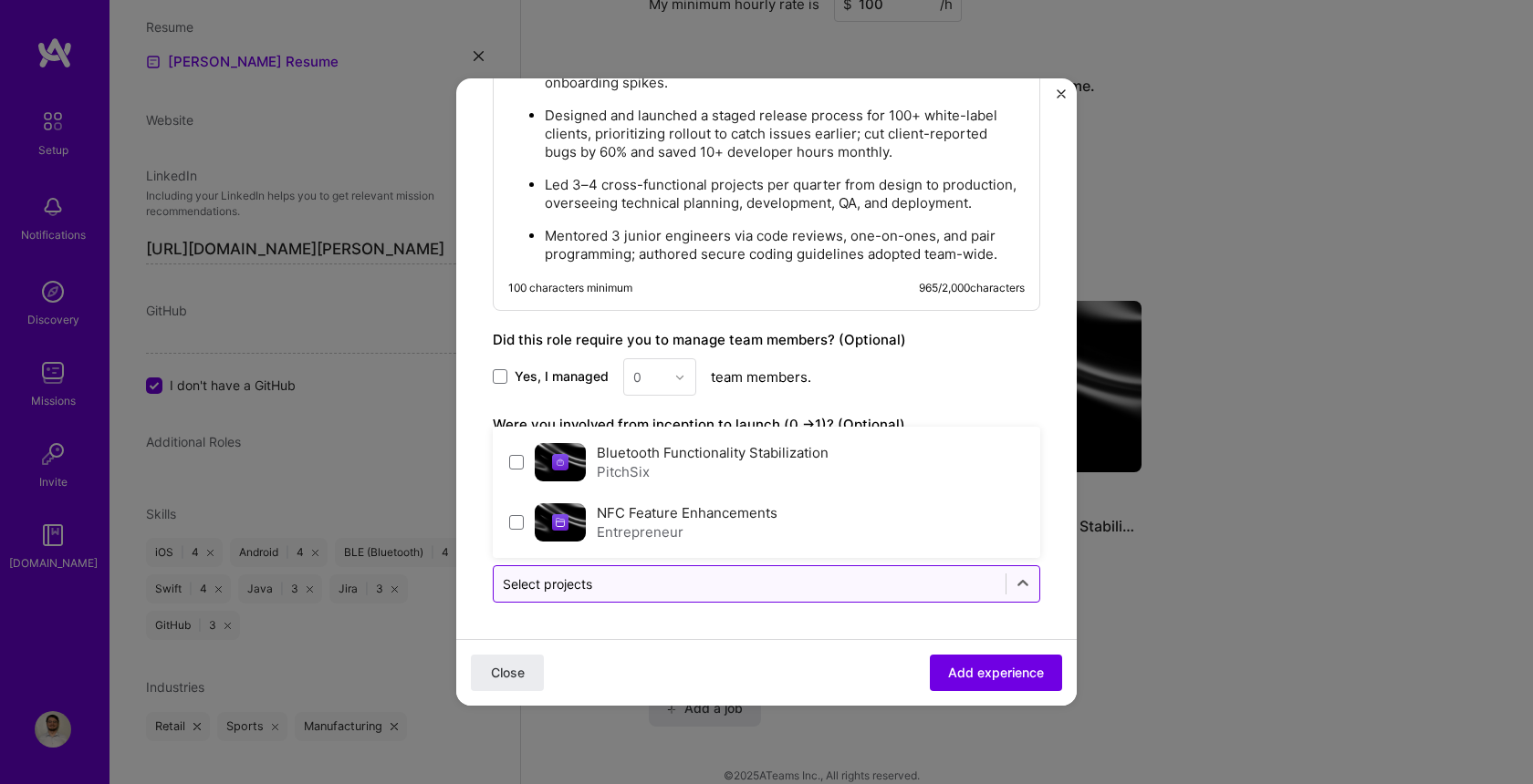
click at [712, 583] on input "text" at bounding box center [750, 584] width 494 height 19
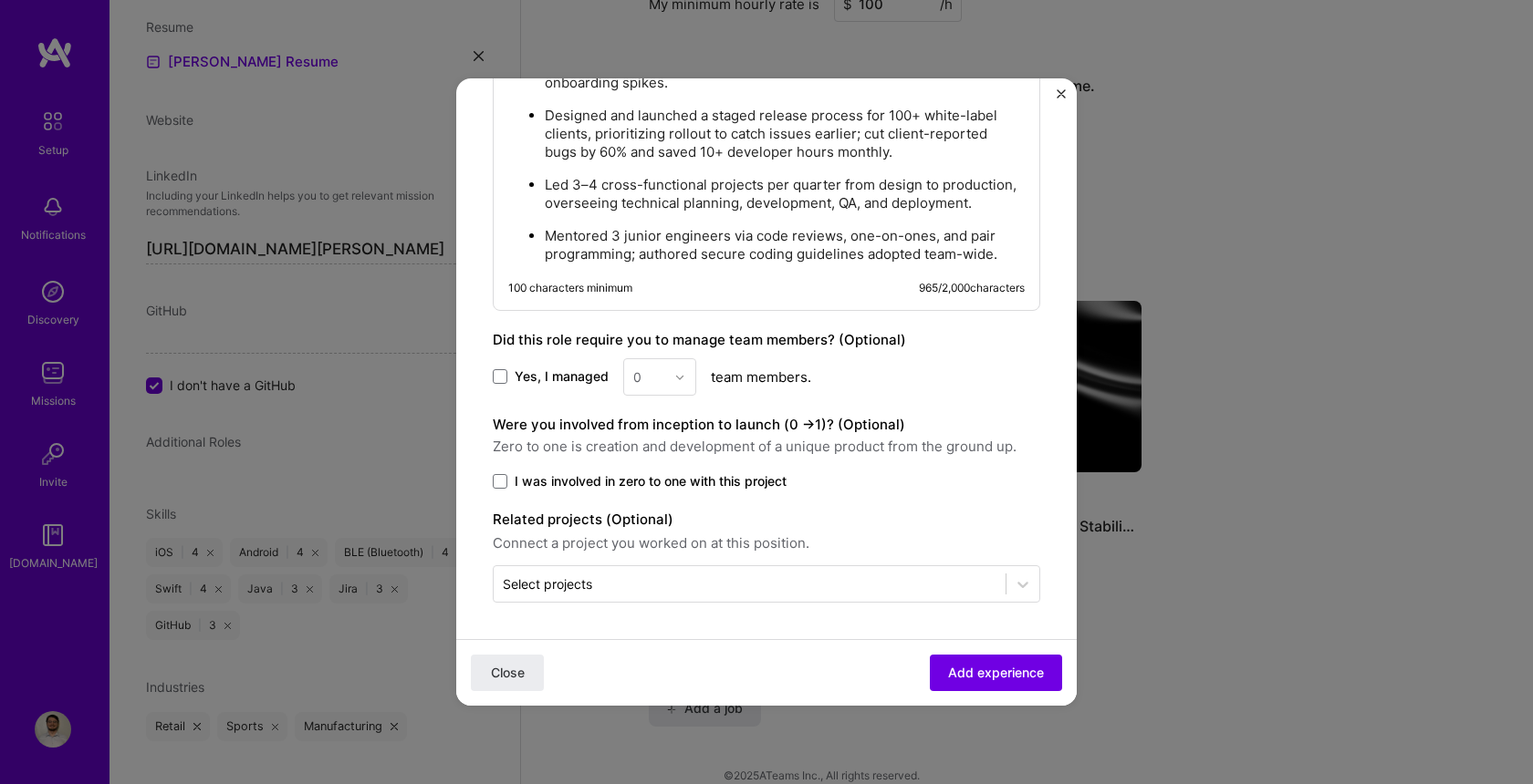
click at [994, 369] on div "Yes, I managed 0 team members." at bounding box center [766, 377] width 548 height 38
drag, startPoint x: 1003, startPoint y: 669, endPoint x: 897, endPoint y: 527, distance: 177.2
click at [1010, 678] on span "Add experience" at bounding box center [997, 673] width 96 height 18
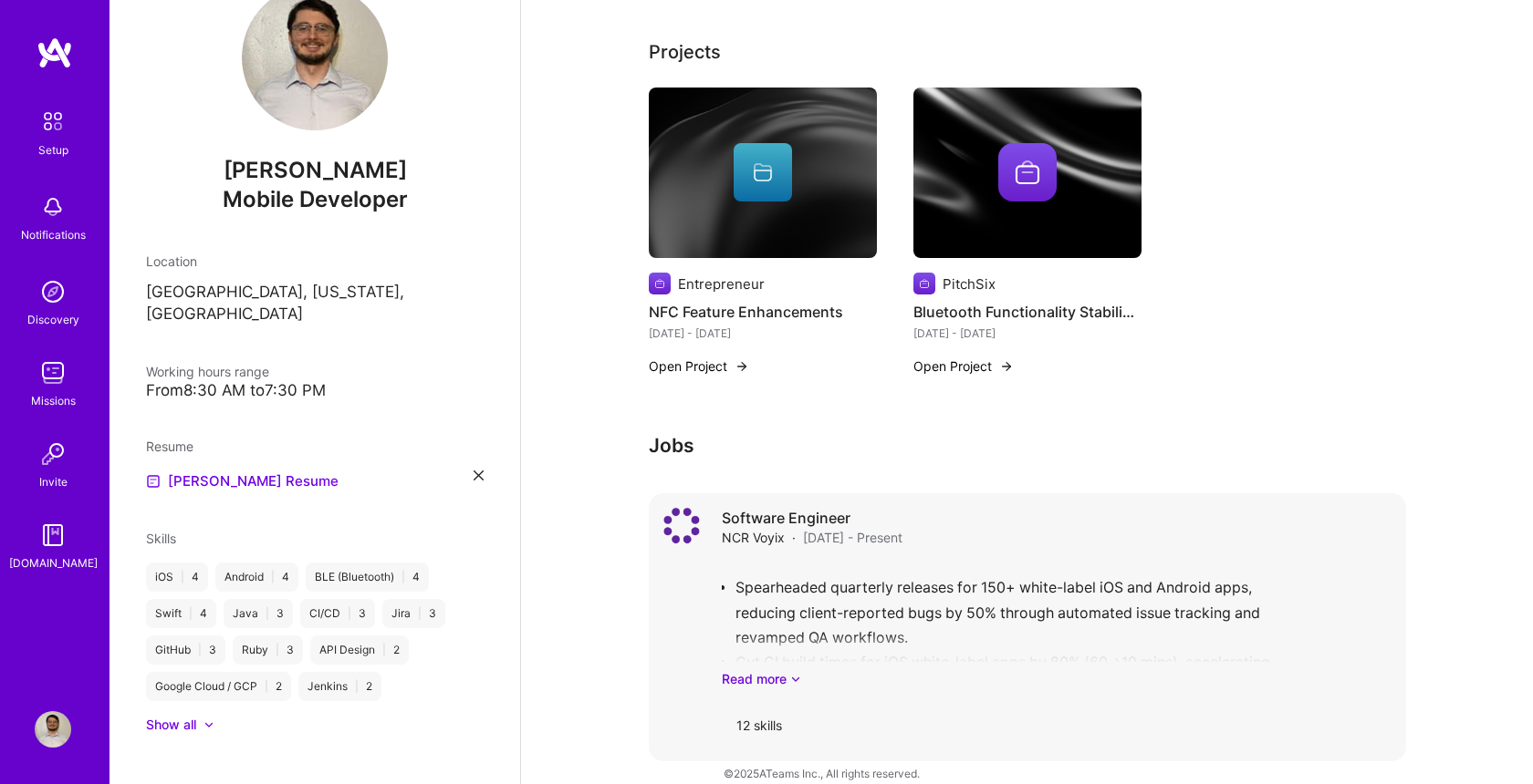
scroll to position [466, 0]
click at [777, 670] on link "Read more" at bounding box center [1057, 679] width 669 height 19
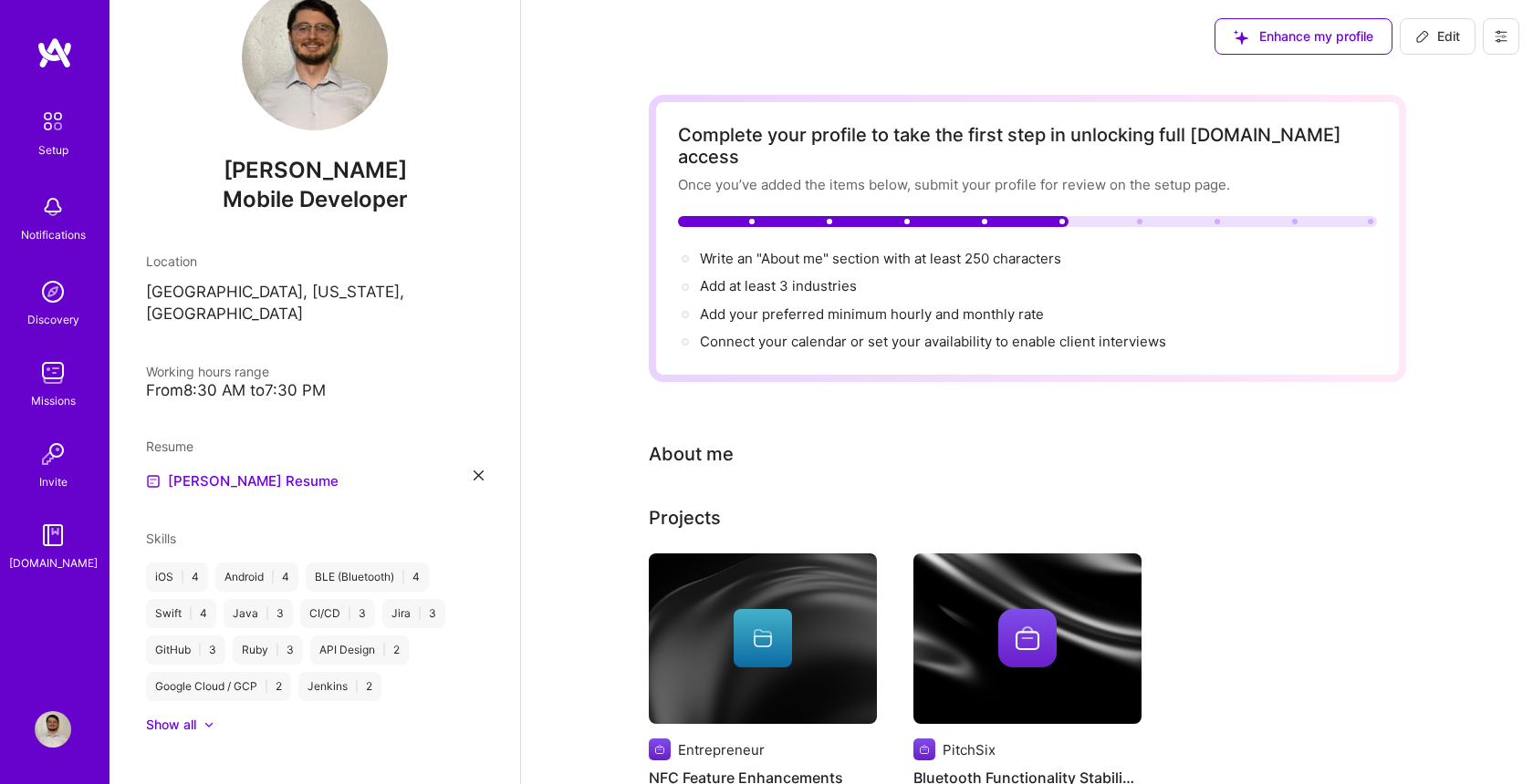
scroll to position [0, 0]
click at [207, 720] on div at bounding box center [209, 726] width 11 height 11
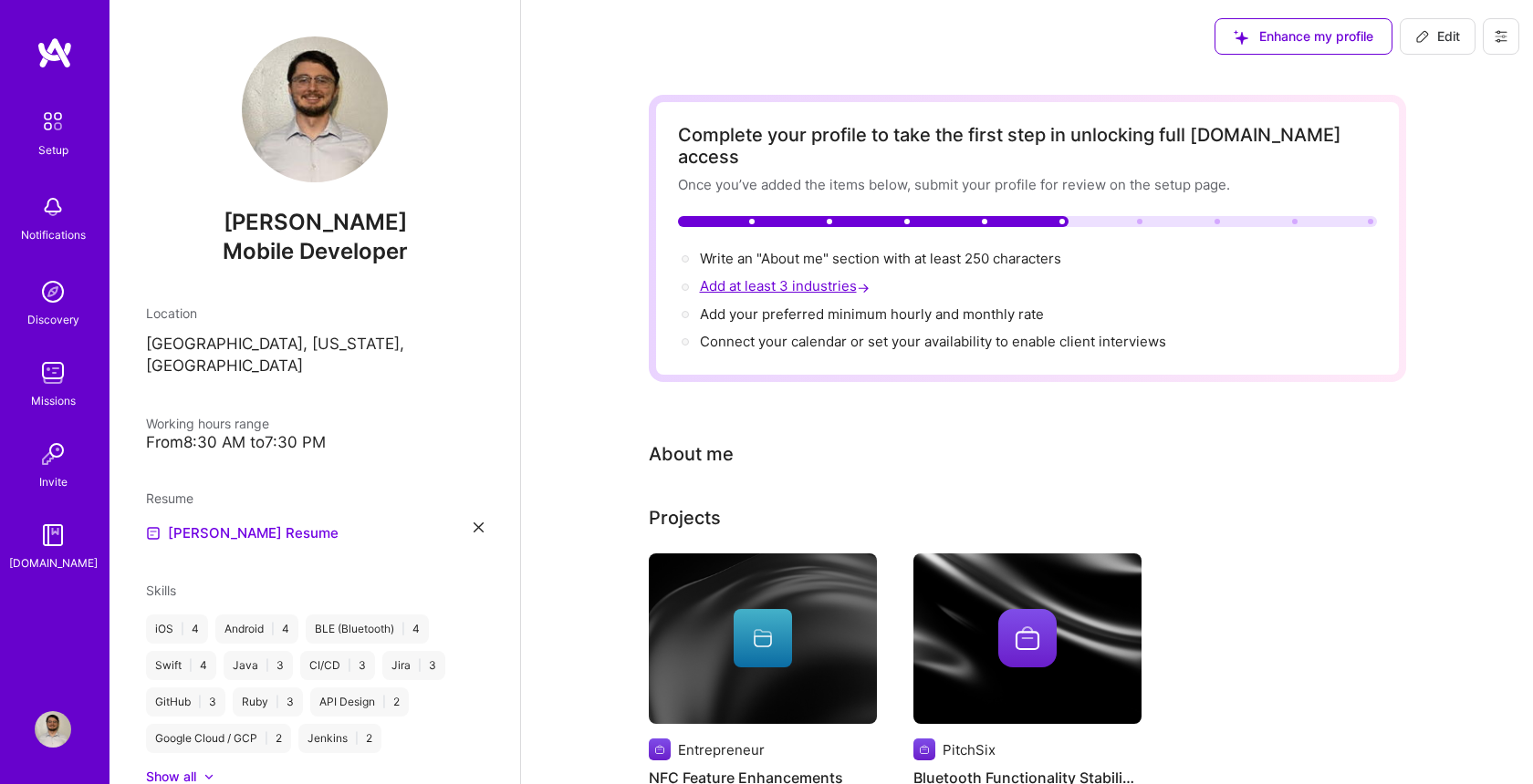
click at [781, 277] on span "Add at least 3 industries →" at bounding box center [786, 286] width 173 height 17
select select "US"
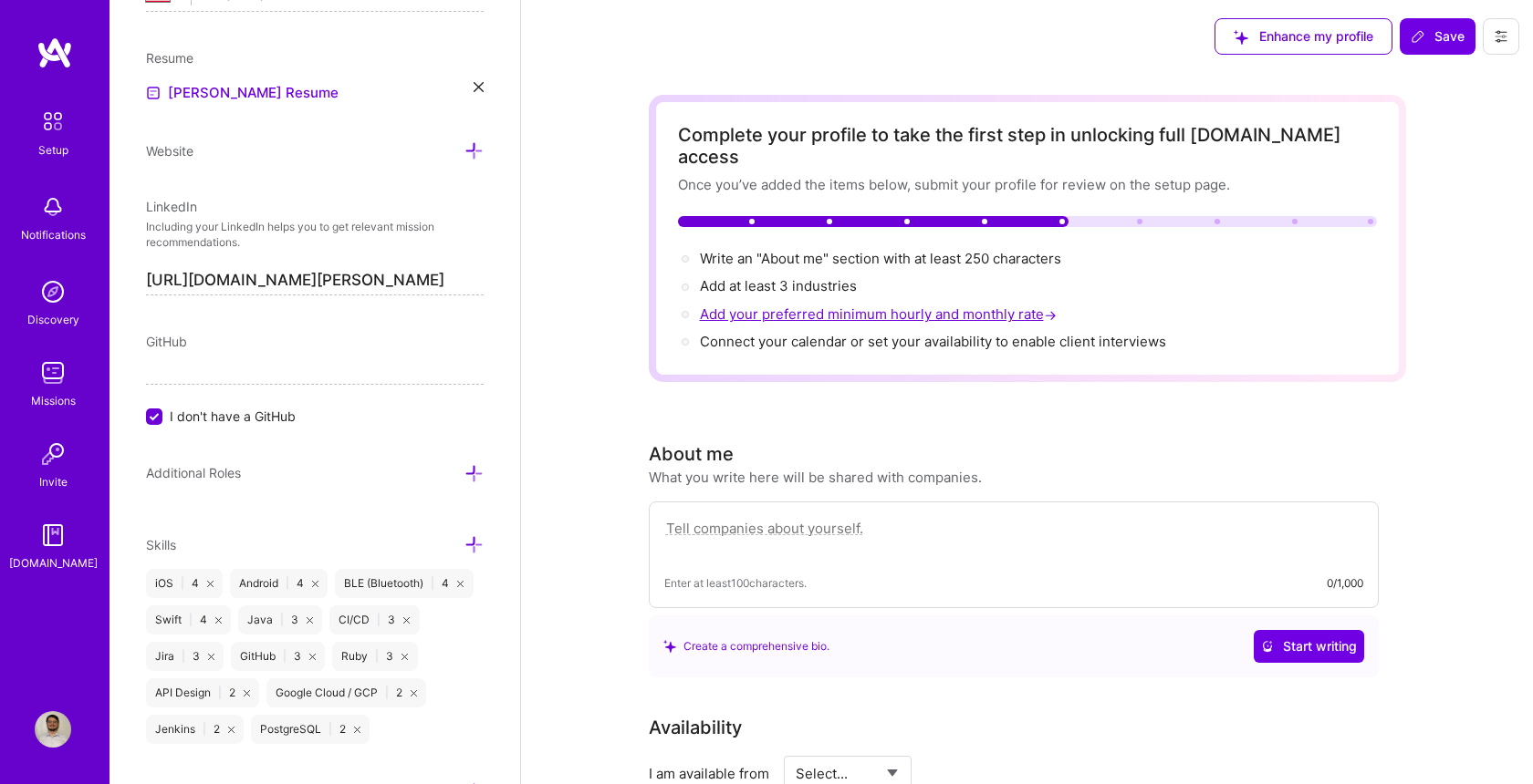
scroll to position [872, 0]
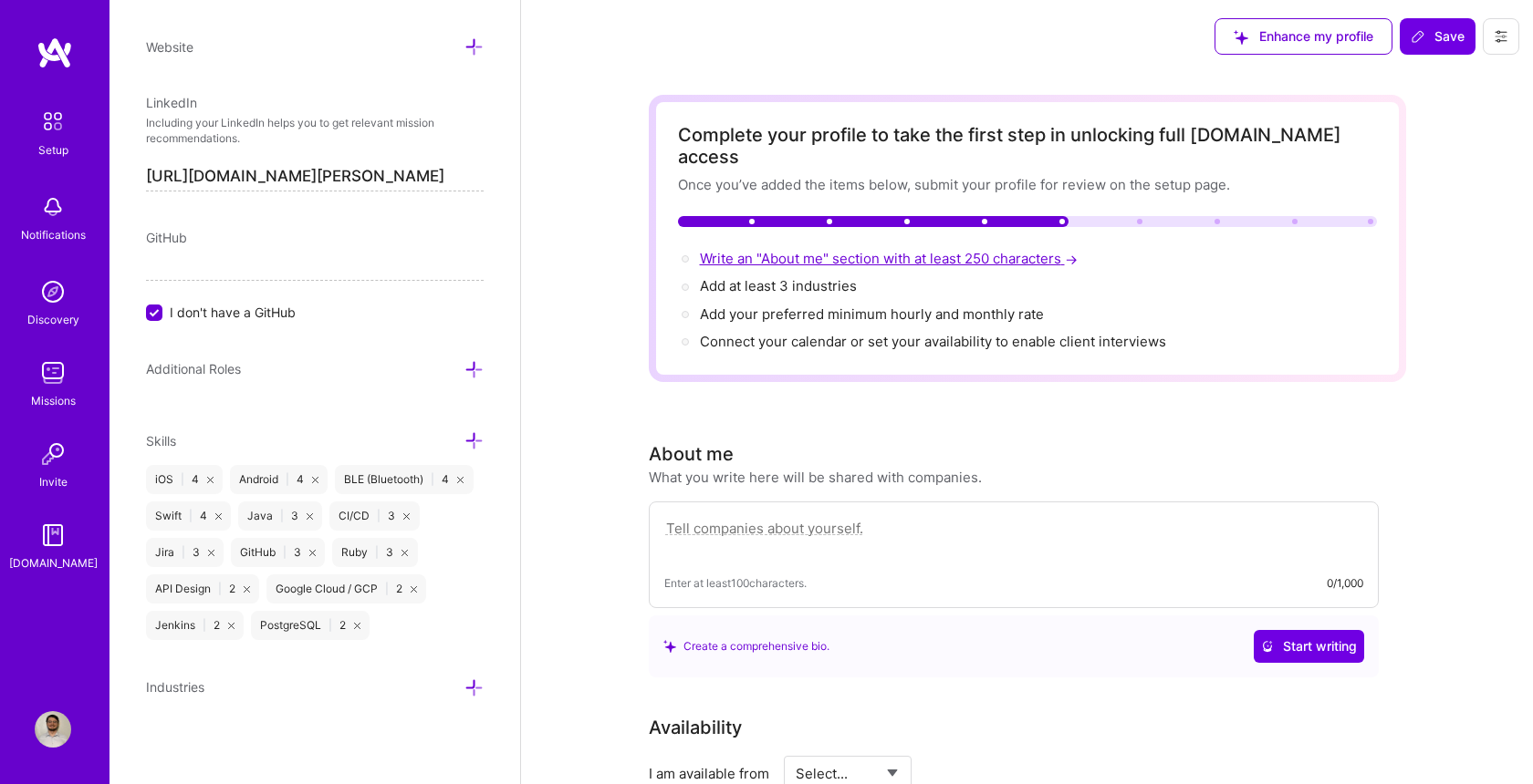
click at [854, 250] on span "Write an "About me" section with at least 250 characters →" at bounding box center [890, 258] width 382 height 17
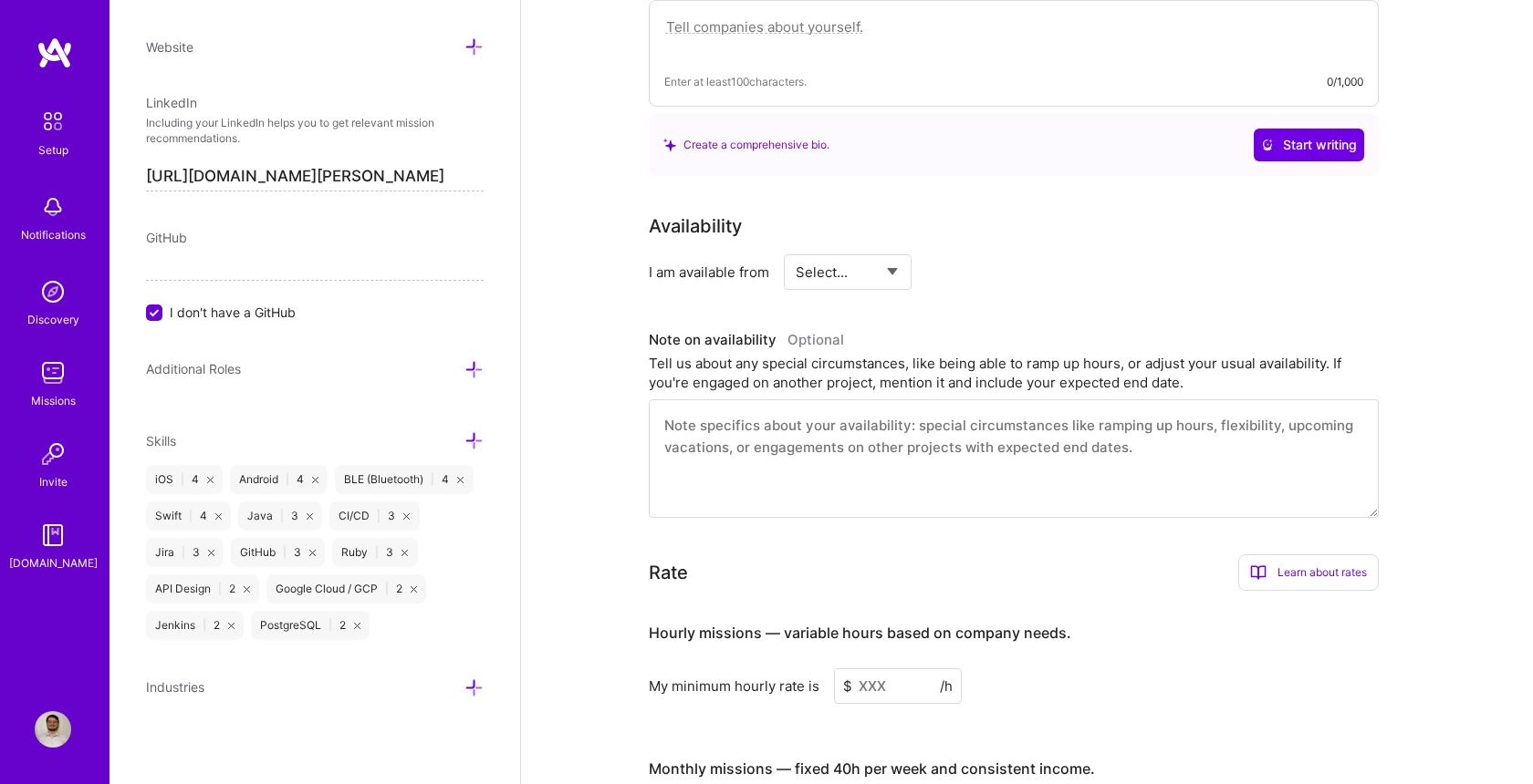
scroll to position [407, 0]
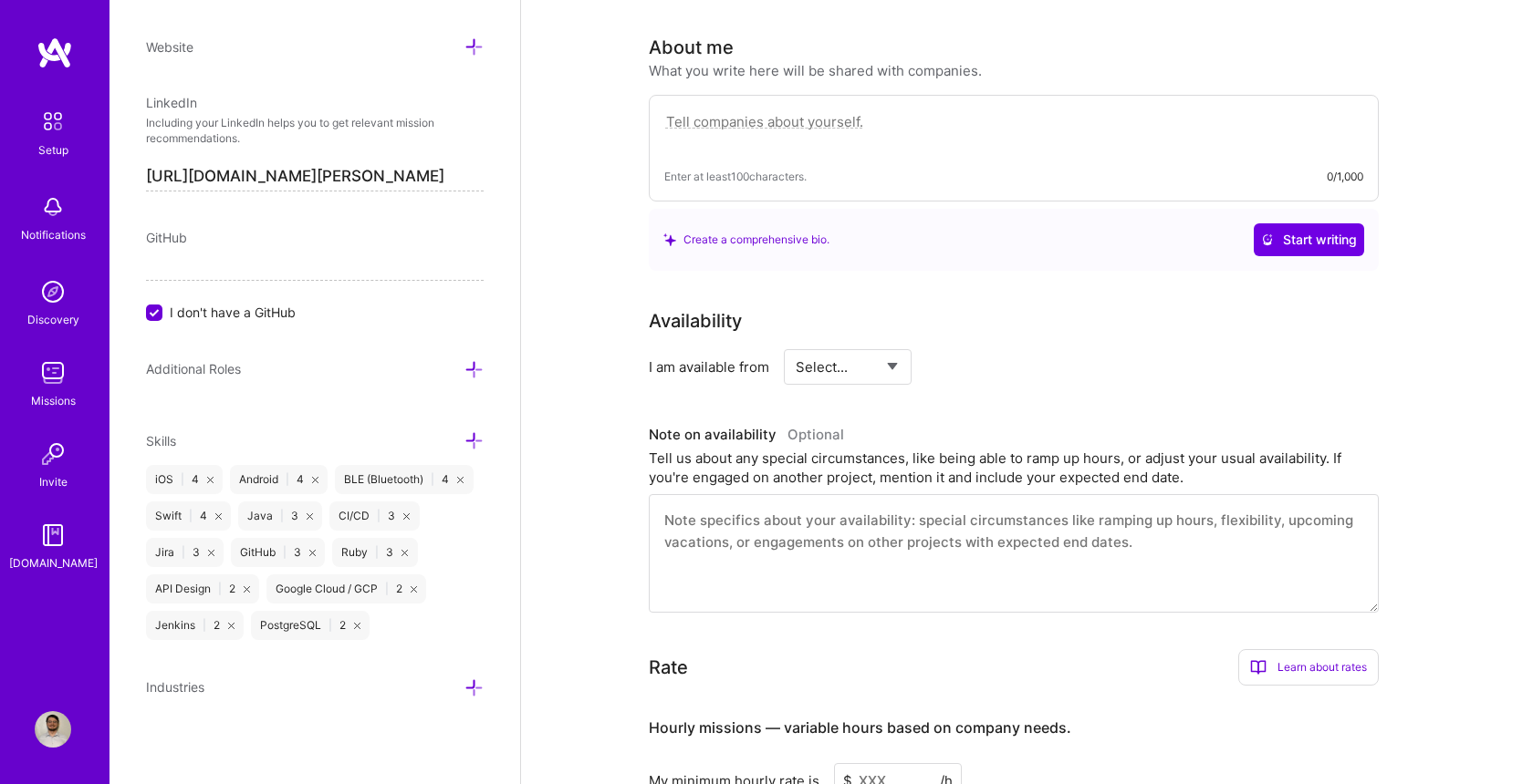
select select "Right Now"
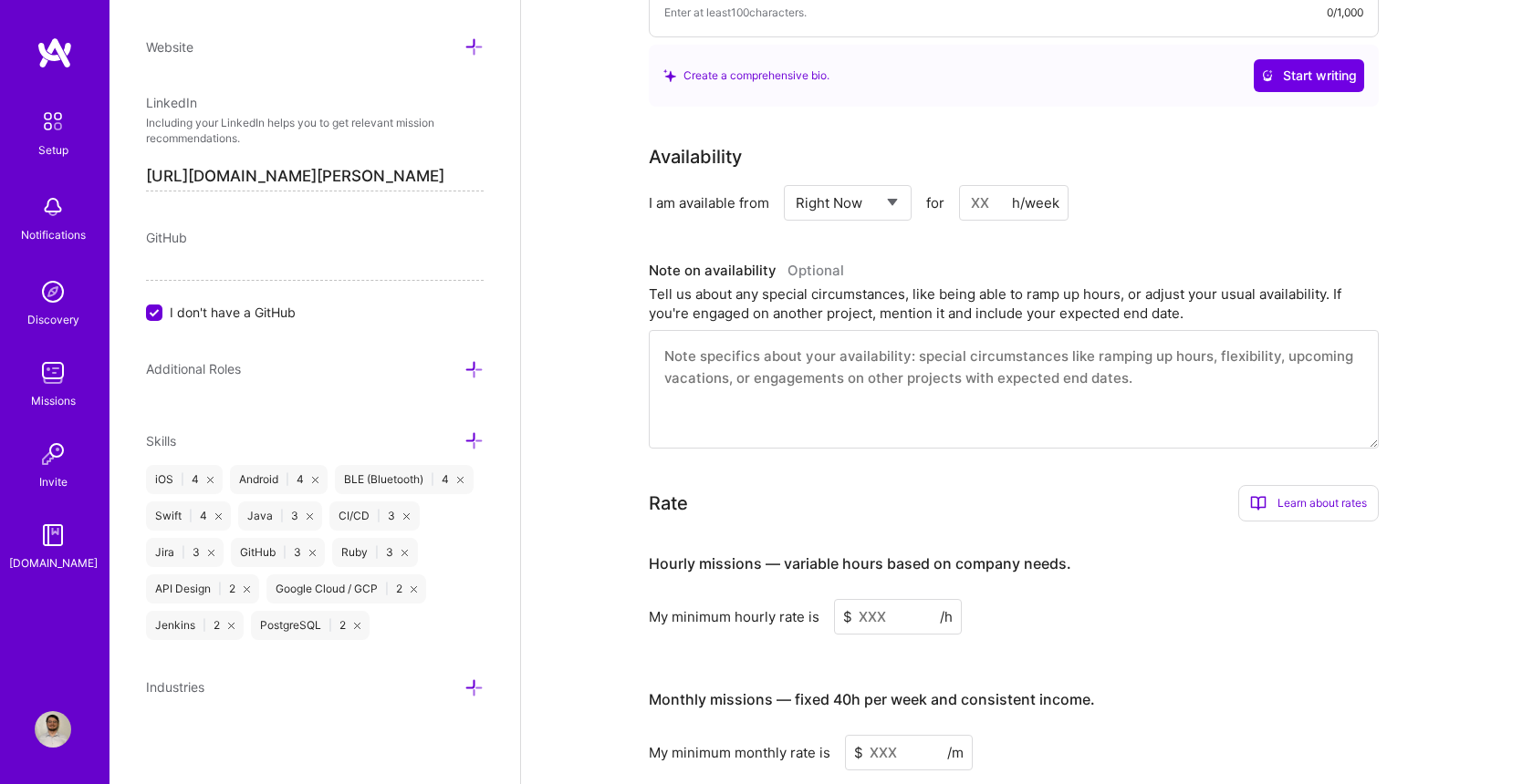
scroll to position [702, 0]
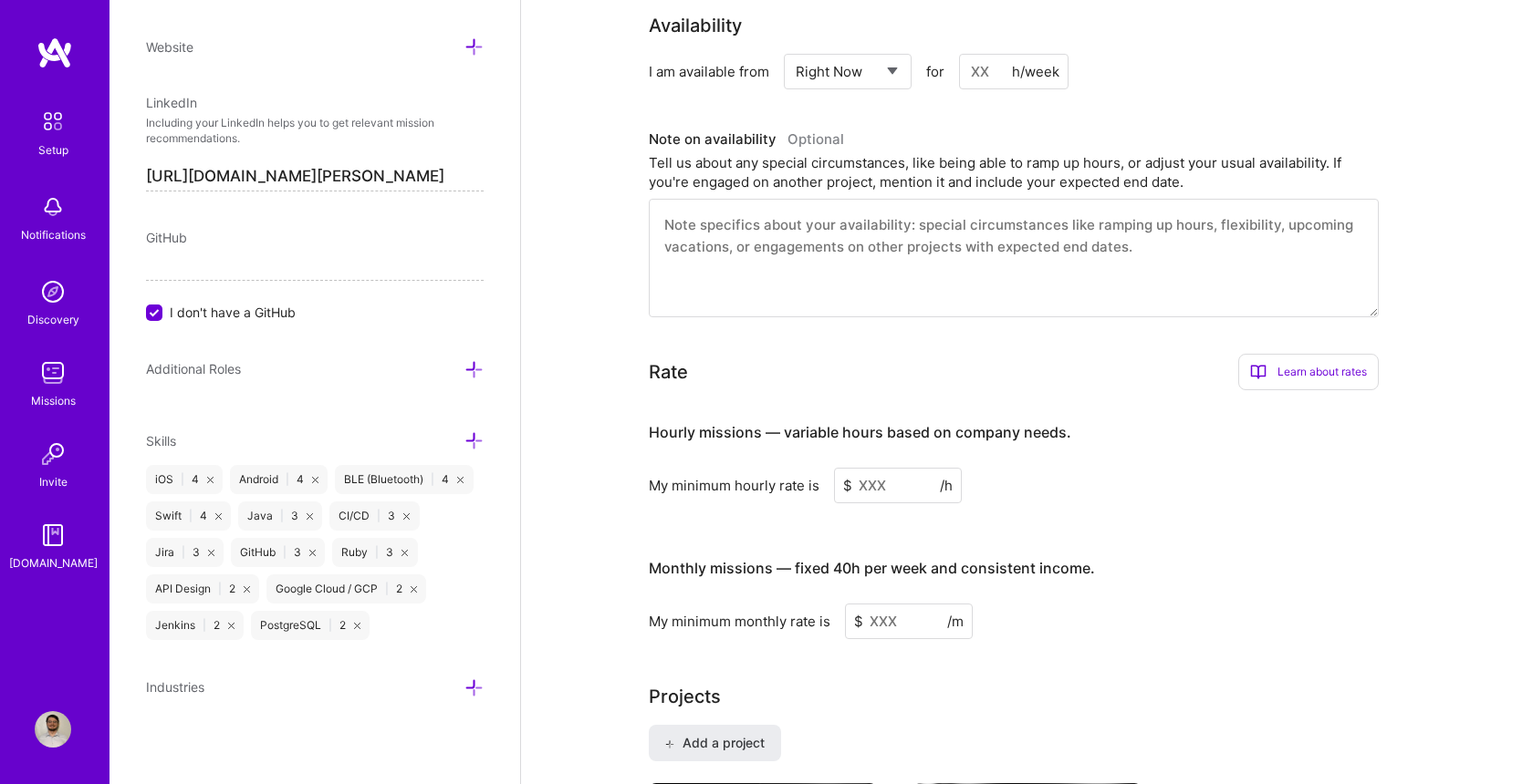
click at [899, 468] on input at bounding box center [898, 486] width 128 height 36
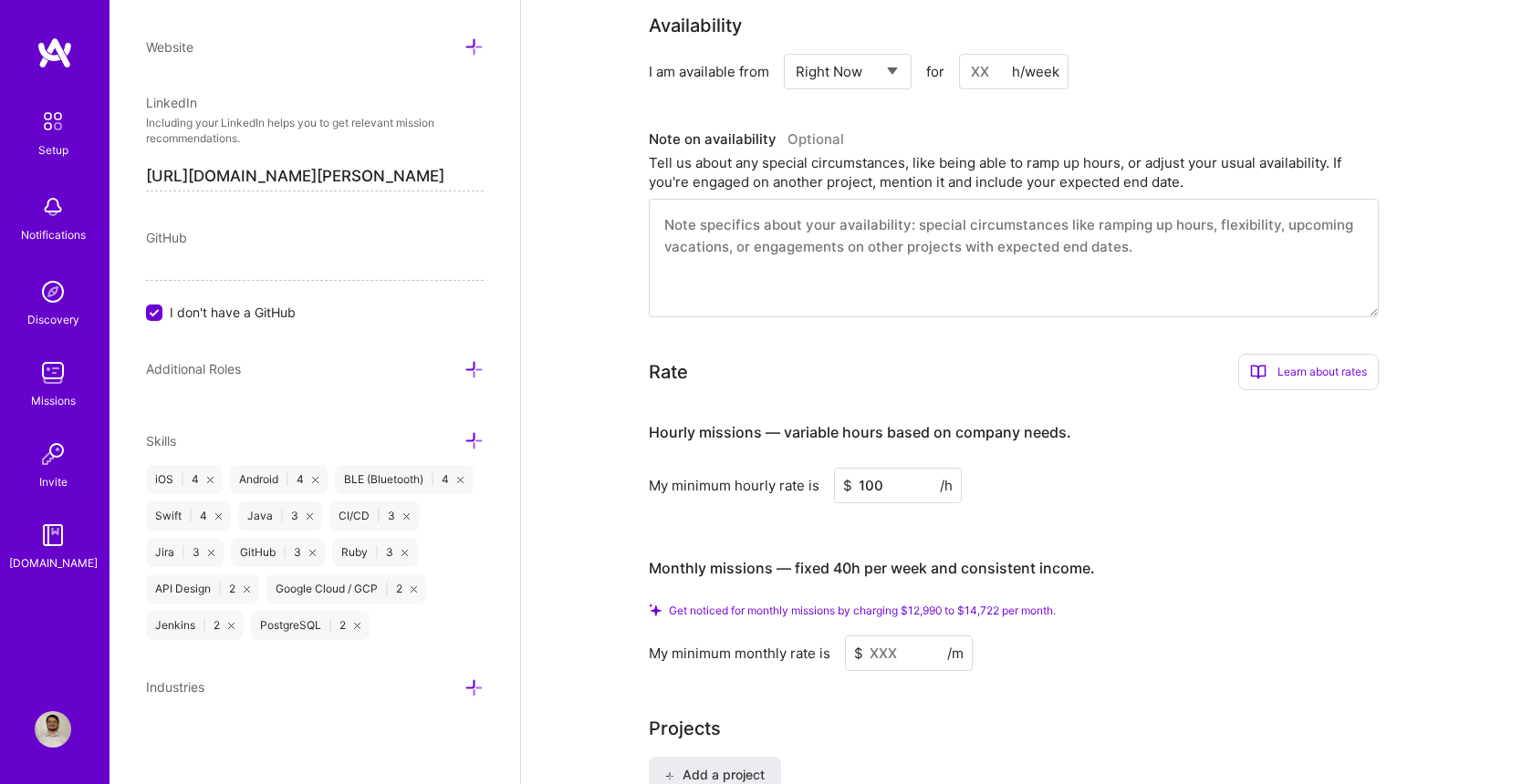
type input "100"
click at [903, 636] on input at bounding box center [909, 654] width 128 height 36
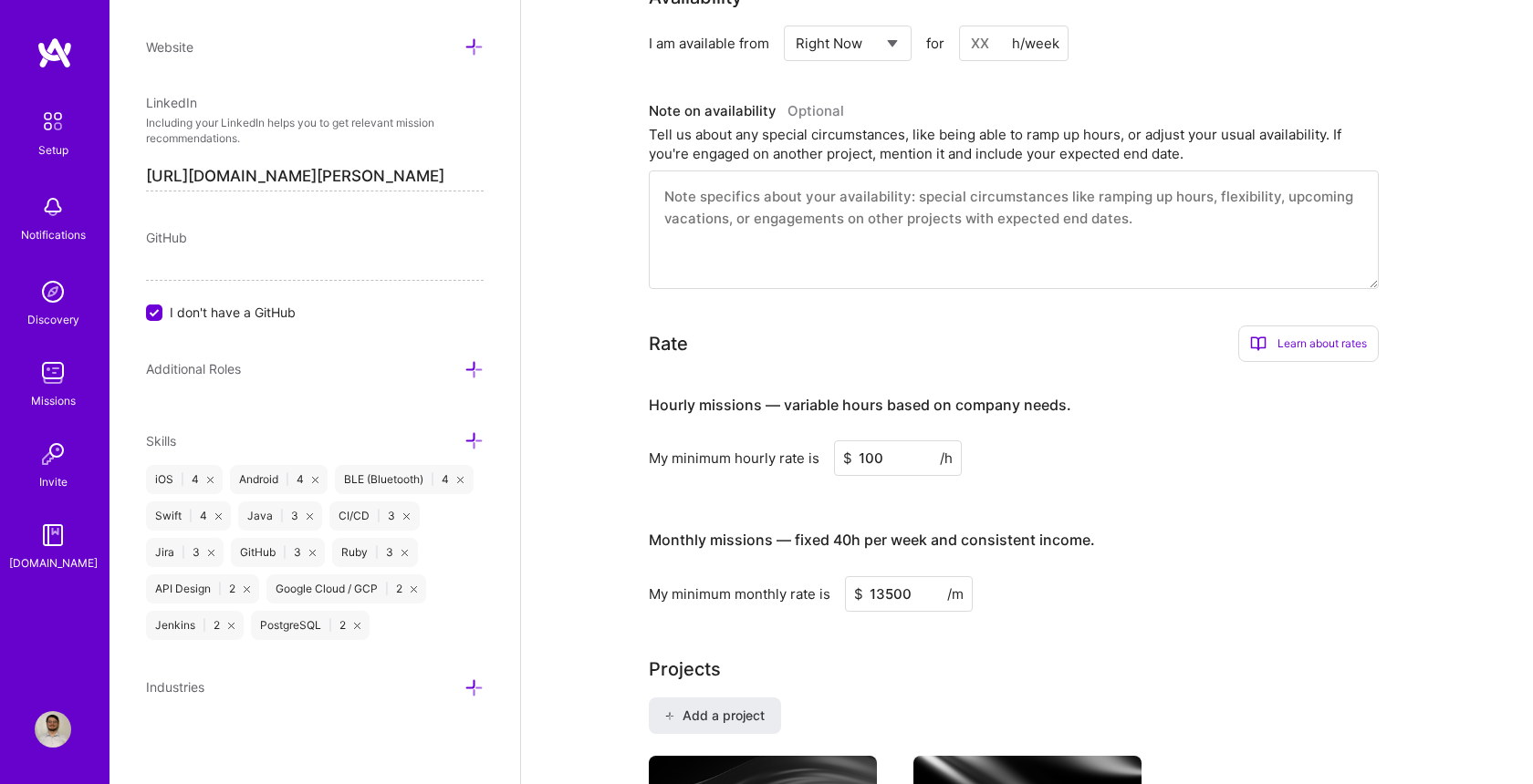
type input "13500"
click at [1204, 656] on div "Projects" at bounding box center [1027, 669] width 757 height 27
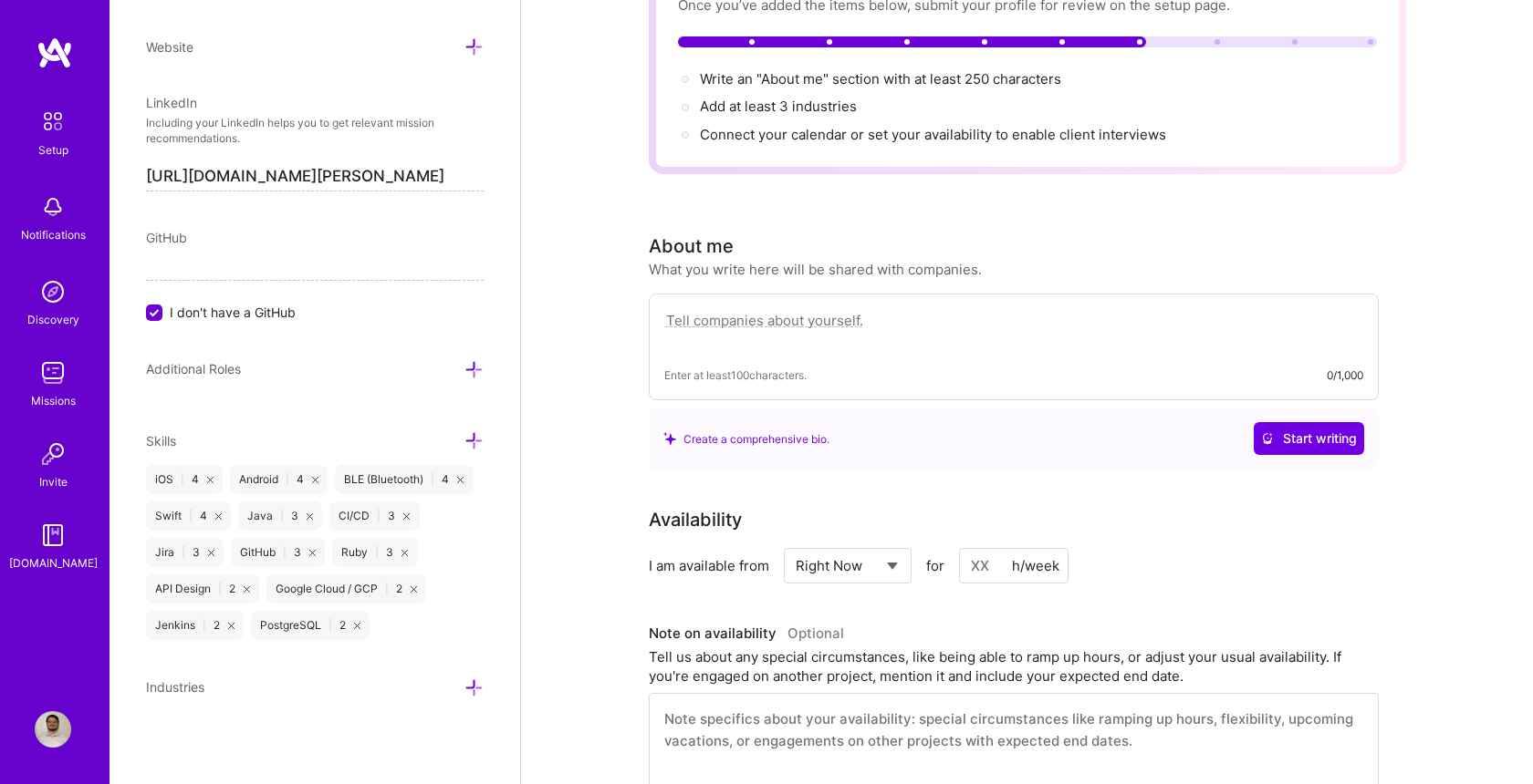
scroll to position [195, 0]
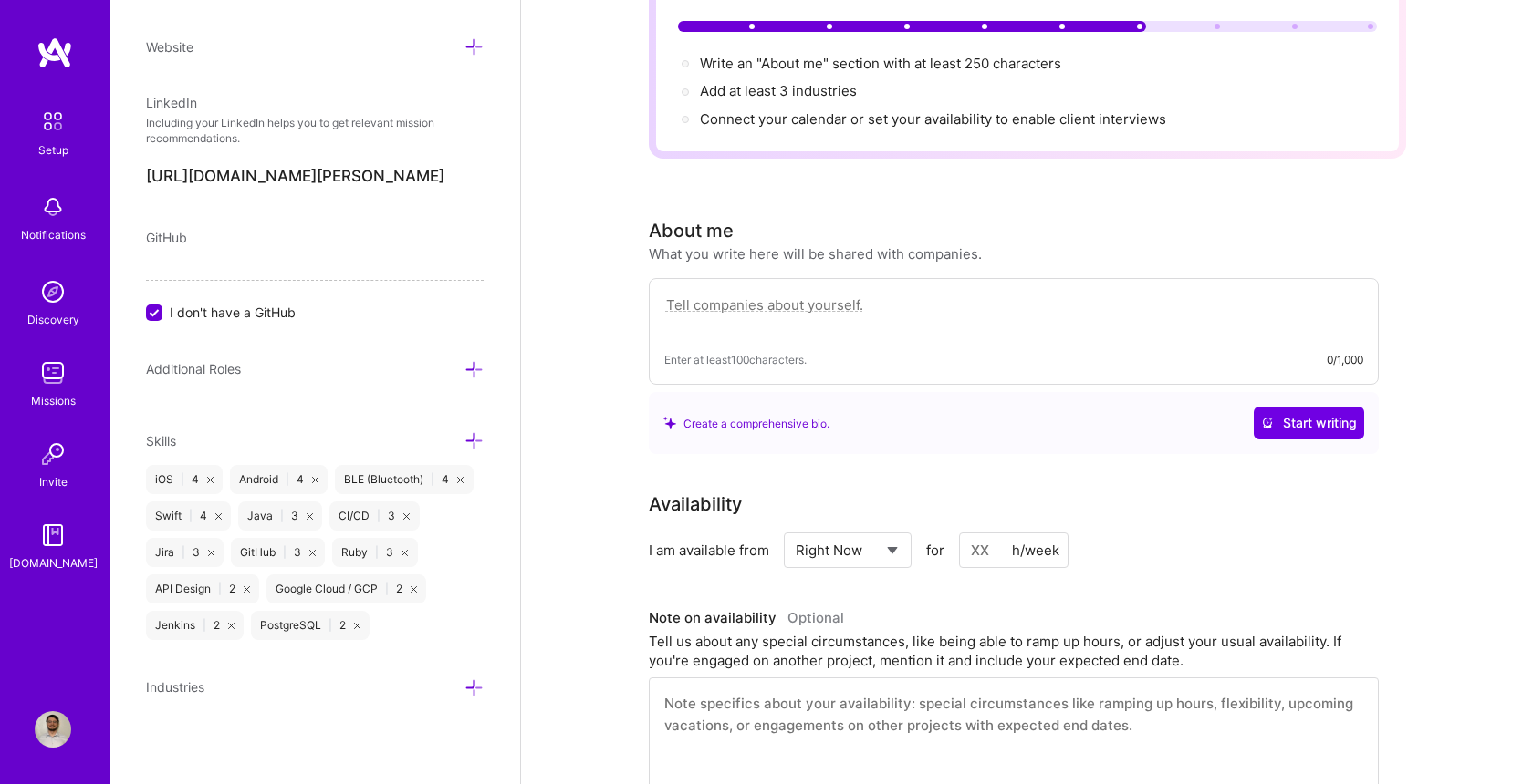
click at [892, 294] on textarea at bounding box center [1014, 315] width 699 height 42
paste textarea "I help companies build reliable iOS and Android apps by improving Bluetooth sta…"
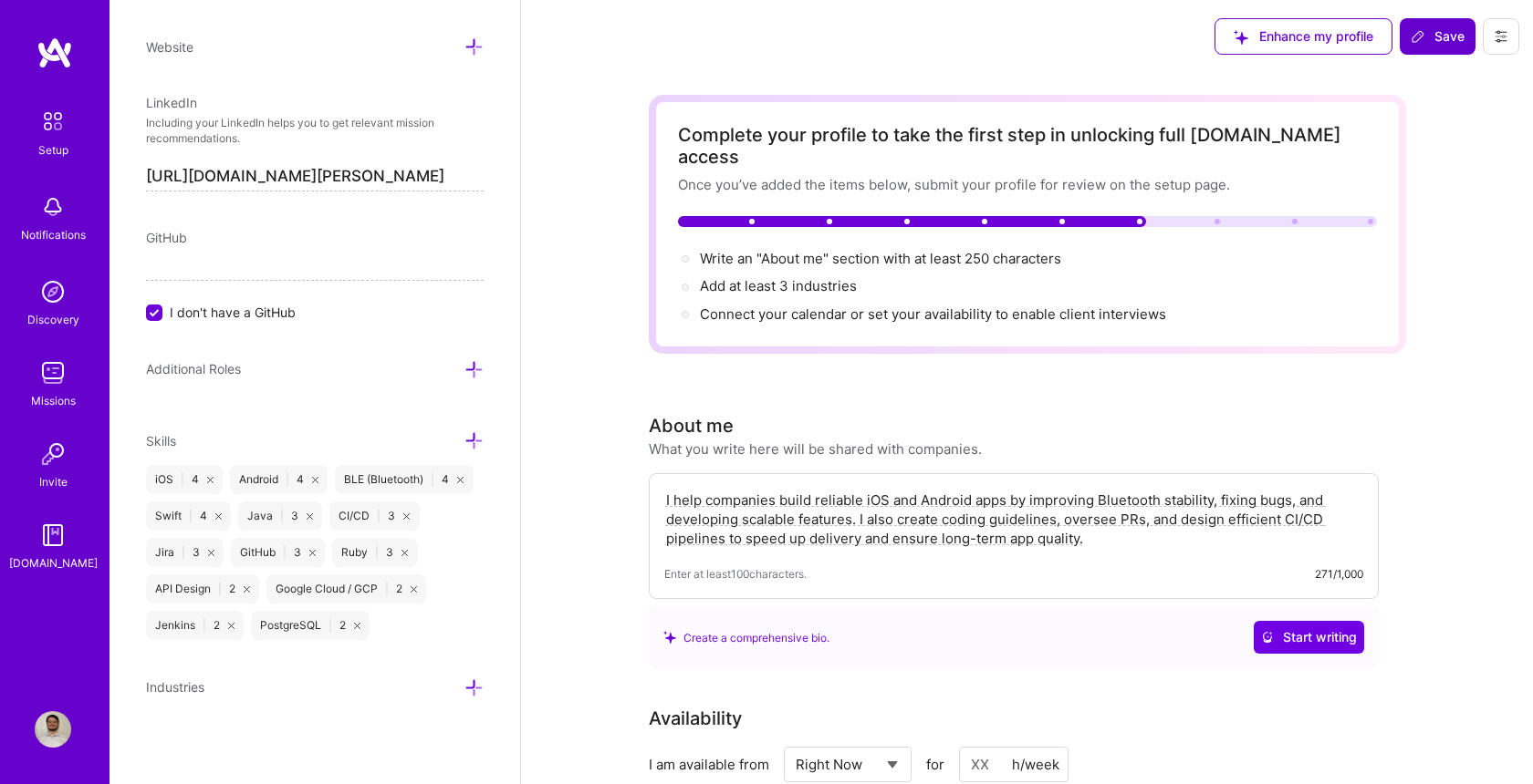
scroll to position [0, 0]
type textarea "I help companies build reliable iOS and Android apps by improving Bluetooth sta…"
click at [1439, 49] on button "Save" at bounding box center [1438, 36] width 75 height 37
click at [1428, 28] on span "Save" at bounding box center [1437, 36] width 54 height 18
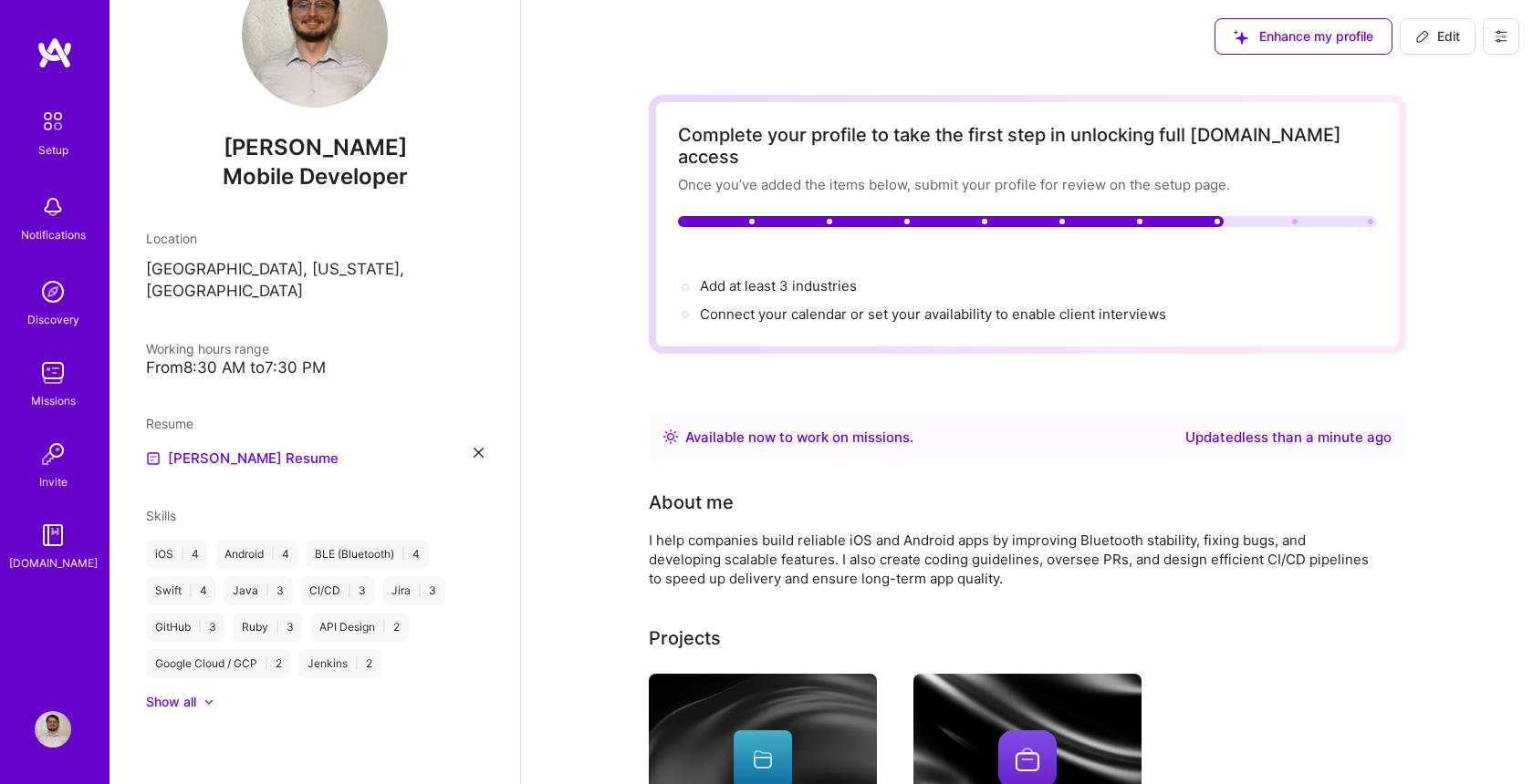
scroll to position [52, 0]
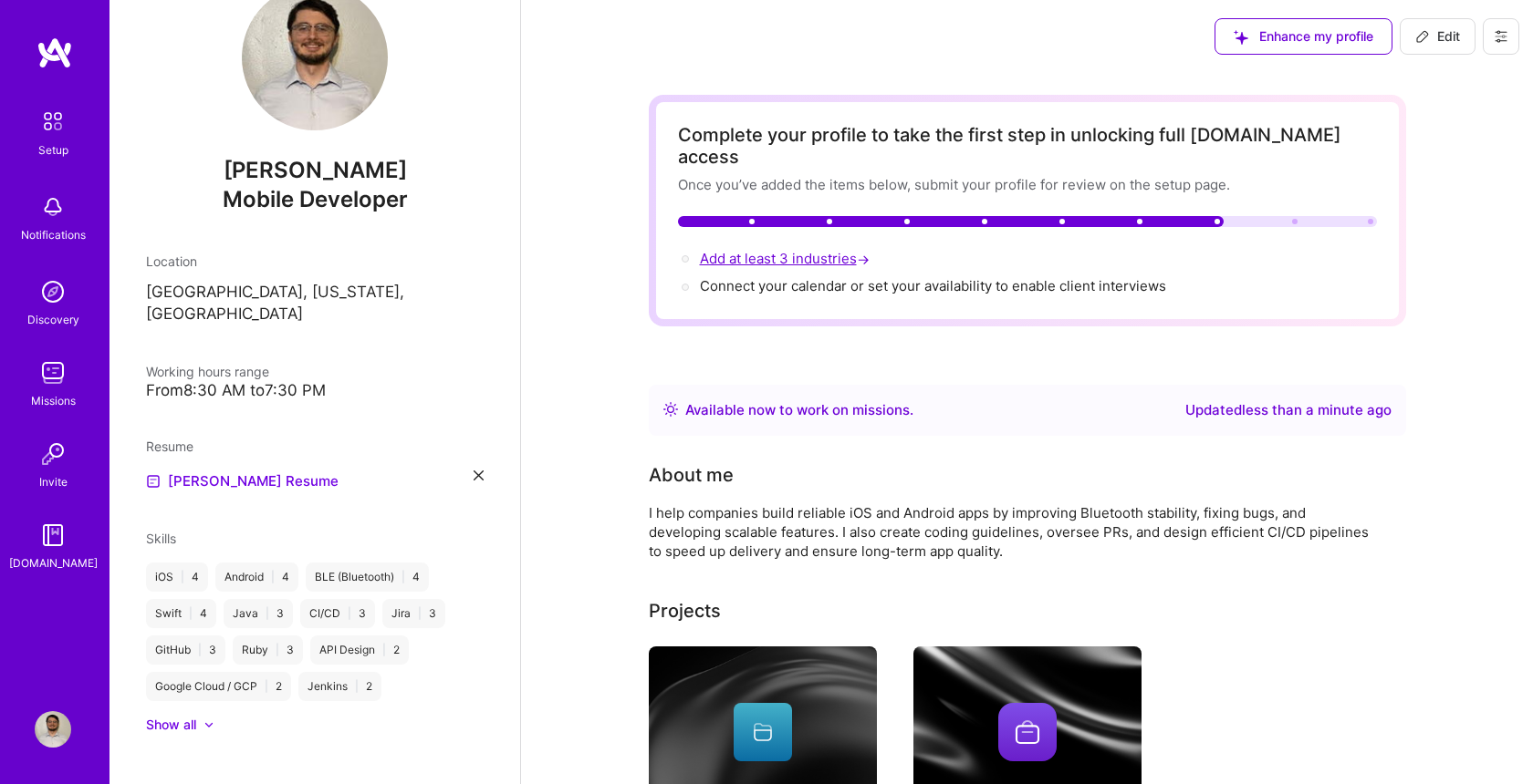
click at [775, 250] on span "Add at least 3 industries →" at bounding box center [786, 258] width 173 height 17
select select "US"
select select "Right Now"
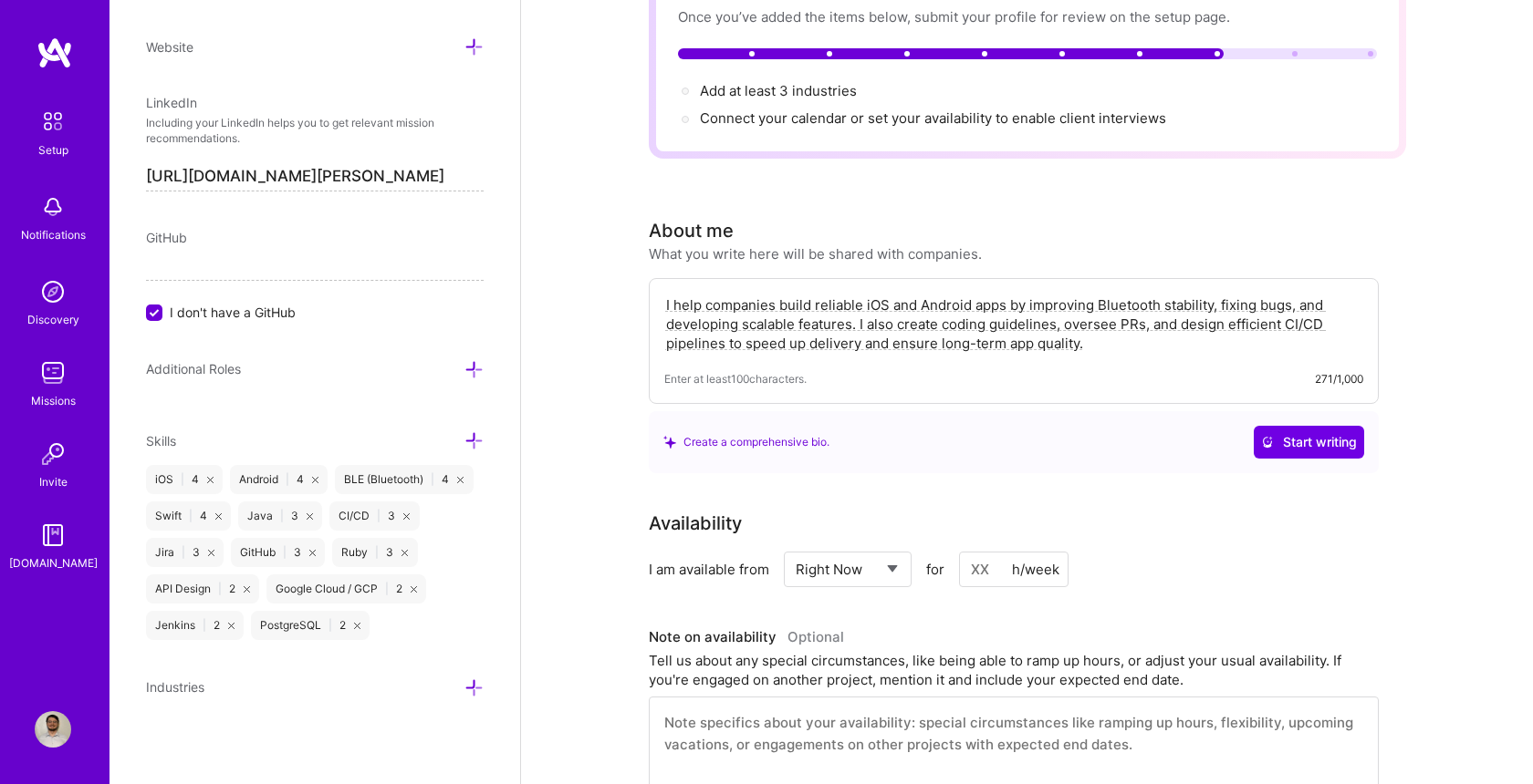
scroll to position [85, 0]
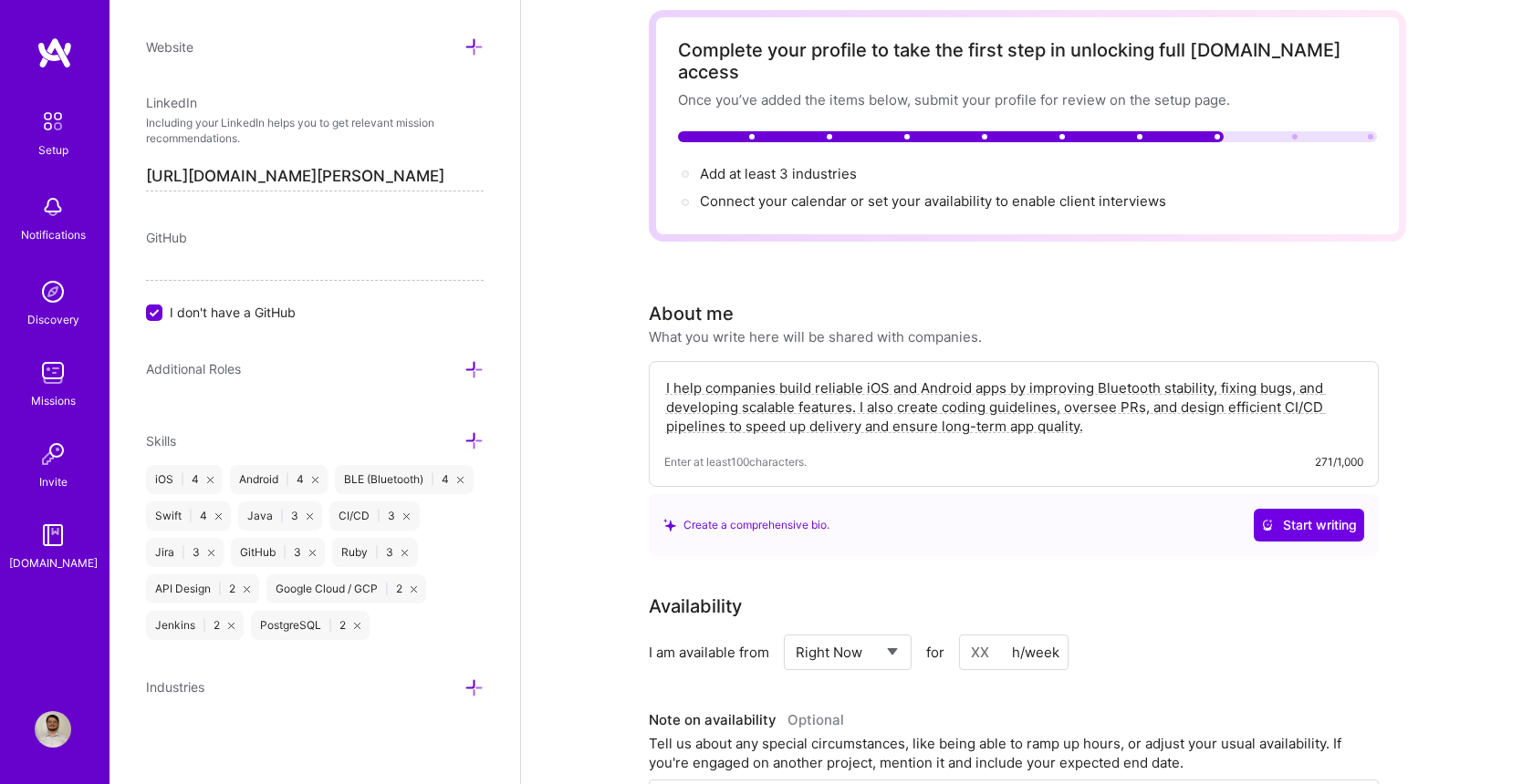
click at [999, 639] on input at bounding box center [1014, 653] width 109 height 36
type input "10"
click at [1302, 635] on div "I am available from Select... Right Now Future Date Not Available for 10 h/week" at bounding box center [1014, 653] width 730 height 36
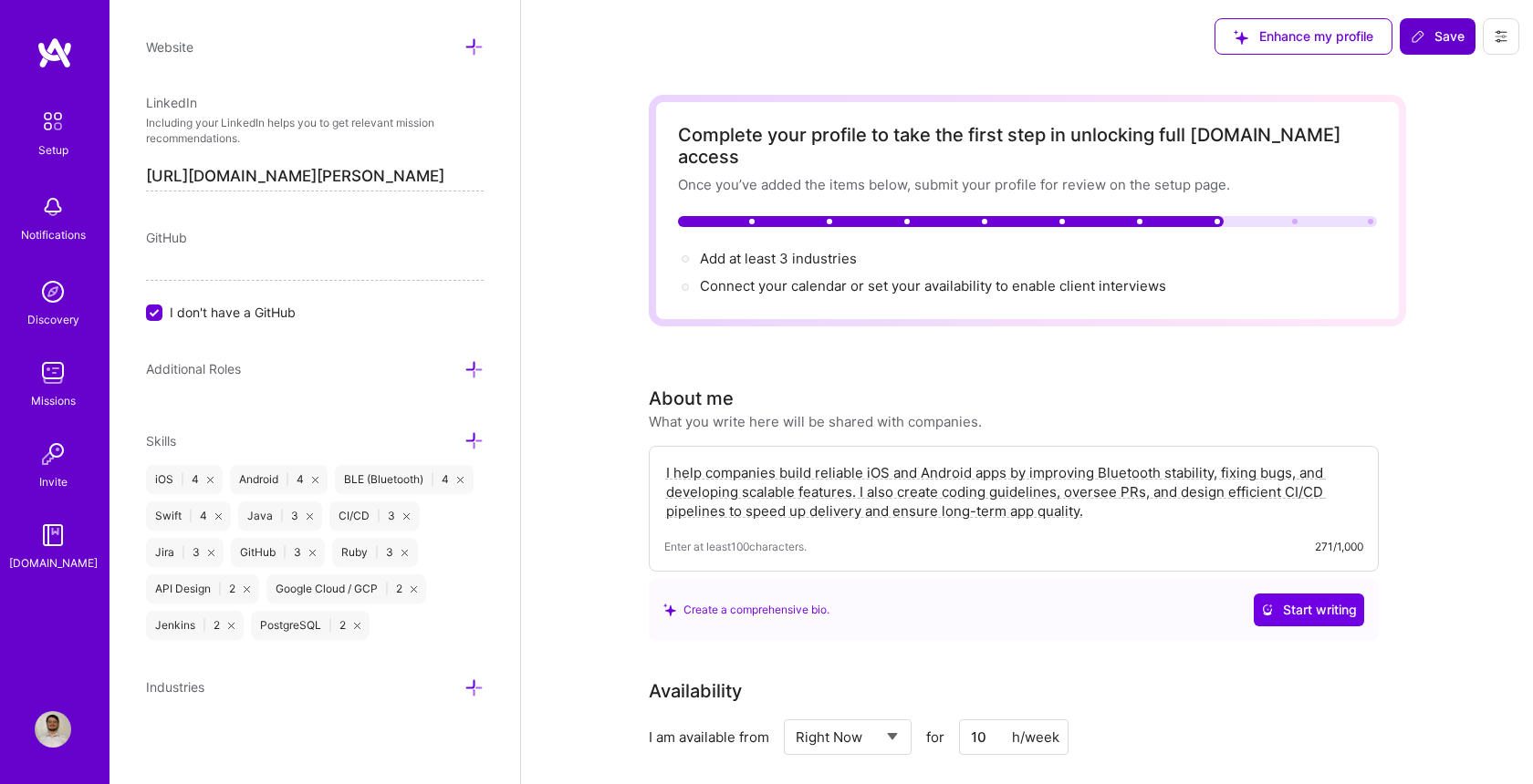
scroll to position [0, 0]
click at [1450, 22] on button "Save" at bounding box center [1438, 36] width 75 height 37
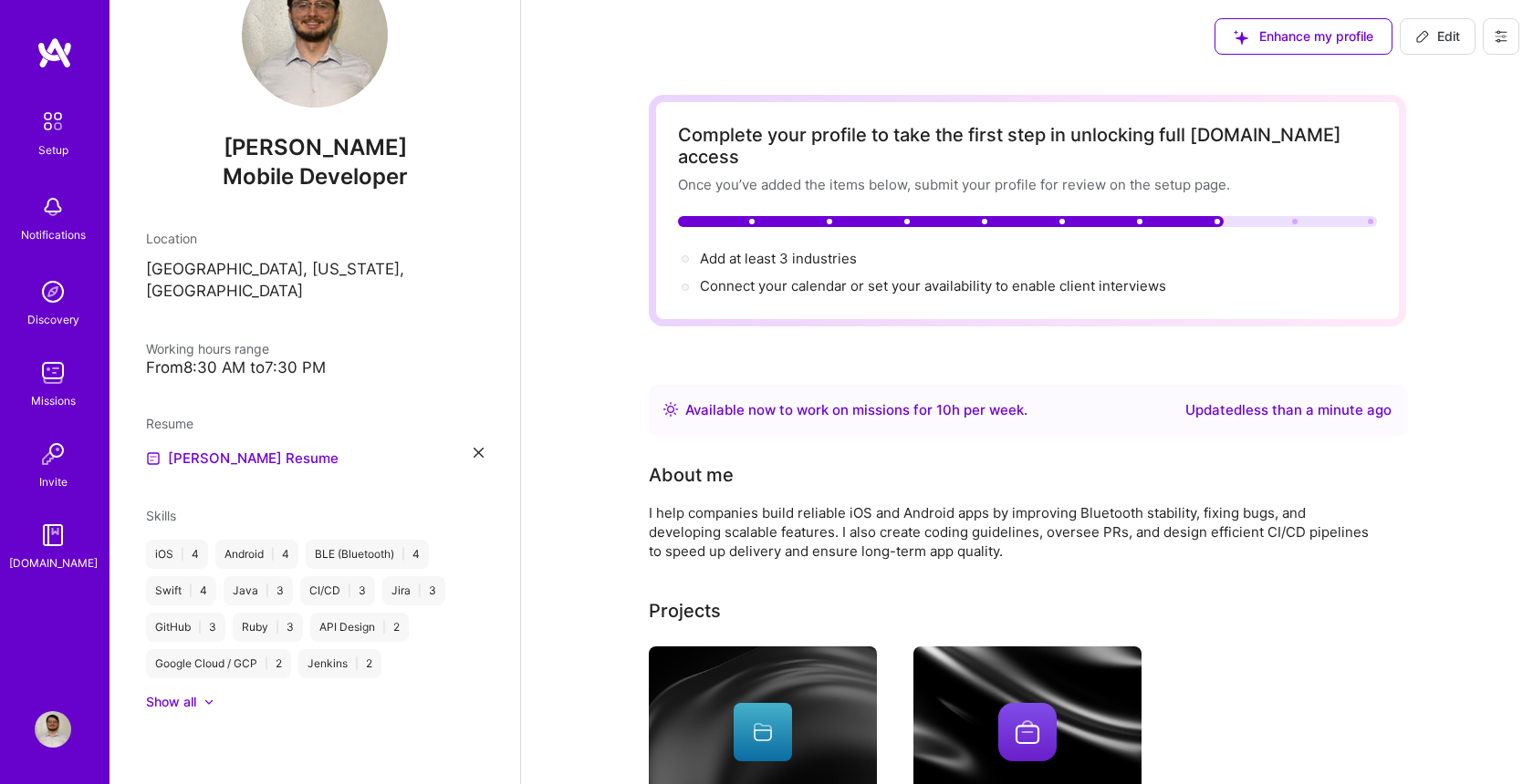
scroll to position [52, 0]
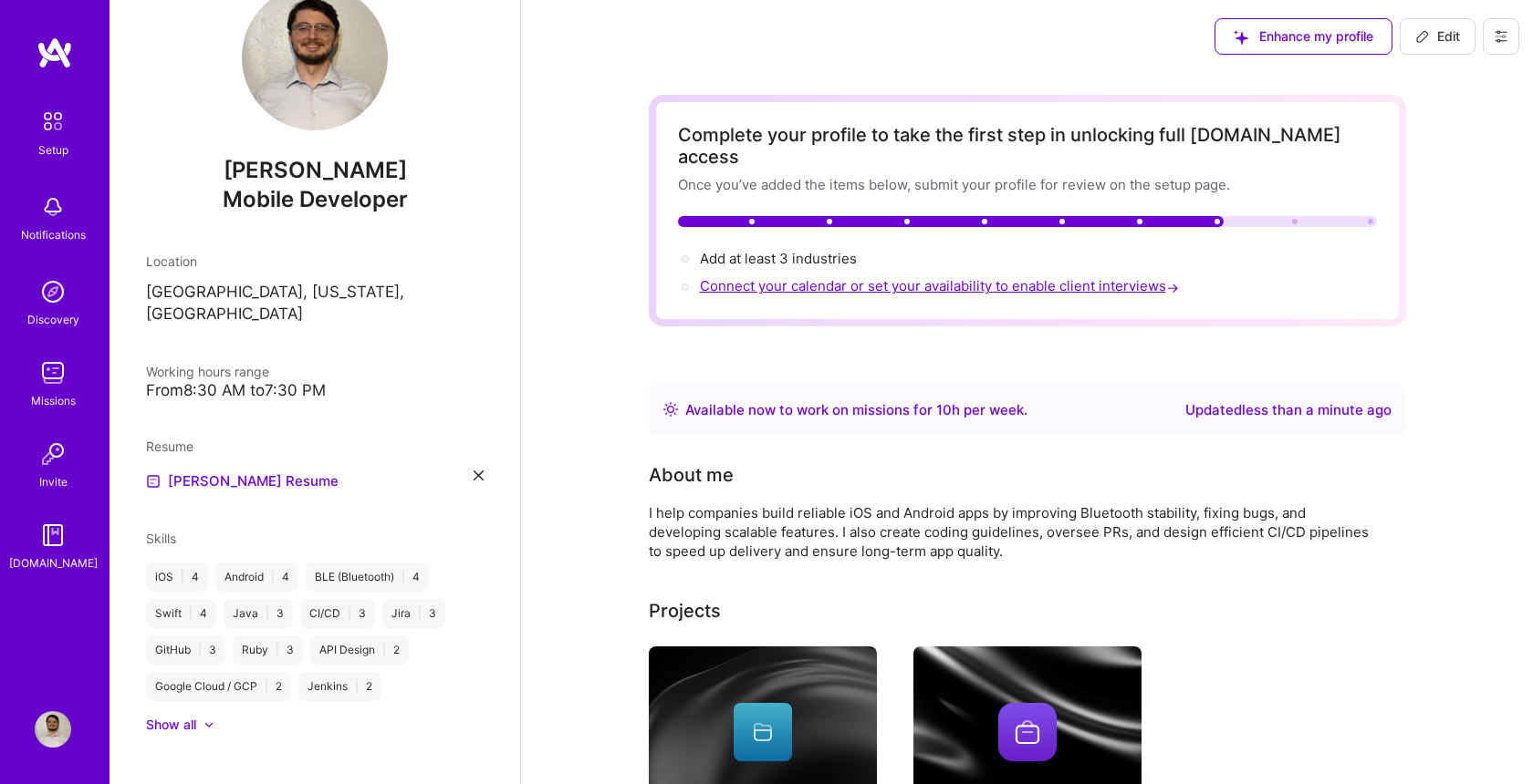
click at [974, 277] on span "Connect your calendar or set your availability to enable client interviews →" at bounding box center [941, 286] width 483 height 17
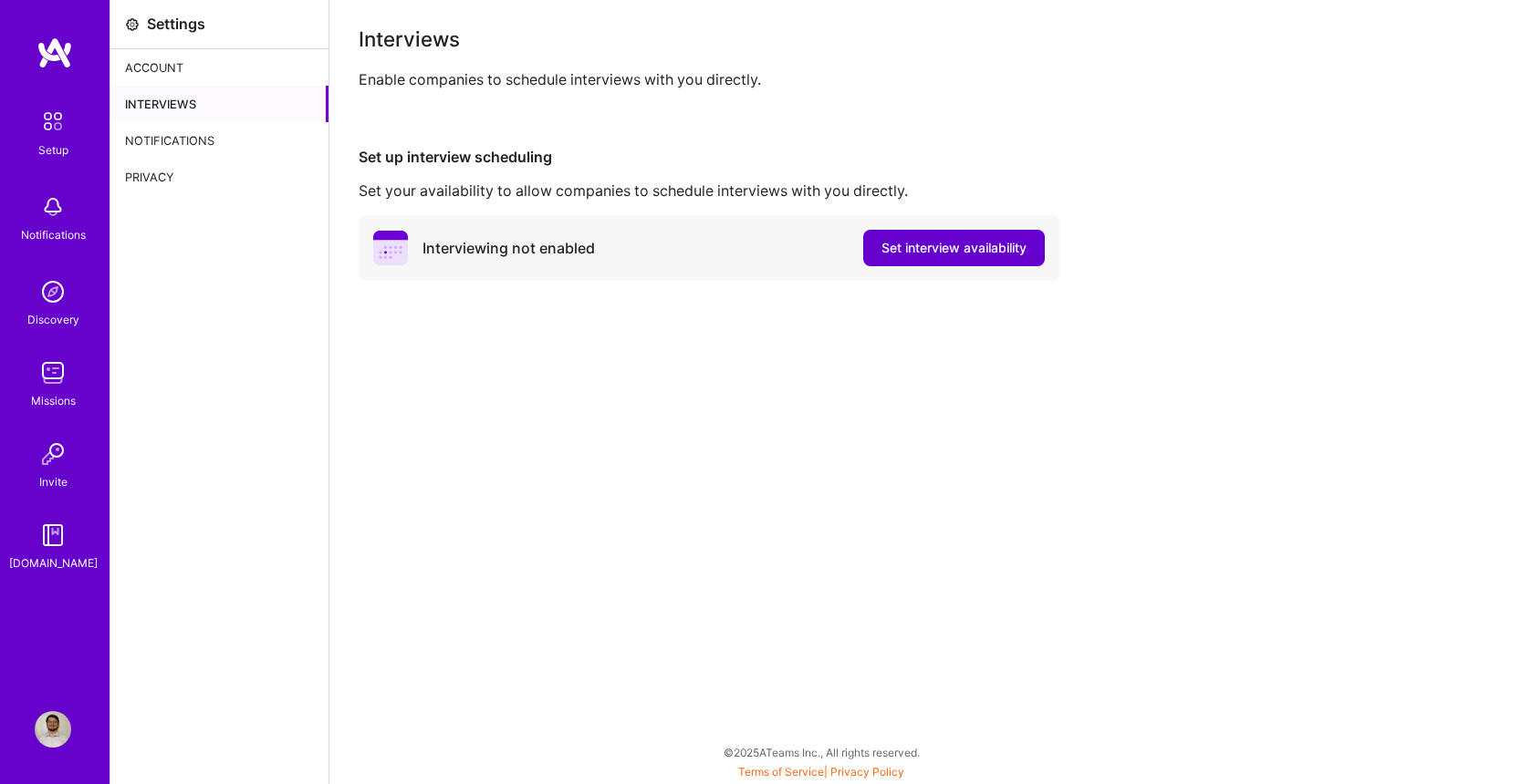
click at [992, 249] on span "Set interview availability" at bounding box center [954, 248] width 145 height 18
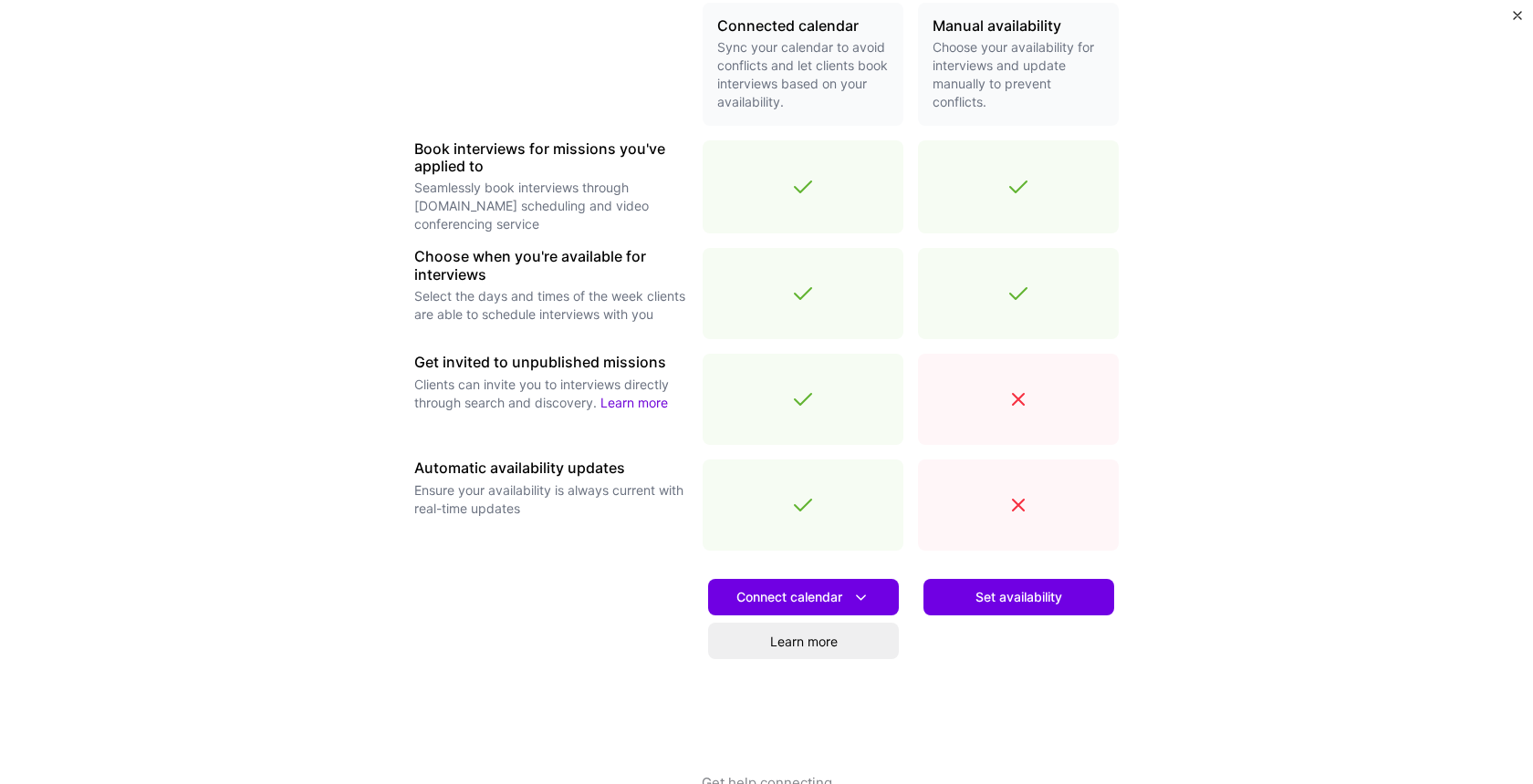
scroll to position [447, 0]
click at [816, 595] on span "Connect calendar" at bounding box center [803, 599] width 134 height 19
click at [862, 606] on icon at bounding box center [861, 599] width 19 height 19
click at [1025, 606] on span "Set availability" at bounding box center [1019, 598] width 87 height 18
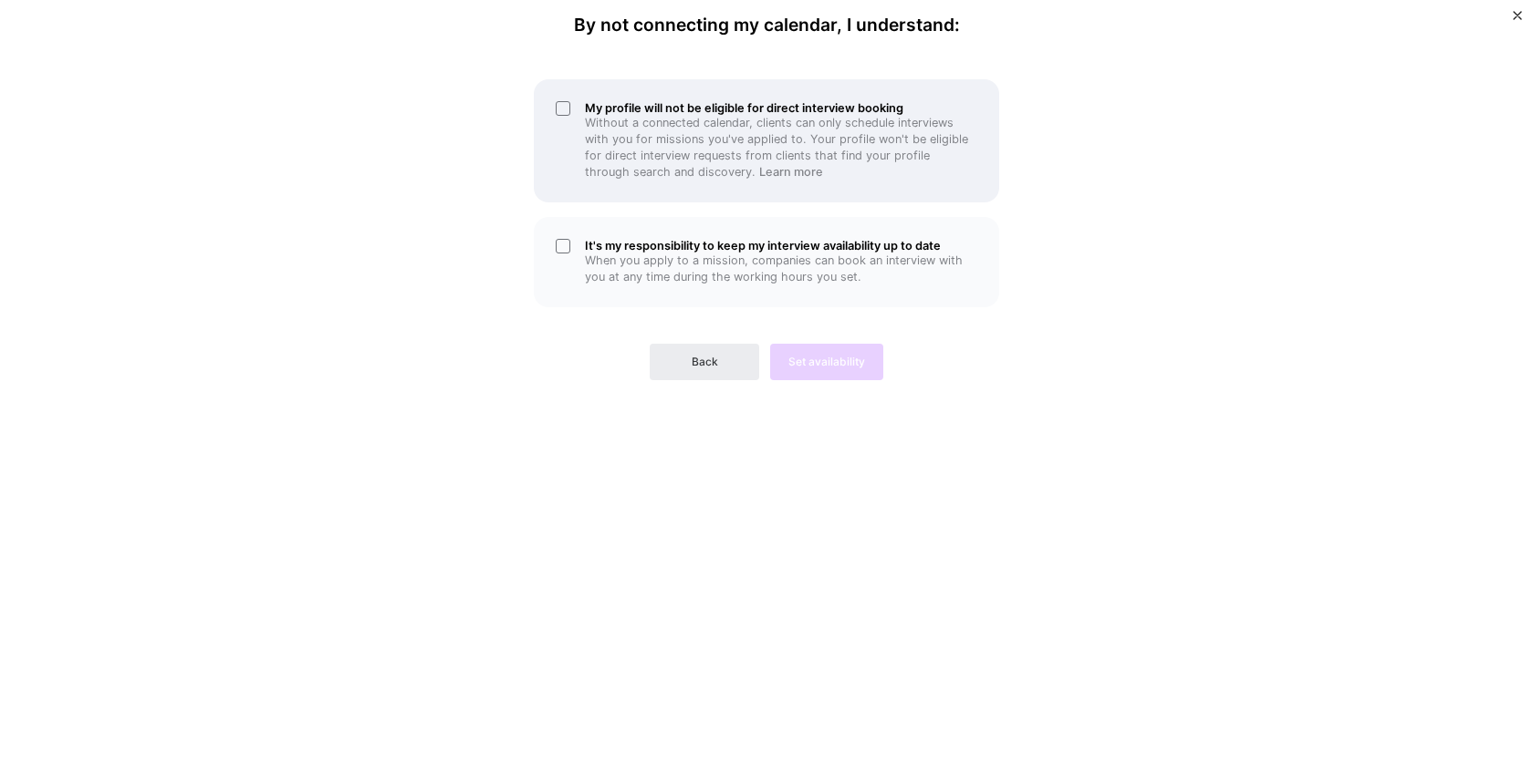
click at [581, 125] on div "My profile will not be eligible for direct interview booking Without a connecte…" at bounding box center [766, 140] width 466 height 123
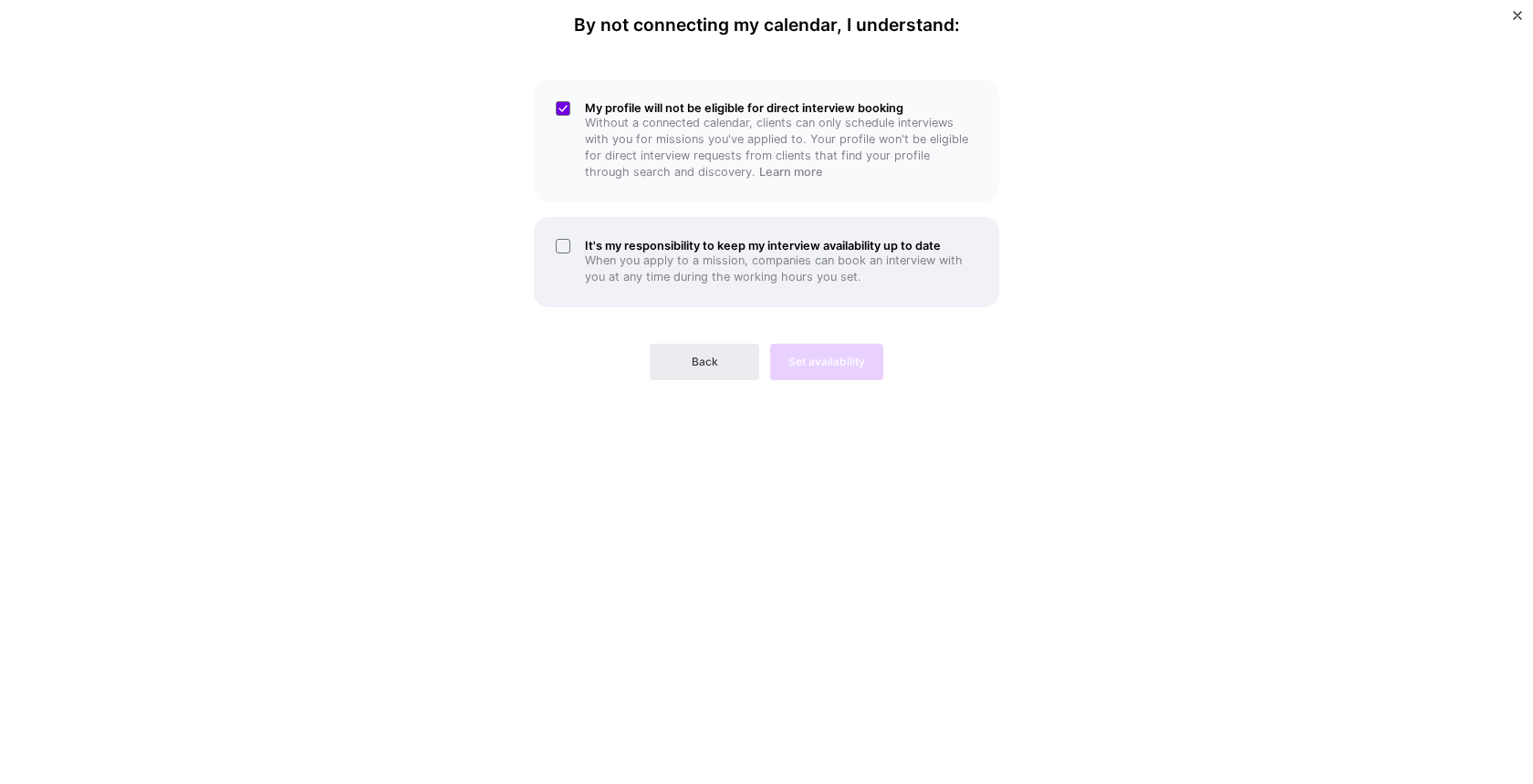
click at [576, 259] on div "It's my responsibility to keep my interview availability up to date When you ap…" at bounding box center [766, 262] width 466 height 90
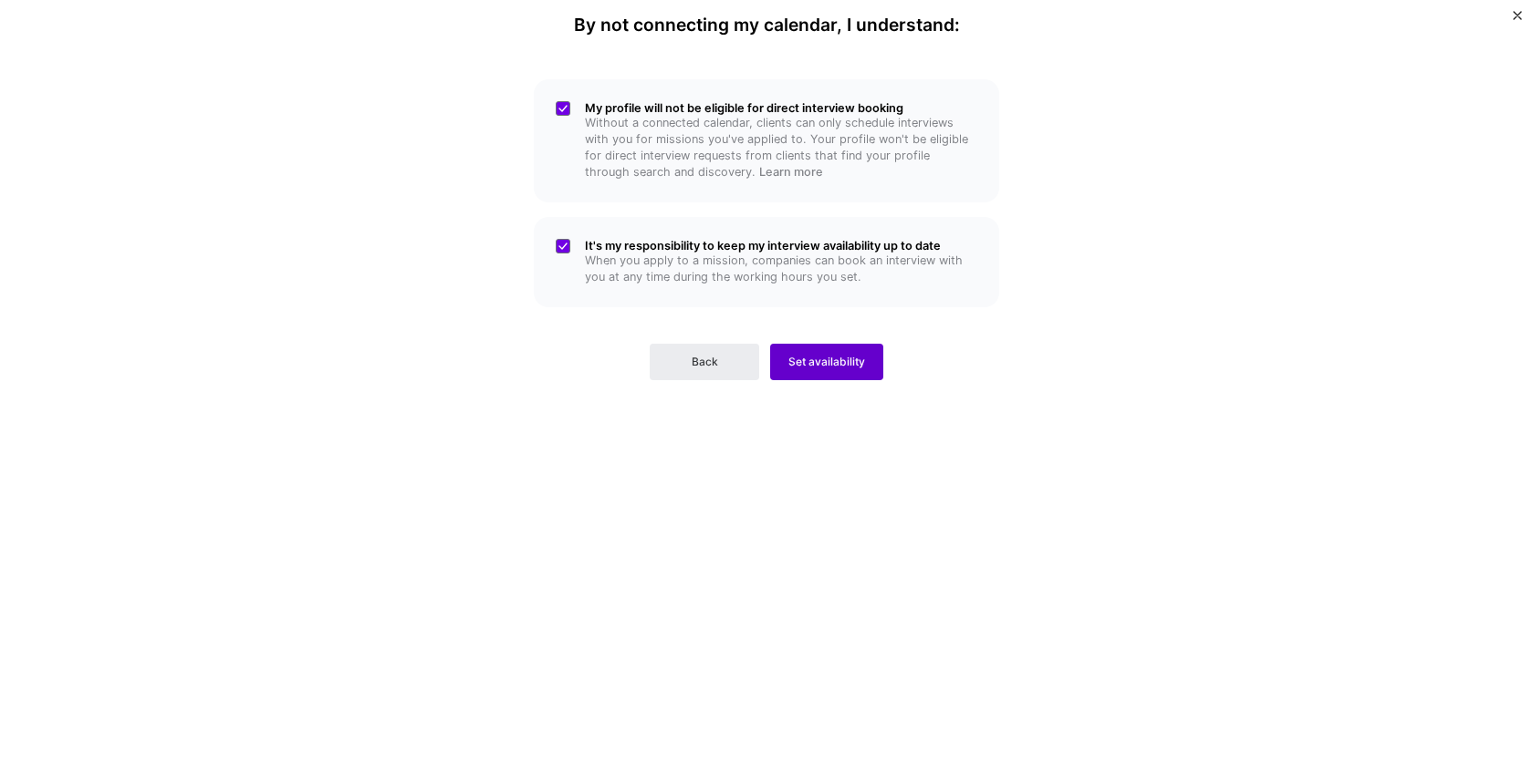
click at [819, 354] on span "Set availability" at bounding box center [826, 362] width 76 height 16
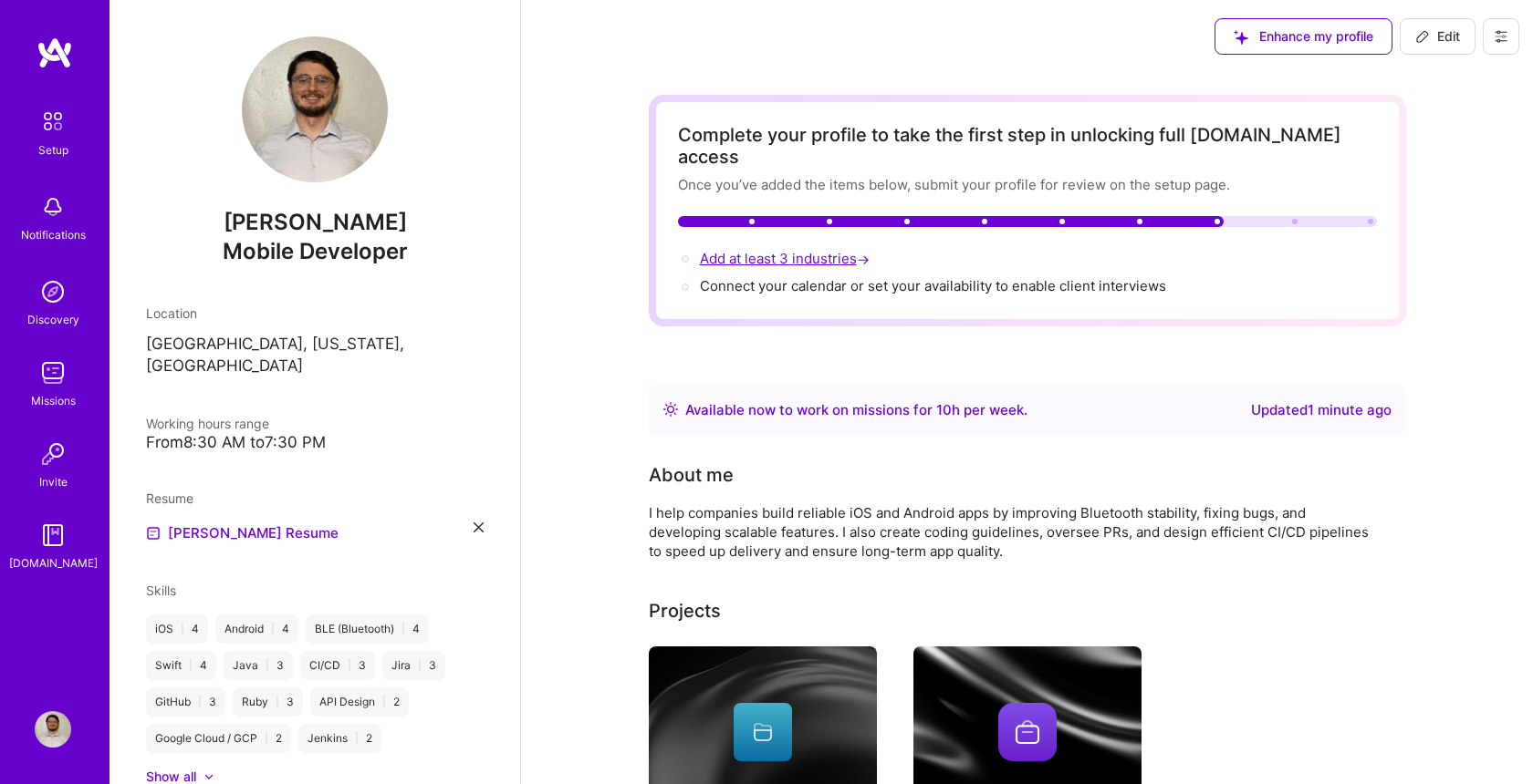
click at [796, 250] on span "Add at least 3 industries →" at bounding box center [786, 258] width 173 height 17
select select "US"
select select "Right Now"
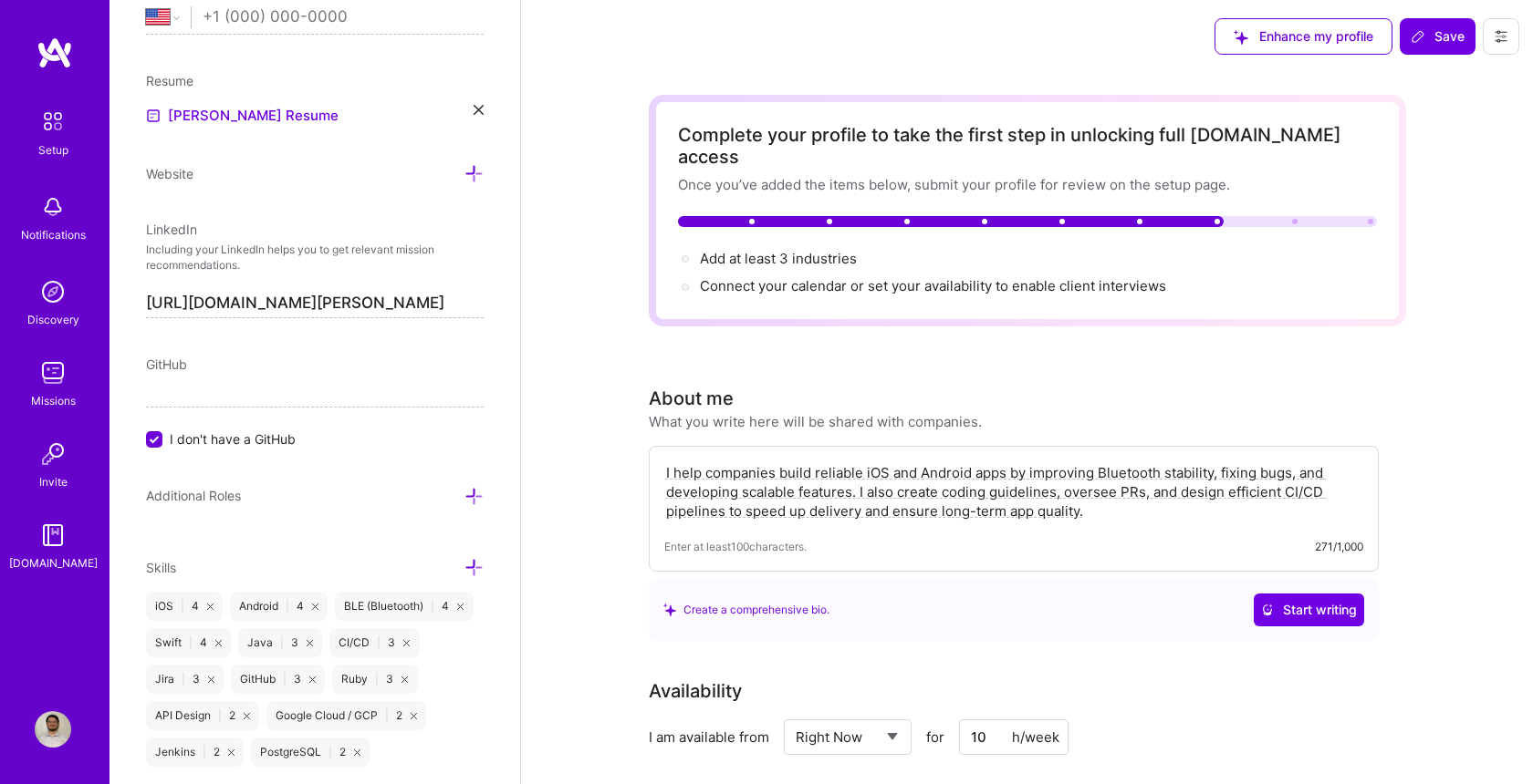
scroll to position [872, 0]
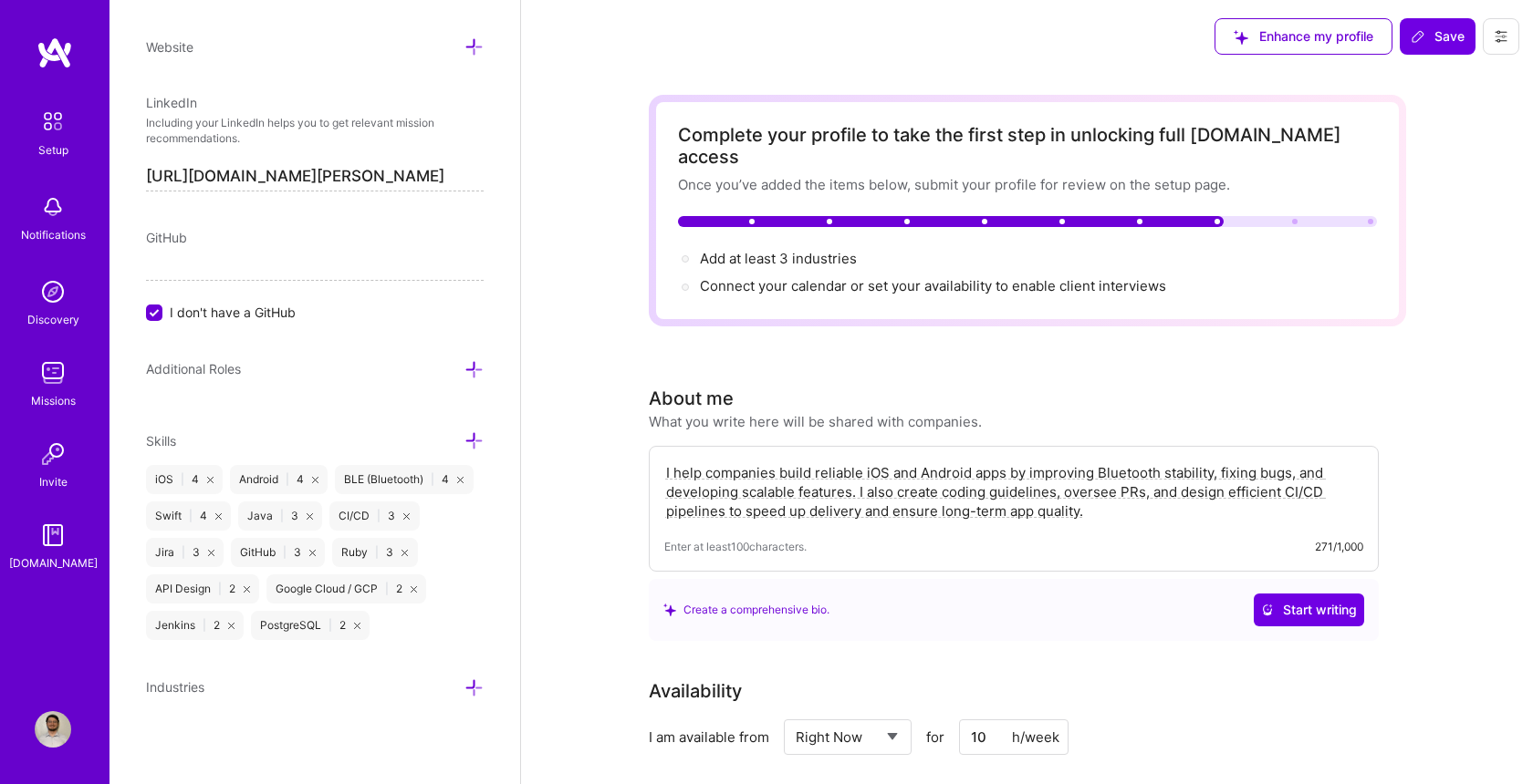
click at [480, 692] on icon at bounding box center [474, 688] width 19 height 19
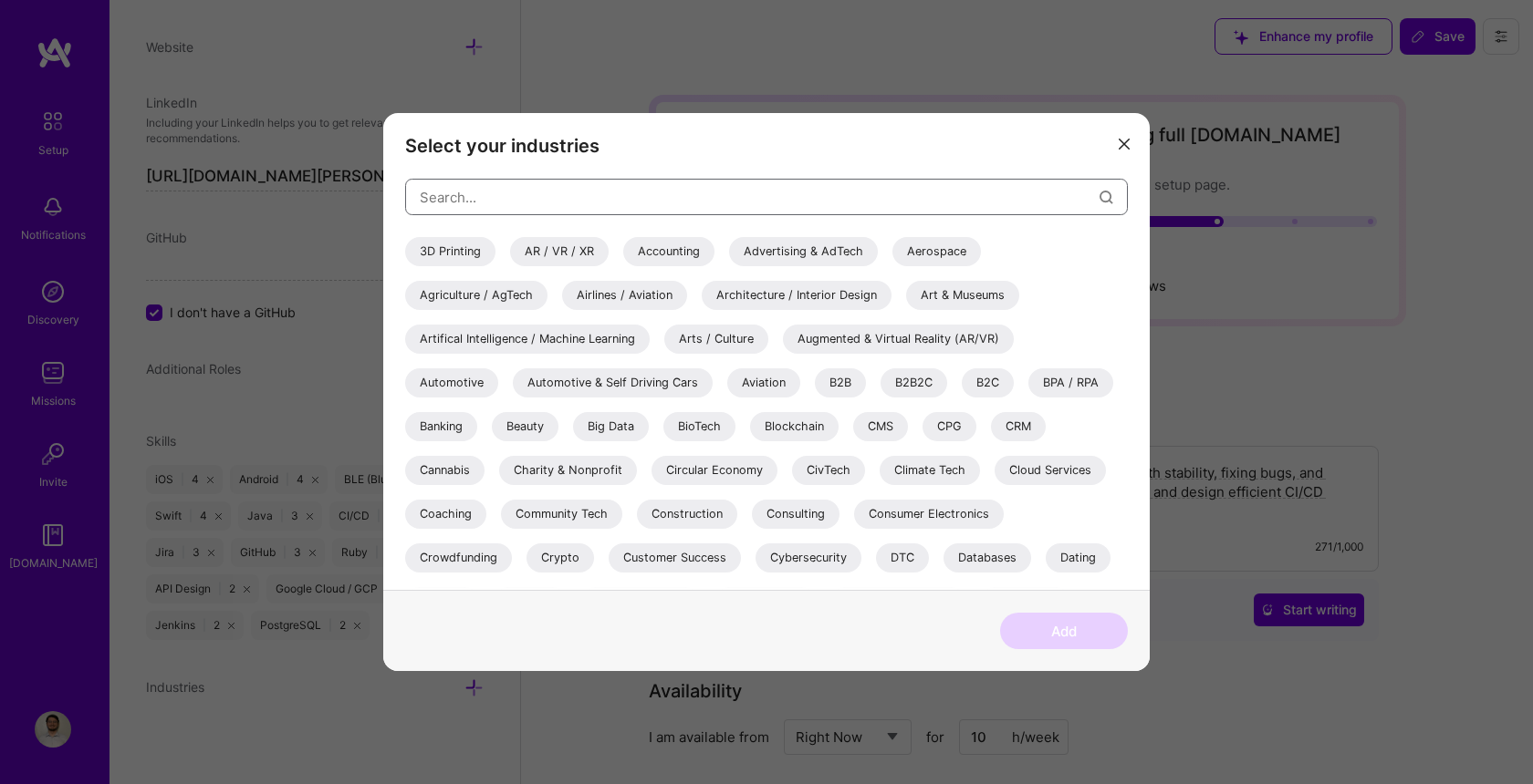
click at [592, 188] on input "modal" at bounding box center [759, 197] width 680 height 46
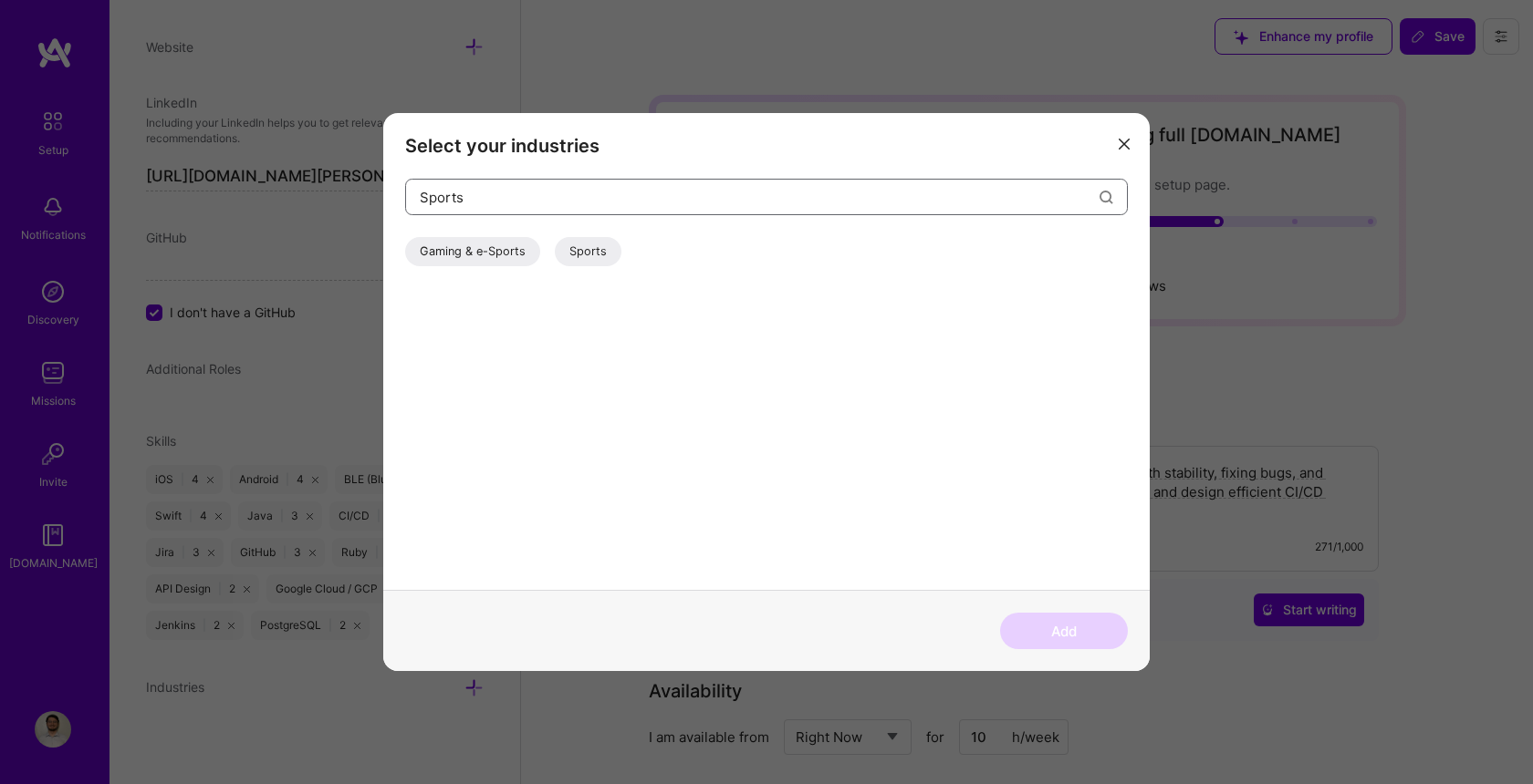
type input "Sports"
click at [584, 248] on div "Sports" at bounding box center [588, 252] width 67 height 29
click at [1086, 631] on button "Add" at bounding box center [1064, 630] width 128 height 37
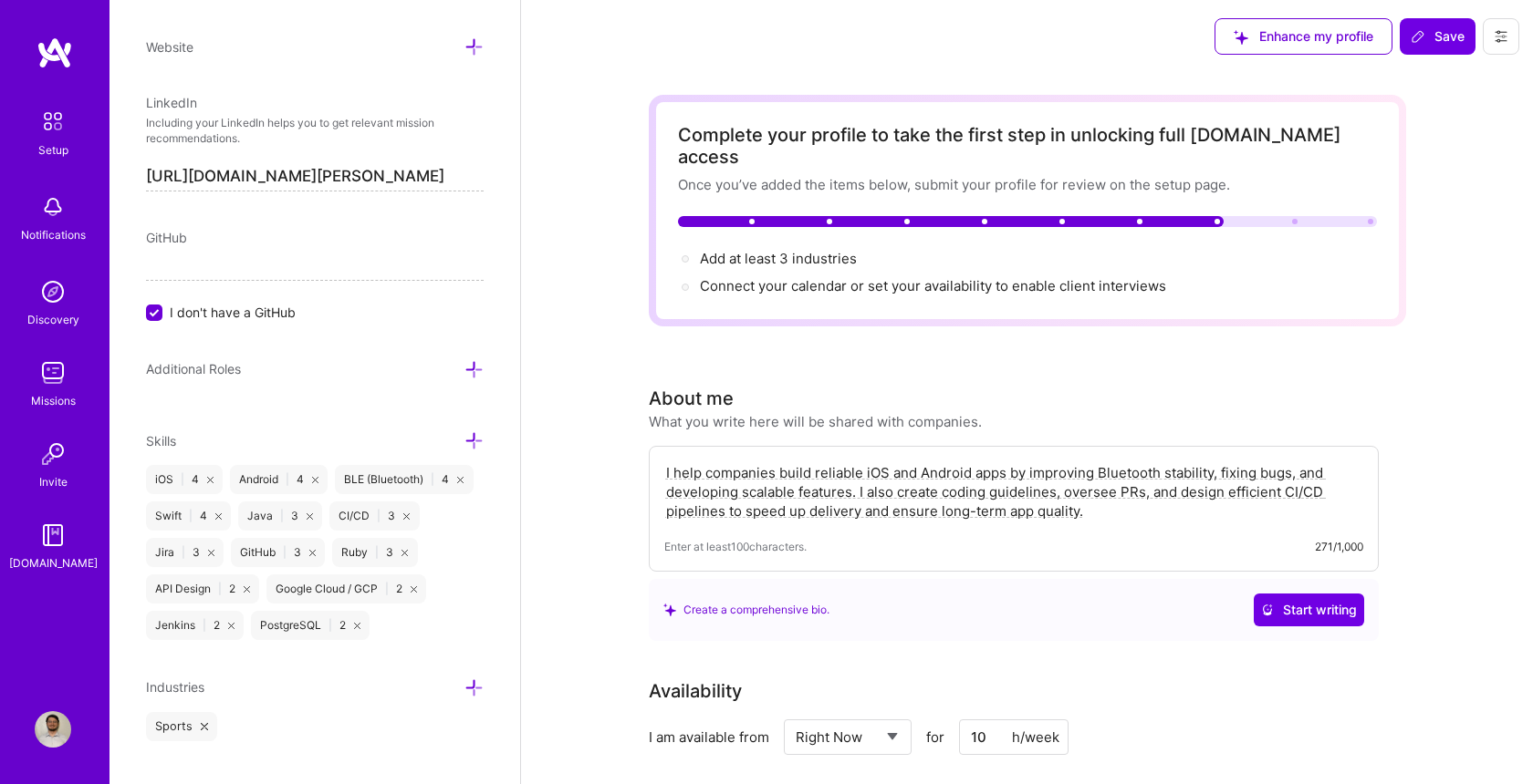
click at [484, 690] on div "Edit photo [PERSON_NAME] Mobile Developer Years Experience Location This is the…" at bounding box center [315, 392] width 411 height 784
click at [470, 695] on icon at bounding box center [474, 688] width 19 height 19
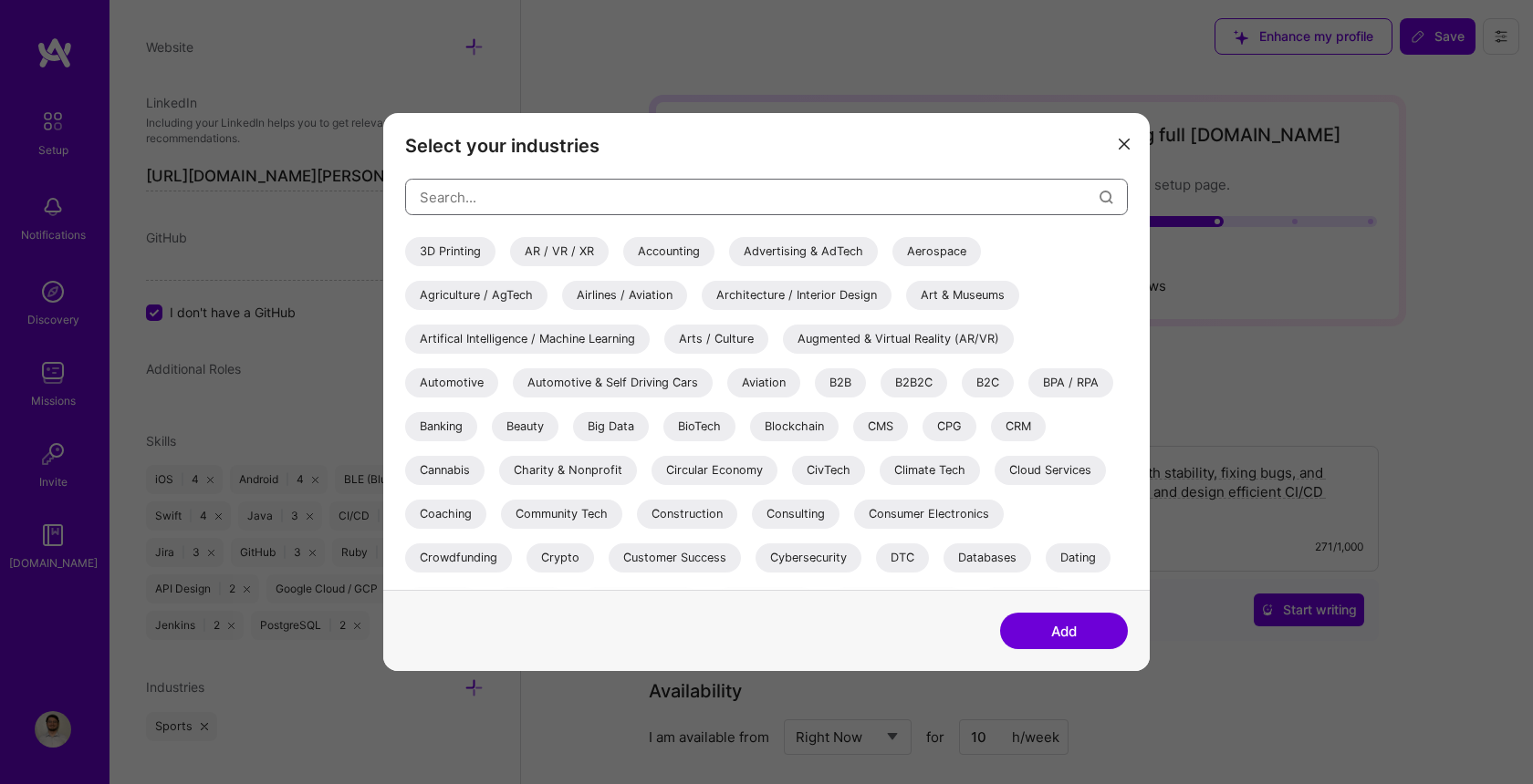
click at [736, 190] on input "modal" at bounding box center [759, 197] width 680 height 46
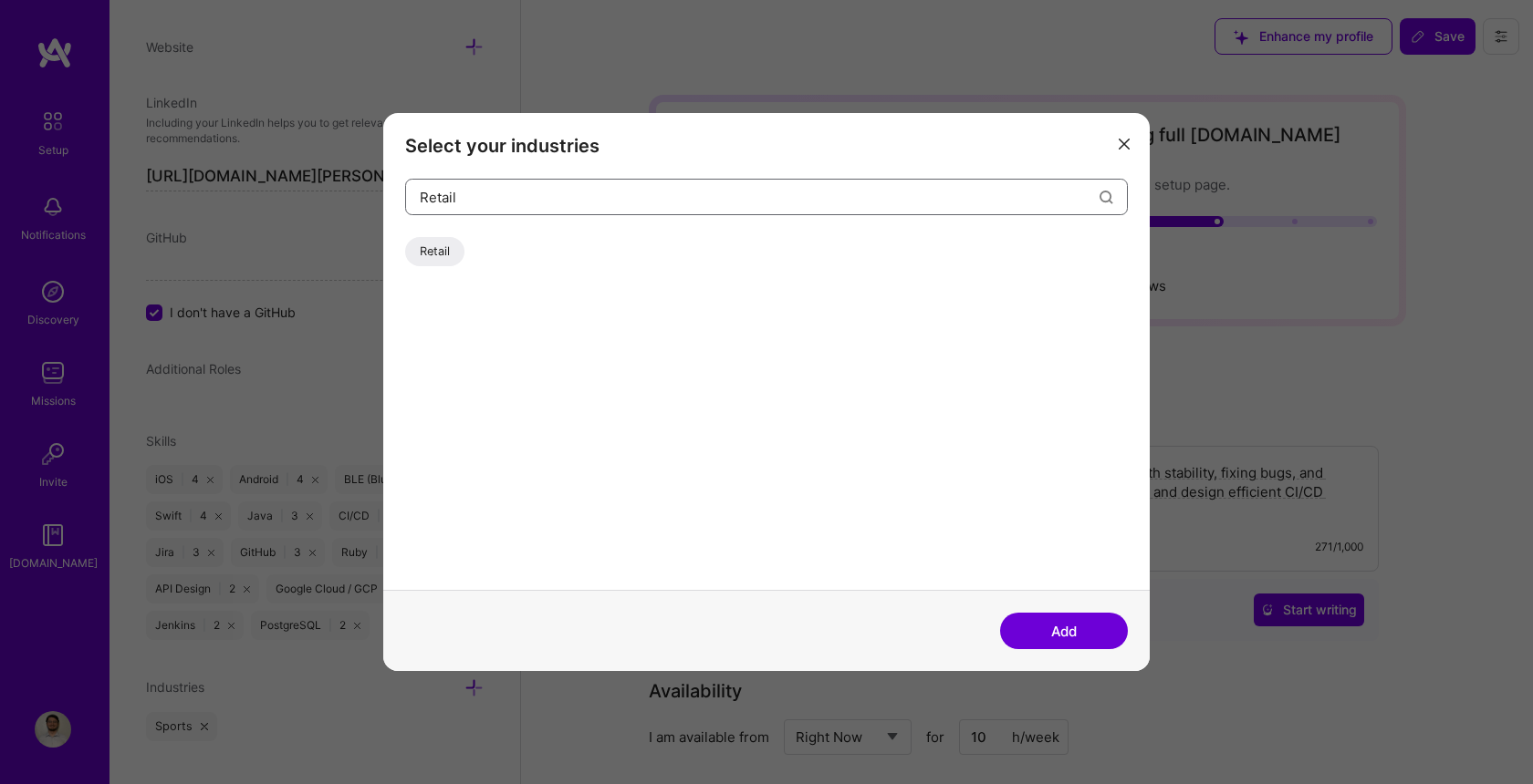
type input "Retail"
click at [443, 249] on div "Retail" at bounding box center [435, 252] width 59 height 29
click at [1055, 628] on button "Add" at bounding box center [1064, 630] width 128 height 37
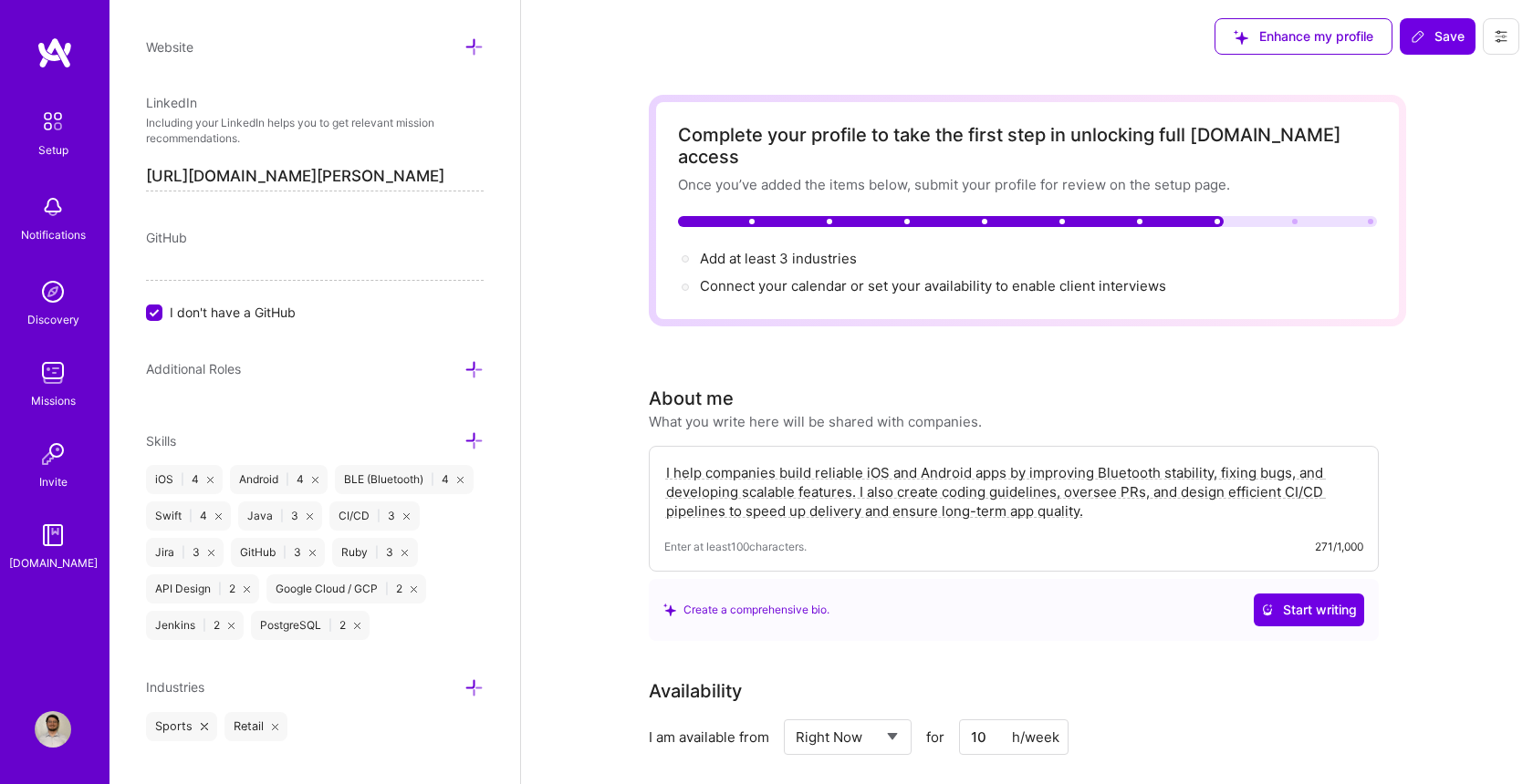
click at [476, 685] on icon at bounding box center [474, 688] width 19 height 19
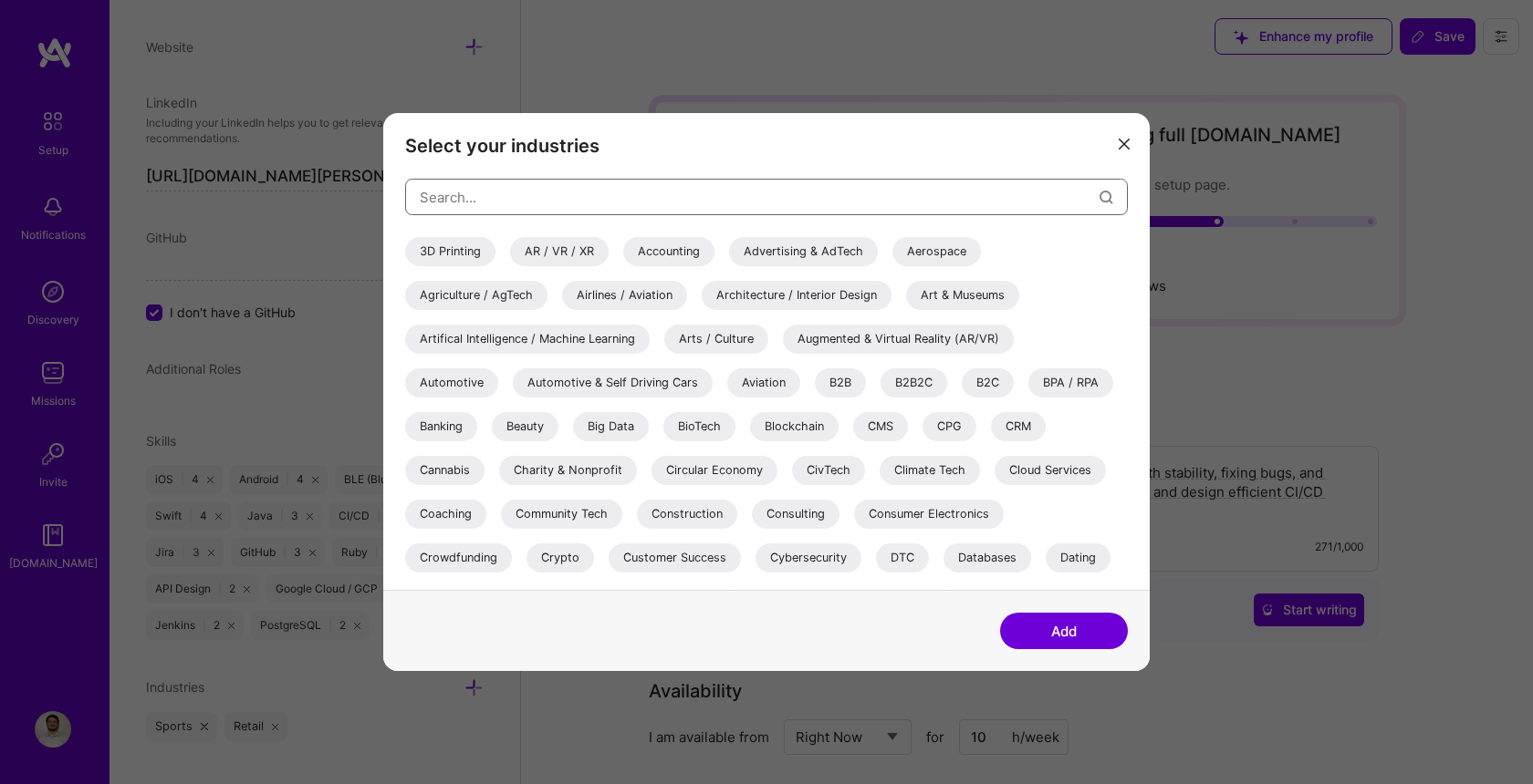
click at [562, 204] on input "modal" at bounding box center [759, 197] width 680 height 46
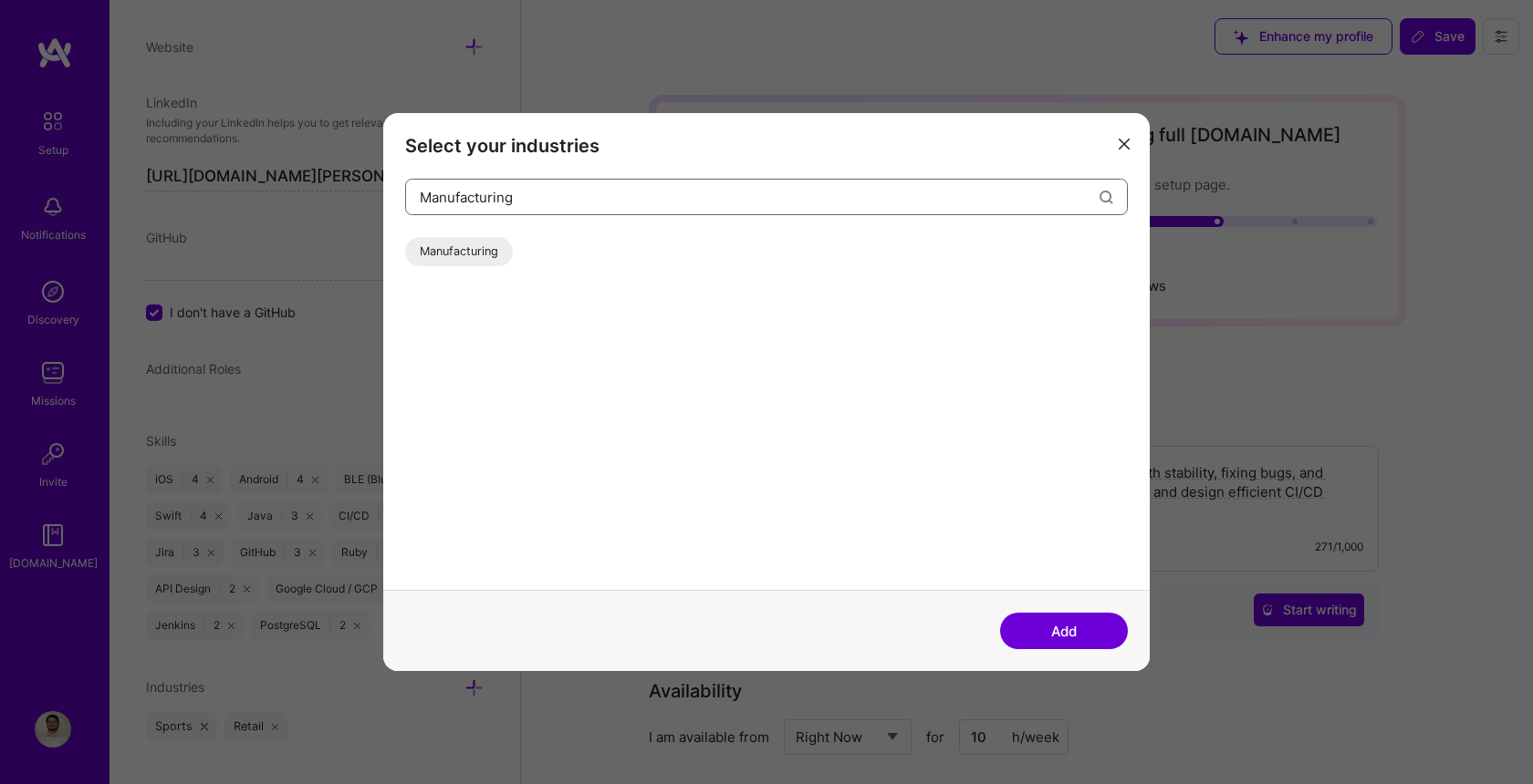
type input "Manufacturing"
click at [462, 250] on div "Manufacturing" at bounding box center [459, 252] width 107 height 29
click at [1099, 630] on button "Add" at bounding box center [1064, 630] width 128 height 37
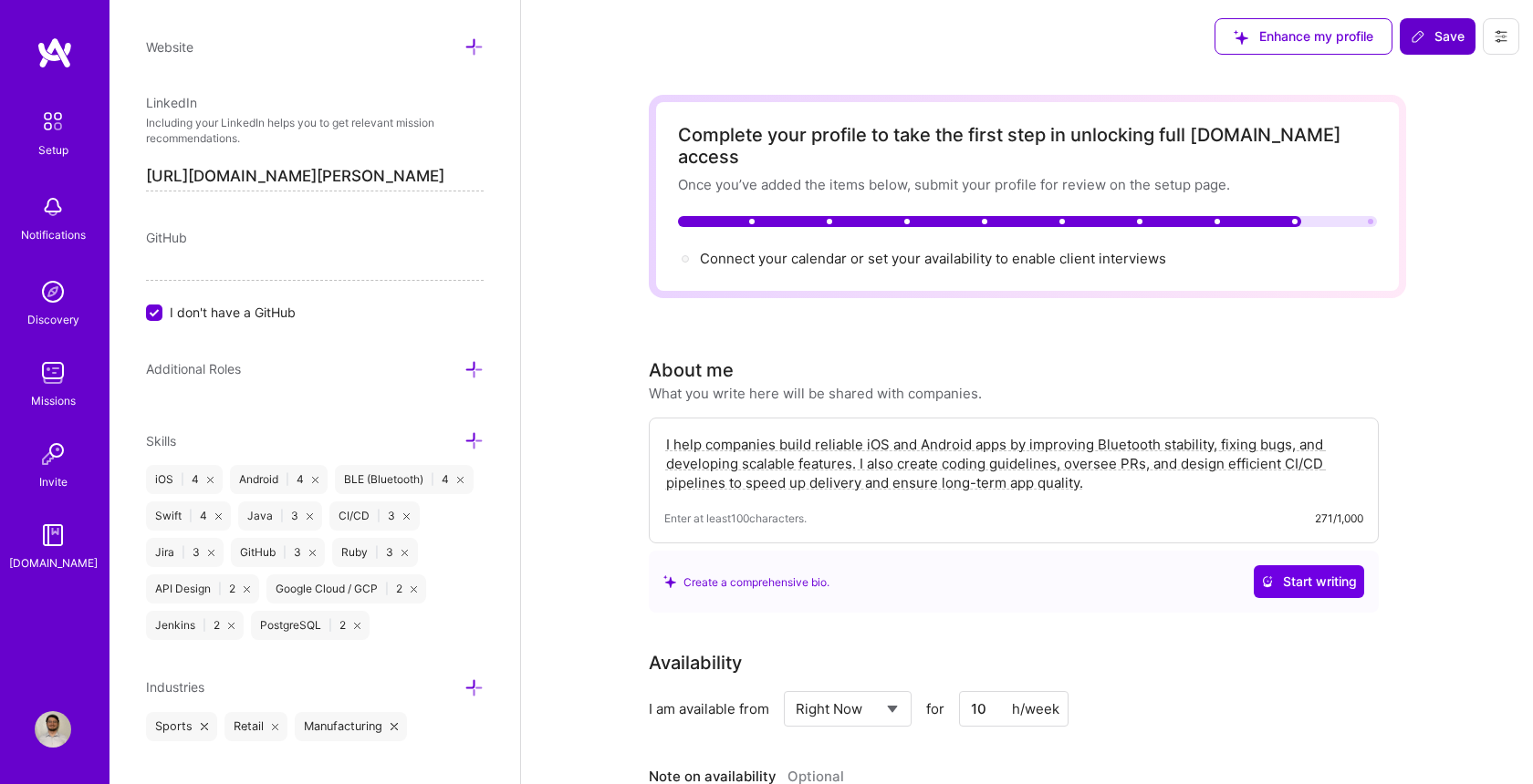
click at [1416, 43] on span "Save" at bounding box center [1437, 36] width 54 height 18
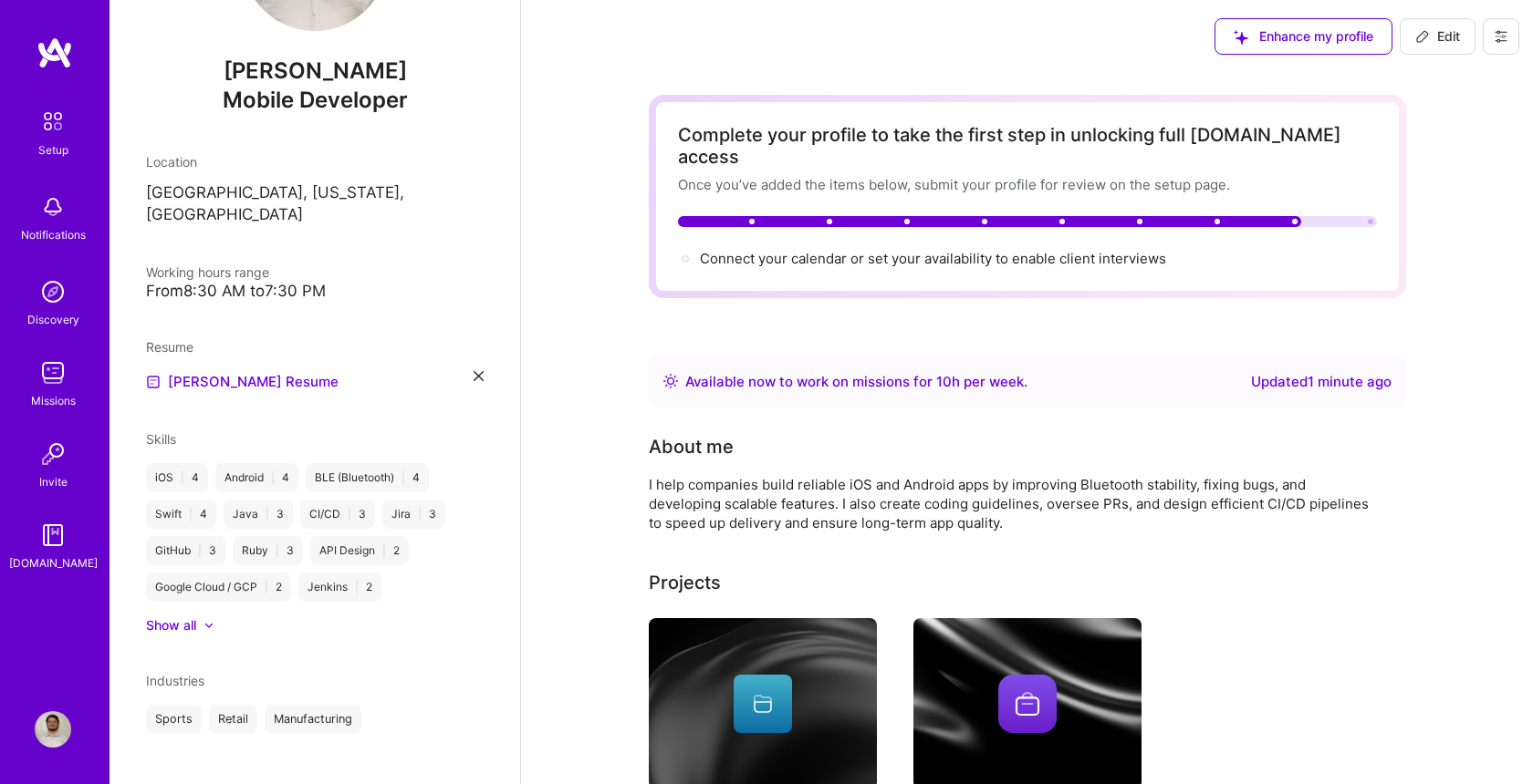
scroll to position [0, 0]
click at [228, 282] on div "From 8:30 AM to 7:30 PM" at bounding box center [315, 291] width 338 height 19
click at [1427, 42] on icon at bounding box center [1422, 36] width 14 height 14
select select "US"
select select "Right Now"
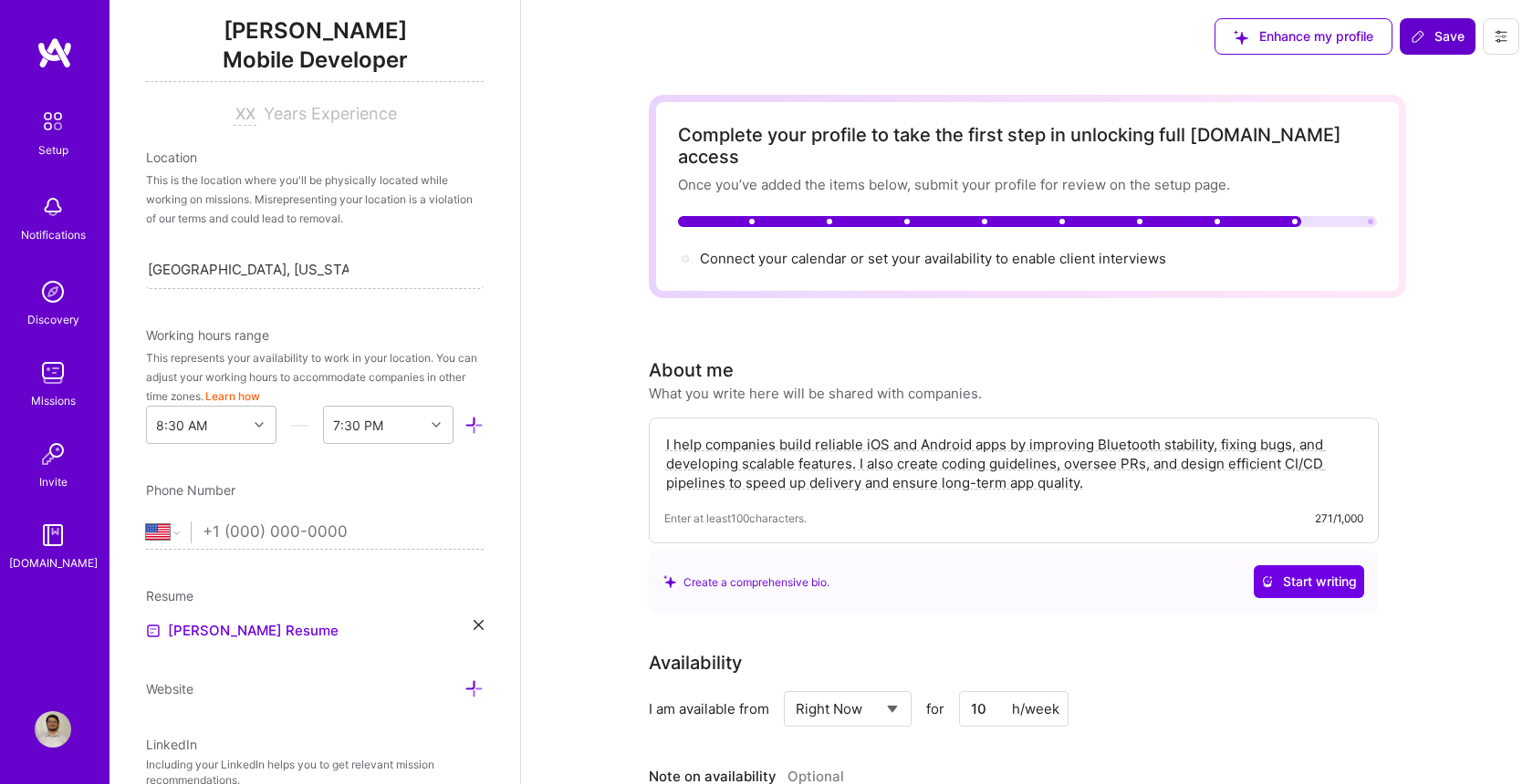
scroll to position [253, 0]
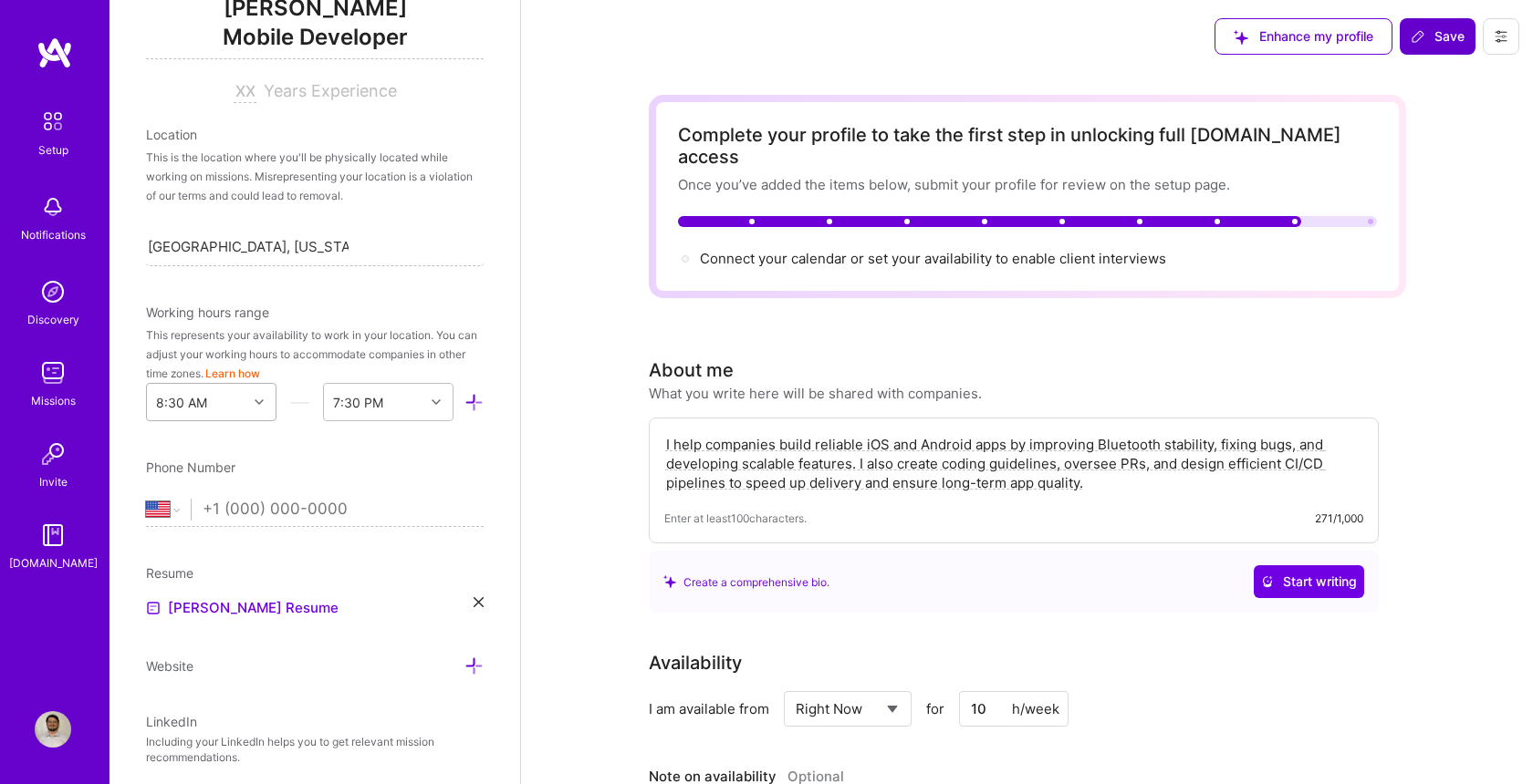
click at [265, 409] on div at bounding box center [261, 401] width 28 height 24
click at [198, 529] on div "6:00 PM" at bounding box center [211, 517] width 130 height 34
click at [436, 404] on icon at bounding box center [437, 402] width 9 height 9
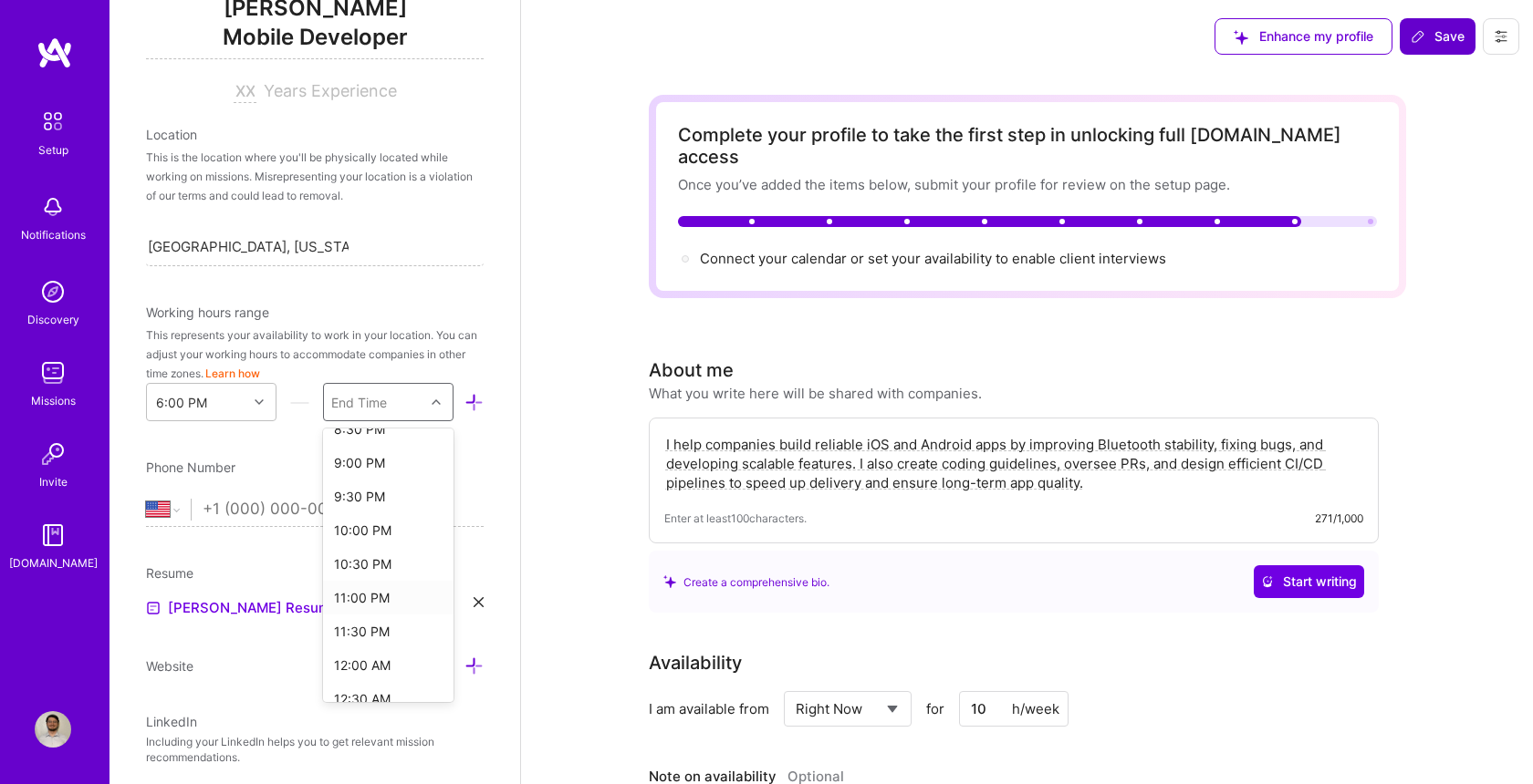
click at [369, 597] on div "11:00 PM" at bounding box center [388, 598] width 130 height 34
click at [380, 498] on input "tel" at bounding box center [343, 510] width 281 height 53
type input "[PHONE_NUMBER]"
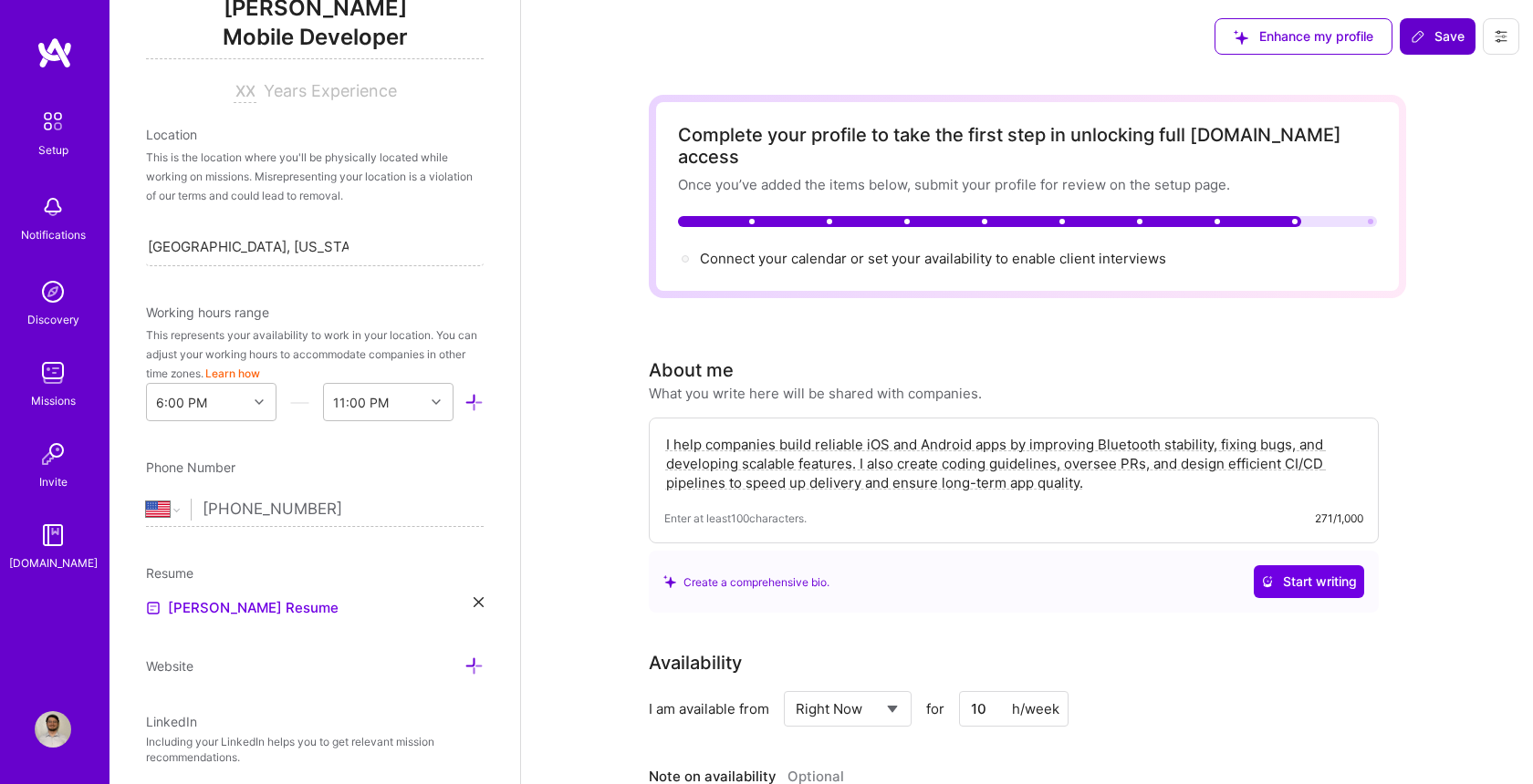
click at [1450, 53] on button "Save" at bounding box center [1438, 36] width 75 height 37
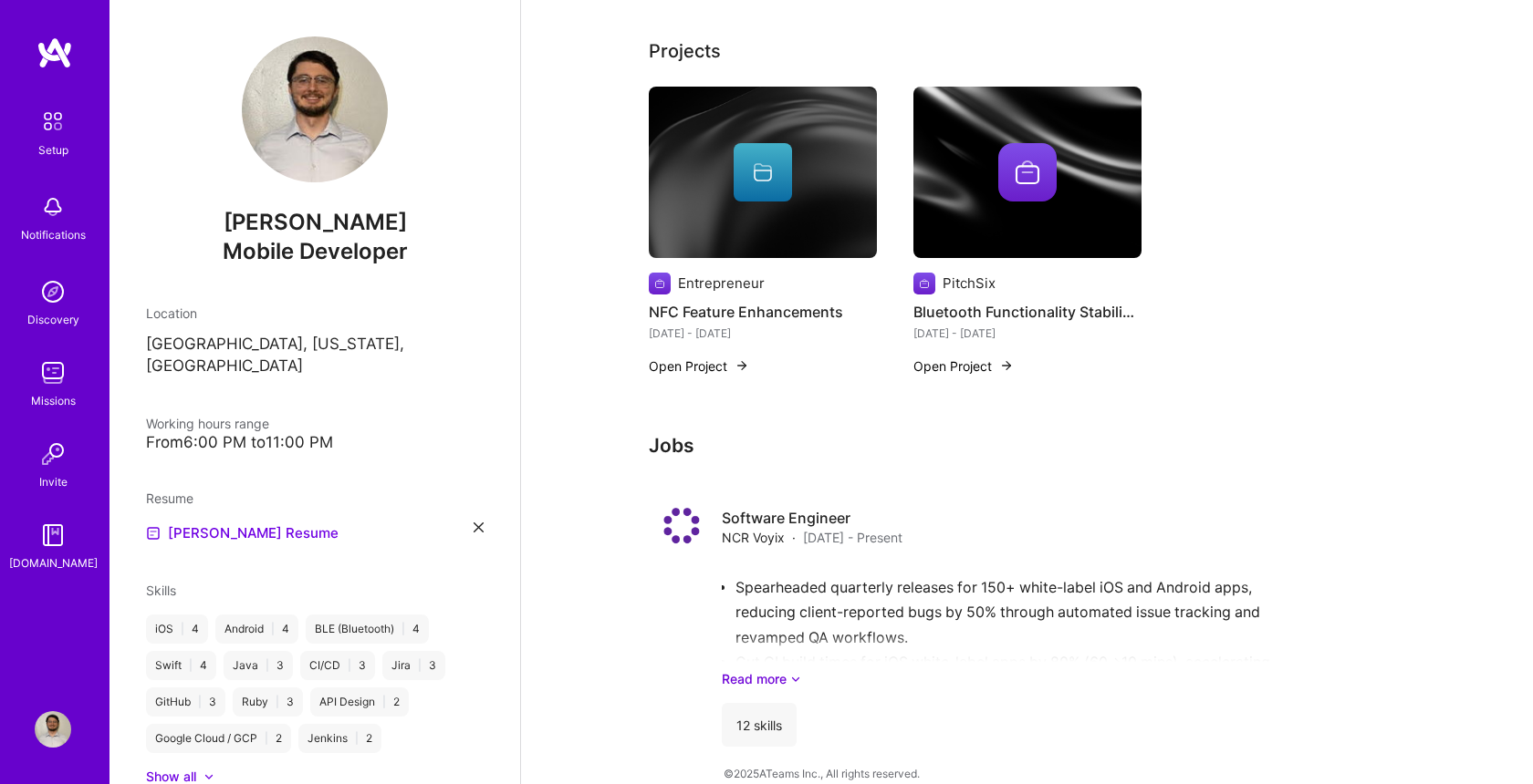
scroll to position [531, 0]
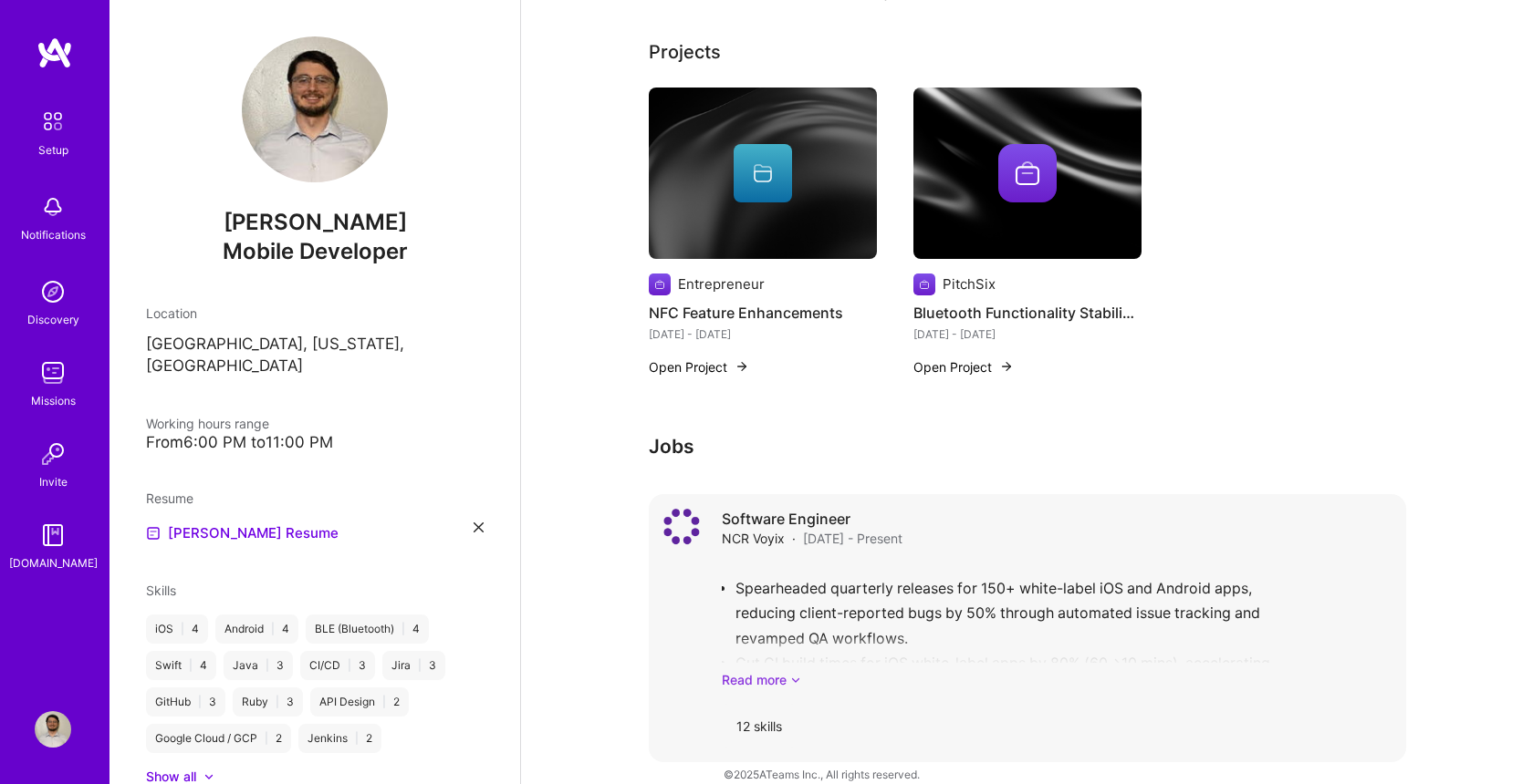
click at [772, 670] on link "Read more" at bounding box center [1057, 679] width 669 height 19
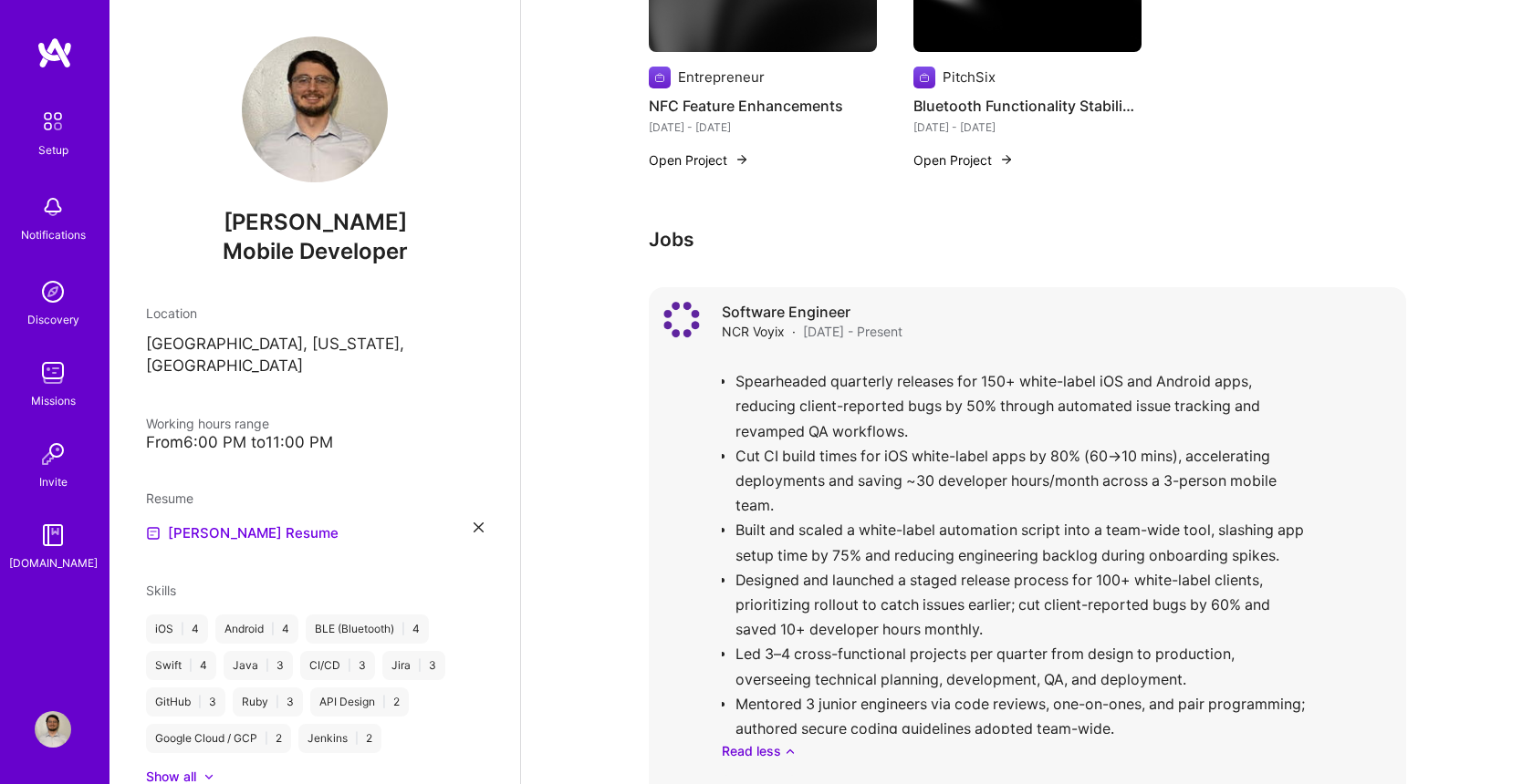
scroll to position [809, 0]
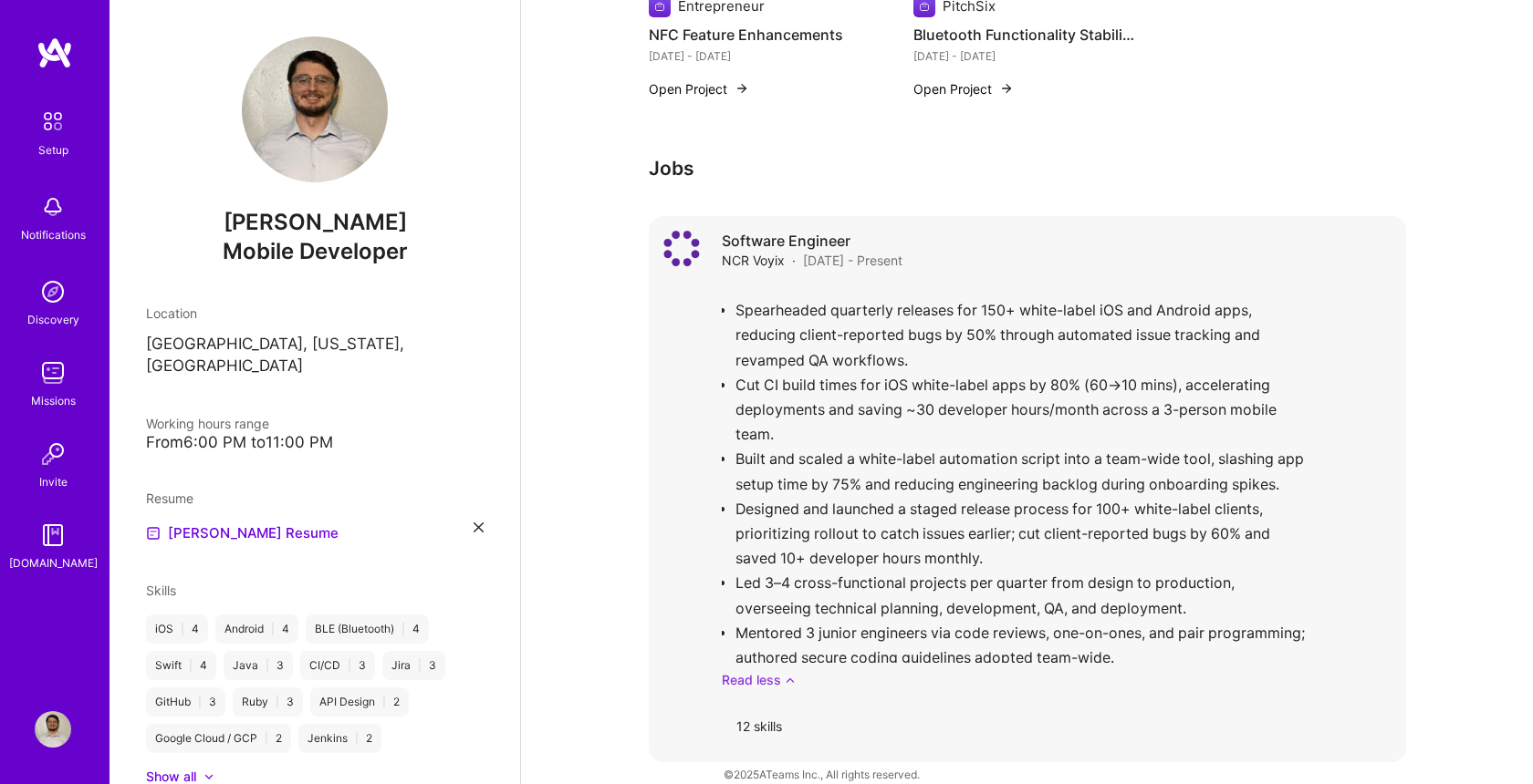
click at [749, 670] on link "Read less" at bounding box center [1057, 679] width 669 height 19
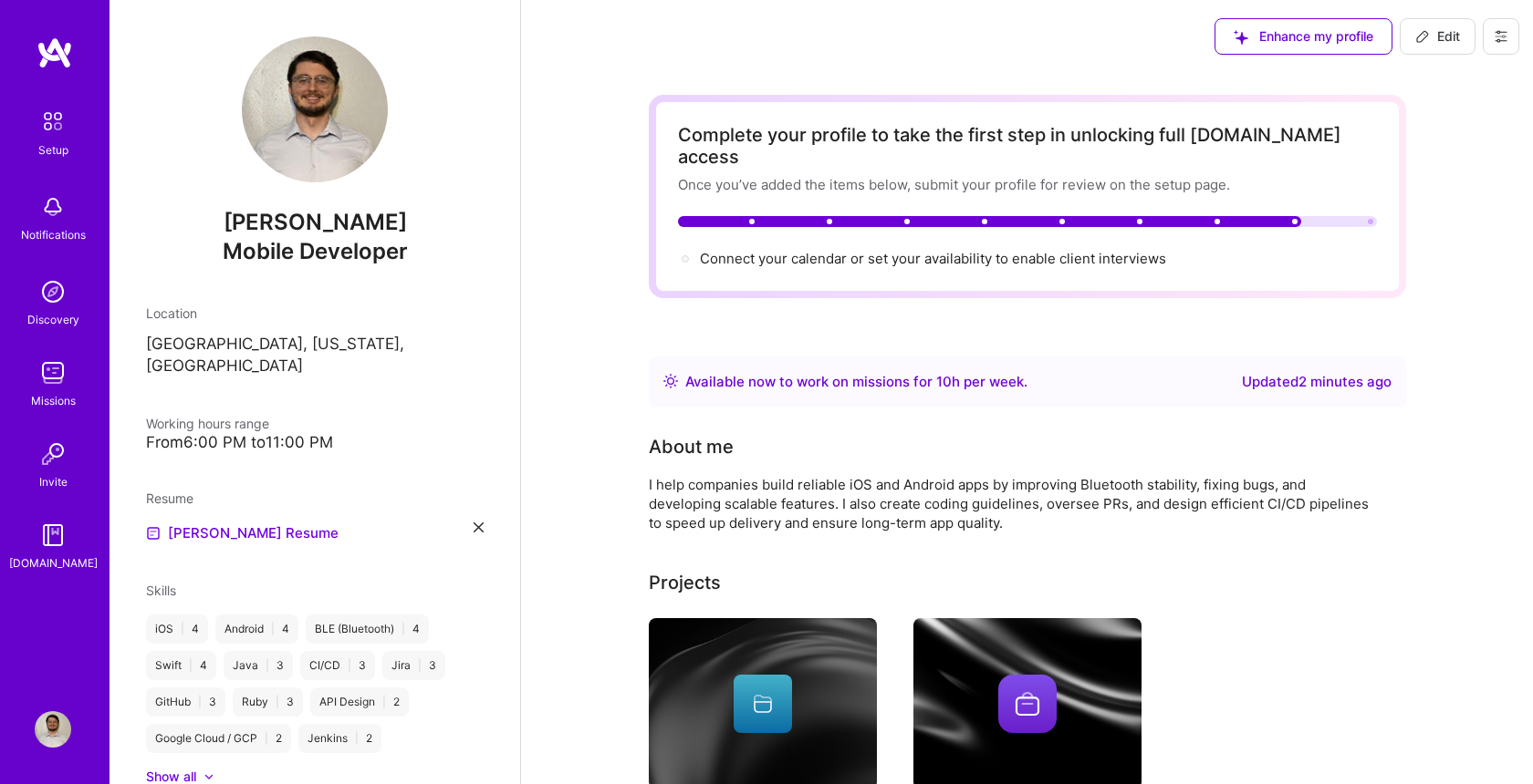
scroll to position [0, 0]
